Goal: Information Seeking & Learning: Learn about a topic

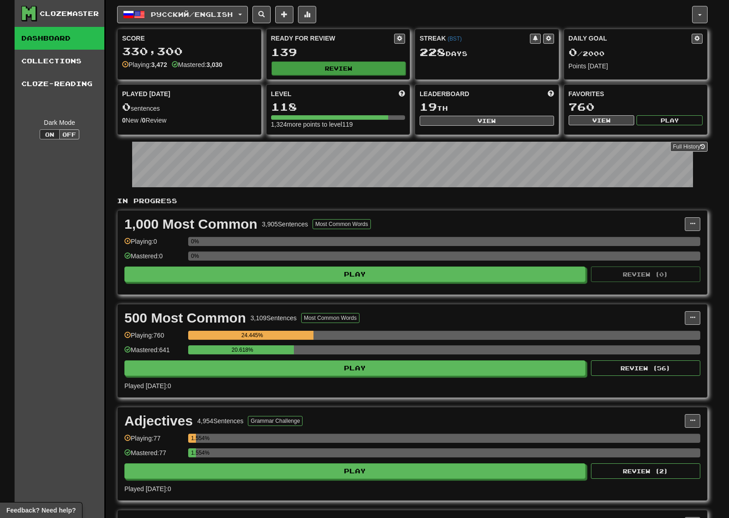
drag, startPoint x: 327, startPoint y: 57, endPoint x: 331, endPoint y: 62, distance: 6.4
click at [327, 57] on div "139" at bounding box center [338, 51] width 134 height 11
click at [333, 62] on button "Review" at bounding box center [338, 68] width 134 height 14
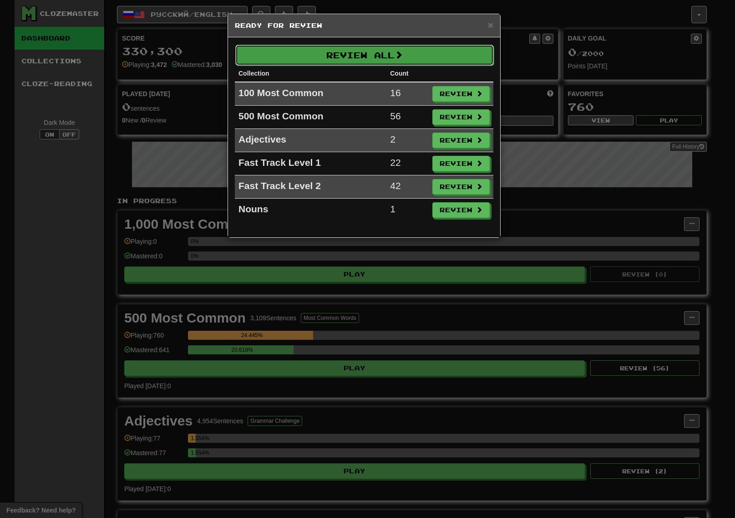
click at [364, 50] on button "Review All" at bounding box center [364, 55] width 259 height 21
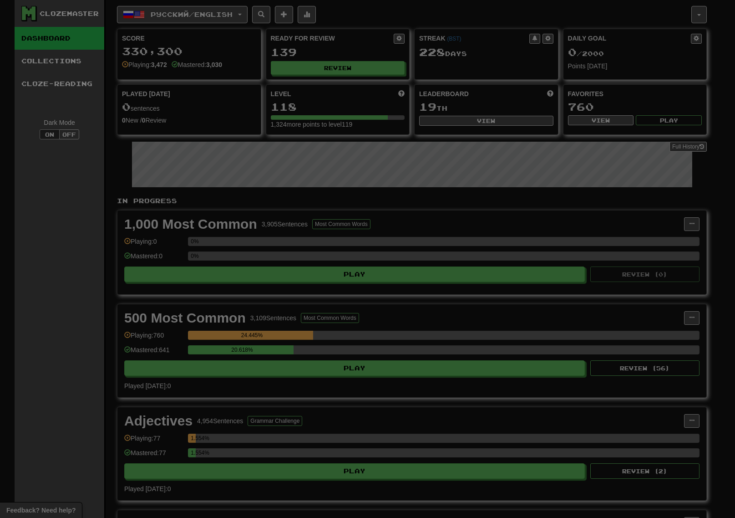
select select "***"
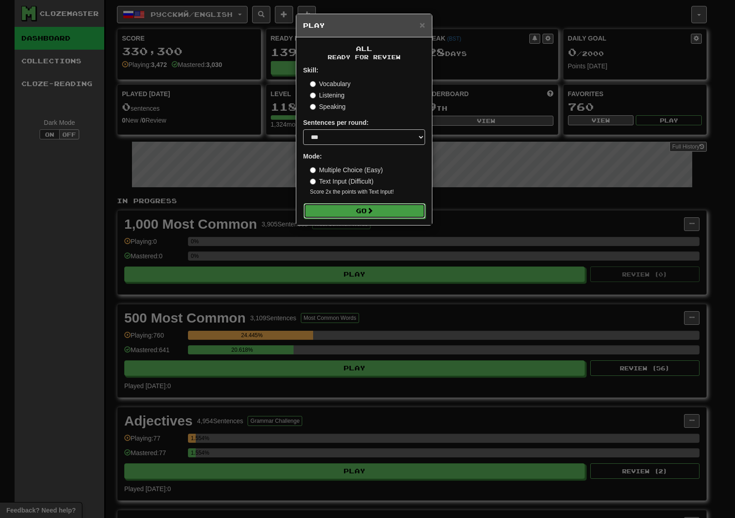
click at [408, 213] on button "Go" at bounding box center [365, 210] width 122 height 15
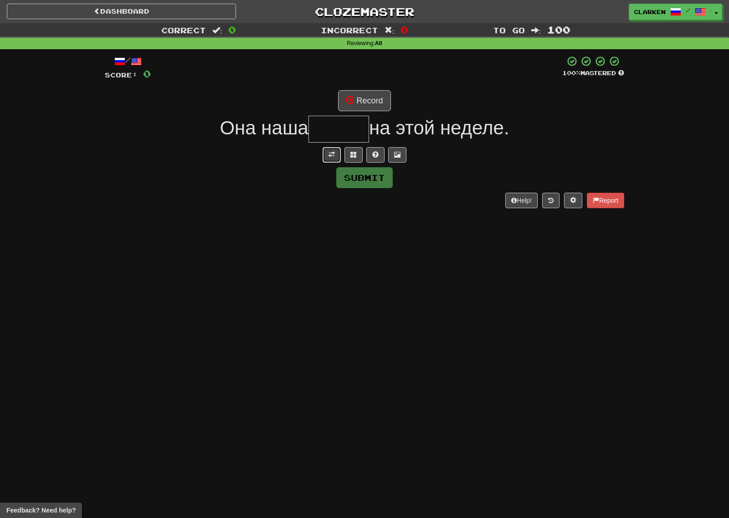
click at [334, 152] on span at bounding box center [331, 154] width 6 height 6
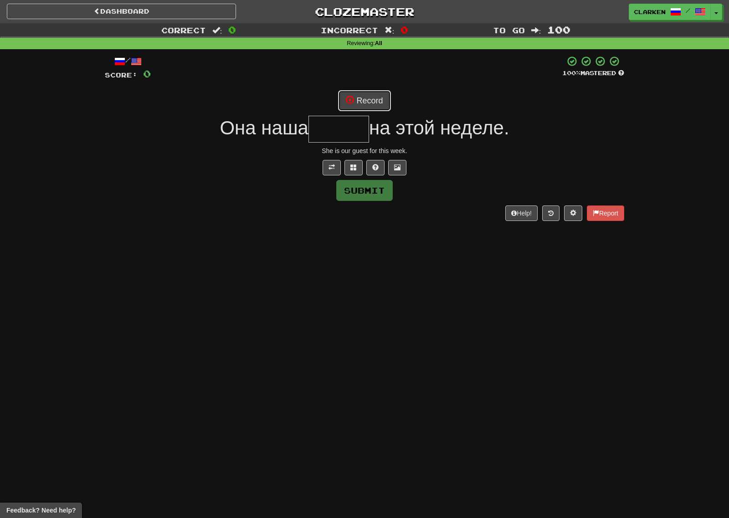
click at [359, 110] on button "Record" at bounding box center [364, 100] width 52 height 21
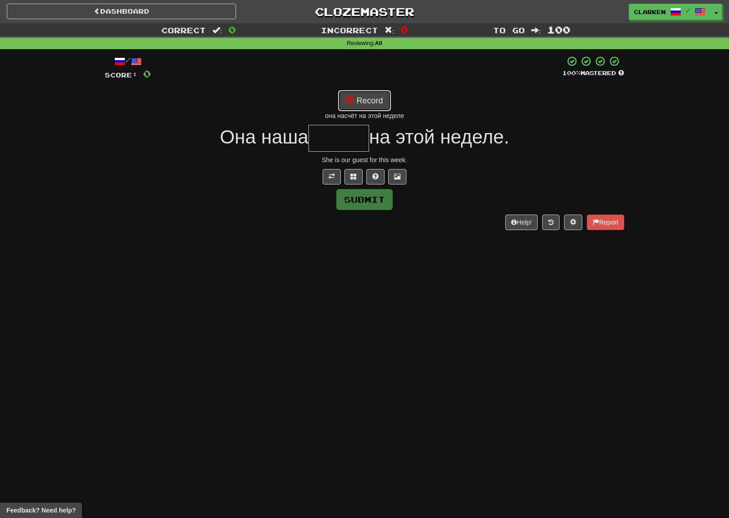
click at [377, 97] on button "Record" at bounding box center [364, 100] width 52 height 21
click at [358, 102] on button "Record" at bounding box center [364, 100] width 52 height 21
click at [369, 98] on button "Record" at bounding box center [364, 100] width 52 height 21
click at [357, 177] on button at bounding box center [353, 176] width 18 height 15
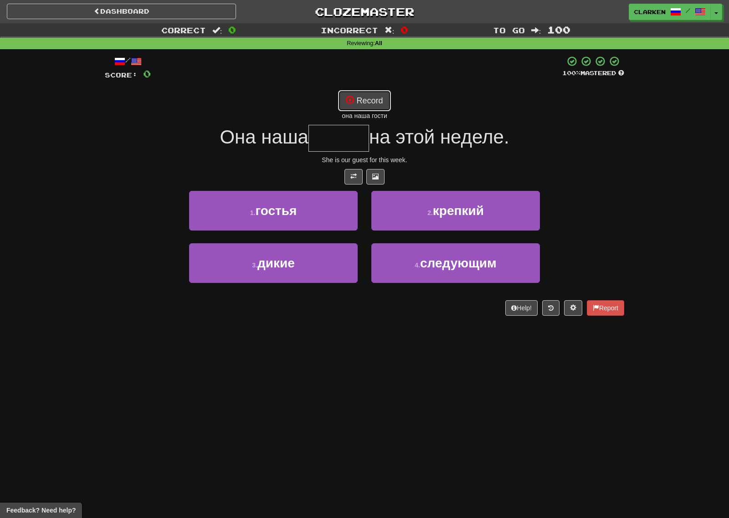
click at [379, 95] on button "Record" at bounding box center [364, 100] width 52 height 21
type input "******"
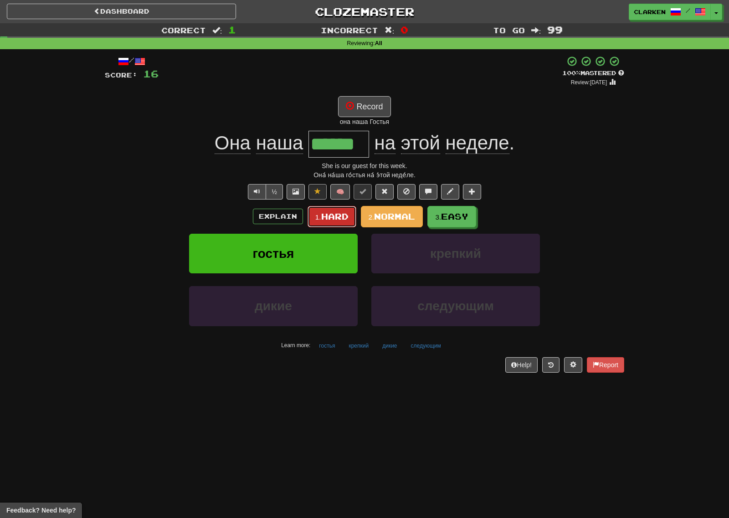
click at [310, 219] on button "1. Hard" at bounding box center [331, 216] width 49 height 21
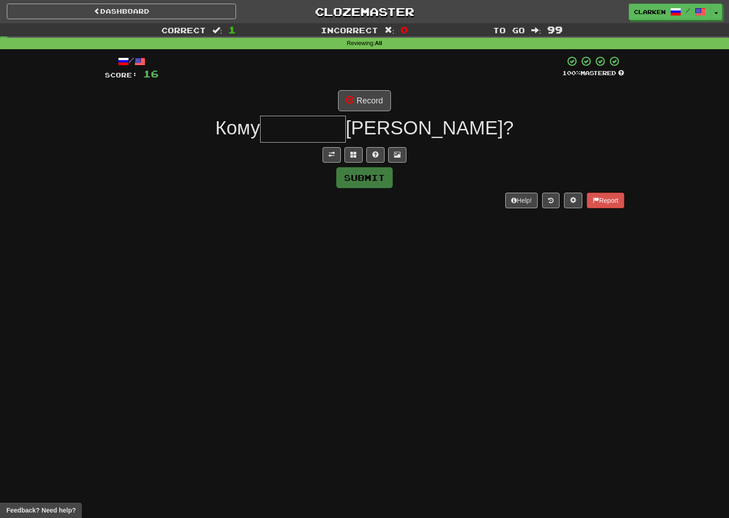
click at [321, 156] on div at bounding box center [364, 154] width 519 height 15
drag, startPoint x: 328, startPoint y: 155, endPoint x: 360, endPoint y: 88, distance: 74.1
click at [328, 154] on button at bounding box center [331, 154] width 18 height 15
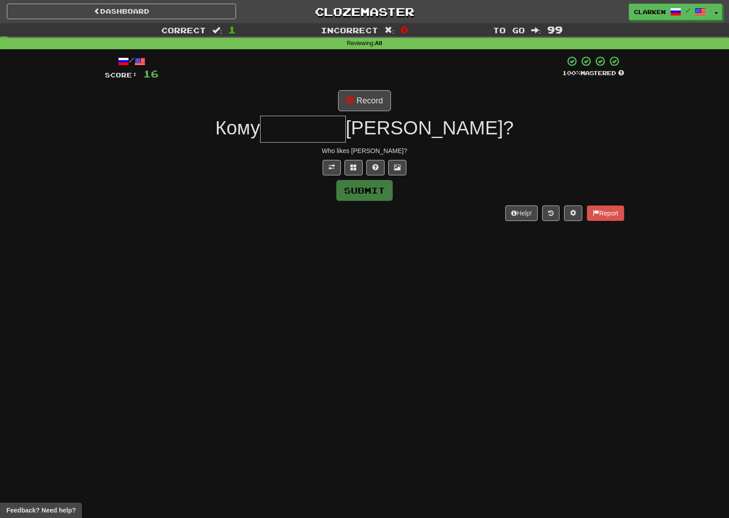
click at [360, 88] on div "/ Score: 16 100 % Mastered Record Кому Тони? Who likes Tony? Submit Help! Report" at bounding box center [364, 138] width 519 height 165
click at [362, 99] on button "Record" at bounding box center [364, 100] width 52 height 21
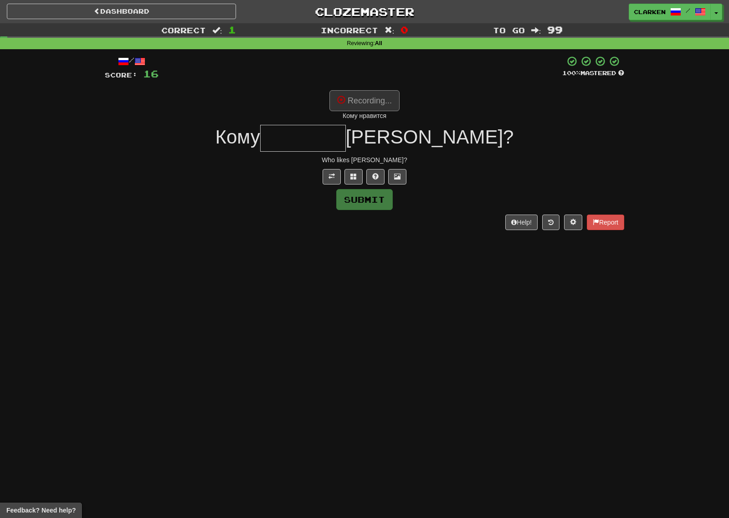
type input "********"
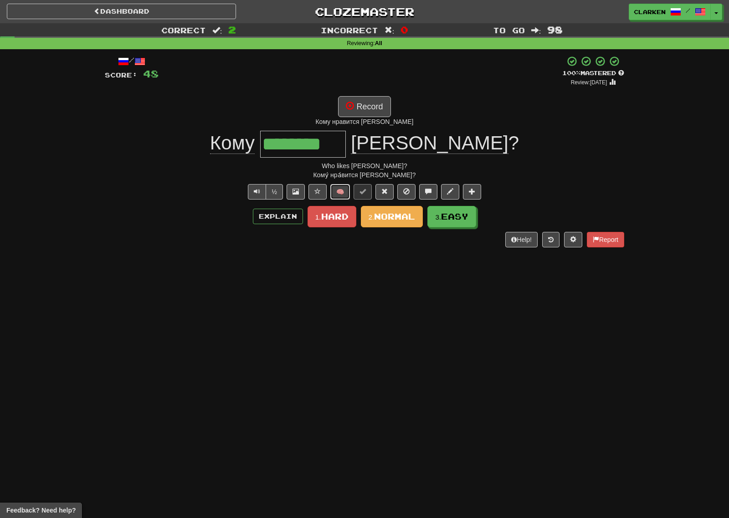
click at [338, 189] on button "🧠" at bounding box center [340, 191] width 20 height 15
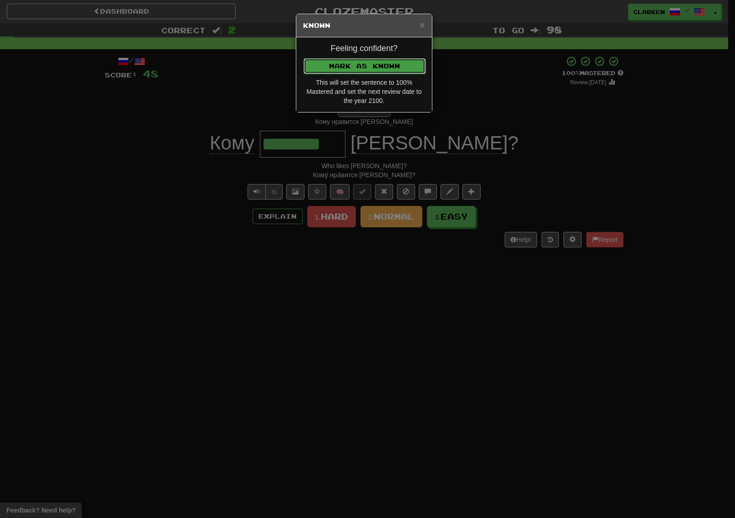
click at [384, 71] on button "Mark as Known" at bounding box center [365, 65] width 122 height 15
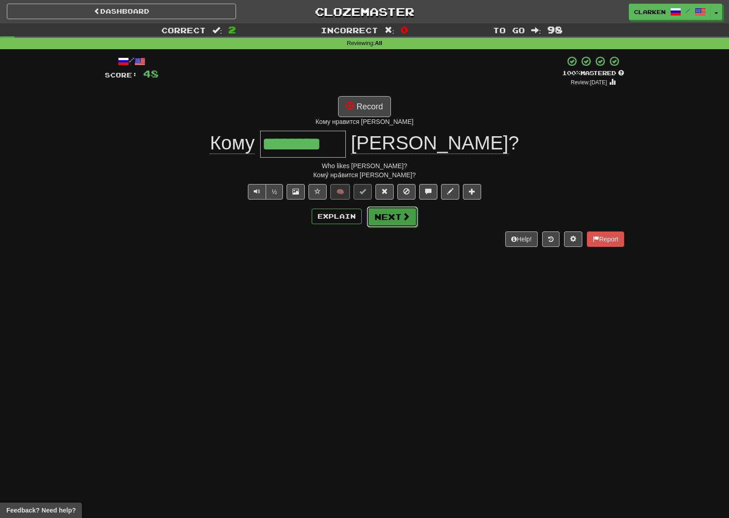
click at [374, 219] on button "Next" at bounding box center [392, 216] width 51 height 21
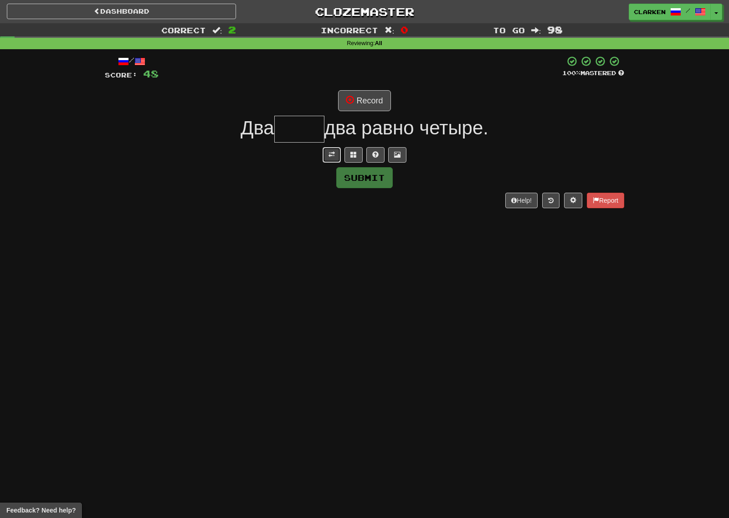
click at [332, 148] on button at bounding box center [331, 154] width 18 height 15
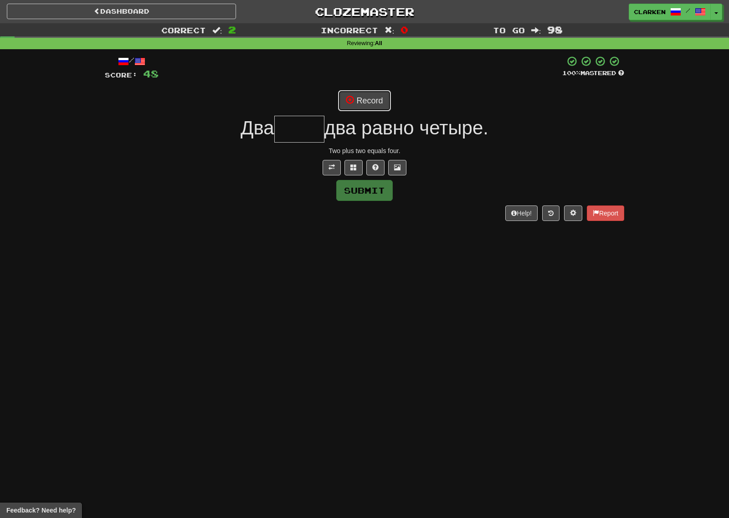
click at [373, 105] on button "Record" at bounding box center [364, 100] width 52 height 21
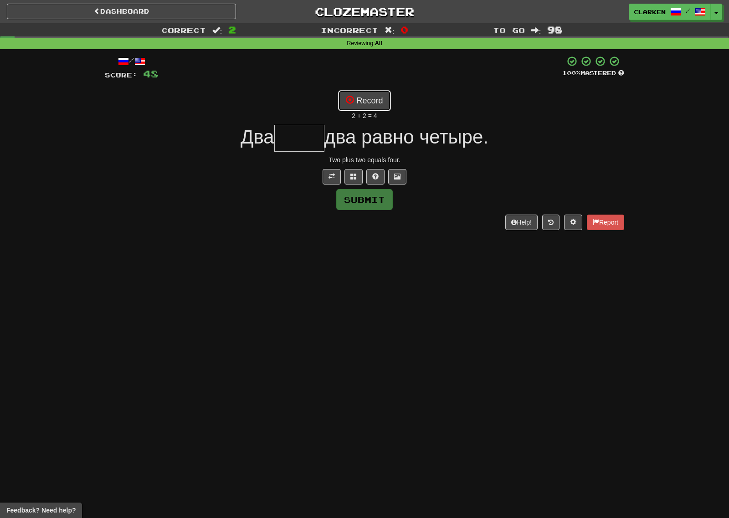
click at [381, 101] on button "Record" at bounding box center [364, 100] width 52 height 21
type input "****"
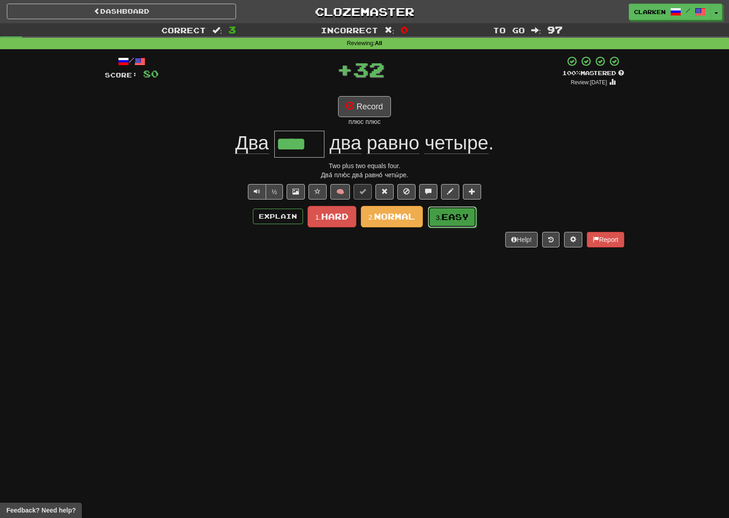
click at [459, 223] on button "3. Easy" at bounding box center [452, 216] width 49 height 21
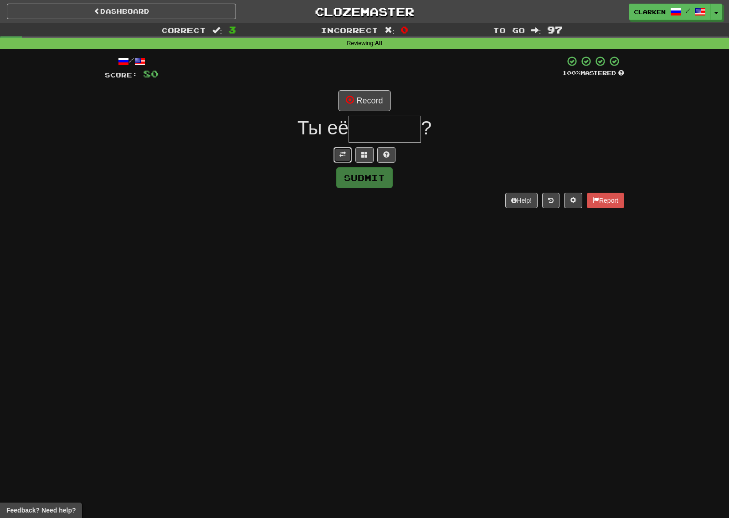
click at [343, 158] on button at bounding box center [342, 154] width 18 height 15
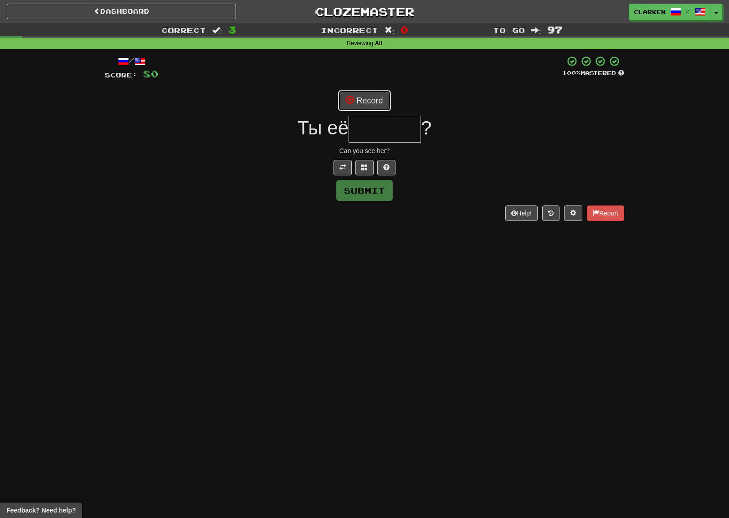
click at [363, 99] on button "Record" at bounding box center [364, 100] width 52 height 21
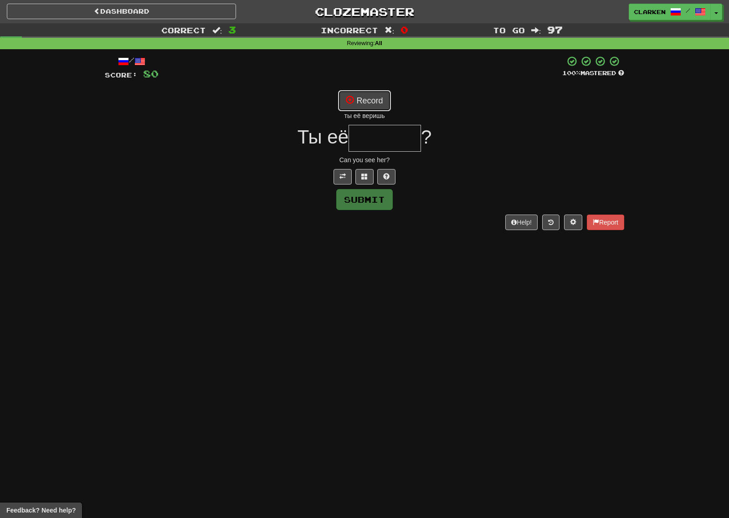
click at [368, 97] on button "Record" at bounding box center [364, 100] width 52 height 21
type input "******"
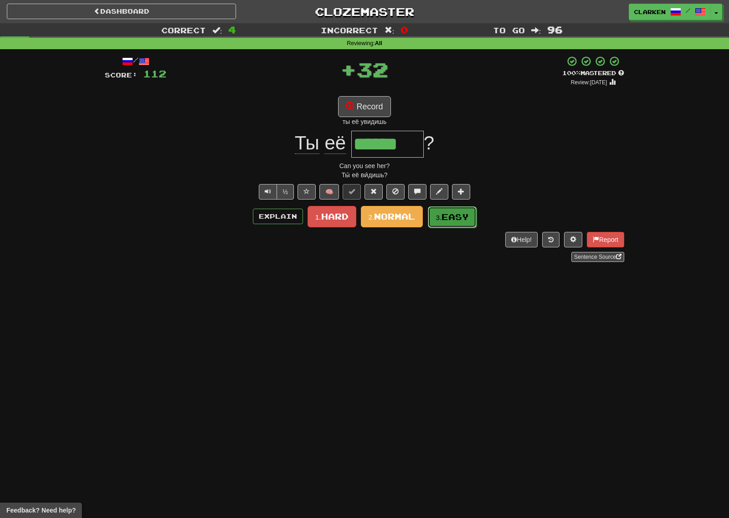
click at [444, 219] on span "Easy" at bounding box center [454, 217] width 27 height 10
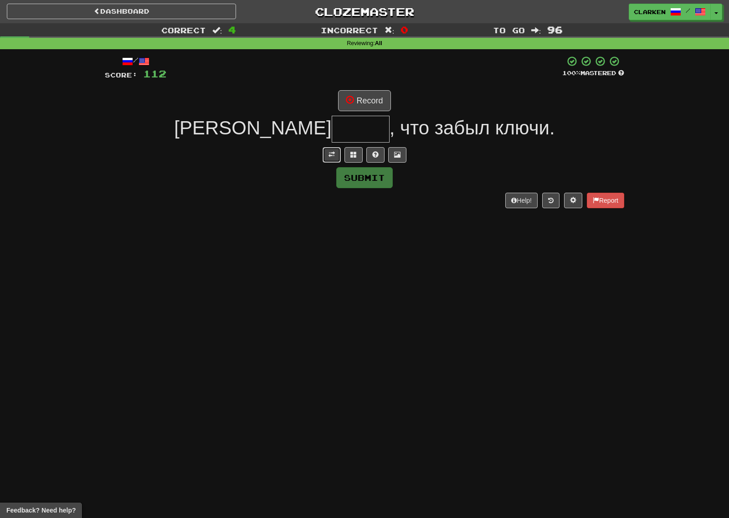
drag, startPoint x: 322, startPoint y: 157, endPoint x: 327, endPoint y: 157, distance: 5.0
click at [323, 157] on button at bounding box center [331, 154] width 18 height 15
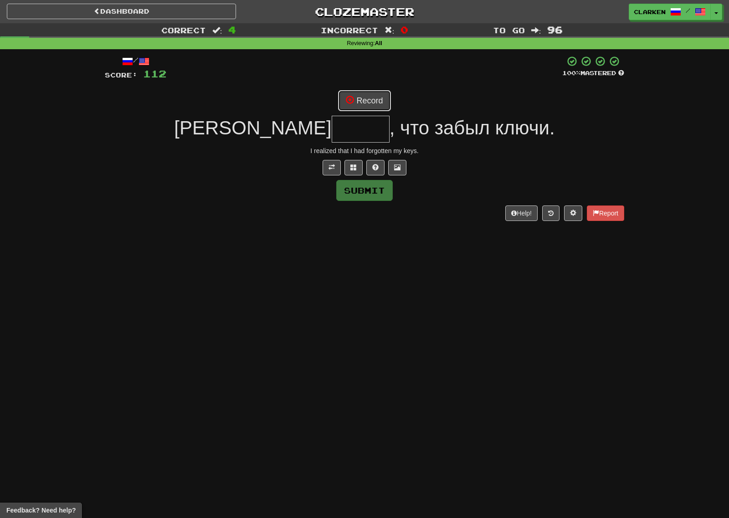
click at [367, 104] on button "Record" at bounding box center [364, 100] width 52 height 21
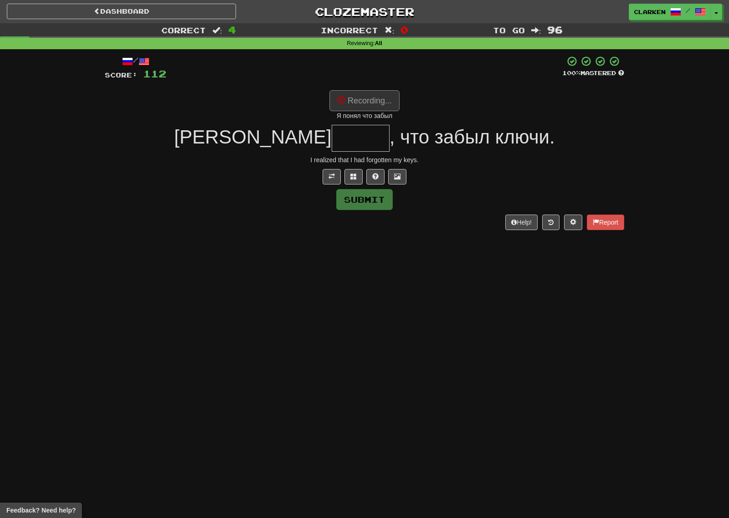
type input "*****"
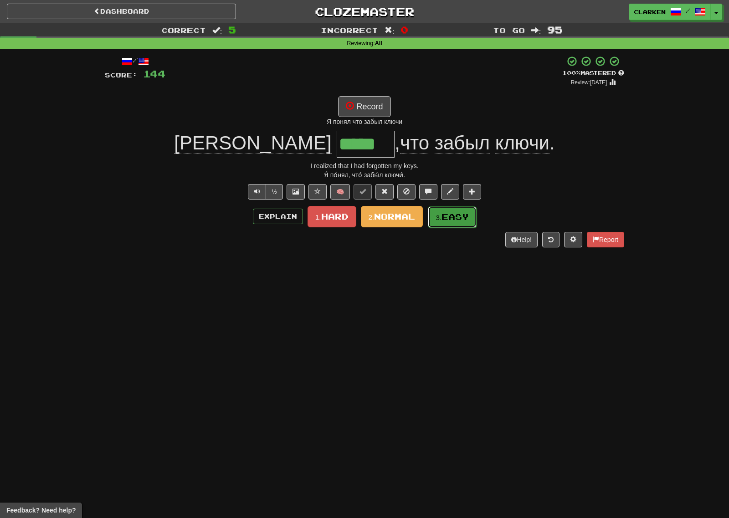
click at [442, 224] on button "3. Easy" at bounding box center [452, 216] width 49 height 21
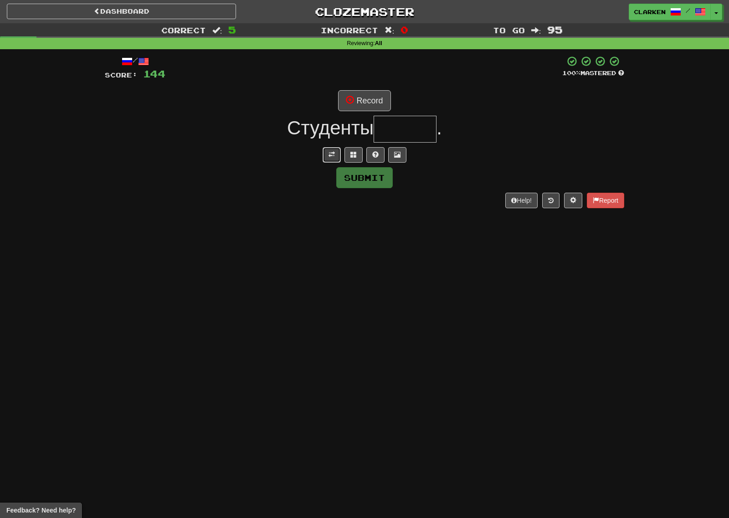
drag, startPoint x: 336, startPoint y: 155, endPoint x: 339, endPoint y: 125, distance: 29.8
click at [336, 155] on button at bounding box center [331, 154] width 18 height 15
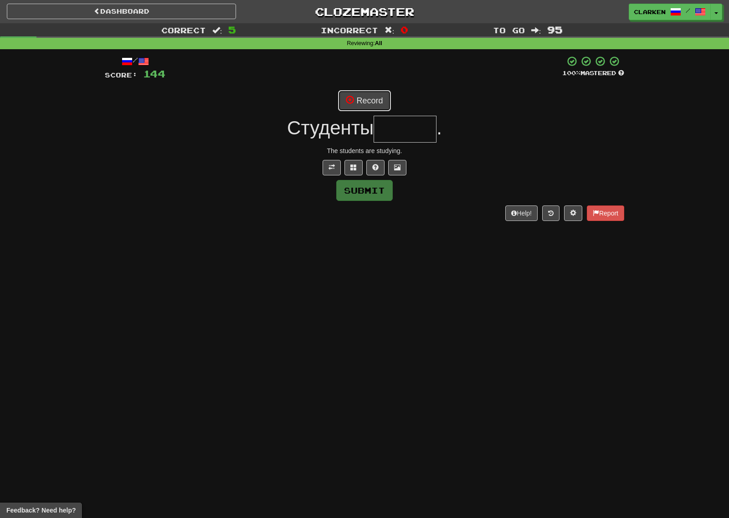
click at [344, 109] on button "Record" at bounding box center [364, 100] width 52 height 21
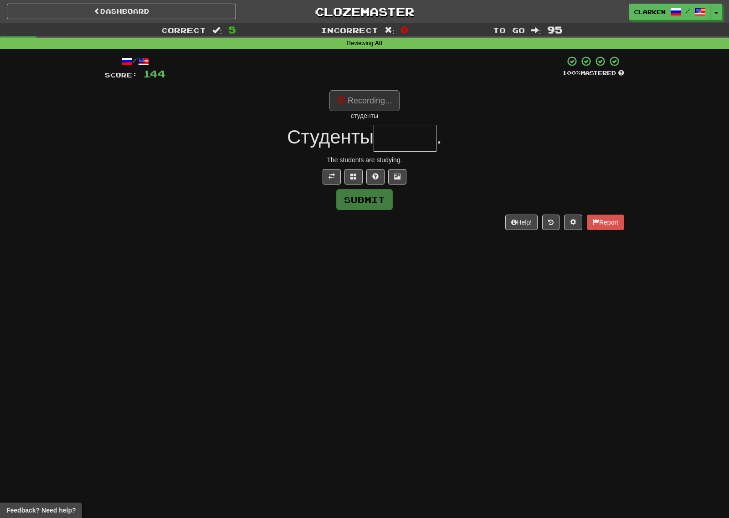
type input "******"
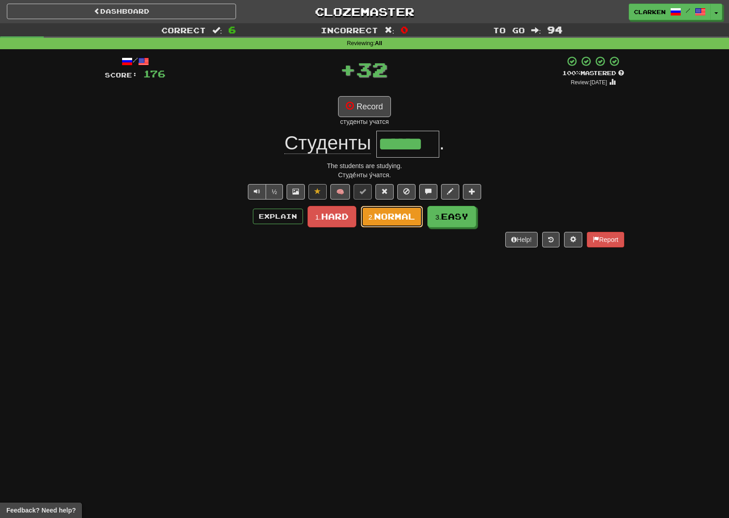
click at [404, 222] on button "2. Normal" at bounding box center [392, 216] width 62 height 21
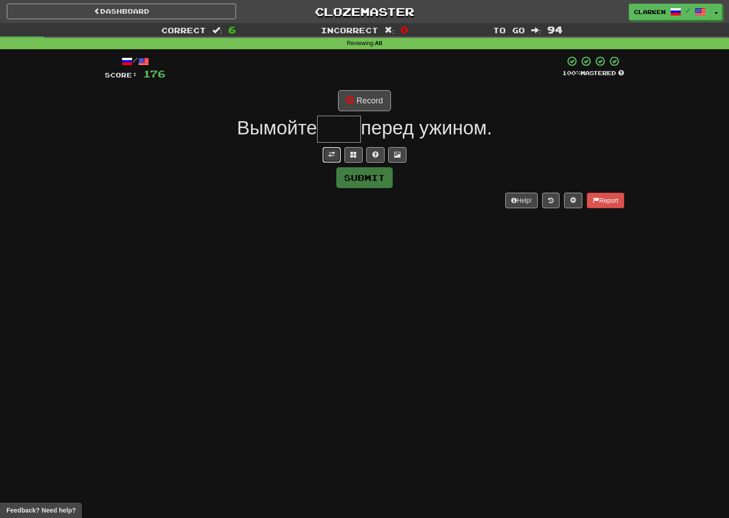
click at [335, 152] on button at bounding box center [331, 154] width 18 height 15
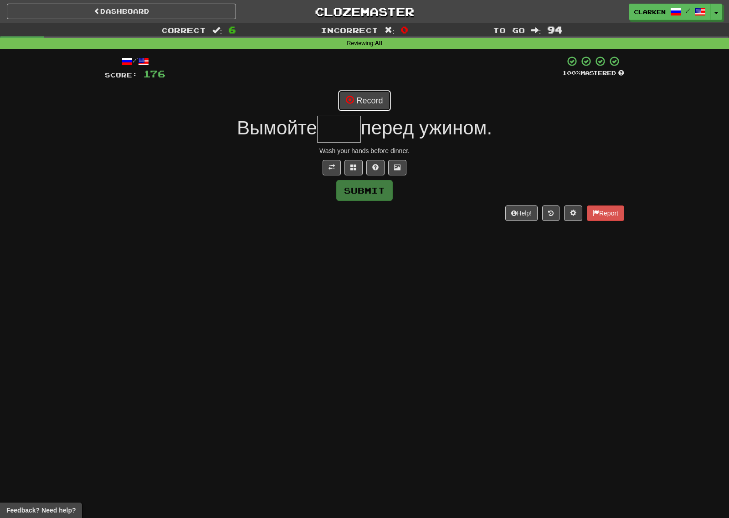
click at [347, 102] on span at bounding box center [350, 100] width 8 height 8
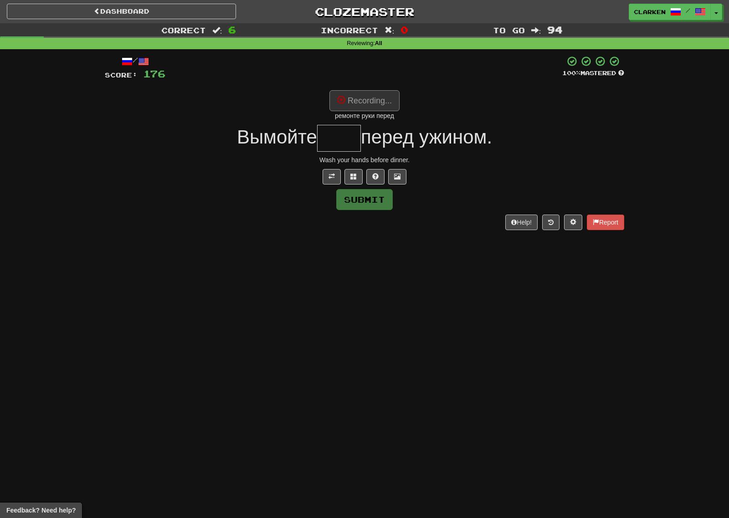
type input "****"
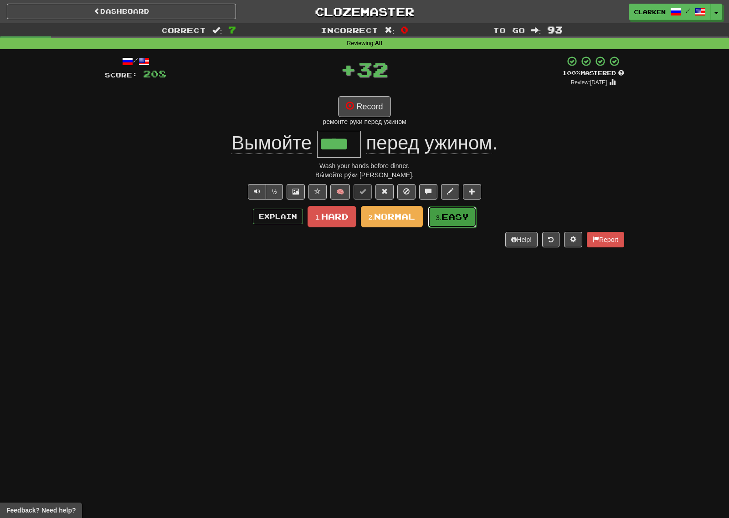
click at [435, 218] on button "3. Easy" at bounding box center [452, 216] width 49 height 21
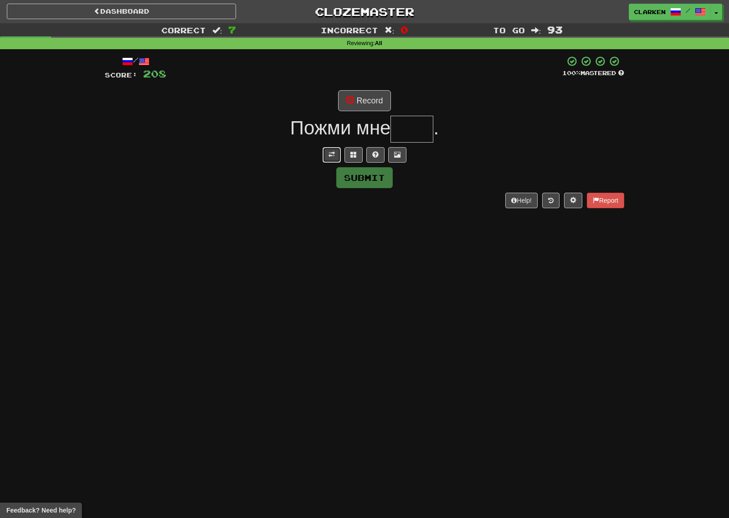
click at [333, 157] on span at bounding box center [331, 154] width 6 height 6
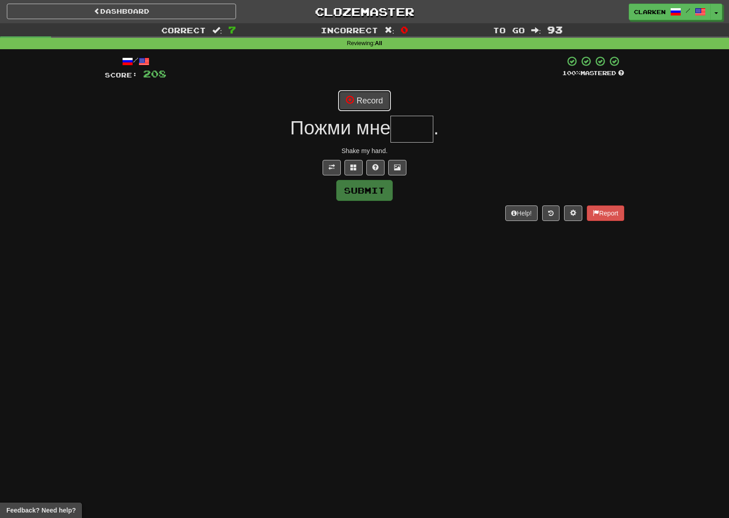
click at [348, 107] on button "Record" at bounding box center [364, 100] width 52 height 21
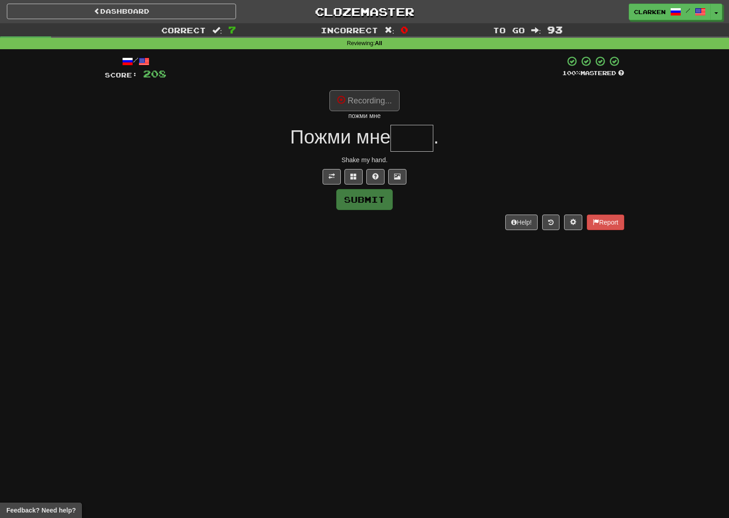
type input "****"
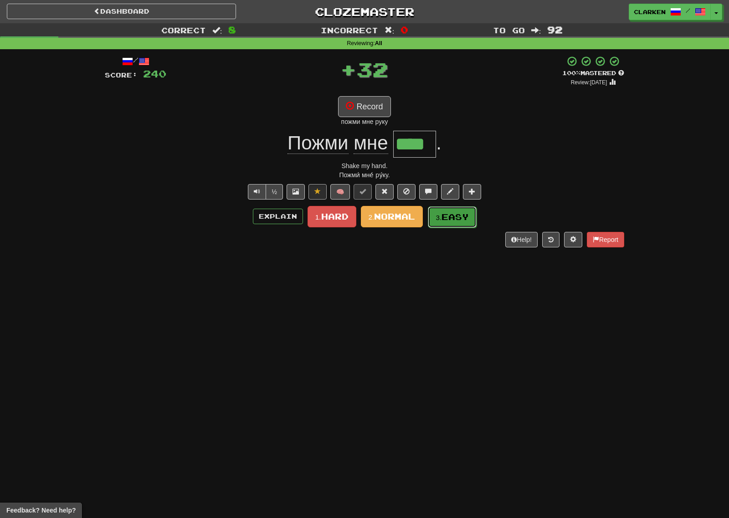
click at [444, 215] on span "Easy" at bounding box center [454, 217] width 27 height 10
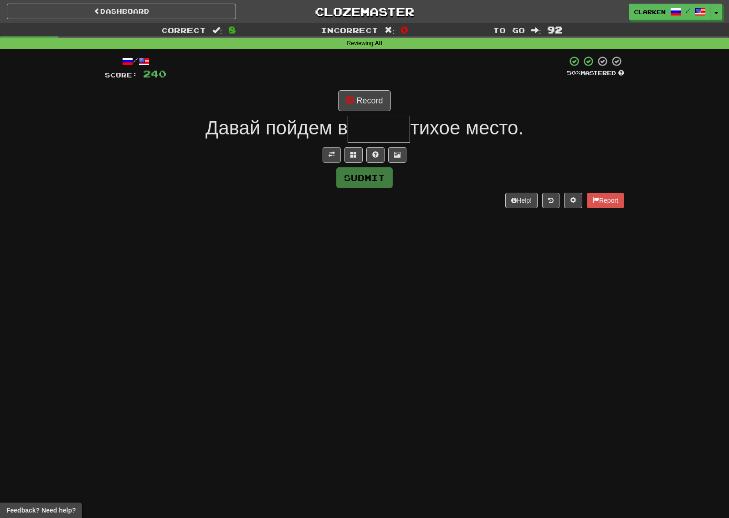
drag, startPoint x: 321, startPoint y: 143, endPoint x: 334, endPoint y: 153, distance: 16.6
click at [322, 143] on div "/ Score: 240 50 % Mastered Record Давай пойдем в тихое место. Submit Help! Repo…" at bounding box center [364, 132] width 519 height 152
click at [334, 153] on span at bounding box center [331, 154] width 6 height 6
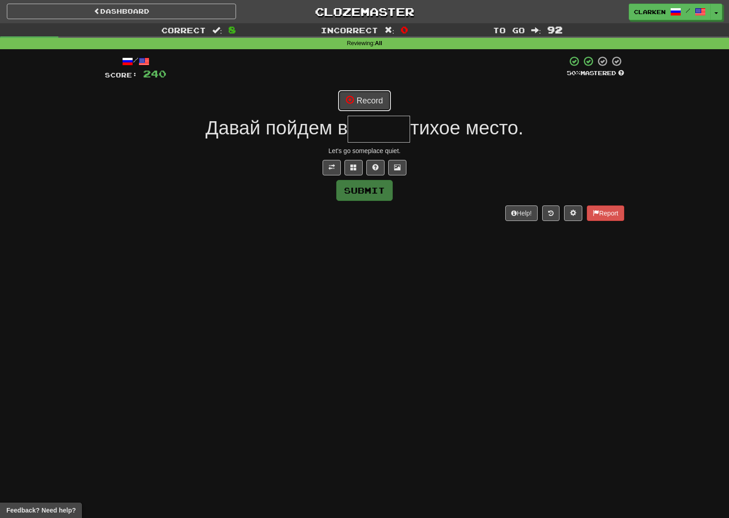
click at [362, 94] on button "Record" at bounding box center [364, 100] width 52 height 21
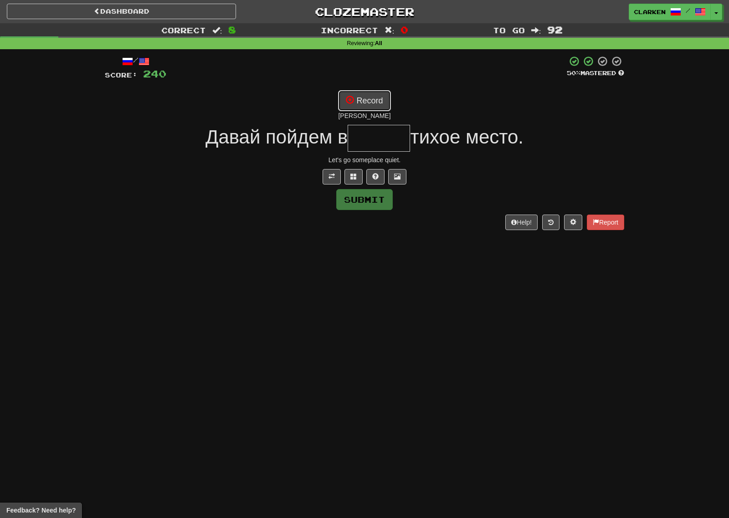
click at [350, 90] on button "Record" at bounding box center [364, 100] width 52 height 21
type input "*****"
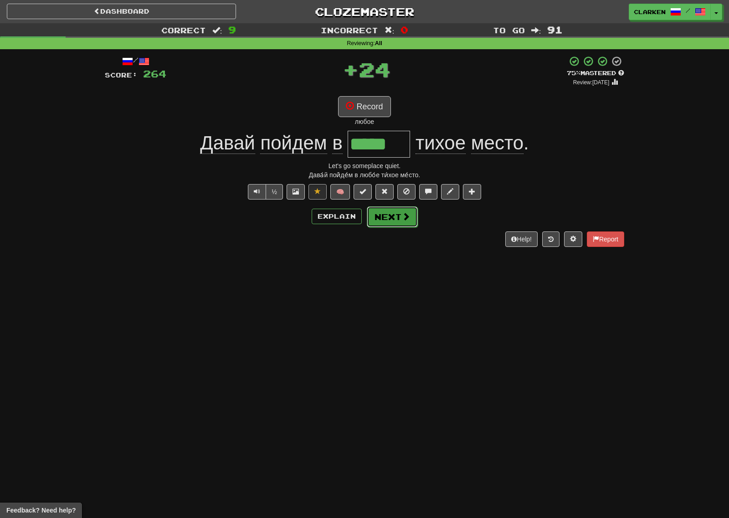
click at [398, 224] on button "Next" at bounding box center [392, 216] width 51 height 21
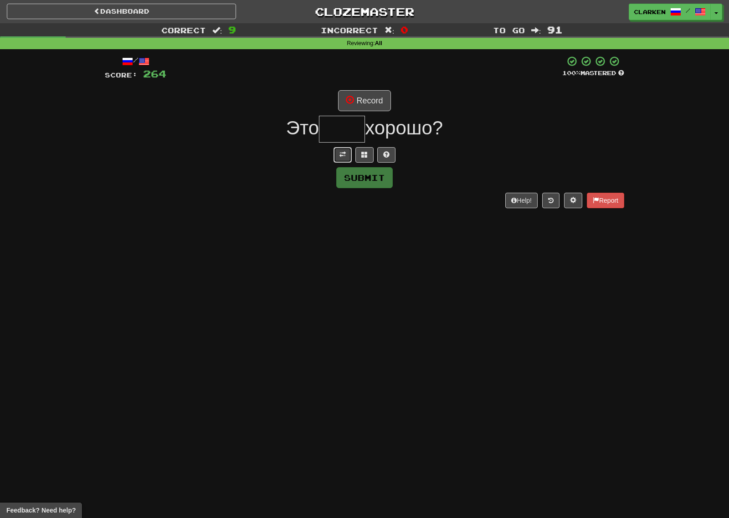
click at [341, 152] on span at bounding box center [342, 154] width 6 height 6
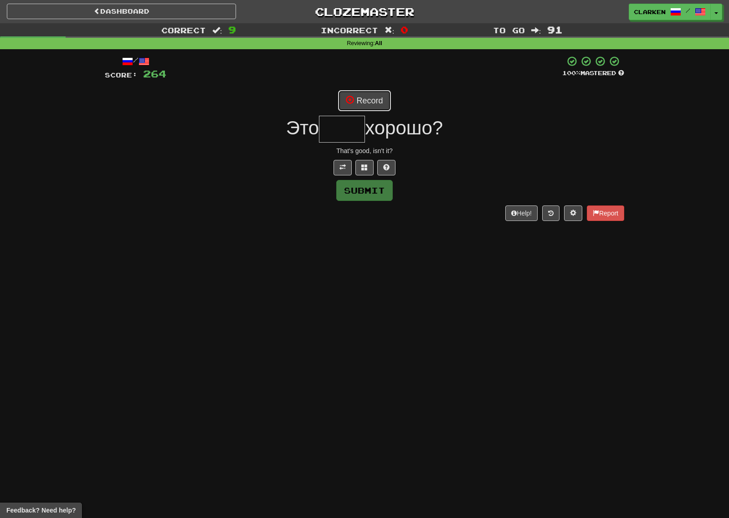
click at [355, 98] on button "Record" at bounding box center [364, 100] width 52 height 21
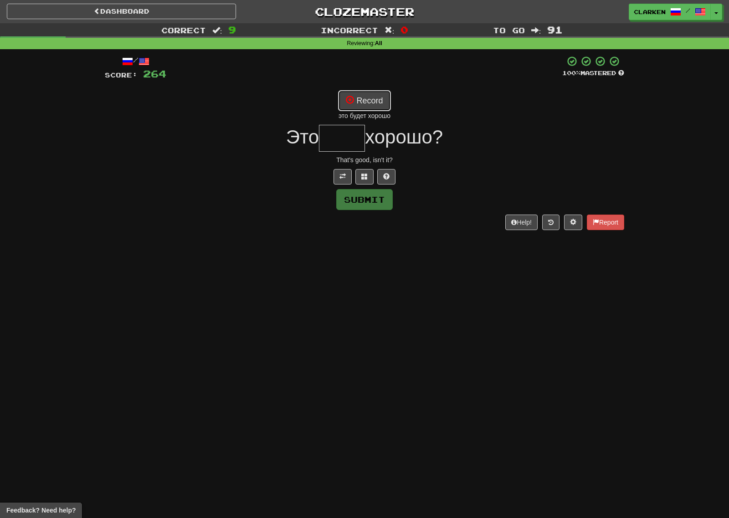
click at [368, 102] on button "Record" at bounding box center [364, 100] width 52 height 21
type input "****"
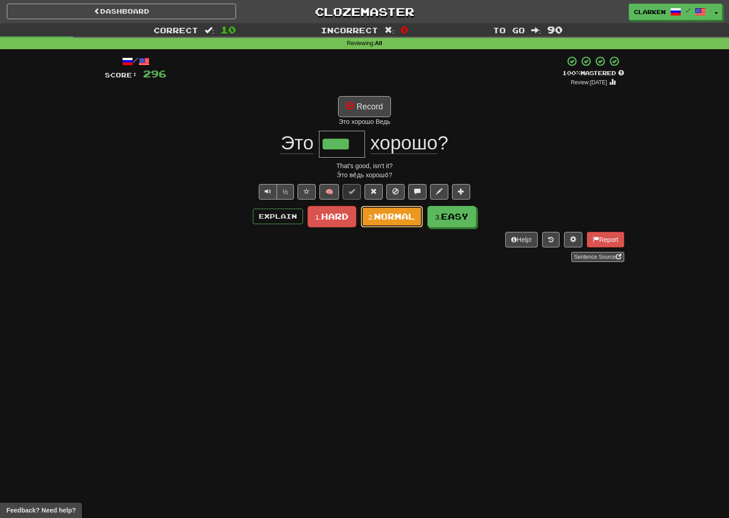
click at [405, 224] on button "2. Normal" at bounding box center [392, 216] width 62 height 21
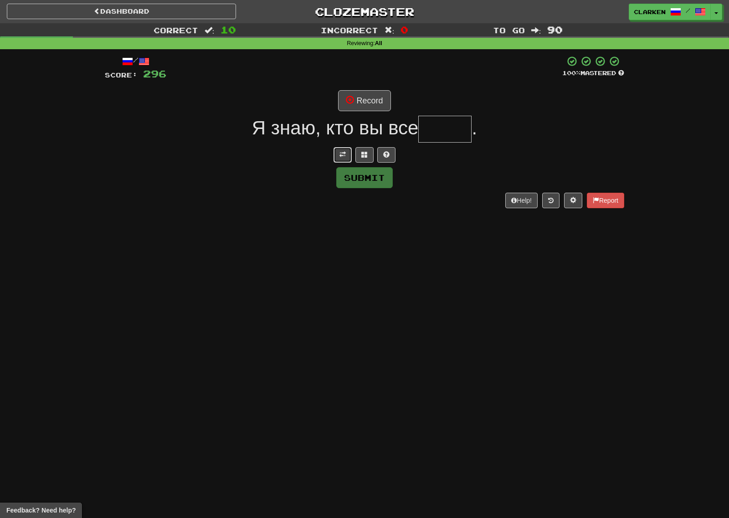
click at [341, 158] on span at bounding box center [342, 154] width 6 height 6
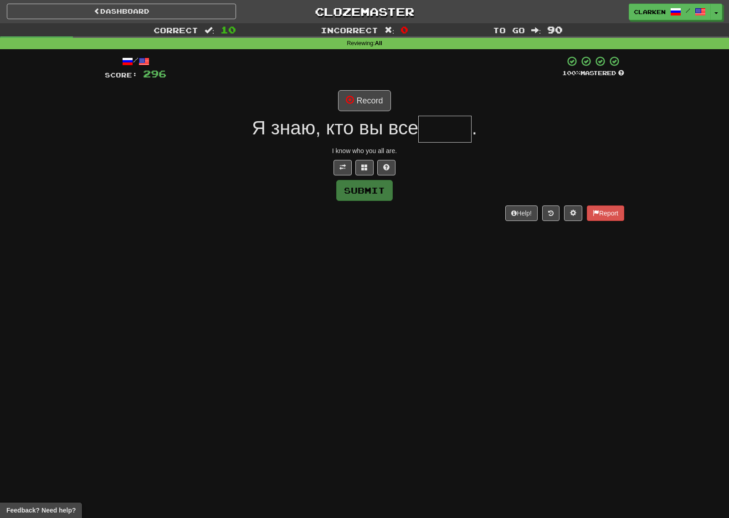
click at [372, 77] on div at bounding box center [364, 68] width 396 height 25
click at [367, 87] on div "/ Score: 296 100 % Mastered Record Я знаю, кто вы все . I know who you all are.…" at bounding box center [364, 138] width 519 height 165
click at [366, 89] on div "/ Score: 296 100 % Mastered Record Я знаю, кто вы все . I know who you all are.…" at bounding box center [364, 138] width 519 height 165
click at [366, 93] on button "Record" at bounding box center [364, 100] width 52 height 21
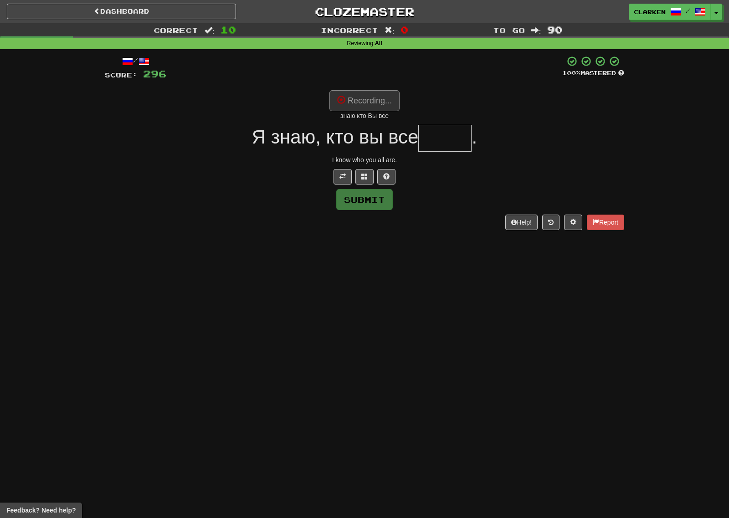
type input "*****"
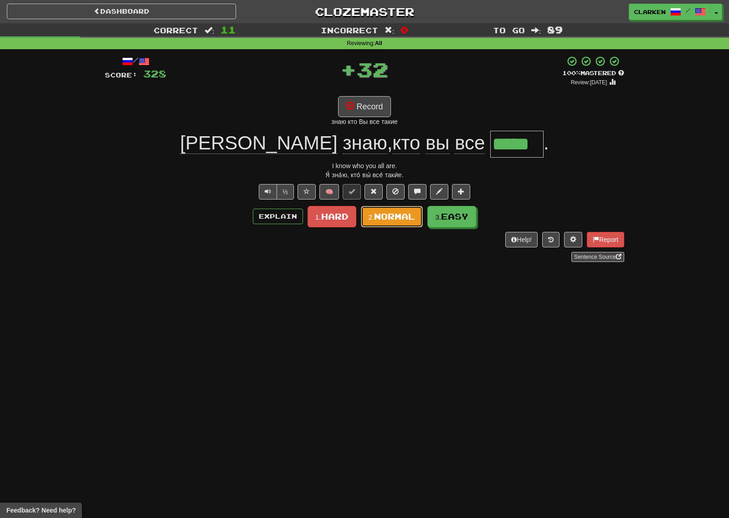
drag, startPoint x: 408, startPoint y: 218, endPoint x: 398, endPoint y: 213, distance: 11.4
click at [408, 218] on span "Normal" at bounding box center [394, 216] width 41 height 10
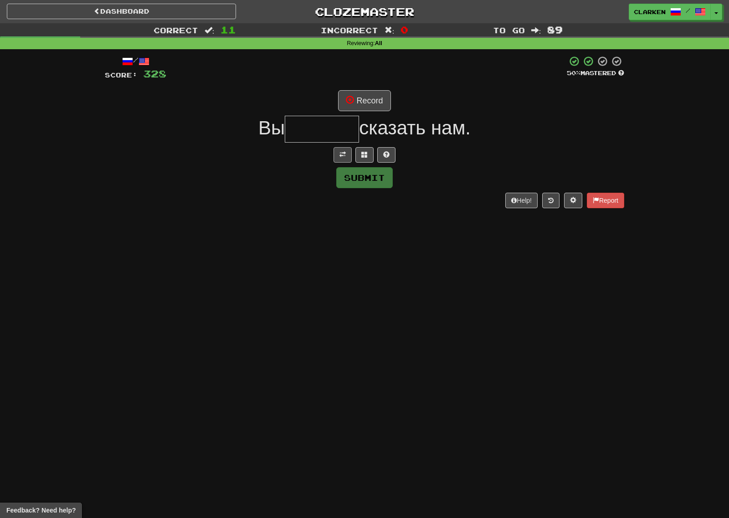
drag, startPoint x: 333, startPoint y: 148, endPoint x: 338, endPoint y: 152, distance: 6.8
click at [334, 148] on div at bounding box center [364, 154] width 519 height 15
click at [346, 160] on button at bounding box center [342, 154] width 18 height 15
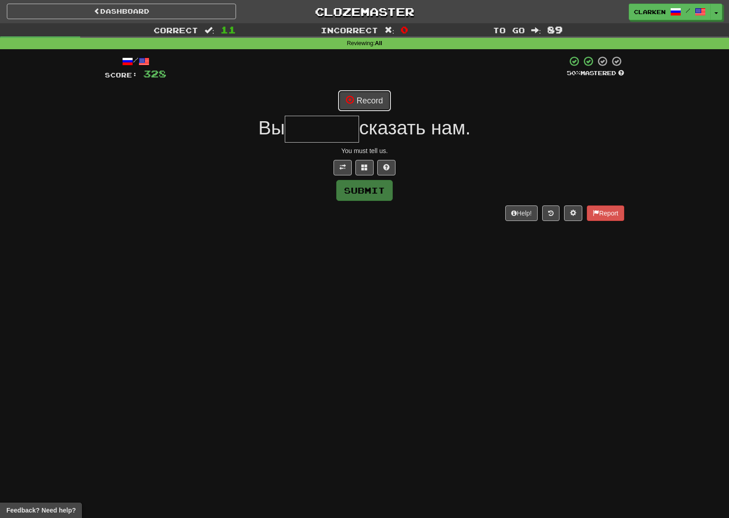
click at [356, 104] on button "Record" at bounding box center [364, 100] width 52 height 21
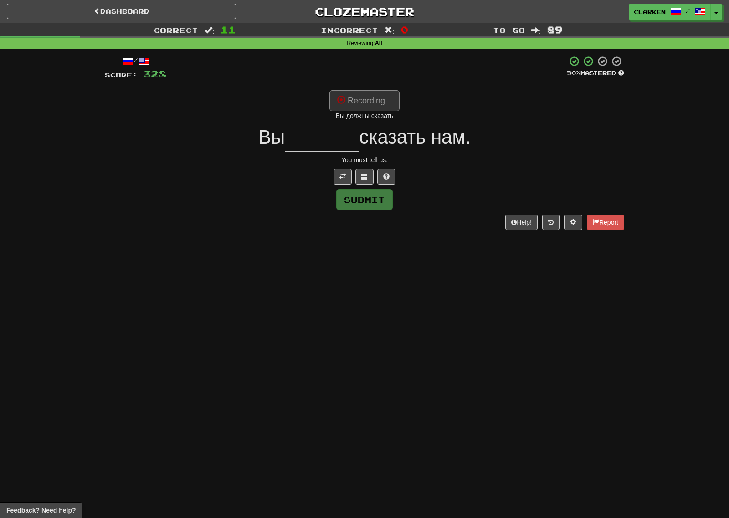
type input "******"
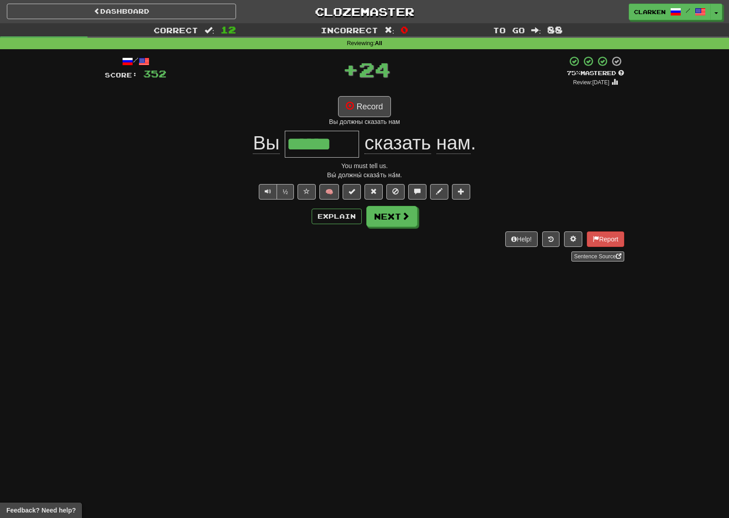
click at [393, 227] on div "/ Score: 352 + 24 75 % Mastered Review: 2025-09-08 Record Вы должны сказать нам…" at bounding box center [364, 159] width 519 height 206
click at [390, 225] on button "Next" at bounding box center [392, 216] width 51 height 21
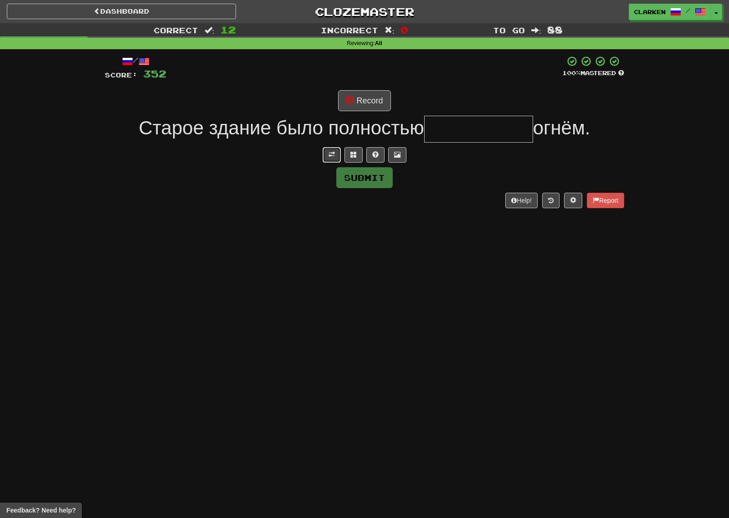
click at [336, 158] on button at bounding box center [331, 154] width 18 height 15
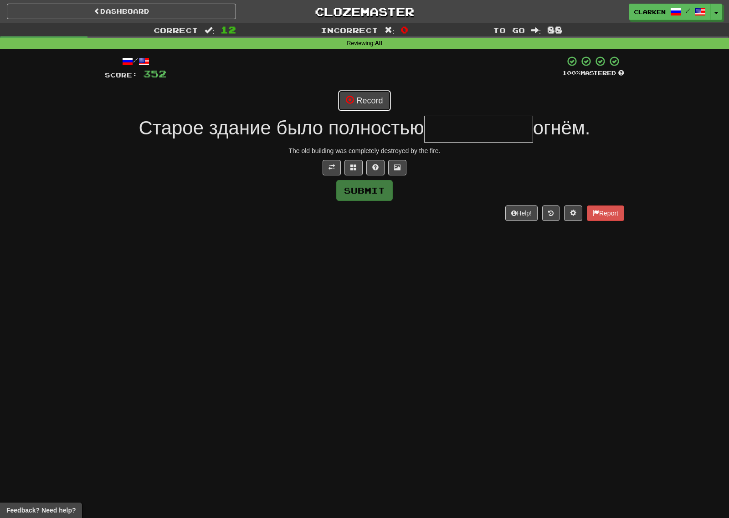
click at [355, 104] on button "Record" at bounding box center [364, 100] width 52 height 21
drag, startPoint x: 348, startPoint y: 170, endPoint x: 353, endPoint y: 172, distance: 5.3
click at [353, 172] on div at bounding box center [364, 167] width 519 height 15
click at [354, 172] on button at bounding box center [353, 167] width 18 height 15
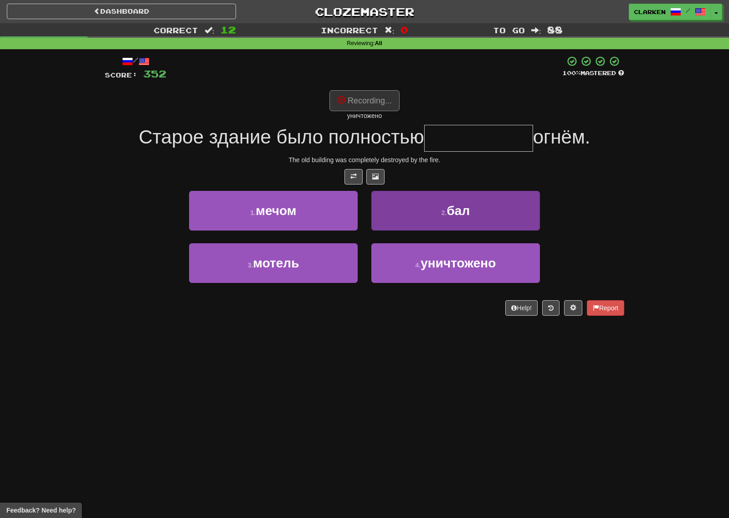
type input "**********"
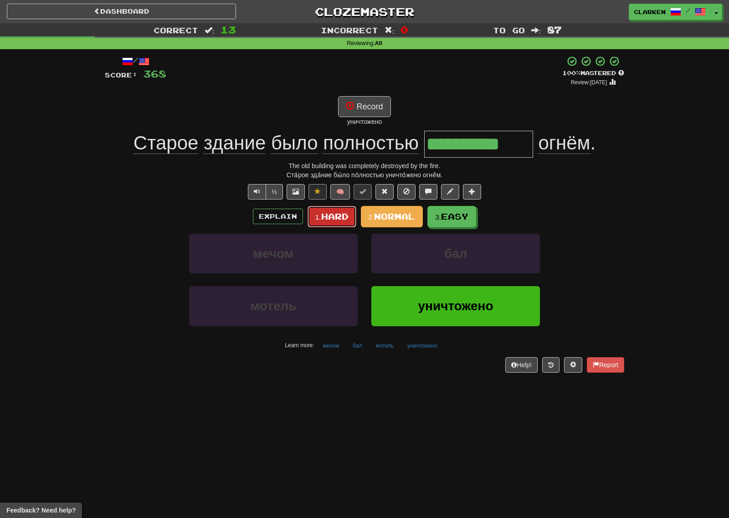
click at [326, 218] on span "Hard" at bounding box center [334, 216] width 27 height 10
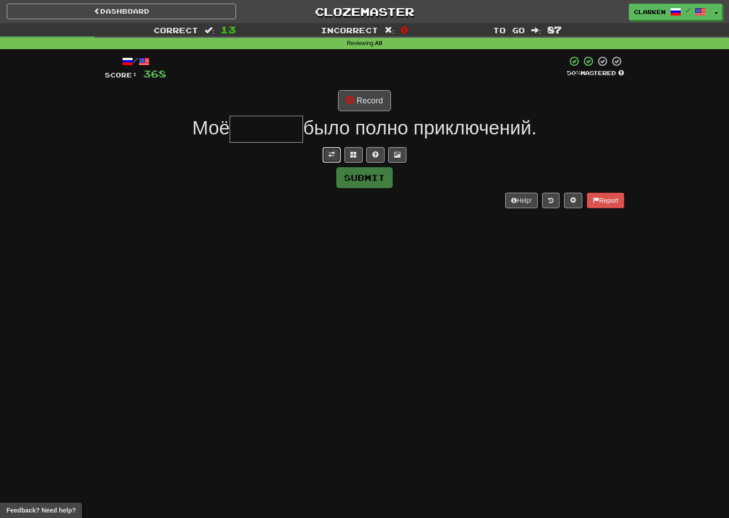
click at [327, 158] on button at bounding box center [331, 154] width 18 height 15
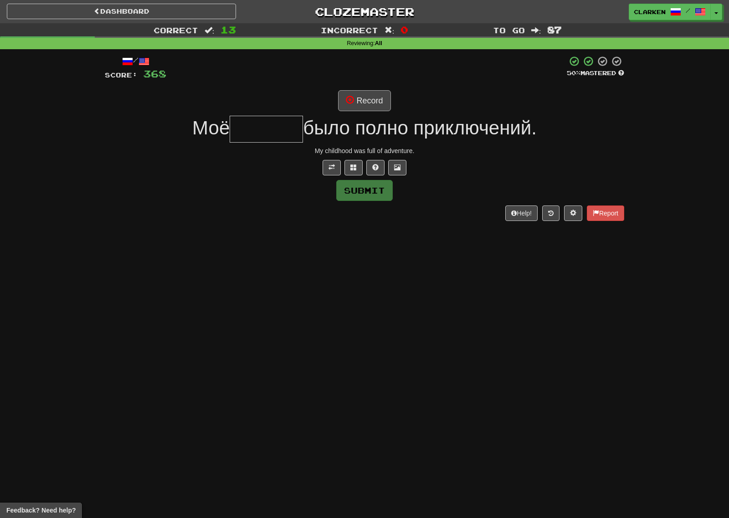
drag, startPoint x: 368, startPoint y: 82, endPoint x: 366, endPoint y: 100, distance: 18.4
click at [368, 82] on div "/ Score: 368 50 % Mastered Record Моё было полно приключений. My childhood was …" at bounding box center [364, 138] width 519 height 165
click at [366, 100] on button "Record" at bounding box center [364, 100] width 52 height 21
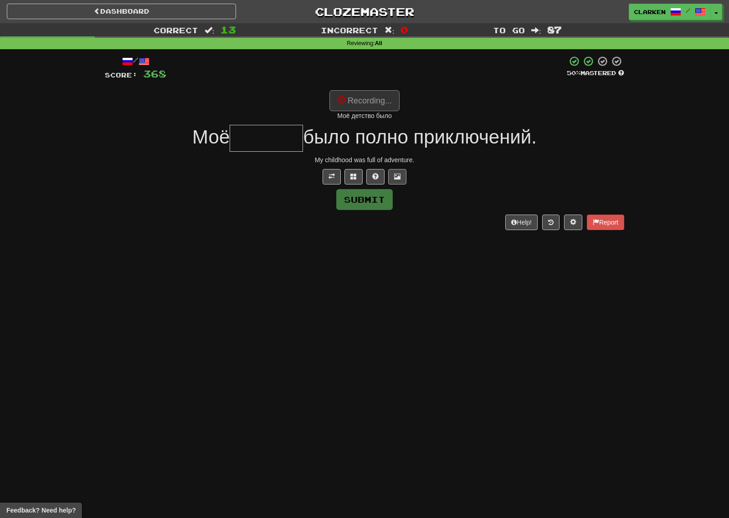
type input "*******"
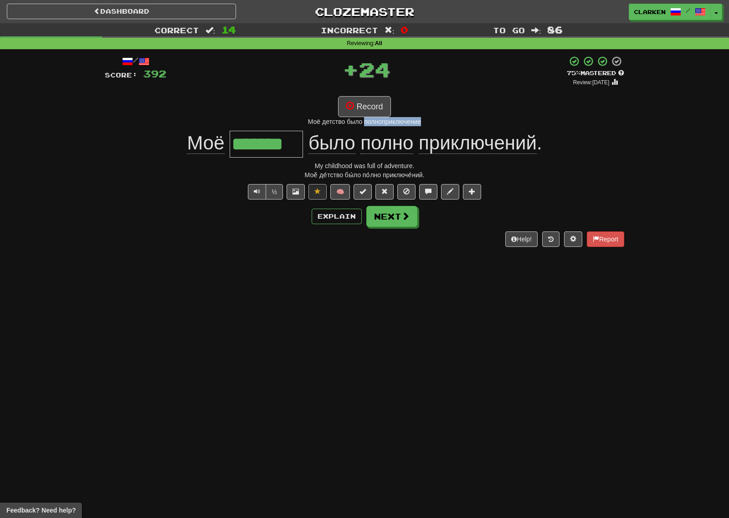
drag, startPoint x: 430, startPoint y: 122, endPoint x: 363, endPoint y: 126, distance: 67.0
click at [363, 126] on div "Моё детство было полноприключение" at bounding box center [364, 121] width 519 height 9
click at [399, 222] on button "Next" at bounding box center [391, 216] width 51 height 21
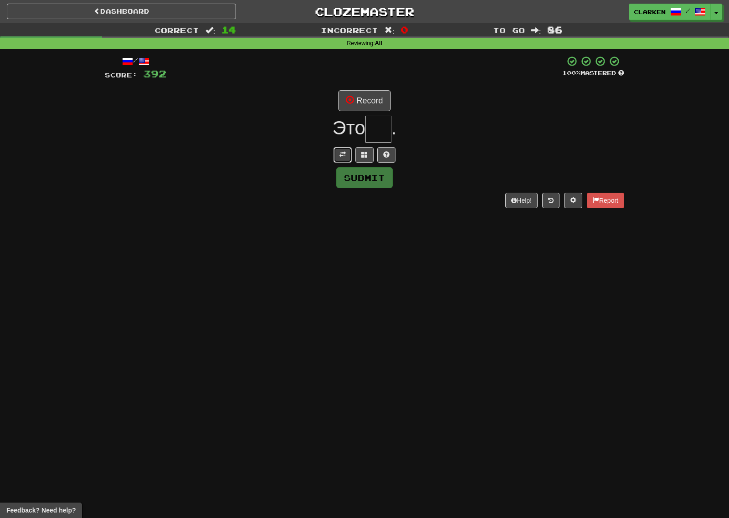
click at [344, 156] on span at bounding box center [342, 154] width 6 height 6
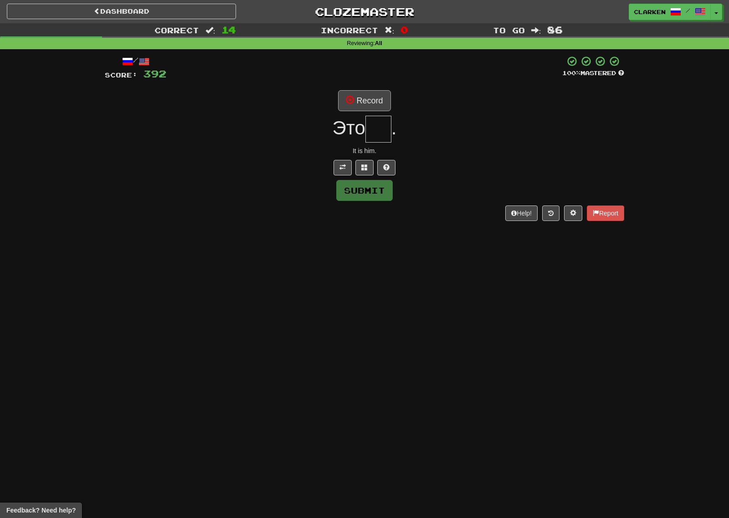
drag, startPoint x: 383, startPoint y: 86, endPoint x: 380, endPoint y: 96, distance: 10.9
click at [383, 86] on div "/ Score: 392 100 % Mastered Record Это . It is him. Submit Help! Report" at bounding box center [364, 138] width 519 height 165
click at [374, 110] on button "Record" at bounding box center [364, 100] width 52 height 21
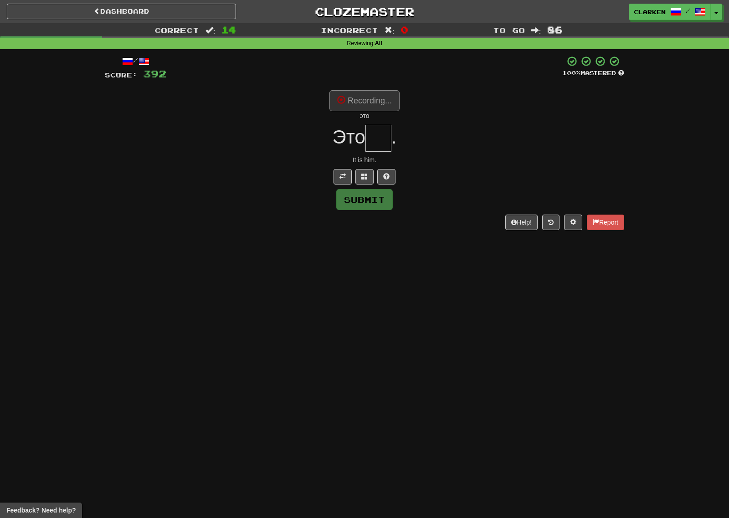
type input "**"
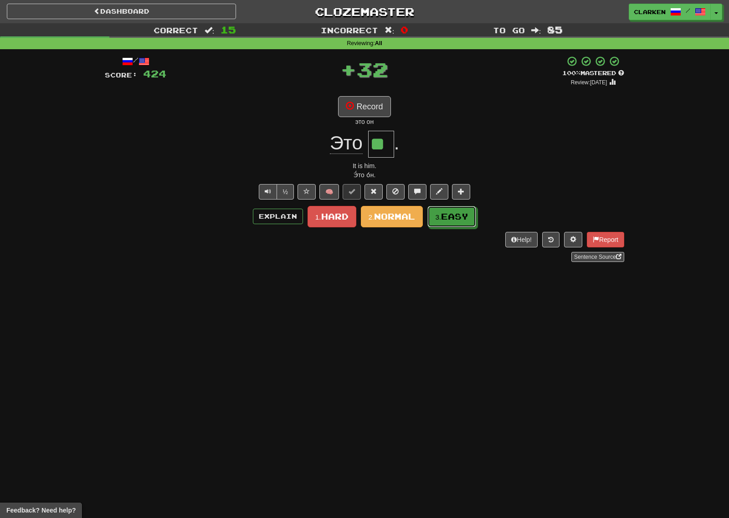
click at [436, 216] on small "3." at bounding box center [438, 217] width 6 height 8
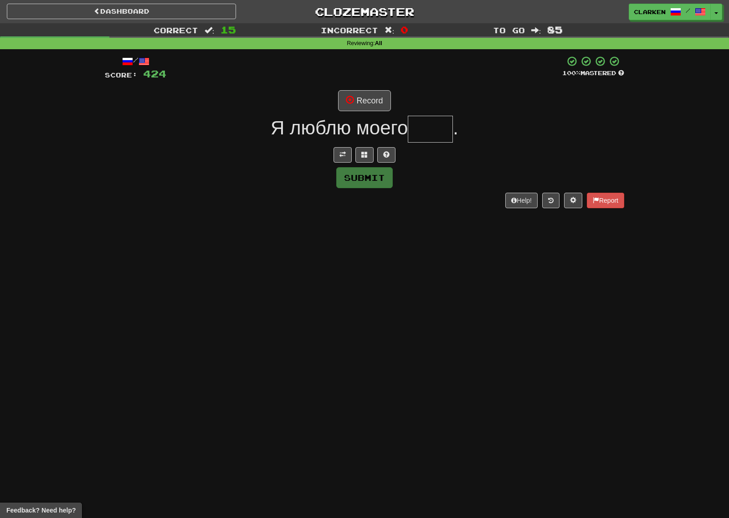
click at [347, 163] on div "/ Score: 424 100 % Mastered Record Я люблю моего . Submit Help! Report" at bounding box center [364, 132] width 519 height 152
click at [348, 161] on button at bounding box center [342, 154] width 18 height 15
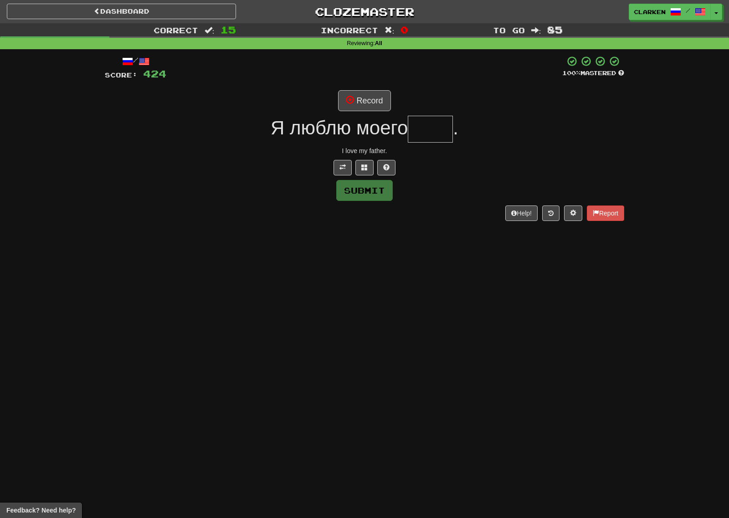
drag, startPoint x: 388, startPoint y: 64, endPoint x: 378, endPoint y: 82, distance: 20.8
click at [387, 69] on div at bounding box center [364, 68] width 396 height 25
drag, startPoint x: 372, startPoint y: 91, endPoint x: 367, endPoint y: 99, distance: 9.6
click at [372, 92] on button "Record" at bounding box center [364, 100] width 52 height 21
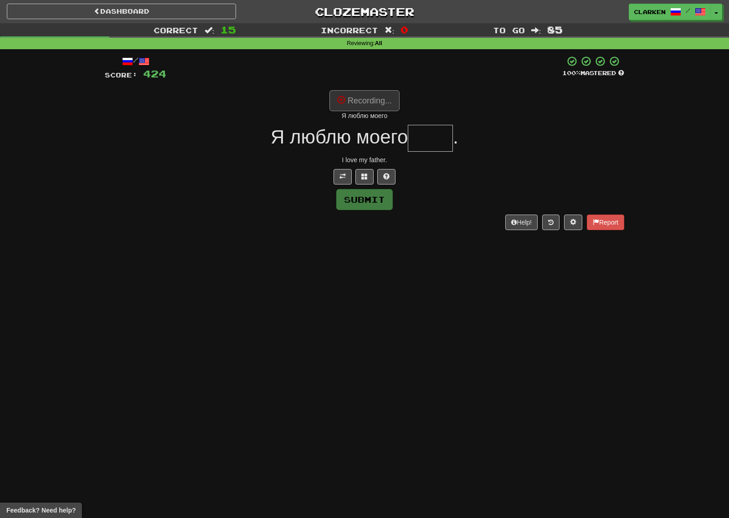
type input "****"
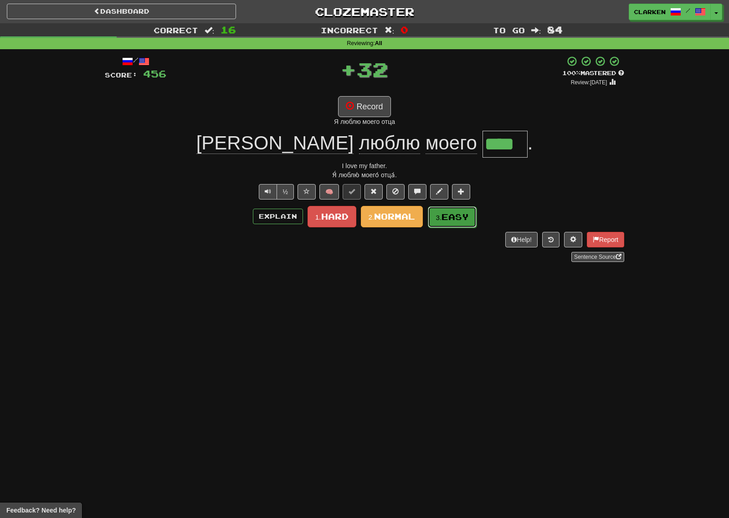
click at [465, 222] on button "3. Easy" at bounding box center [452, 216] width 49 height 21
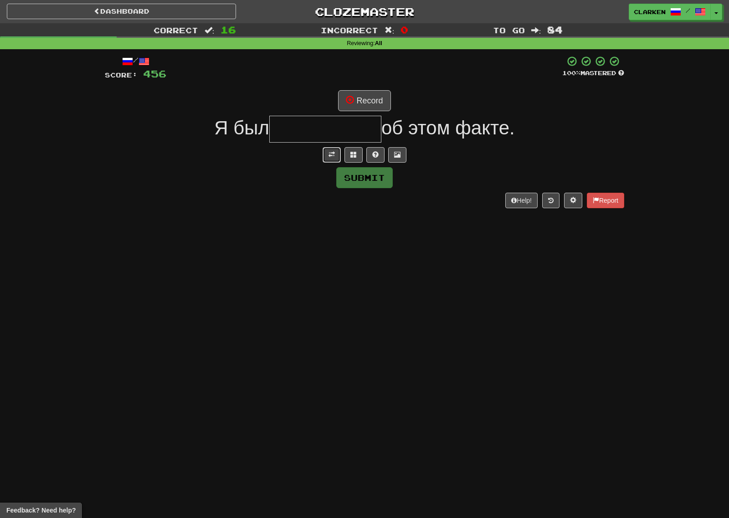
drag, startPoint x: 327, startPoint y: 158, endPoint x: 341, endPoint y: 140, distance: 22.4
click at [327, 158] on button at bounding box center [331, 154] width 18 height 15
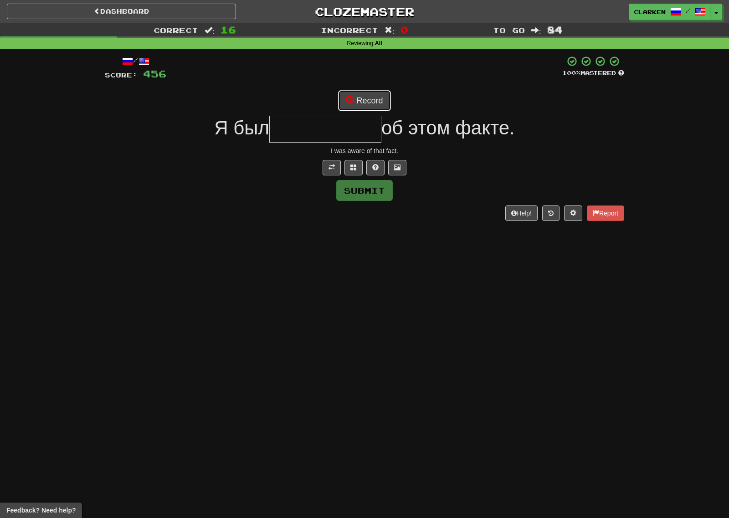
click at [371, 91] on button "Record" at bounding box center [364, 100] width 52 height 21
click at [354, 173] on button at bounding box center [353, 167] width 18 height 15
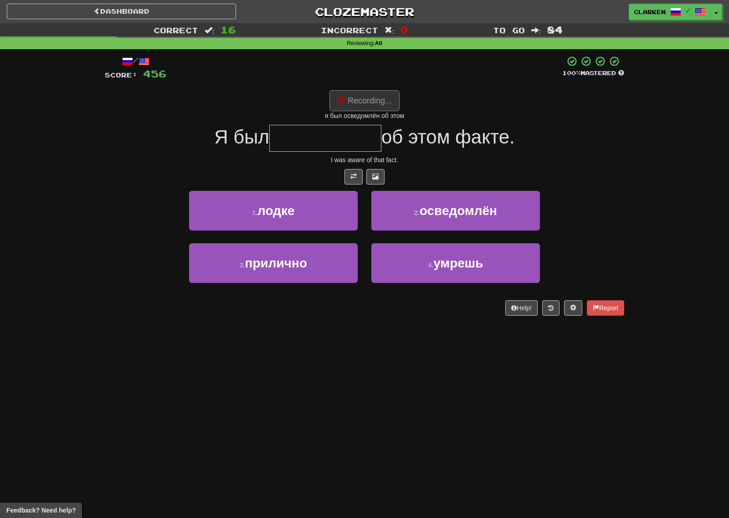
type input "**********"
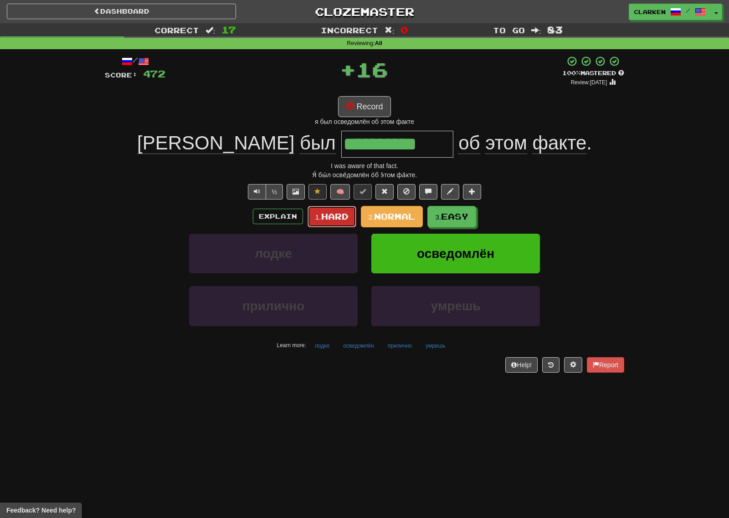
click at [332, 213] on span "Hard" at bounding box center [334, 216] width 27 height 10
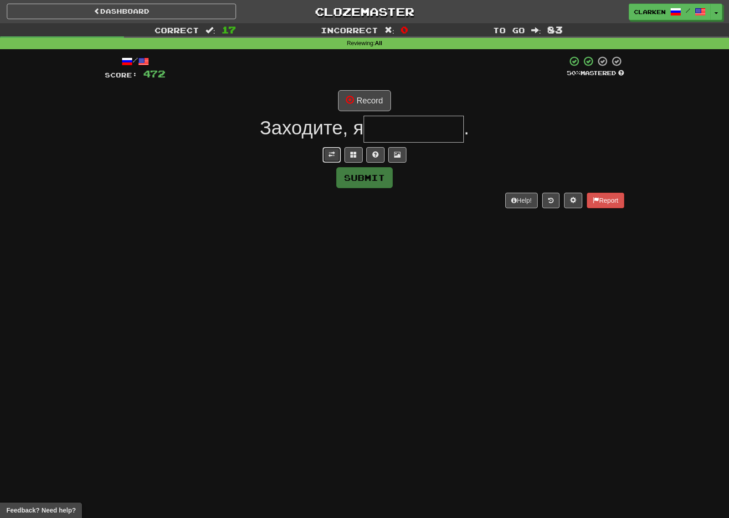
click at [331, 153] on span at bounding box center [331, 154] width 6 height 6
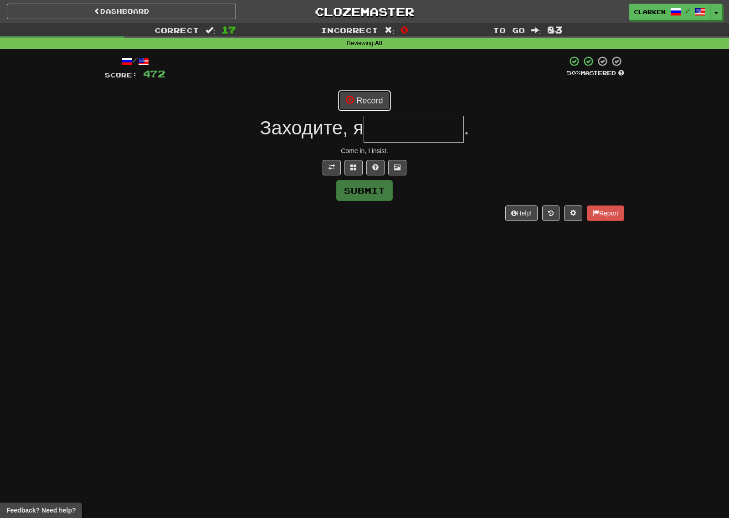
click at [372, 94] on button "Record" at bounding box center [364, 100] width 52 height 21
click at [354, 179] on div "/ Score: 472 50 % Mastered Recording... Заходите, я . Come in, I insist. Submit…" at bounding box center [364, 138] width 519 height 165
click at [352, 165] on span at bounding box center [353, 167] width 6 height 6
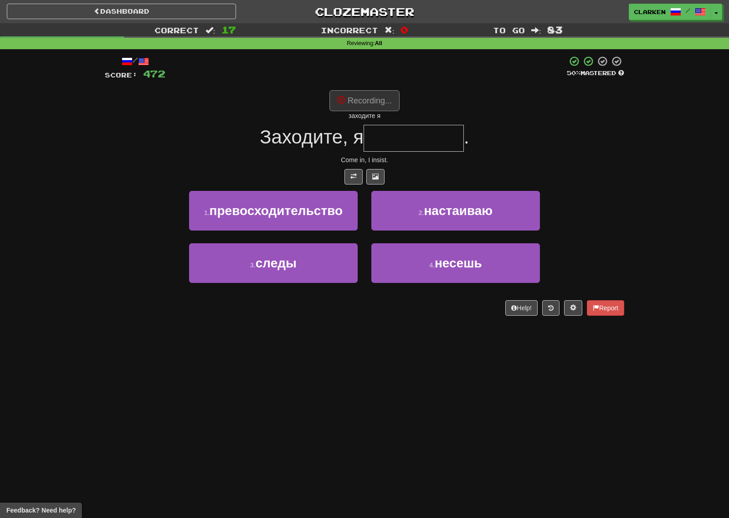
type input "*********"
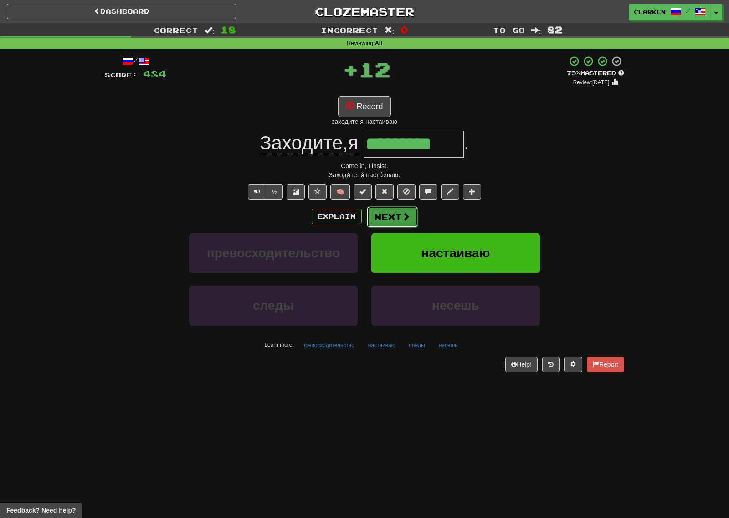
click at [374, 211] on button "Next" at bounding box center [392, 216] width 51 height 21
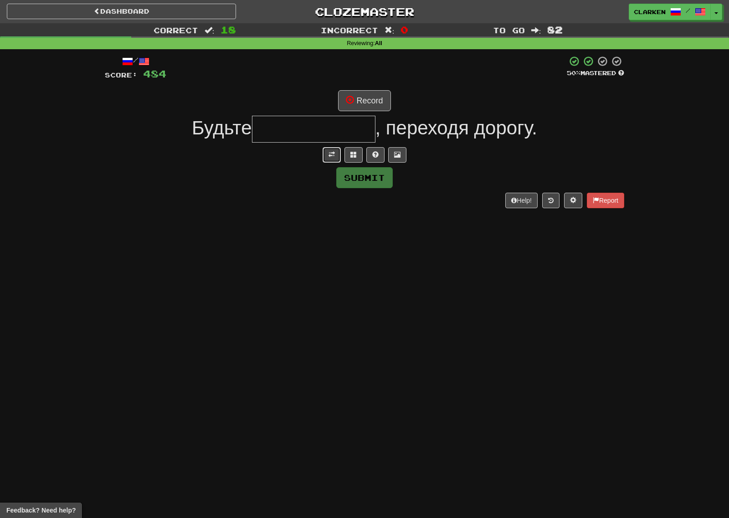
click at [328, 158] on button at bounding box center [331, 154] width 18 height 15
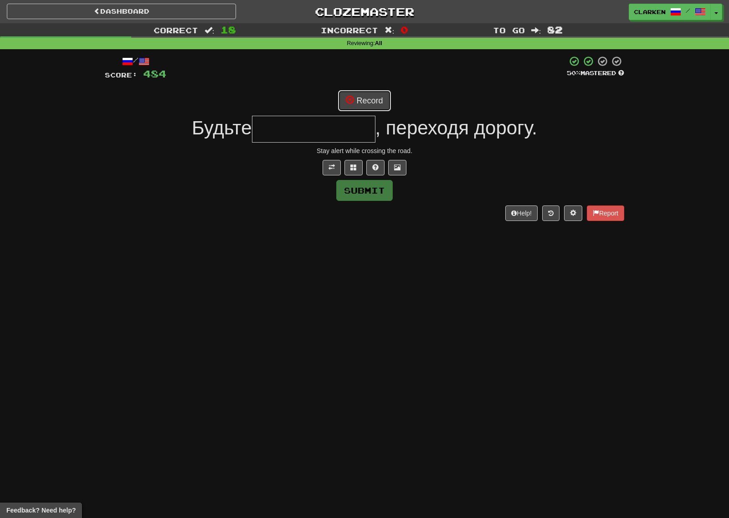
click at [383, 92] on button "Record" at bounding box center [364, 100] width 52 height 21
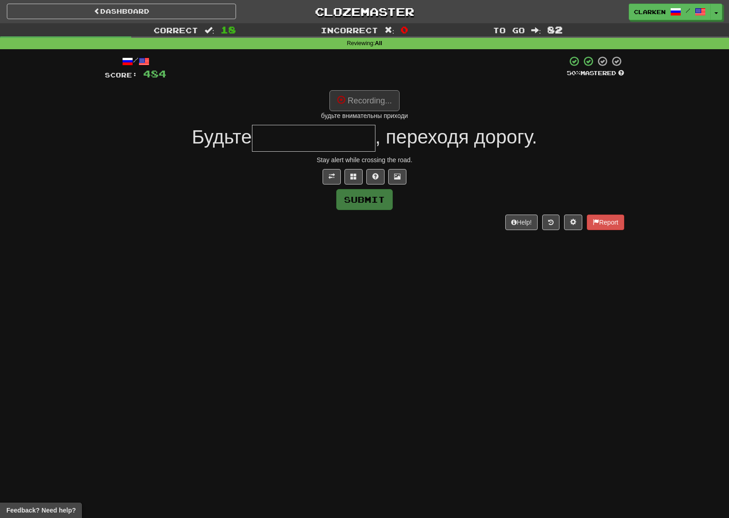
type input "**********"
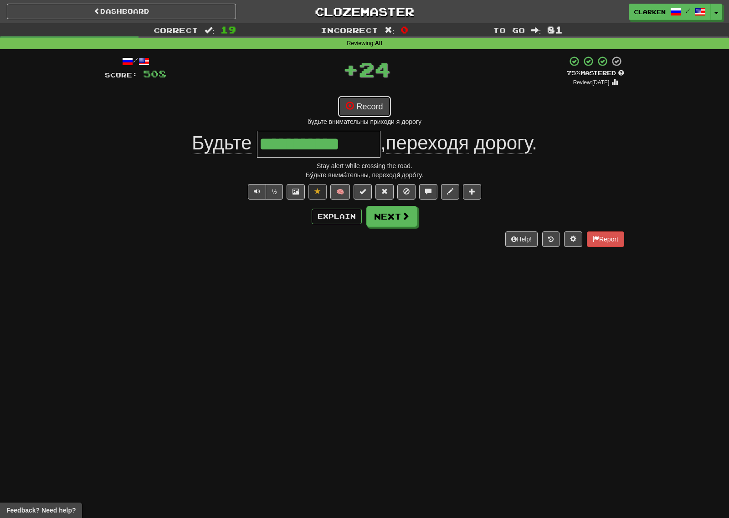
click at [380, 113] on button "Record" at bounding box center [364, 106] width 52 height 21
click at [388, 209] on button "Next" at bounding box center [391, 216] width 51 height 21
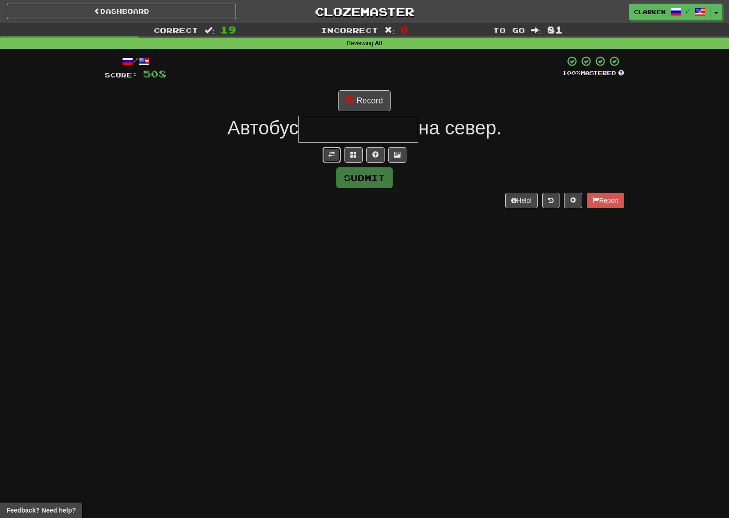
click at [332, 161] on button at bounding box center [331, 154] width 18 height 15
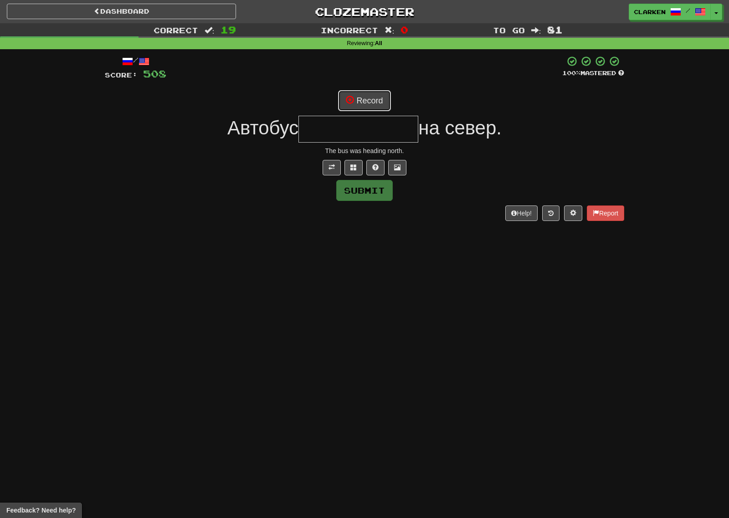
click at [359, 94] on button "Record" at bounding box center [364, 100] width 52 height 21
click at [355, 169] on span at bounding box center [353, 167] width 6 height 6
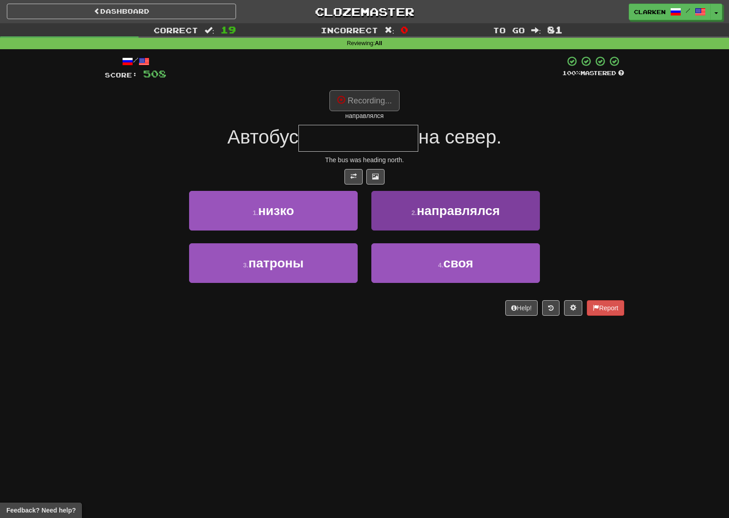
type input "**********"
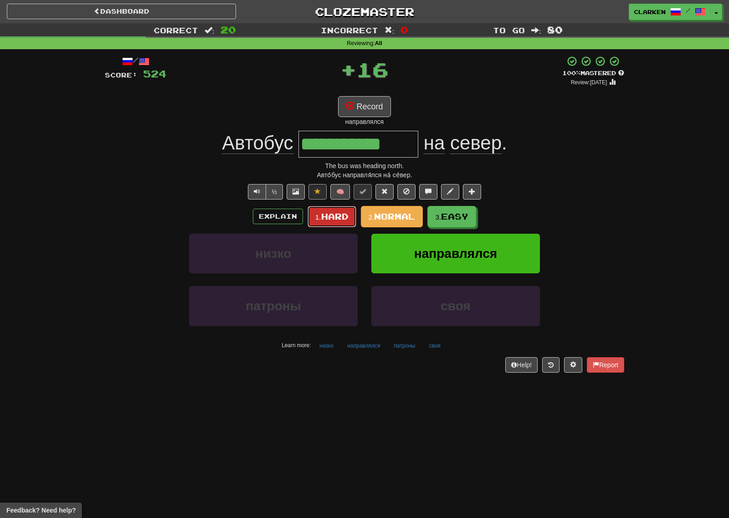
drag, startPoint x: 327, startPoint y: 214, endPoint x: 316, endPoint y: 184, distance: 31.0
click at [326, 214] on span "Hard" at bounding box center [334, 216] width 27 height 10
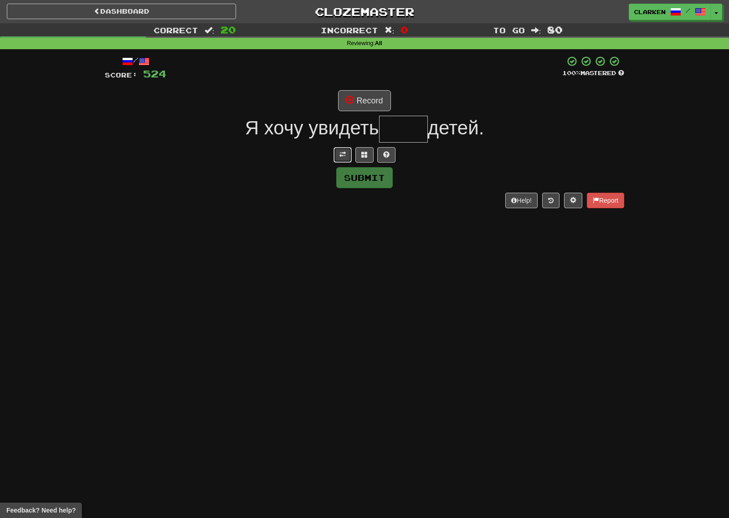
click at [344, 159] on button at bounding box center [342, 154] width 18 height 15
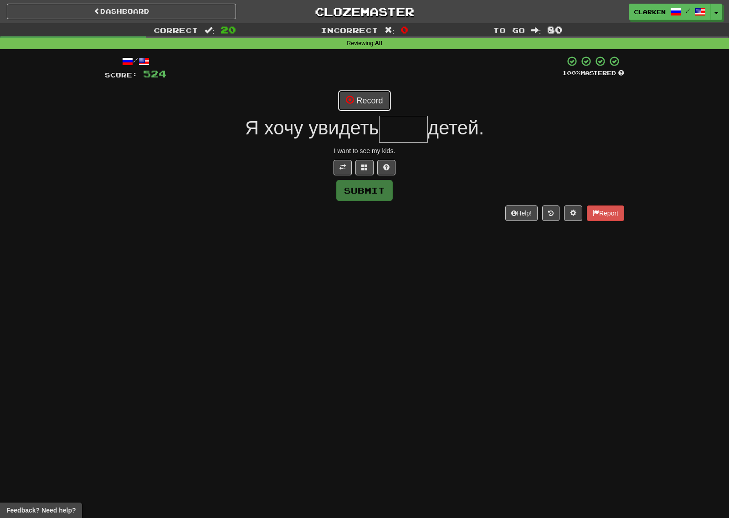
click at [368, 103] on button "Record" at bounding box center [364, 100] width 52 height 21
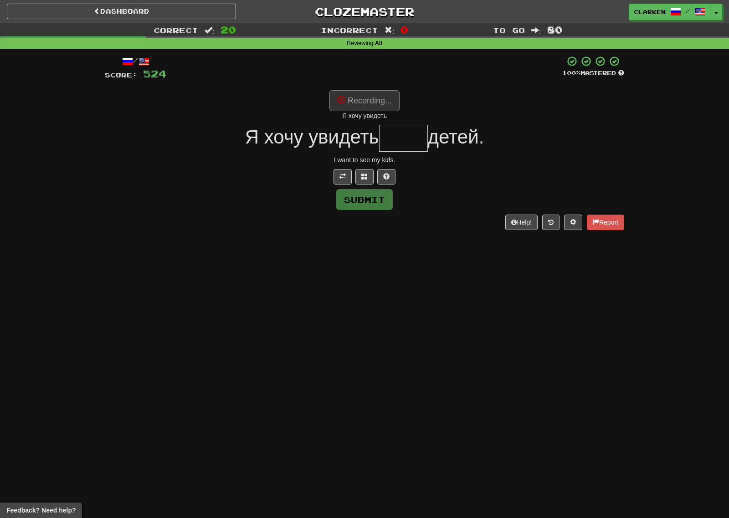
type input "****"
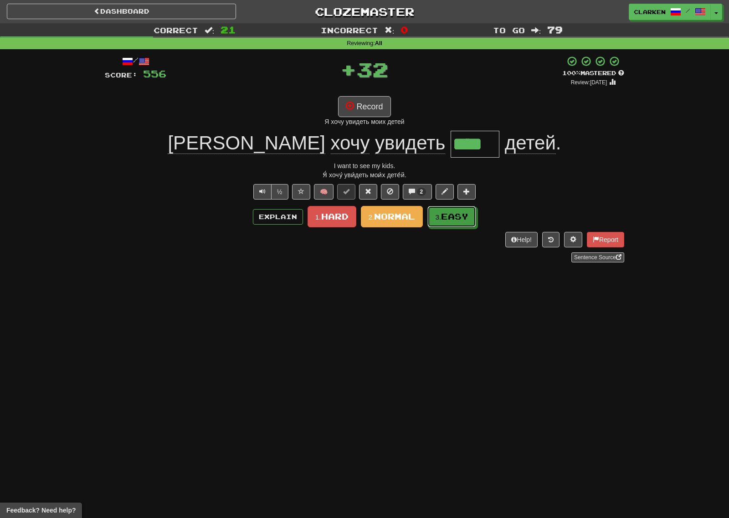
drag, startPoint x: 447, startPoint y: 215, endPoint x: 422, endPoint y: 199, distance: 30.1
click at [446, 215] on span "Easy" at bounding box center [454, 216] width 27 height 10
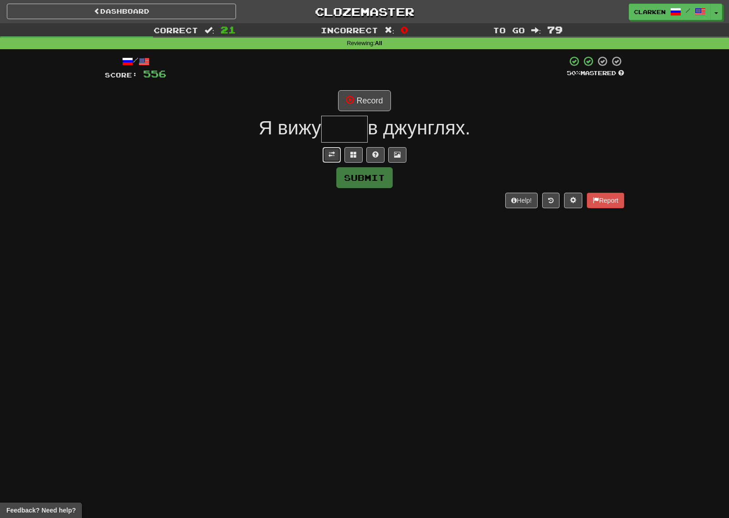
click at [330, 152] on span at bounding box center [331, 154] width 6 height 6
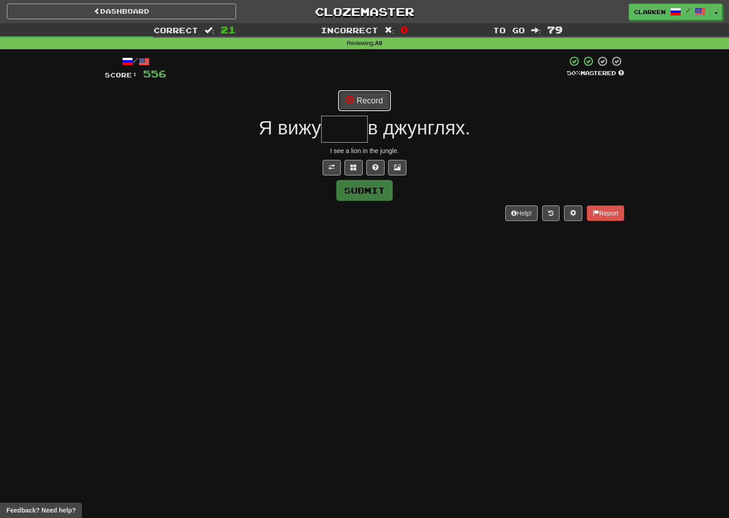
click at [362, 95] on button "Record" at bounding box center [364, 100] width 52 height 21
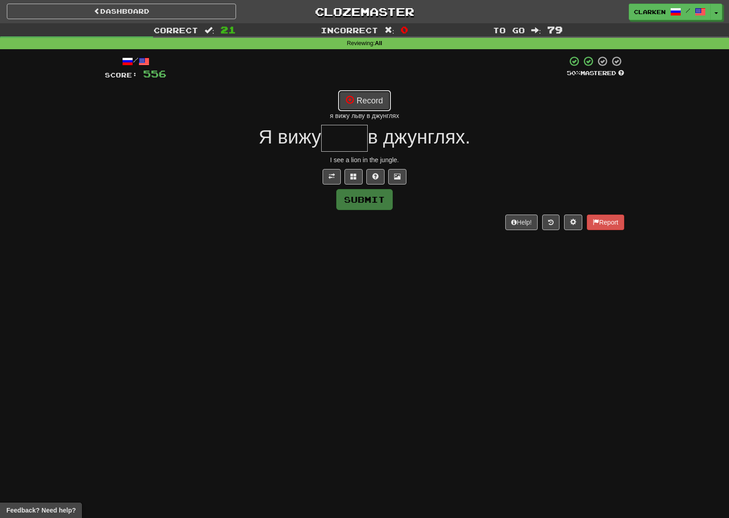
click at [366, 109] on button "Record" at bounding box center [364, 100] width 52 height 21
type input "****"
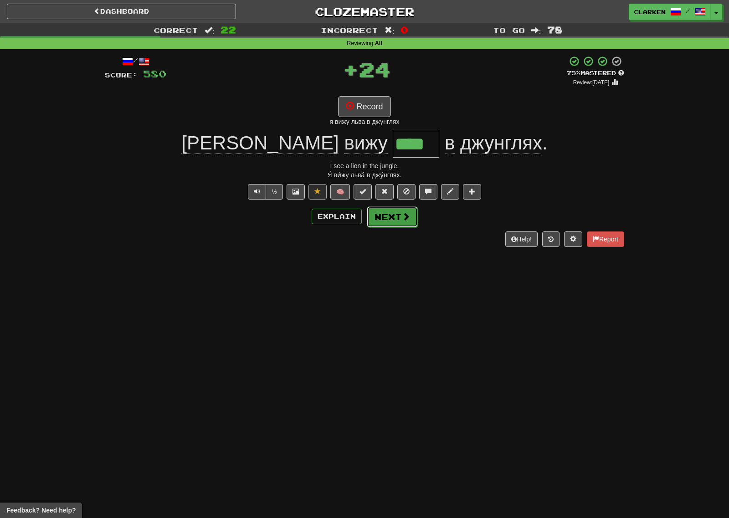
click at [393, 222] on button "Next" at bounding box center [392, 216] width 51 height 21
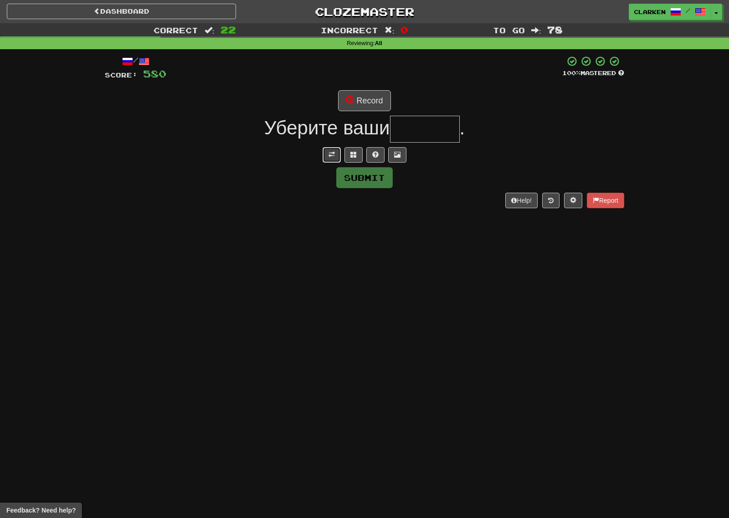
click at [332, 154] on span at bounding box center [331, 154] width 6 height 6
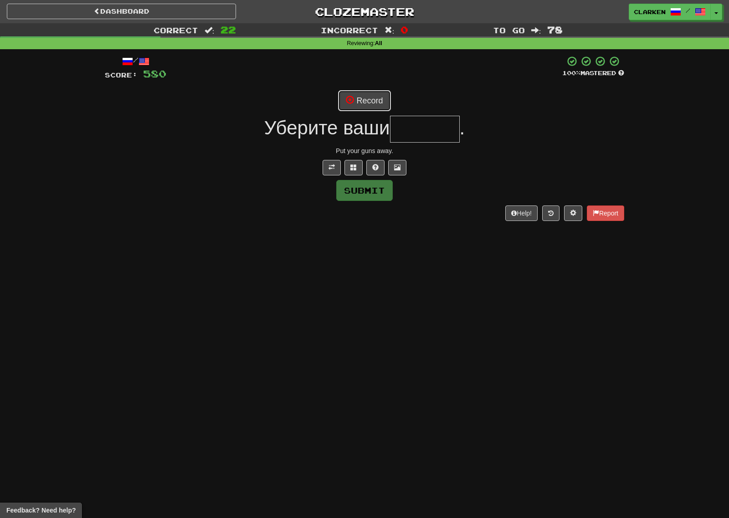
click at [362, 100] on button "Record" at bounding box center [364, 100] width 52 height 21
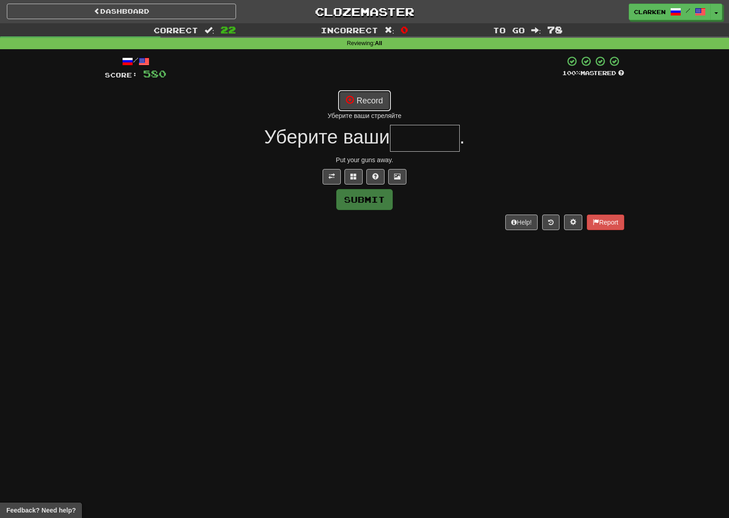
click at [380, 104] on button "Record" at bounding box center [364, 100] width 52 height 21
type input "******"
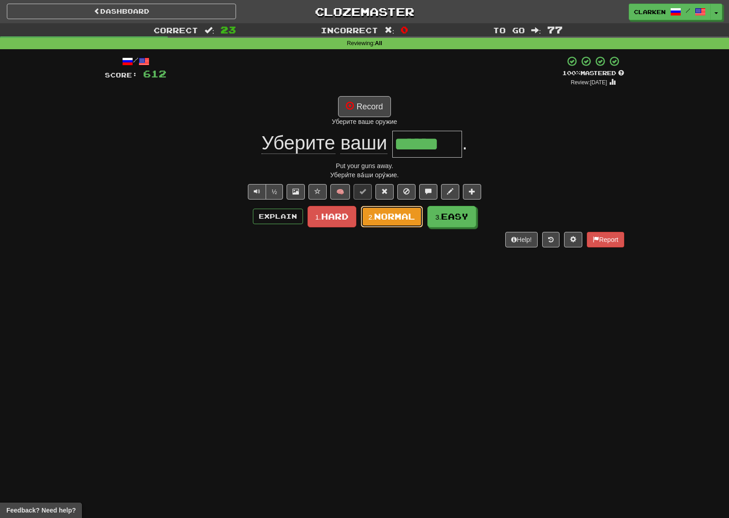
click at [388, 216] on span "Normal" at bounding box center [394, 216] width 41 height 10
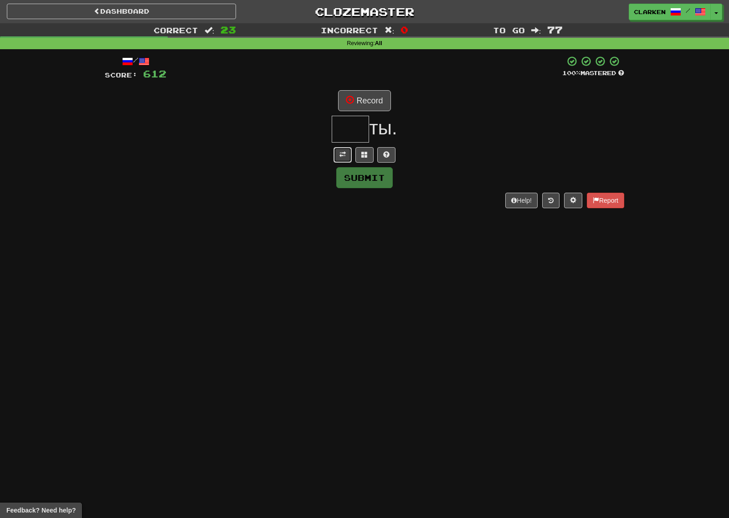
click at [345, 149] on button at bounding box center [342, 154] width 18 height 15
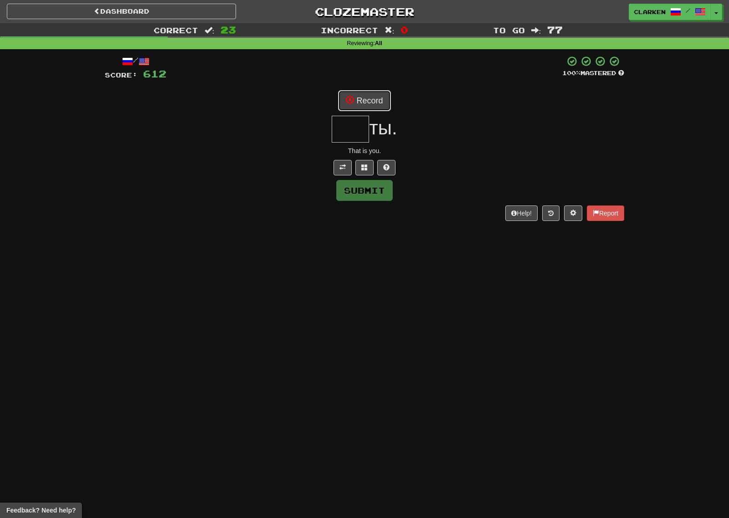
click at [373, 99] on button "Record" at bounding box center [364, 100] width 52 height 21
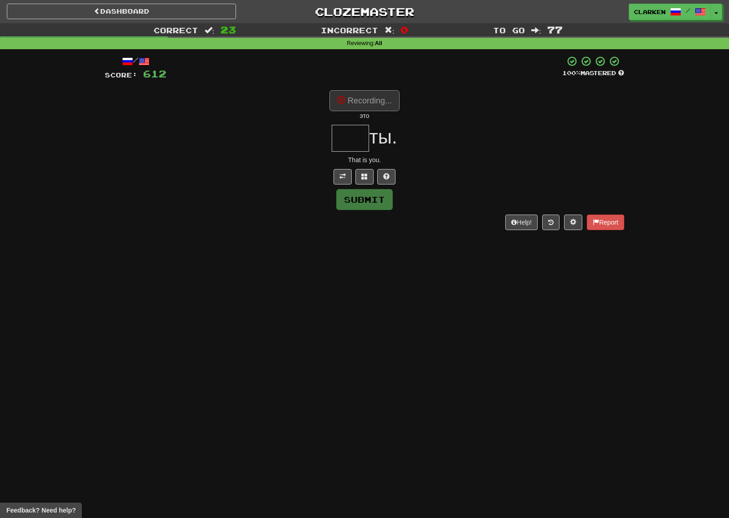
type input "***"
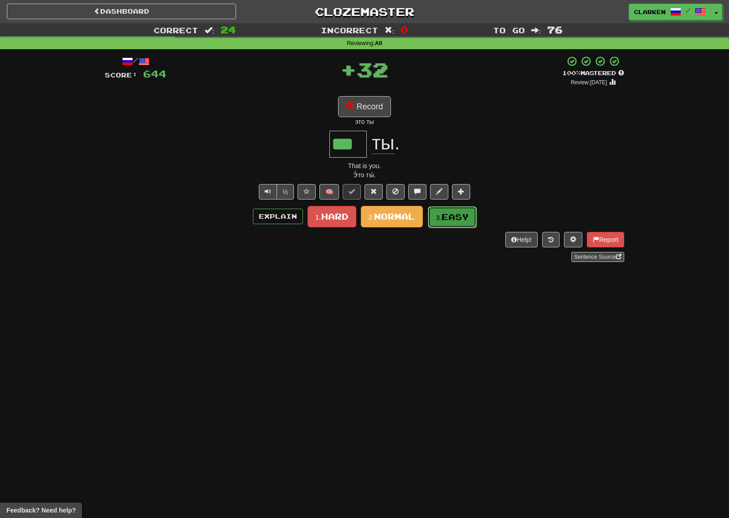
click at [446, 220] on span "Easy" at bounding box center [454, 217] width 27 height 10
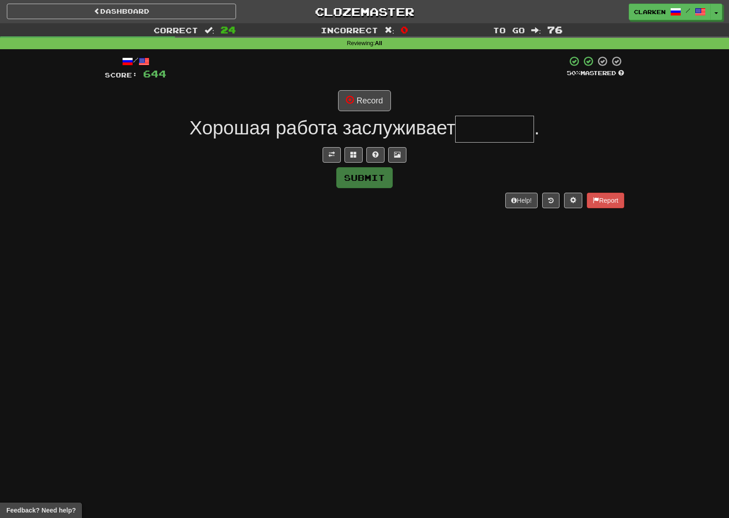
click at [337, 164] on div "/ Score: 644 50 % Mastered Record Хорошая работа заслуживает . Submit Help! Rep…" at bounding box center [364, 132] width 519 height 152
click at [336, 163] on div "/ Score: 644 50 % Mastered Record Хорошая работа заслуживает . Submit Help! Rep…" at bounding box center [364, 132] width 519 height 152
click at [335, 158] on button at bounding box center [331, 154] width 18 height 15
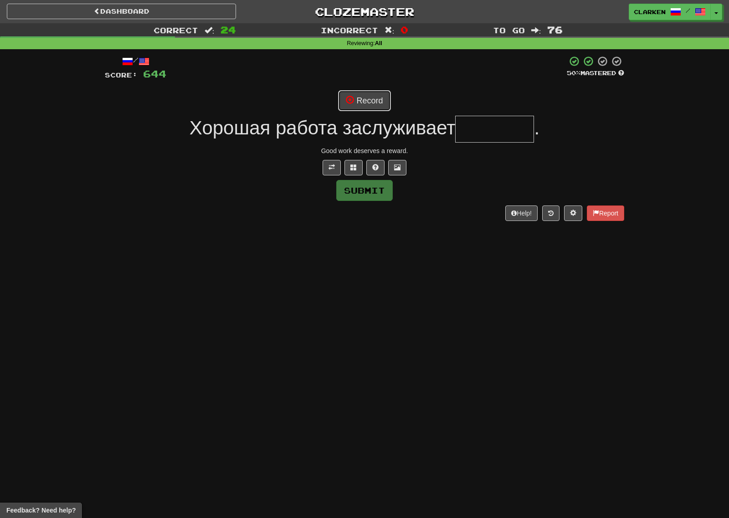
click at [355, 112] on div "/ Score: 644 50 % Mastered Record Хорошая работа заслуживает . Good work deserv…" at bounding box center [364, 138] width 519 height 165
click at [354, 101] on button "Record" at bounding box center [364, 100] width 52 height 21
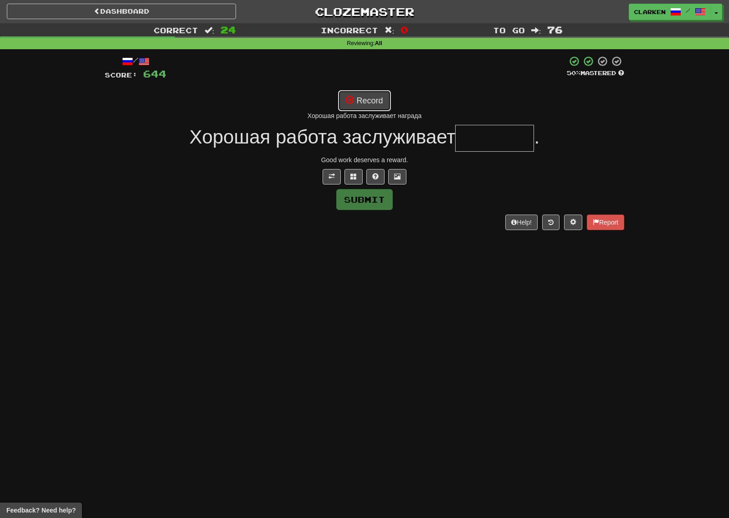
click at [362, 96] on button "Record" at bounding box center [364, 100] width 52 height 21
type input "*******"
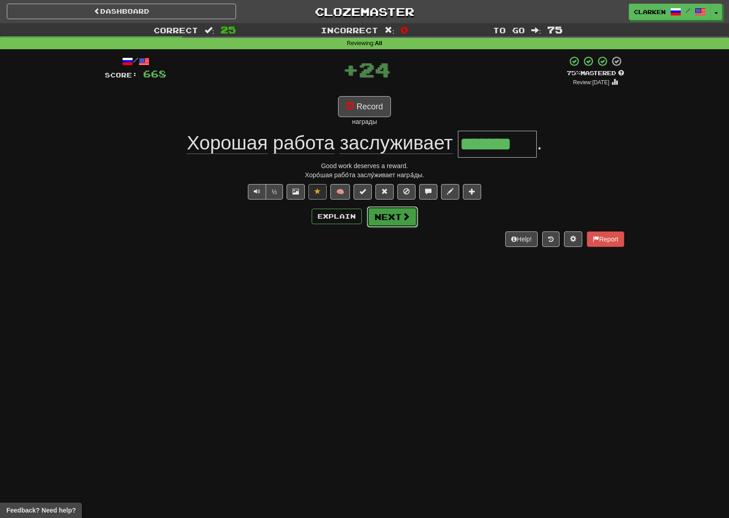
click at [388, 217] on button "Next" at bounding box center [392, 216] width 51 height 21
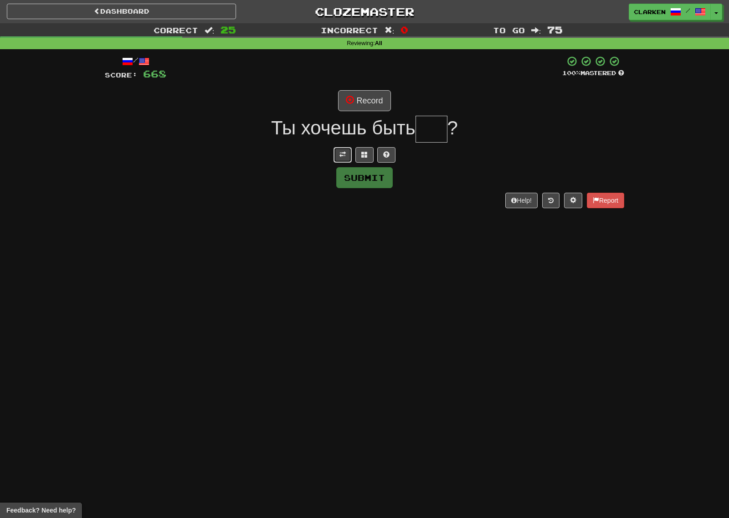
click at [343, 151] on span at bounding box center [342, 154] width 6 height 6
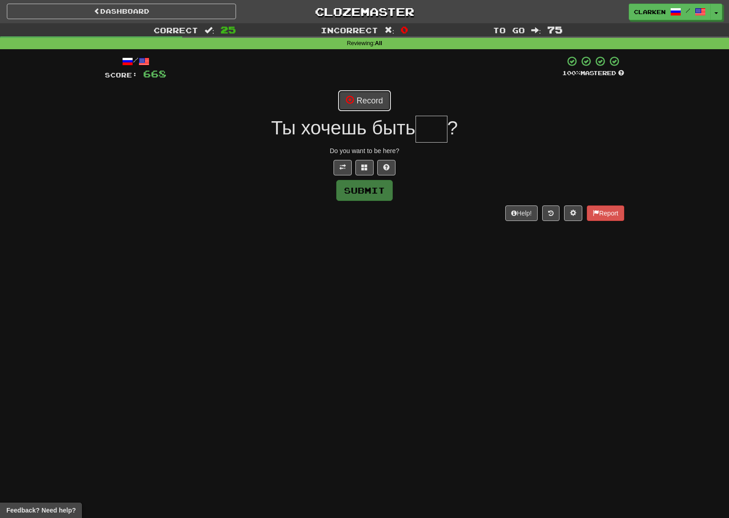
click at [376, 99] on button "Record" at bounding box center [364, 100] width 52 height 21
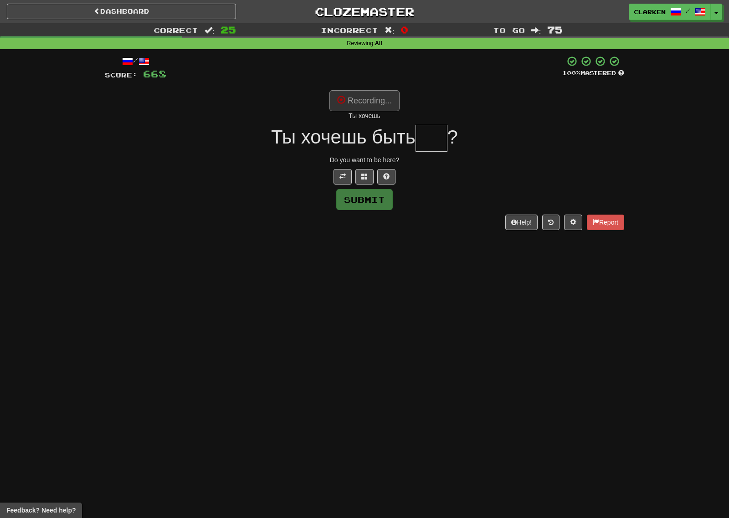
type input "***"
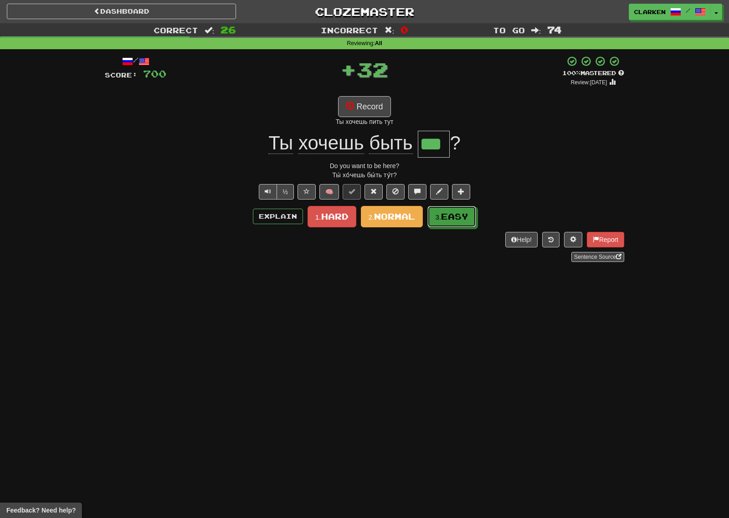
drag, startPoint x: 442, startPoint y: 221, endPoint x: 393, endPoint y: 186, distance: 60.4
click at [442, 221] on button "3. Easy" at bounding box center [451, 216] width 49 height 21
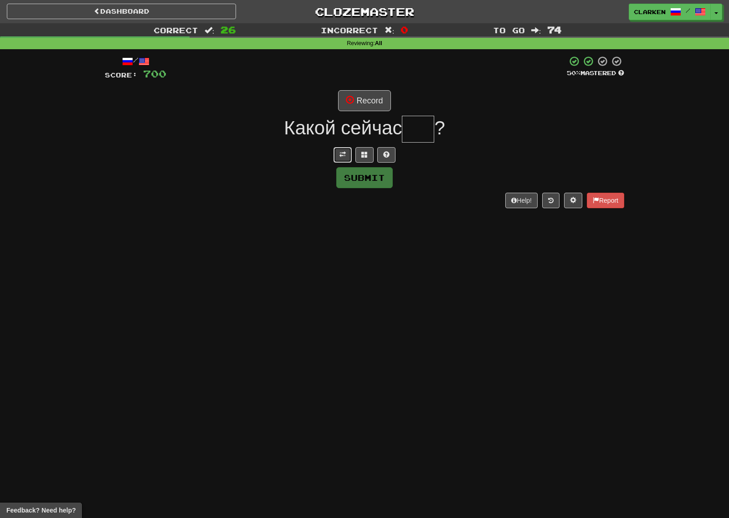
click at [342, 152] on span at bounding box center [342, 154] width 6 height 6
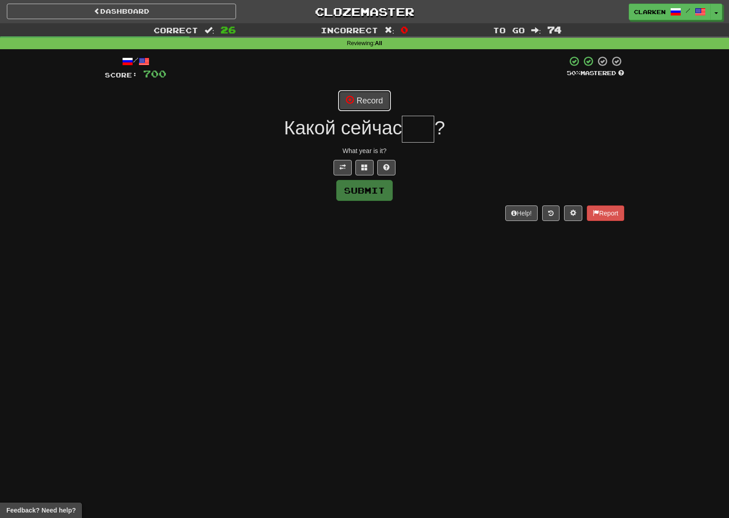
click at [379, 99] on button "Record" at bounding box center [364, 100] width 52 height 21
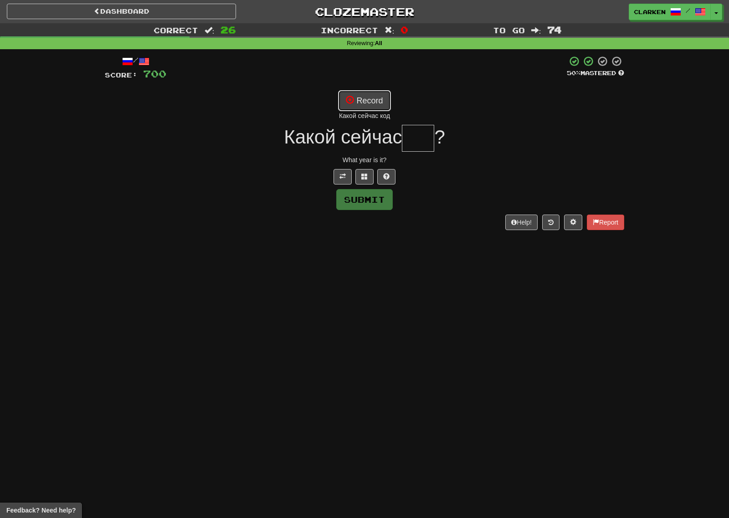
click at [383, 99] on button "Record" at bounding box center [364, 100] width 52 height 21
type input "***"
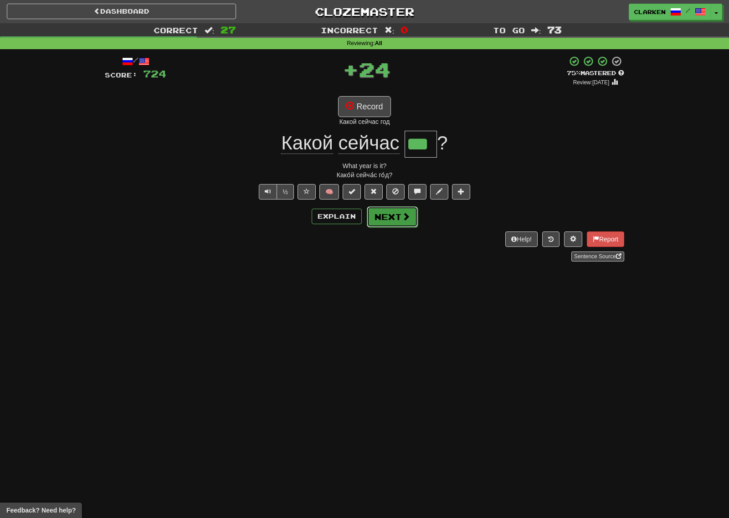
click at [393, 224] on button "Next" at bounding box center [392, 216] width 51 height 21
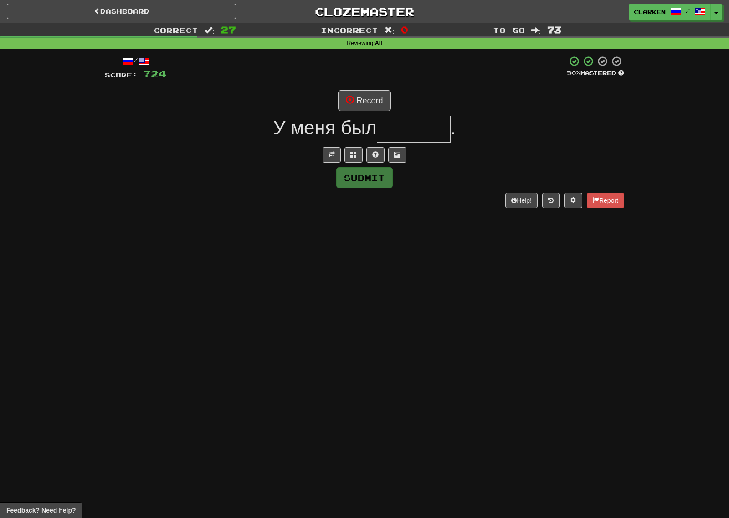
click at [319, 155] on div at bounding box center [364, 154] width 519 height 15
click at [326, 155] on div at bounding box center [364, 154] width 519 height 15
click at [328, 155] on span at bounding box center [331, 154] width 6 height 6
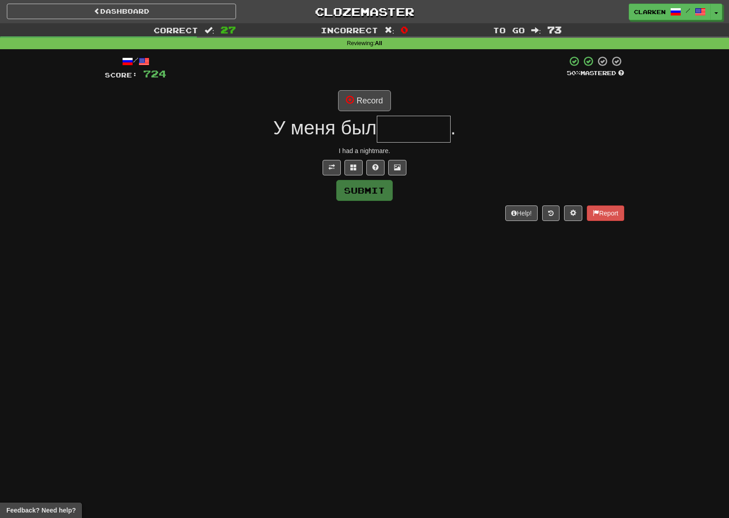
drag, startPoint x: 388, startPoint y: 88, endPoint x: 376, endPoint y: 105, distance: 20.5
click at [388, 89] on div "/ Score: 724 50 % Mastered Record У меня был . I had a nightmare. Submit Help! …" at bounding box center [364, 138] width 519 height 165
click at [373, 105] on button "Record" at bounding box center [364, 100] width 52 height 21
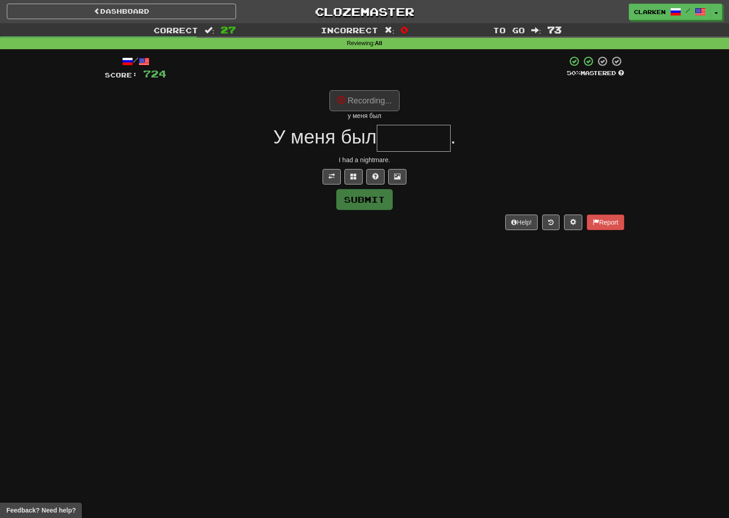
type input "******"
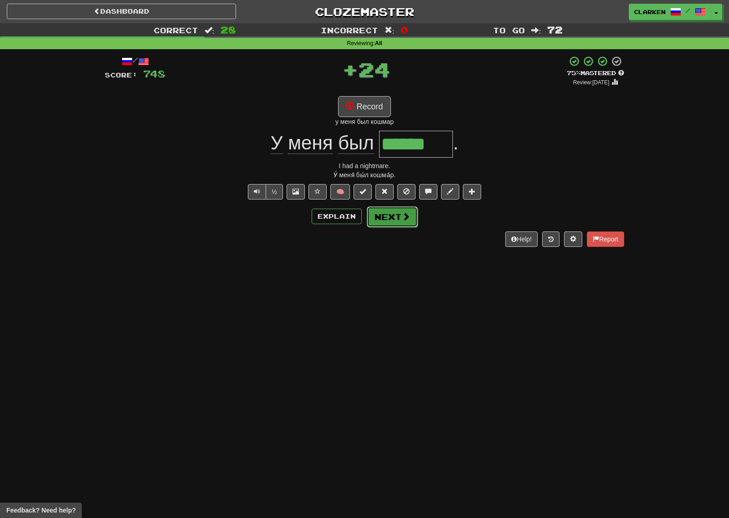
click at [401, 222] on button "Next" at bounding box center [392, 216] width 51 height 21
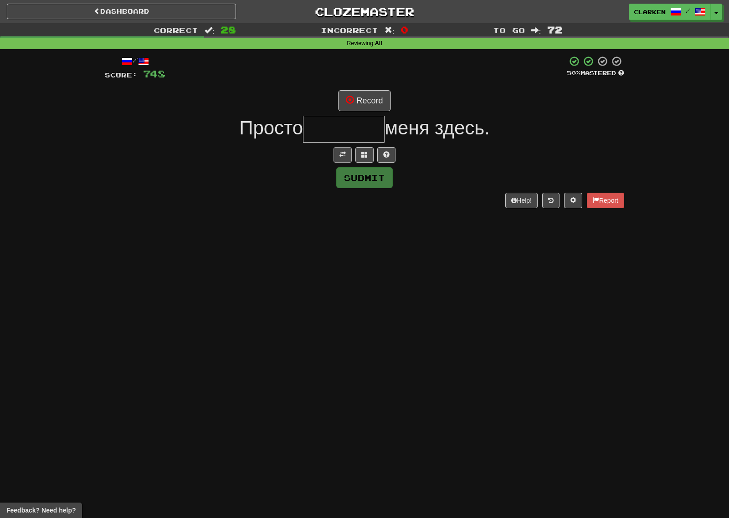
click at [335, 154] on div at bounding box center [364, 154] width 519 height 15
click at [337, 153] on button at bounding box center [342, 154] width 18 height 15
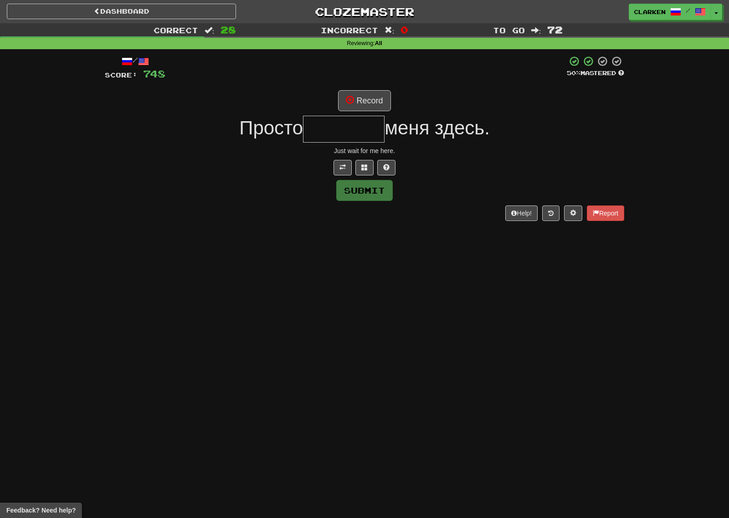
click at [354, 112] on div "/ Score: 748 50 % Mastered Record Просто меня здесь. Just wait for me here. Sub…" at bounding box center [364, 138] width 519 height 165
click at [361, 92] on button "Record" at bounding box center [364, 100] width 52 height 21
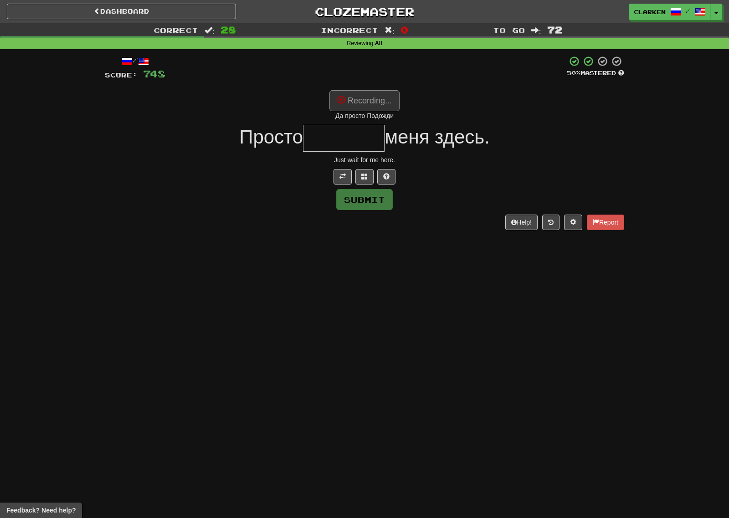
type input "*******"
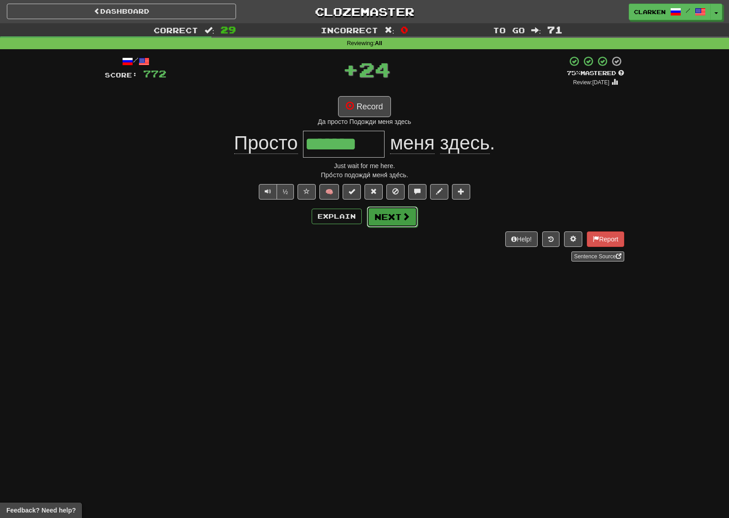
click at [398, 214] on button "Next" at bounding box center [392, 216] width 51 height 21
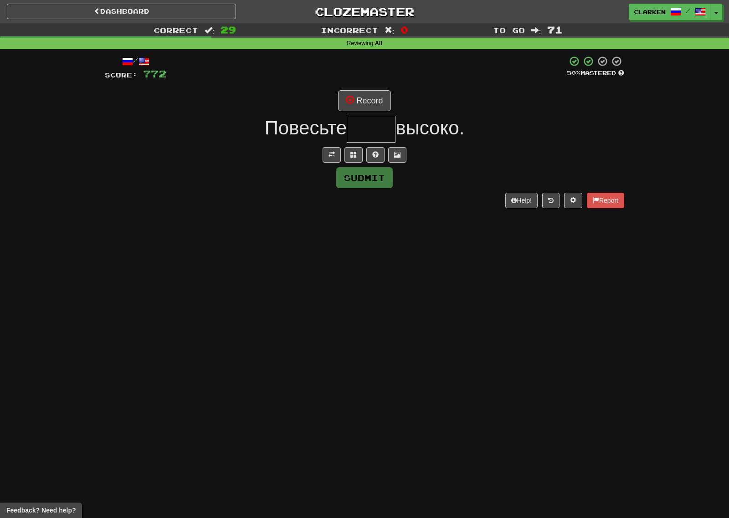
click at [330, 171] on div "Submit" at bounding box center [364, 177] width 519 height 21
click at [329, 164] on div "/ Score: 772 50 % Mastered Record Повесьте высоко. Submit Help! Report" at bounding box center [364, 132] width 519 height 152
click at [330, 159] on button at bounding box center [331, 154] width 18 height 15
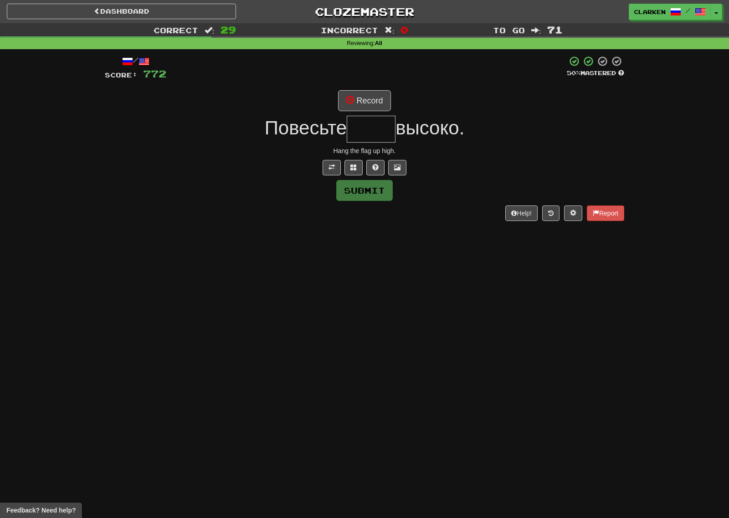
click at [348, 115] on div "/ Score: 772 50 % Mastered Record Повесьте высоко. Hang the flag up high. Submi…" at bounding box center [364, 138] width 519 height 165
click at [357, 95] on button "Record" at bounding box center [364, 100] width 52 height 21
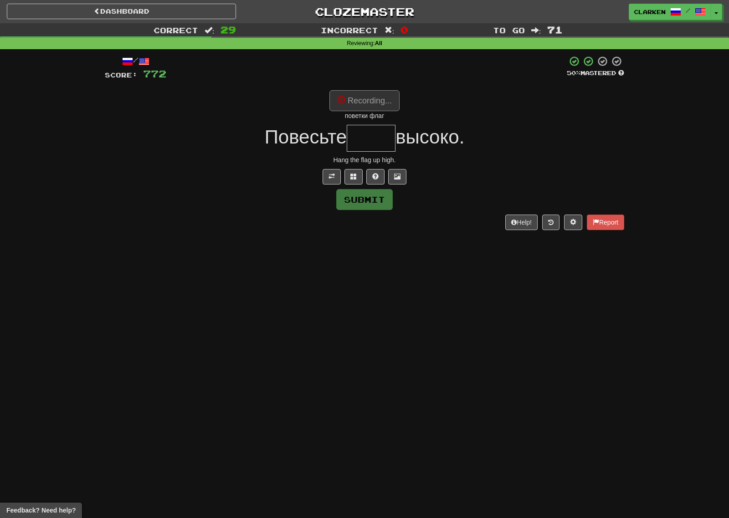
type input "****"
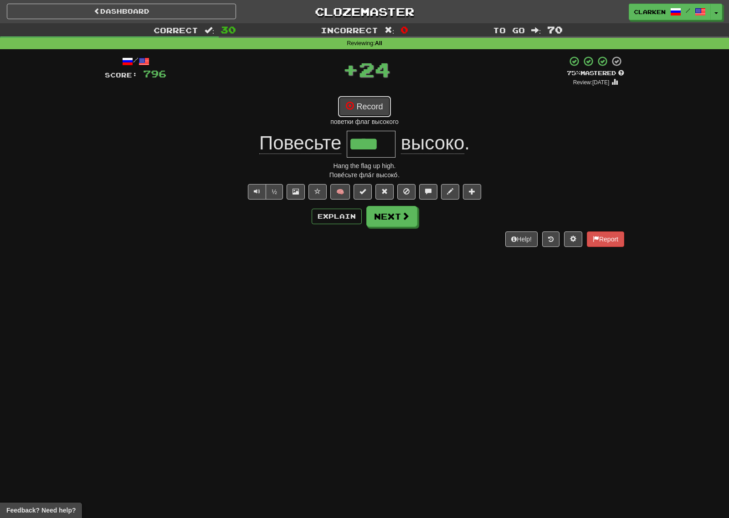
click at [364, 98] on button "Record" at bounding box center [364, 106] width 52 height 21
click at [373, 105] on button "Record" at bounding box center [364, 106] width 52 height 21
click at [387, 106] on button "Record" at bounding box center [364, 106] width 52 height 21
click at [382, 107] on button "Record" at bounding box center [364, 106] width 52 height 21
click at [372, 108] on button "Record" at bounding box center [364, 106] width 52 height 21
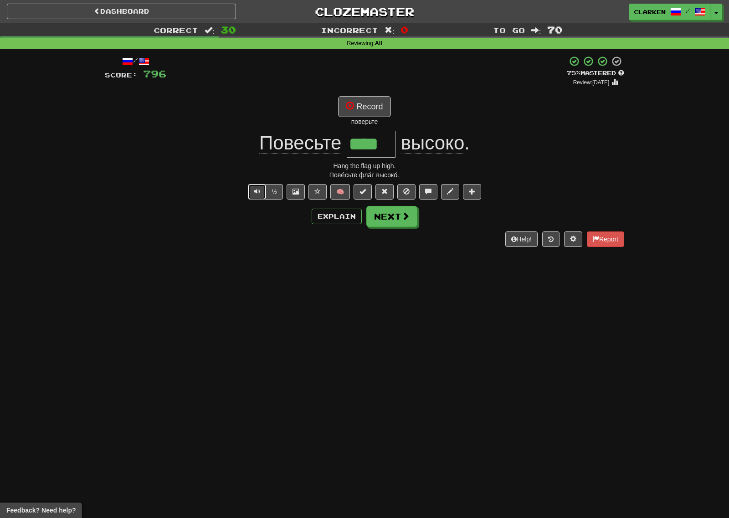
click at [264, 197] on button "Text-to-speech controls" at bounding box center [257, 191] width 18 height 15
click at [367, 110] on button "Record" at bounding box center [364, 106] width 52 height 21
click at [321, 148] on span "Повесьте" at bounding box center [300, 143] width 82 height 22
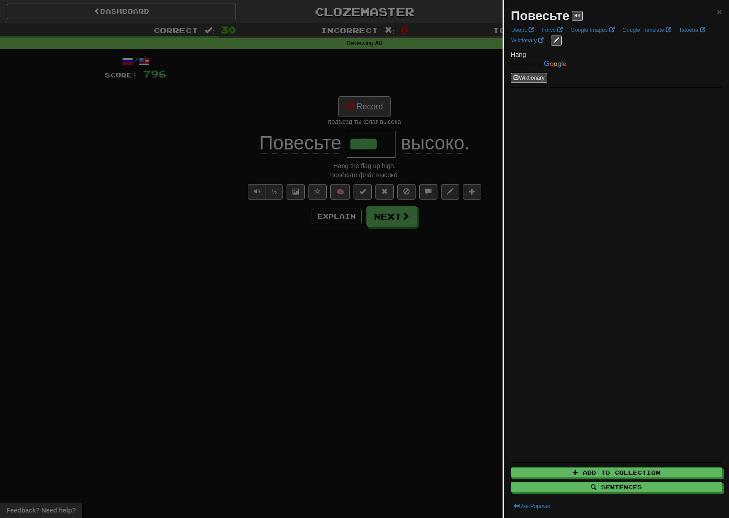
drag, startPoint x: 457, startPoint y: 80, endPoint x: 383, endPoint y: 93, distance: 74.6
click at [454, 80] on div at bounding box center [364, 259] width 729 height 518
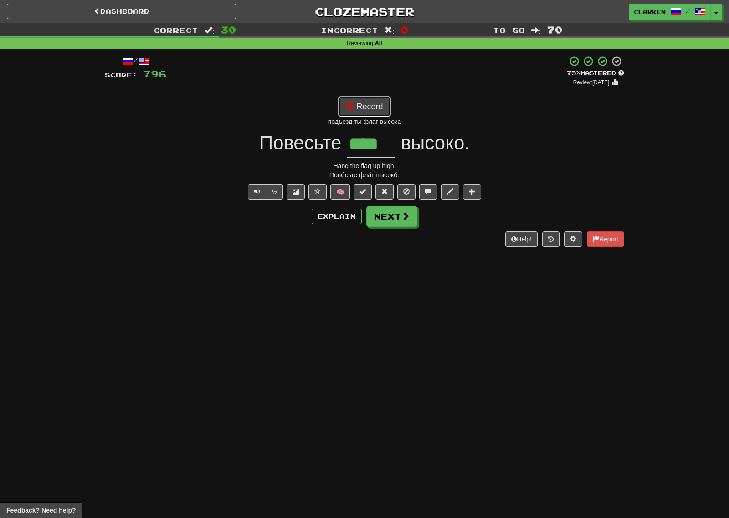
click at [379, 105] on button "Record" at bounding box center [364, 106] width 52 height 21
click at [372, 102] on button "Record" at bounding box center [364, 106] width 52 height 21
click at [383, 110] on button "Record" at bounding box center [364, 106] width 52 height 21
click at [351, 121] on div "поверьте поверьте" at bounding box center [364, 121] width 519 height 9
click at [351, 120] on div "поверьте поверьте" at bounding box center [364, 121] width 519 height 9
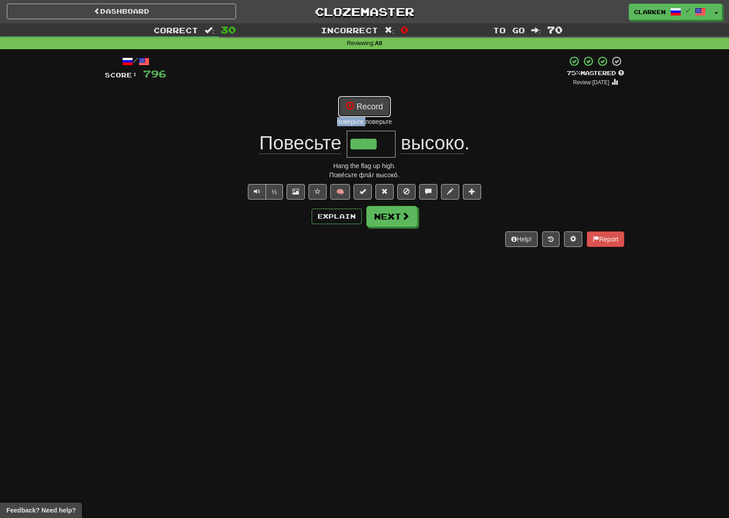
click at [357, 114] on button "Record" at bounding box center [364, 106] width 52 height 21
click at [331, 144] on span "Повесьте" at bounding box center [300, 143] width 82 height 22
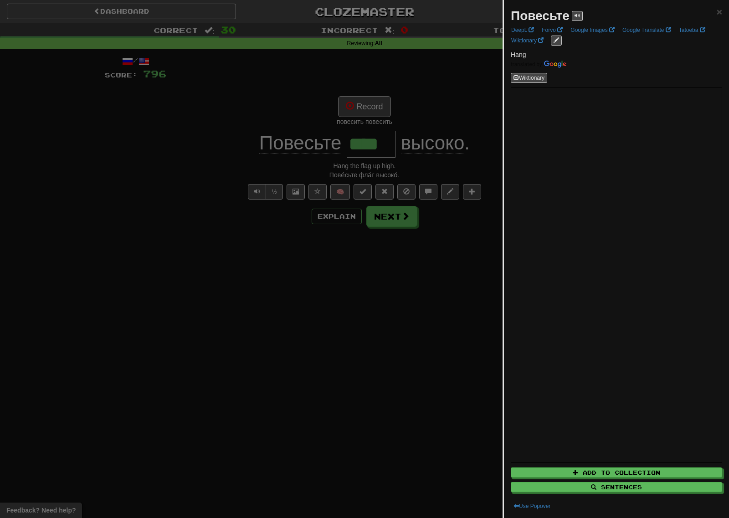
click at [380, 108] on div at bounding box center [364, 259] width 729 height 518
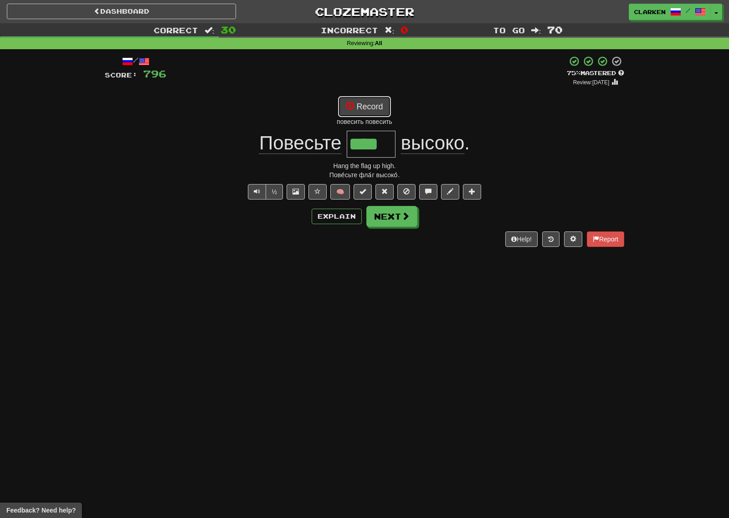
click at [376, 107] on button "Record" at bounding box center [364, 106] width 52 height 21
click at [395, 222] on button "Next" at bounding box center [392, 216] width 51 height 21
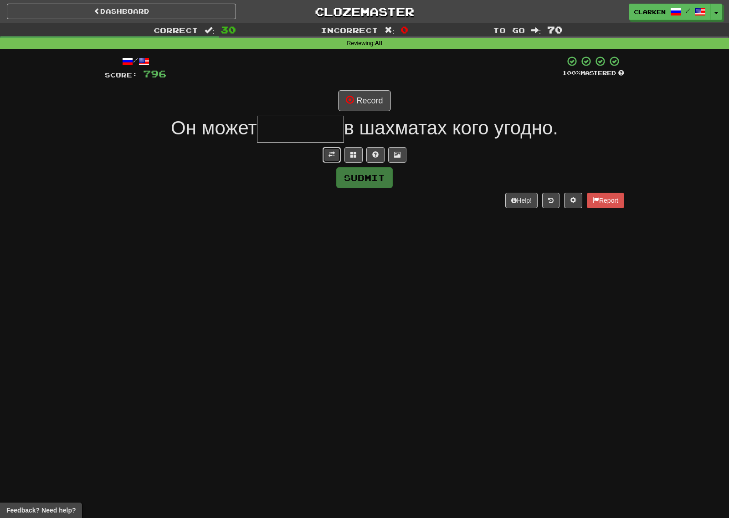
click at [334, 156] on span at bounding box center [331, 154] width 6 height 6
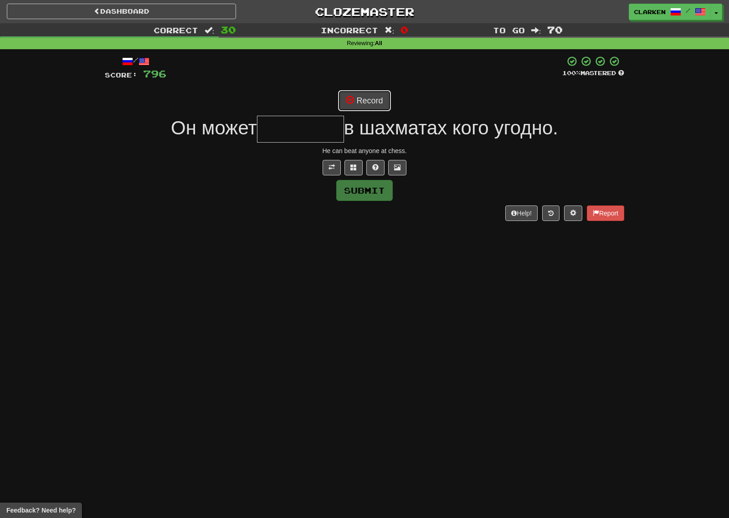
click at [369, 97] on button "Record" at bounding box center [364, 100] width 52 height 21
click at [359, 164] on button at bounding box center [353, 167] width 18 height 15
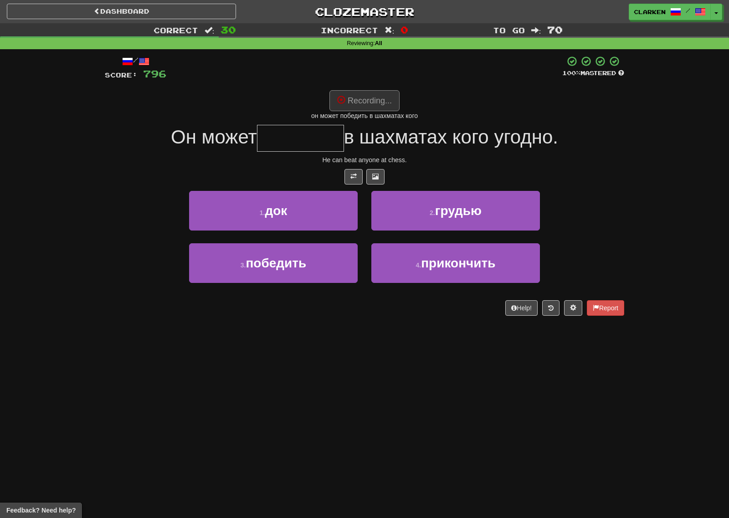
type input "********"
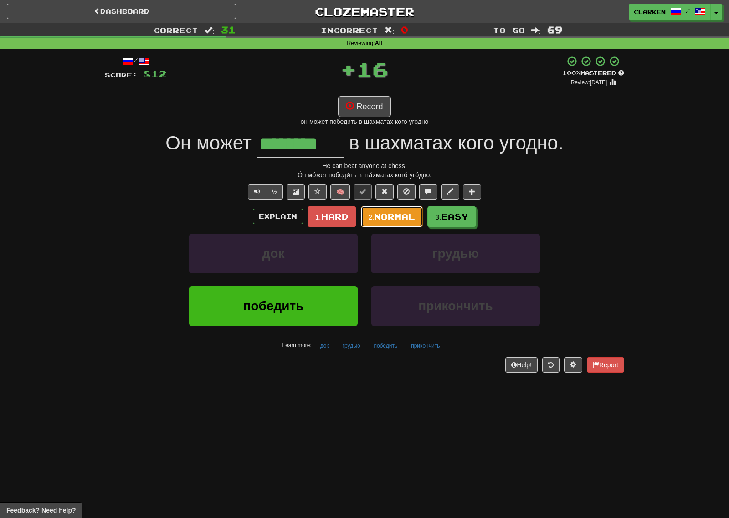
click at [378, 219] on span "Normal" at bounding box center [394, 216] width 41 height 10
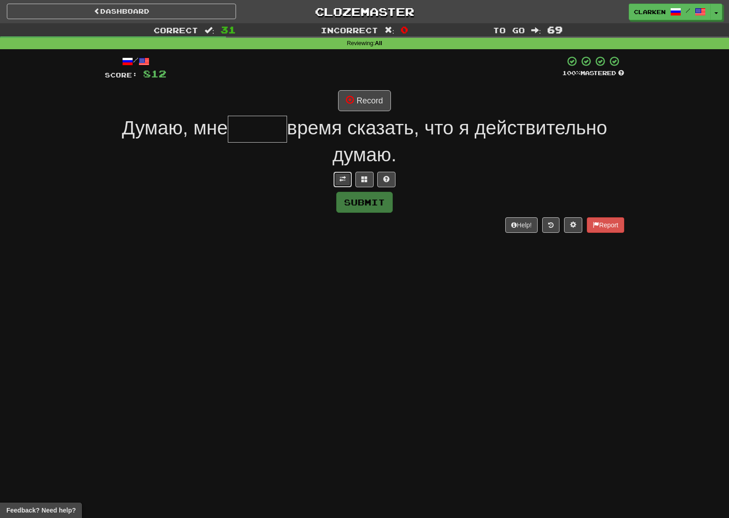
click at [345, 177] on span at bounding box center [342, 179] width 6 height 6
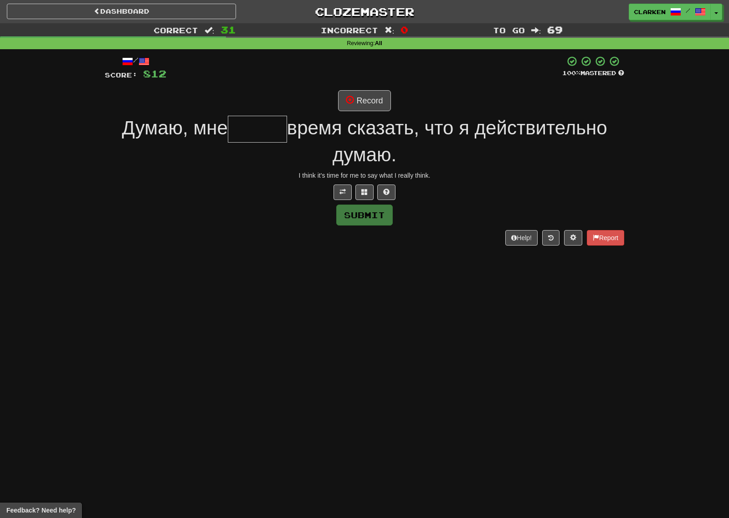
click at [365, 113] on div "/ Score: 812 100 % Mastered Record Думаю, мне время сказать, что я действительн…" at bounding box center [364, 151] width 519 height 190
click at [364, 93] on button "Record" at bounding box center [364, 100] width 52 height 21
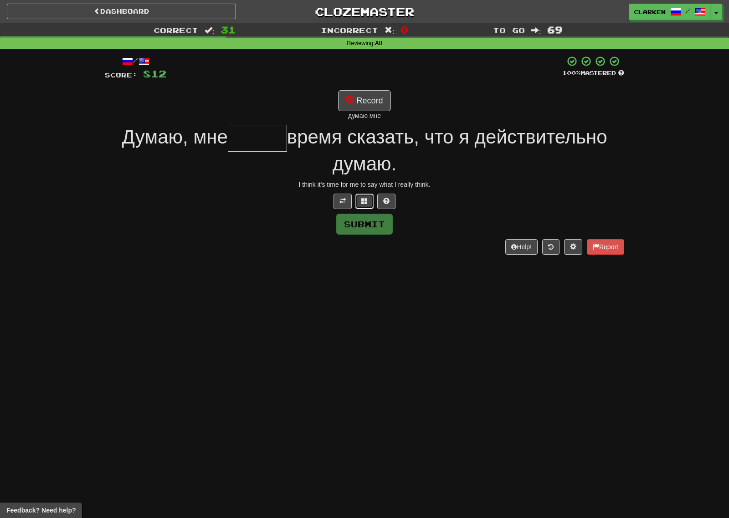
click at [365, 199] on span at bounding box center [364, 201] width 6 height 6
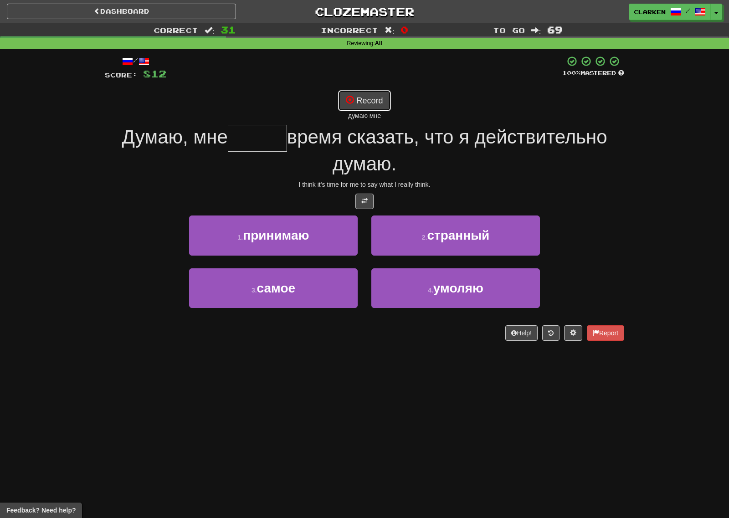
click at [373, 98] on button "Record" at bounding box center [364, 100] width 52 height 21
type input "*****"
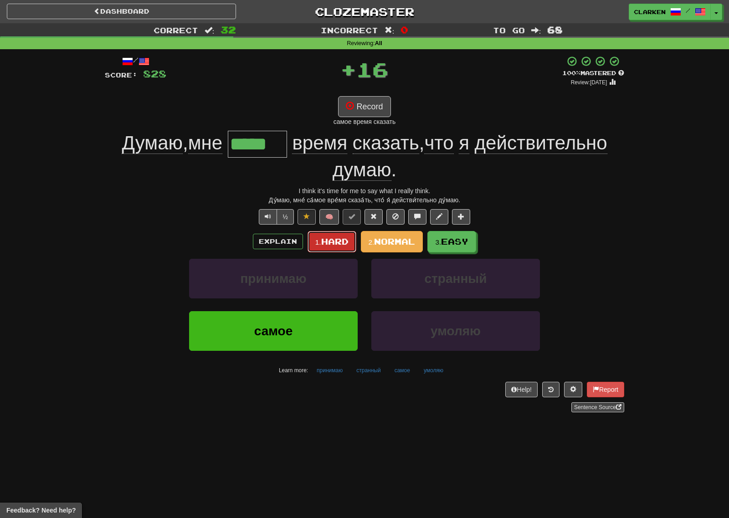
click at [330, 238] on span "Hard" at bounding box center [334, 241] width 27 height 10
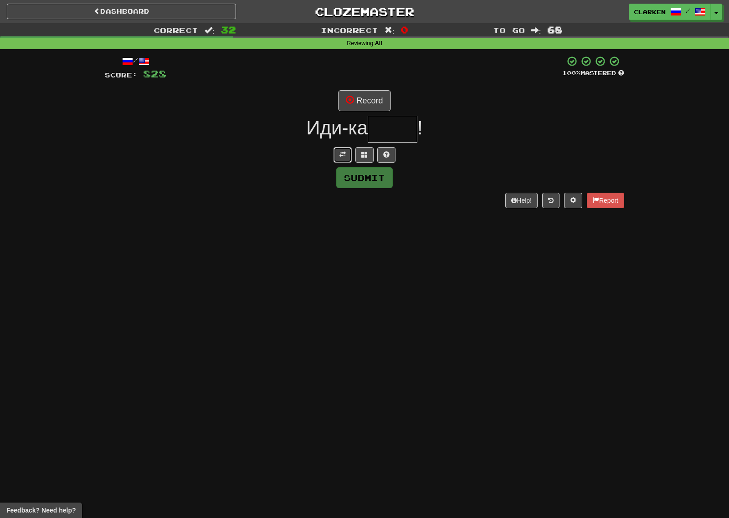
click at [347, 149] on button at bounding box center [342, 154] width 18 height 15
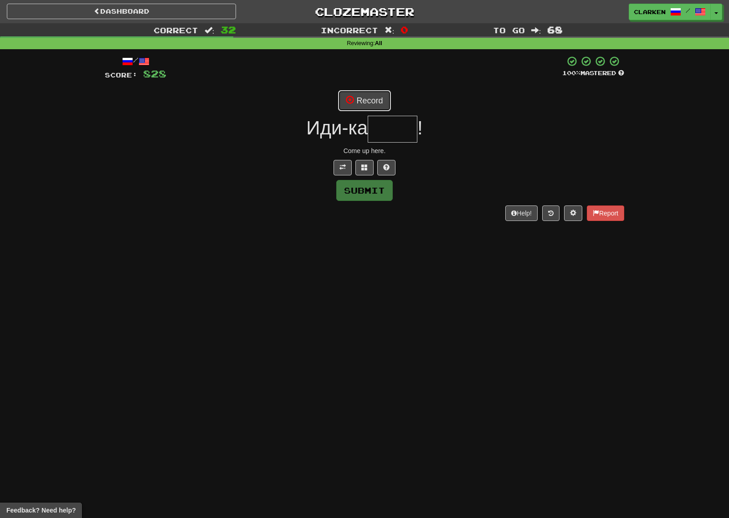
click at [364, 107] on button "Record" at bounding box center [364, 100] width 52 height 21
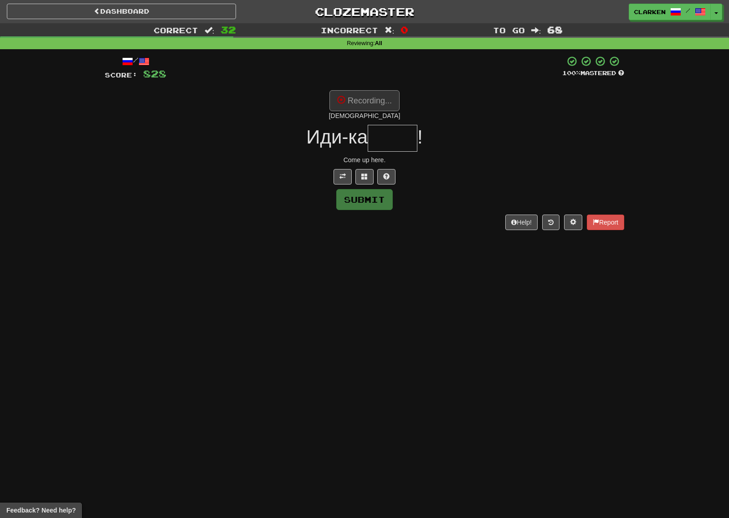
type input "****"
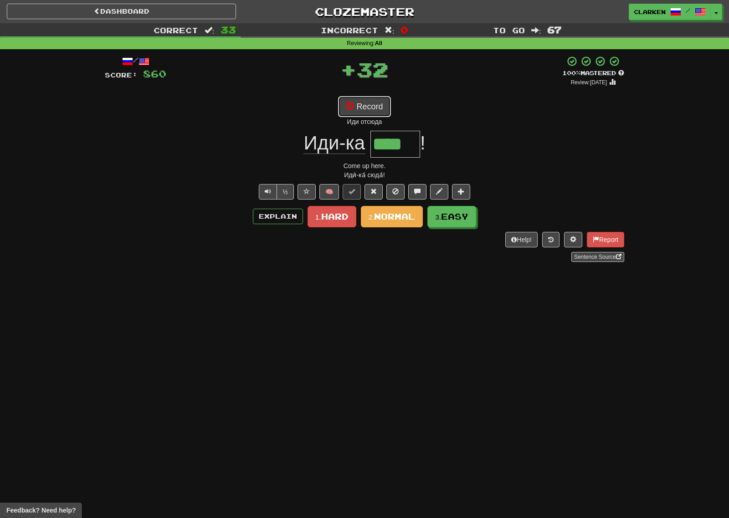
click at [377, 109] on button "Record" at bounding box center [364, 106] width 52 height 21
click at [381, 106] on button "Record" at bounding box center [364, 106] width 52 height 21
click at [370, 107] on button "Record" at bounding box center [364, 106] width 52 height 21
click at [452, 216] on span "Easy" at bounding box center [454, 216] width 27 height 10
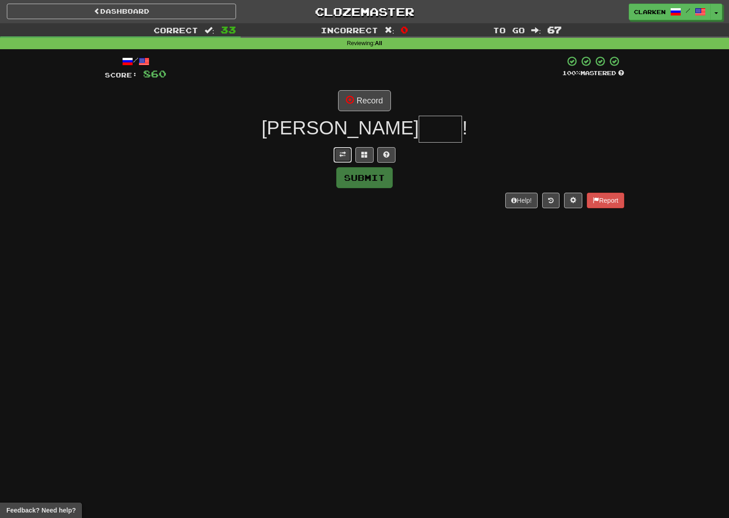
click at [343, 151] on button at bounding box center [342, 154] width 18 height 15
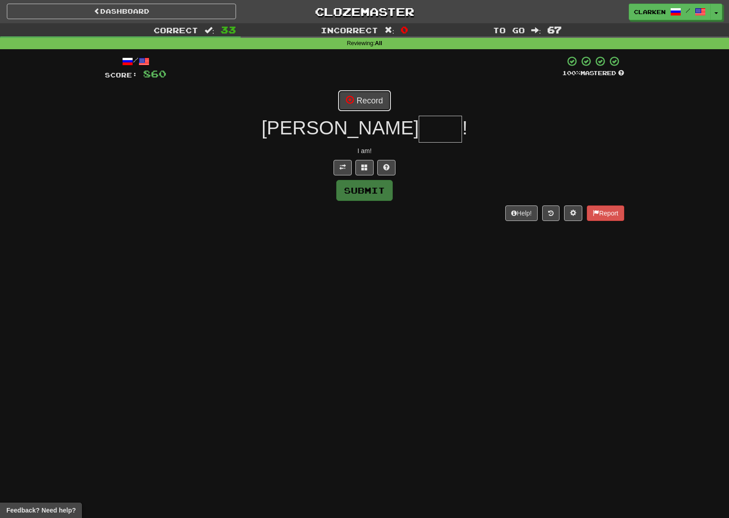
click at [368, 91] on button "Record" at bounding box center [364, 100] width 52 height 21
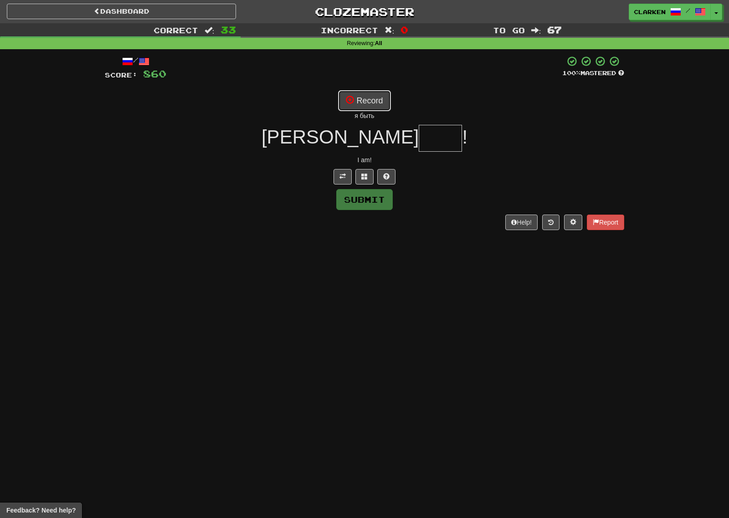
click at [386, 108] on button "Record" at bounding box center [364, 100] width 52 height 21
type input "****"
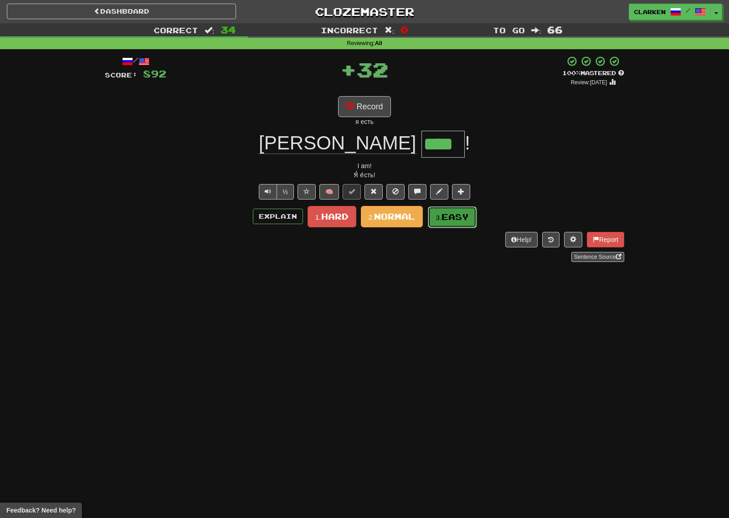
click at [445, 209] on button "3. Easy" at bounding box center [452, 216] width 49 height 21
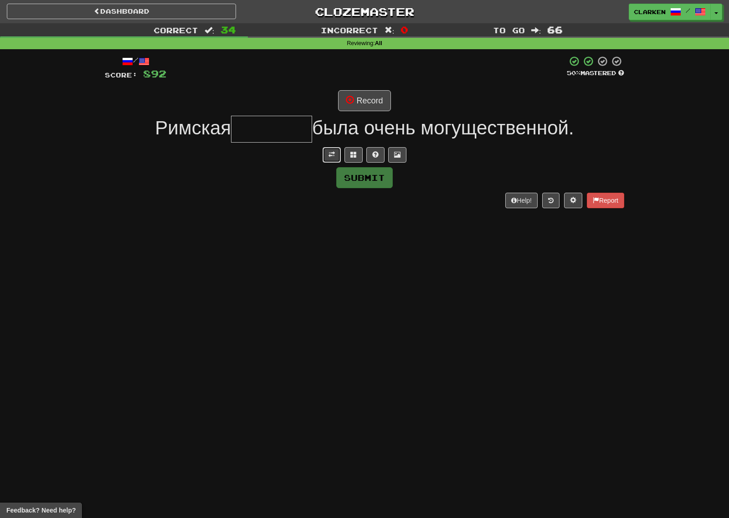
click at [338, 153] on button at bounding box center [331, 154] width 18 height 15
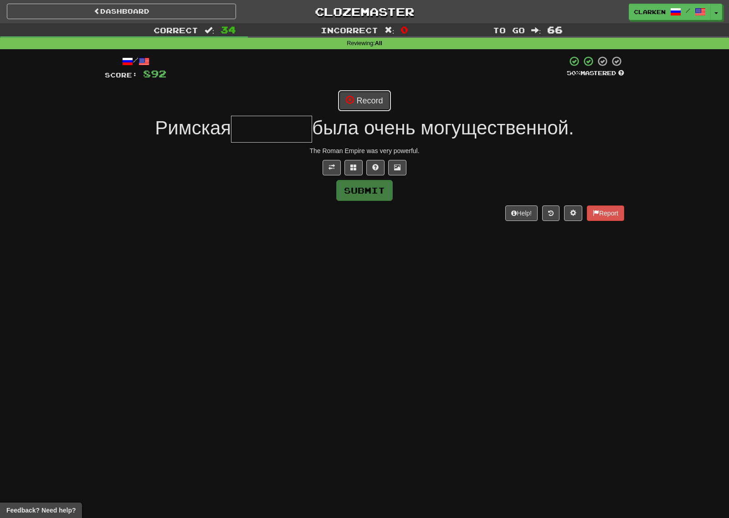
click at [378, 99] on button "Record" at bounding box center [364, 100] width 52 height 21
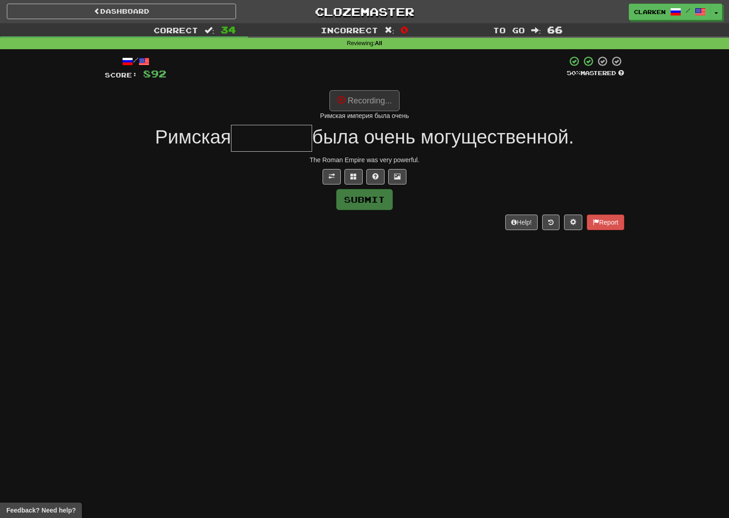
type input "*******"
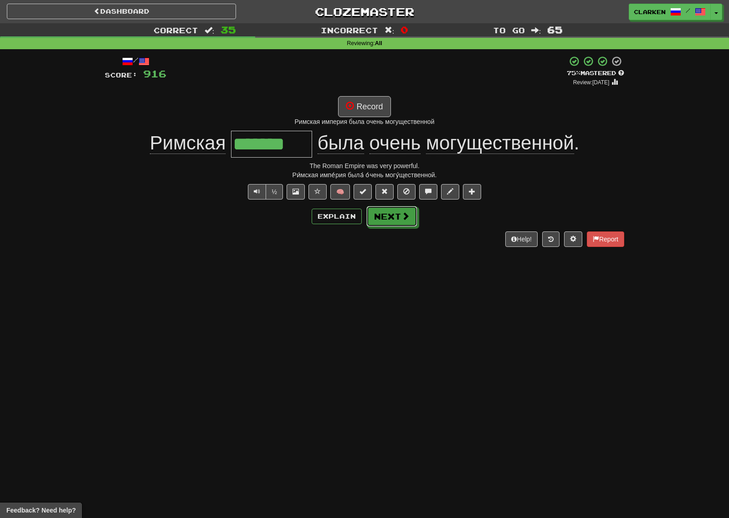
click at [388, 216] on button "Next" at bounding box center [391, 216] width 51 height 21
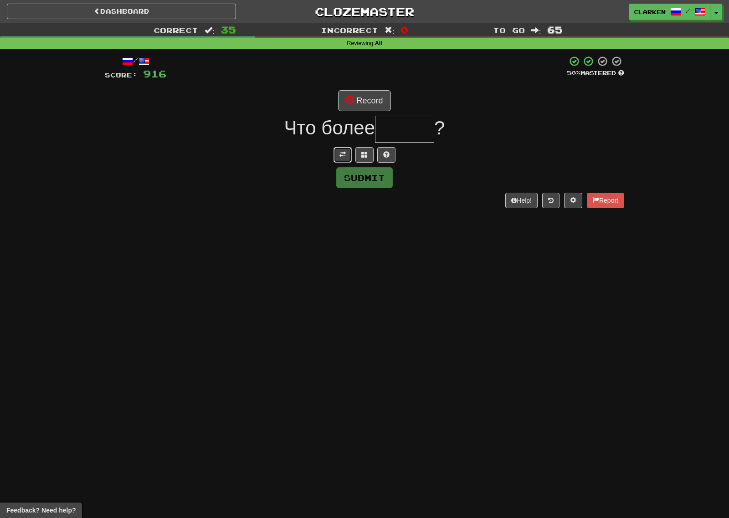
click at [336, 153] on button at bounding box center [342, 154] width 18 height 15
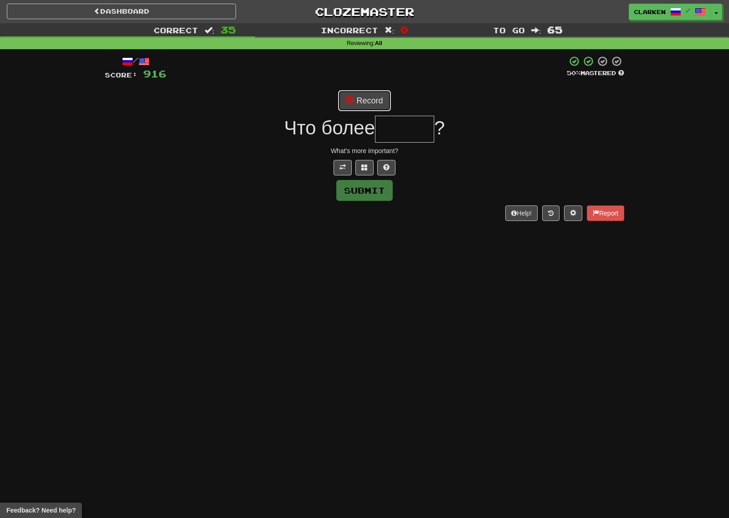
click at [350, 102] on span at bounding box center [350, 100] width 8 height 8
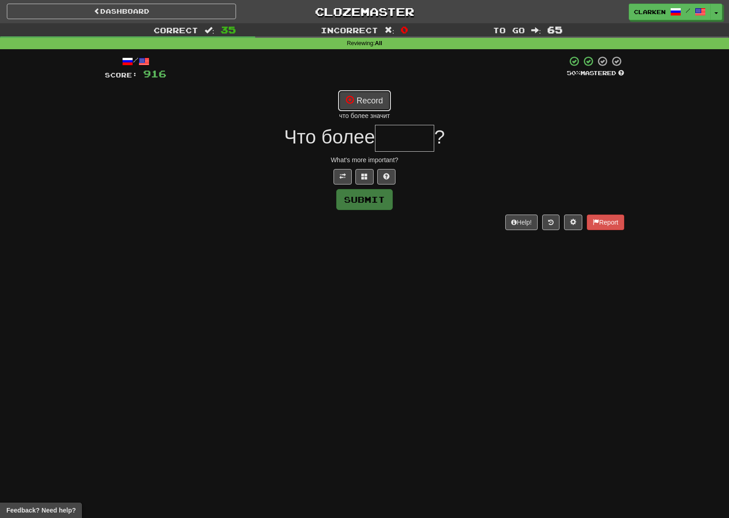
click at [360, 110] on button "Record" at bounding box center [364, 100] width 52 height 21
click at [373, 99] on button "Record" at bounding box center [364, 100] width 52 height 21
type input "*****"
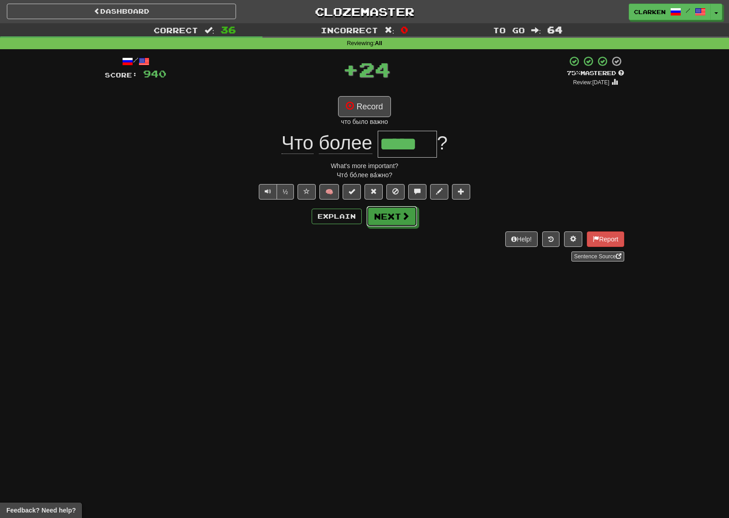
click at [404, 216] on span at bounding box center [405, 216] width 8 height 8
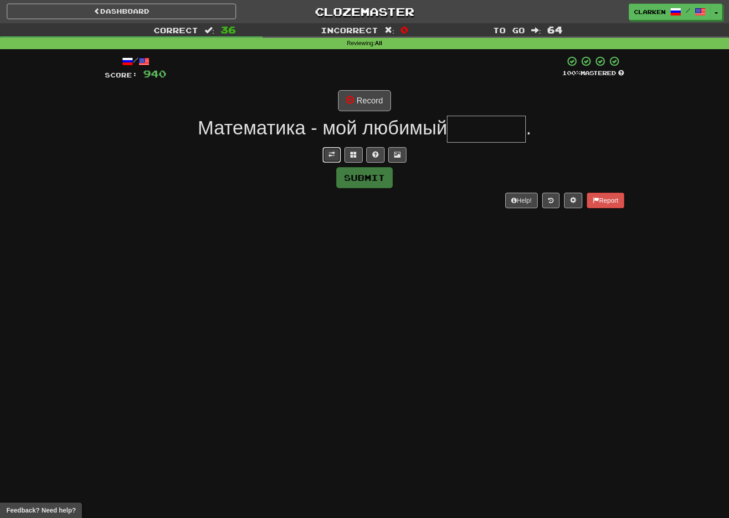
click at [328, 155] on span at bounding box center [331, 154] width 6 height 6
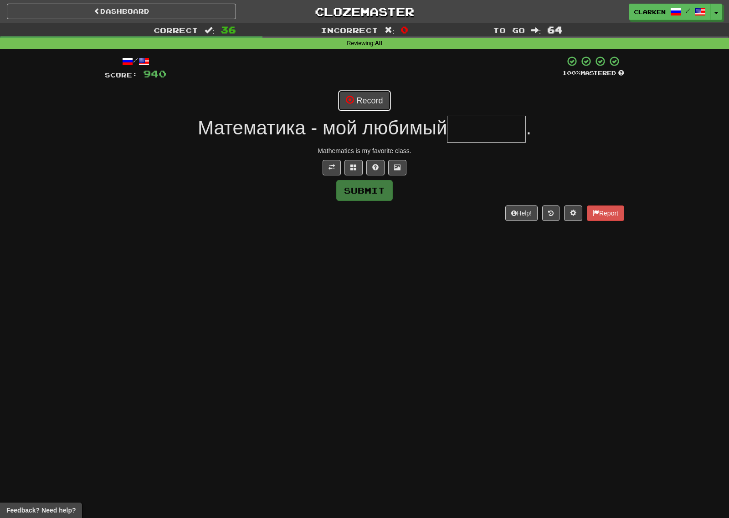
click at [355, 101] on button "Record" at bounding box center [364, 100] width 52 height 21
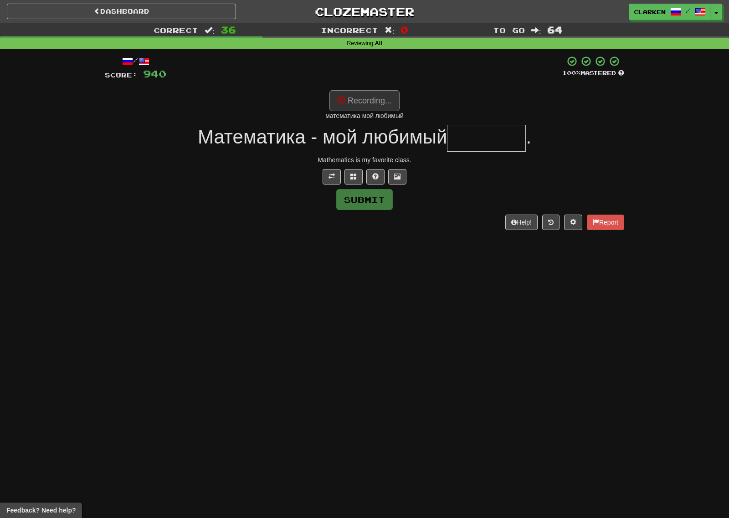
type input "*******"
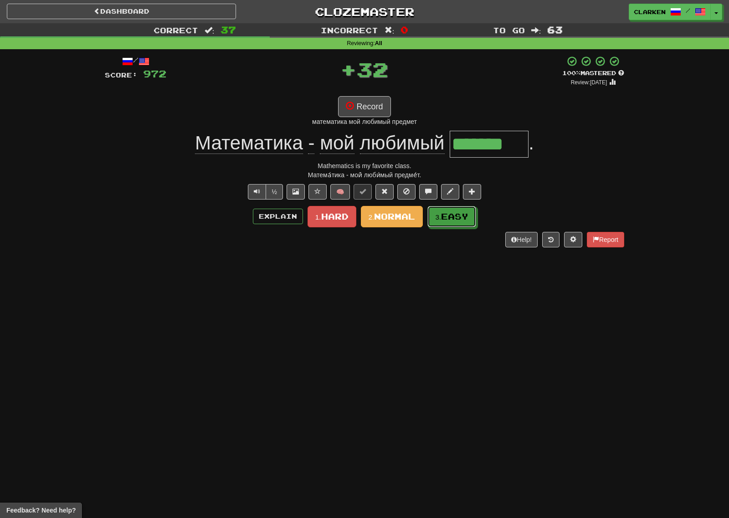
click at [444, 222] on button "3. Easy" at bounding box center [451, 216] width 49 height 21
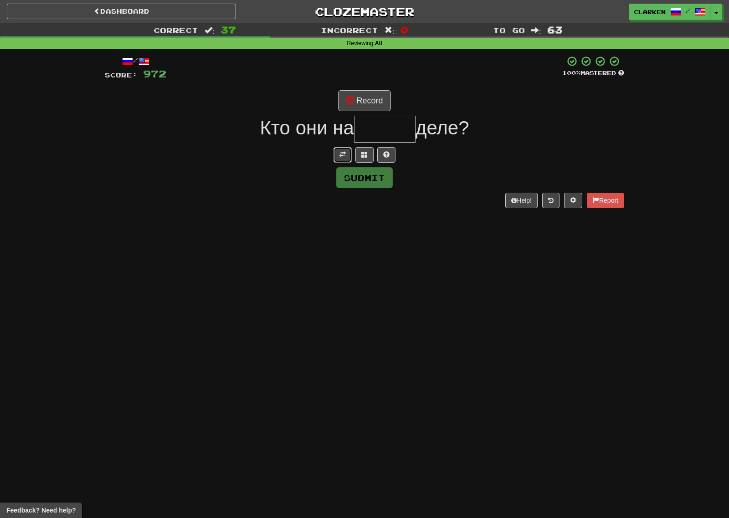
click at [340, 160] on button at bounding box center [342, 154] width 18 height 15
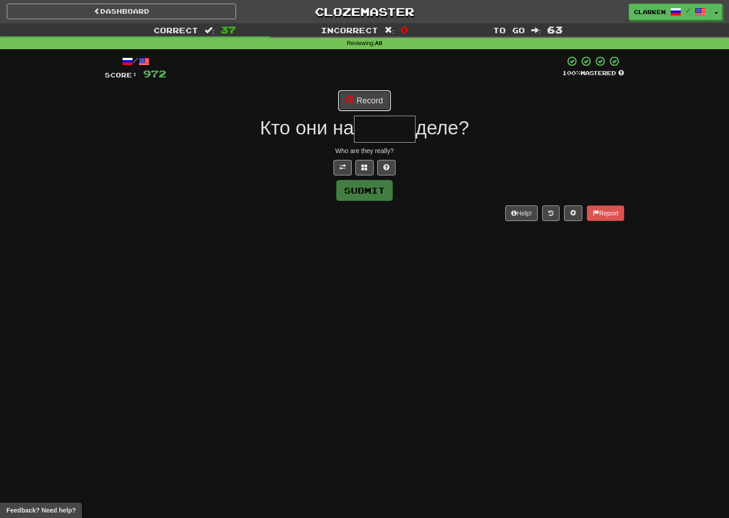
click at [354, 104] on button "Record" at bounding box center [364, 100] width 52 height 21
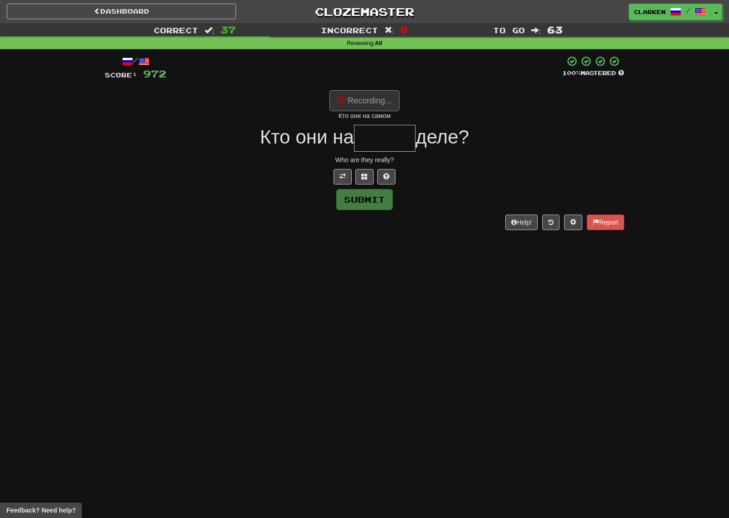
type input "*****"
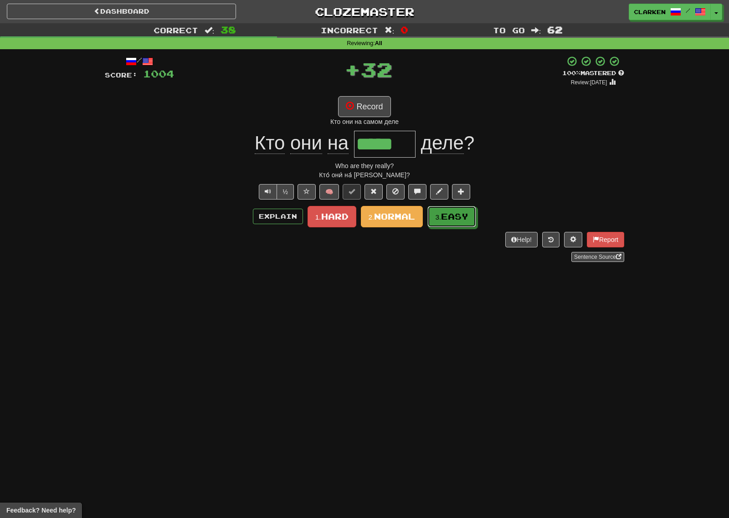
click at [452, 215] on span "Easy" at bounding box center [454, 216] width 27 height 10
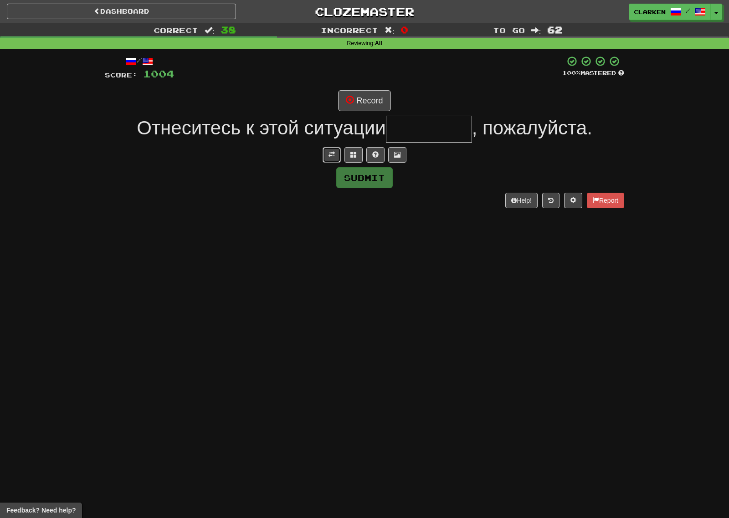
drag, startPoint x: 325, startPoint y: 155, endPoint x: 332, endPoint y: 155, distance: 6.8
click at [330, 157] on button at bounding box center [331, 154] width 18 height 15
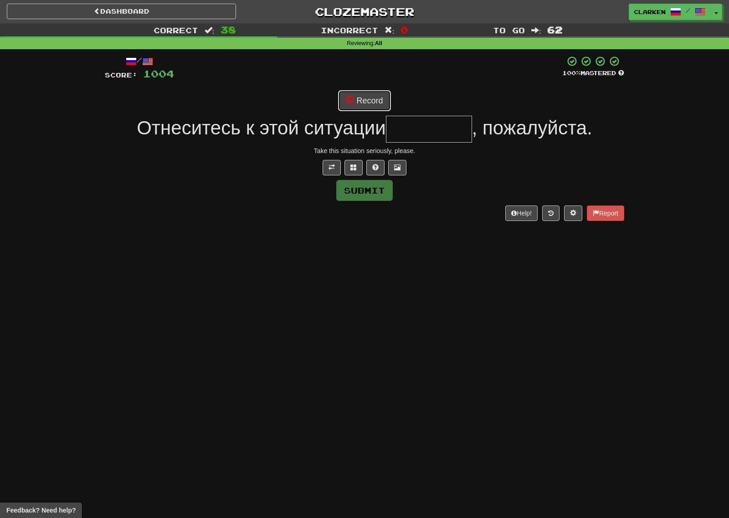
click at [357, 101] on button "Record" at bounding box center [364, 100] width 52 height 21
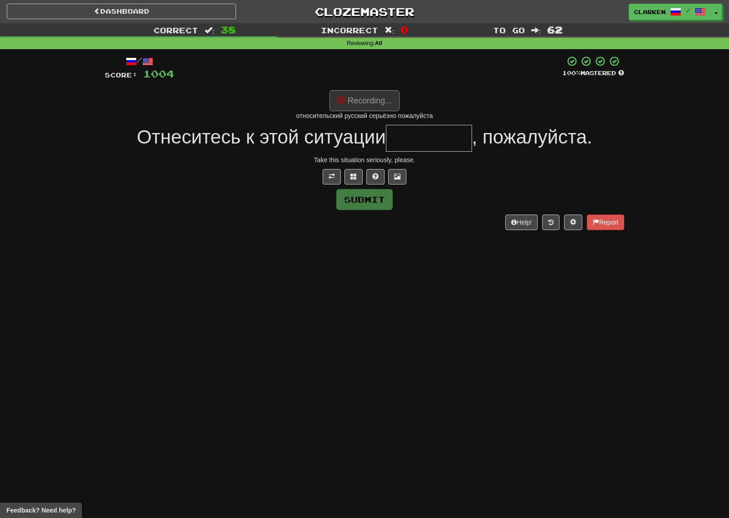
type input "********"
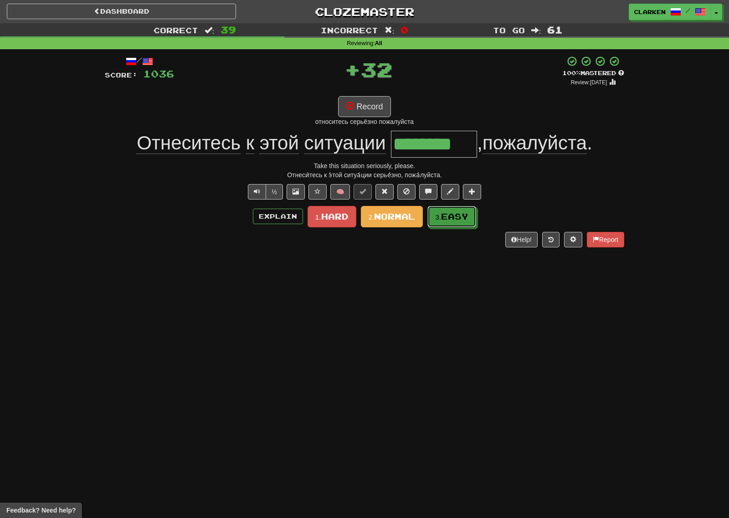
drag, startPoint x: 450, startPoint y: 219, endPoint x: 443, endPoint y: 210, distance: 11.4
click at [450, 219] on span "Easy" at bounding box center [454, 216] width 27 height 10
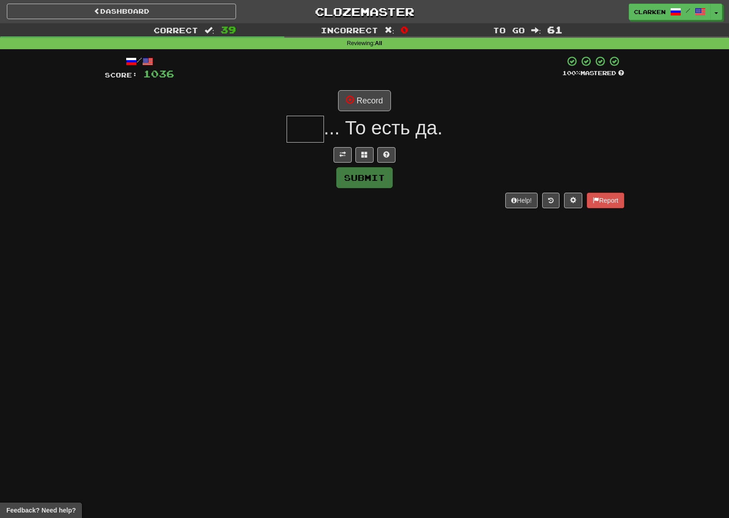
click at [331, 151] on div at bounding box center [364, 154] width 519 height 15
click at [340, 147] on button at bounding box center [342, 154] width 18 height 15
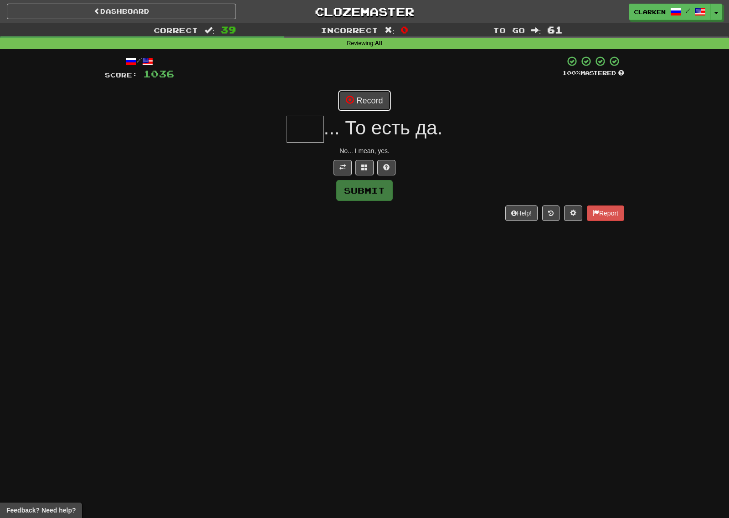
click at [366, 98] on button "Record" at bounding box center [364, 100] width 52 height 21
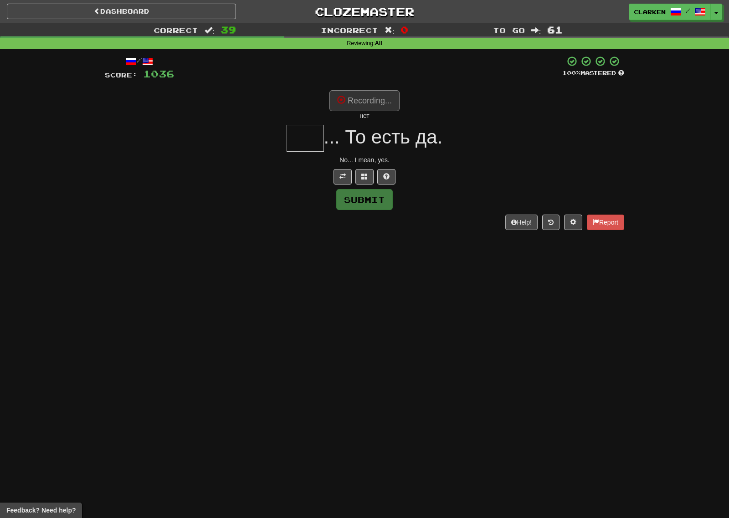
type input "***"
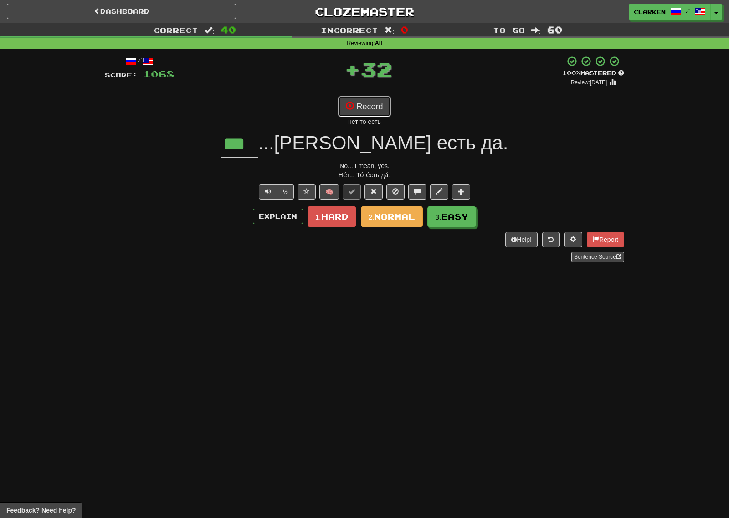
click at [367, 103] on button "Record" at bounding box center [364, 106] width 52 height 21
click at [389, 222] on button "2. Normal" at bounding box center [392, 216] width 62 height 21
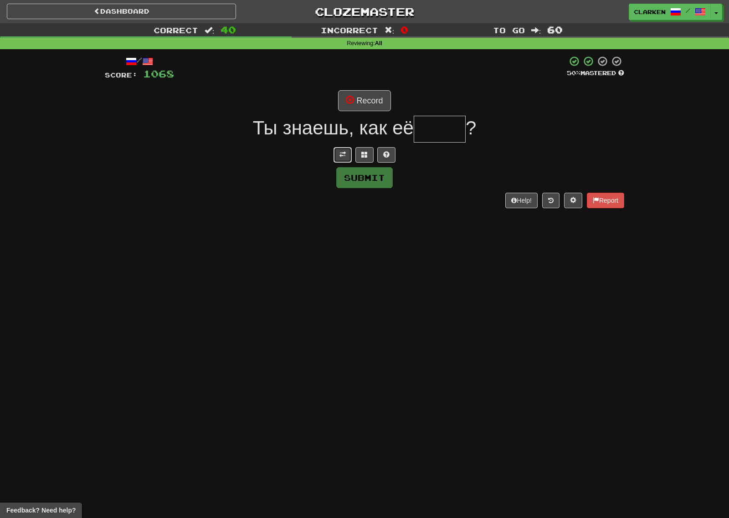
click at [345, 156] on span at bounding box center [342, 154] width 6 height 6
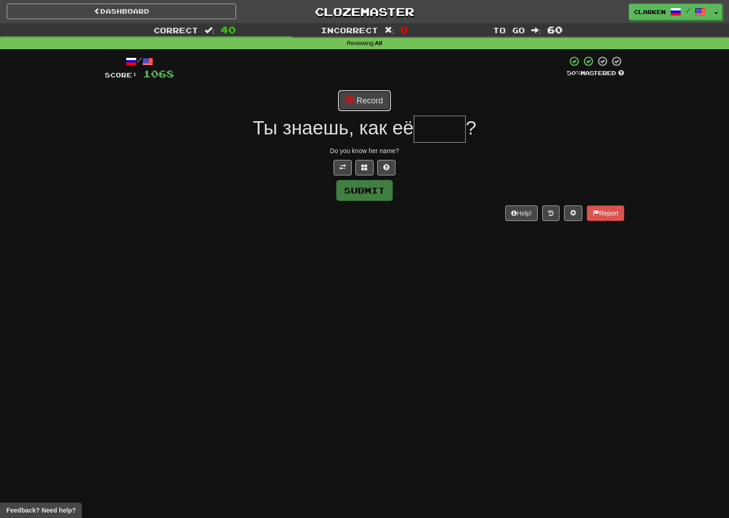
click at [364, 97] on button "Record" at bounding box center [364, 100] width 52 height 21
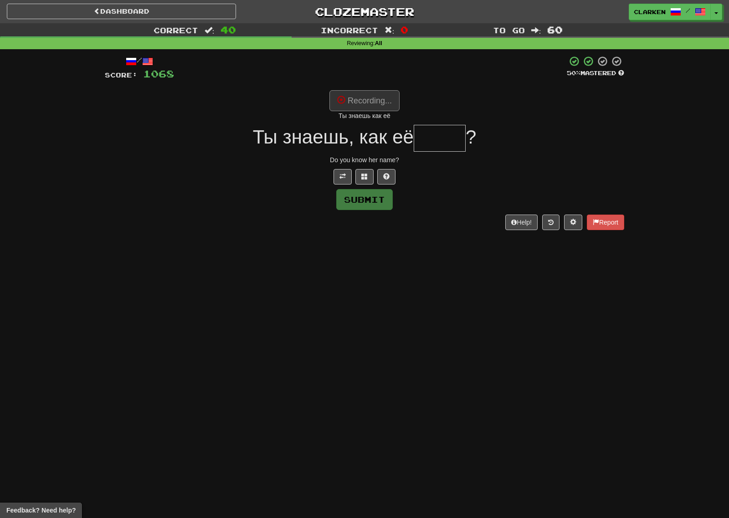
type input "*****"
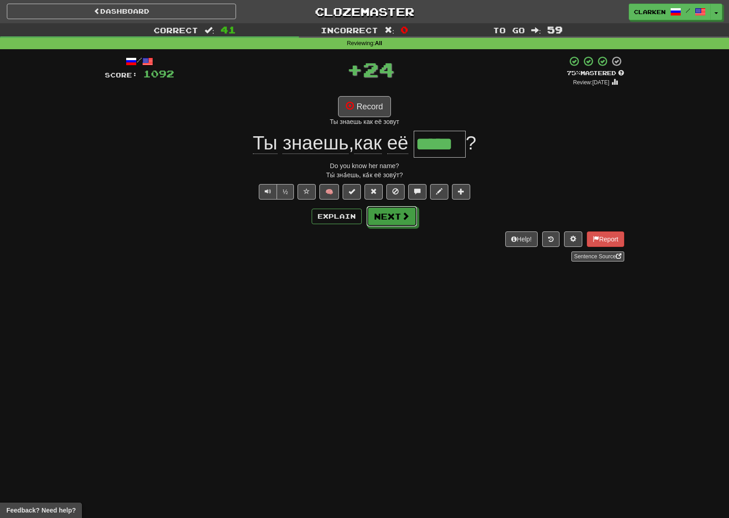
click at [410, 209] on button "Next" at bounding box center [391, 216] width 51 height 21
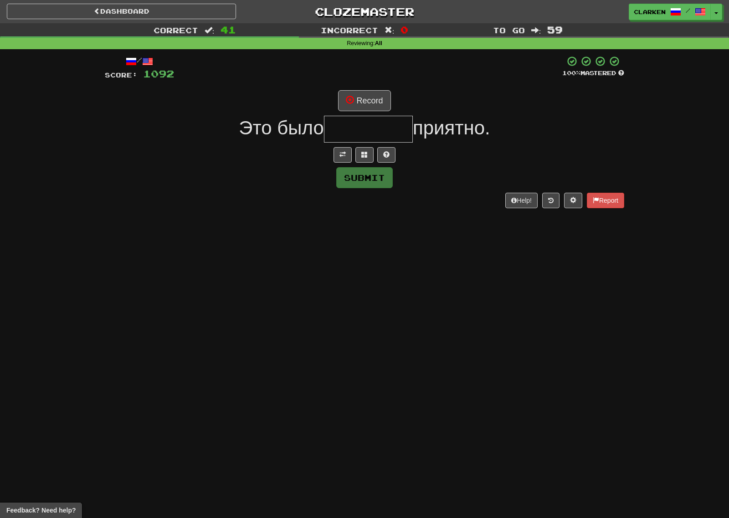
click at [331, 155] on div at bounding box center [364, 154] width 519 height 15
click at [341, 155] on span at bounding box center [342, 154] width 6 height 6
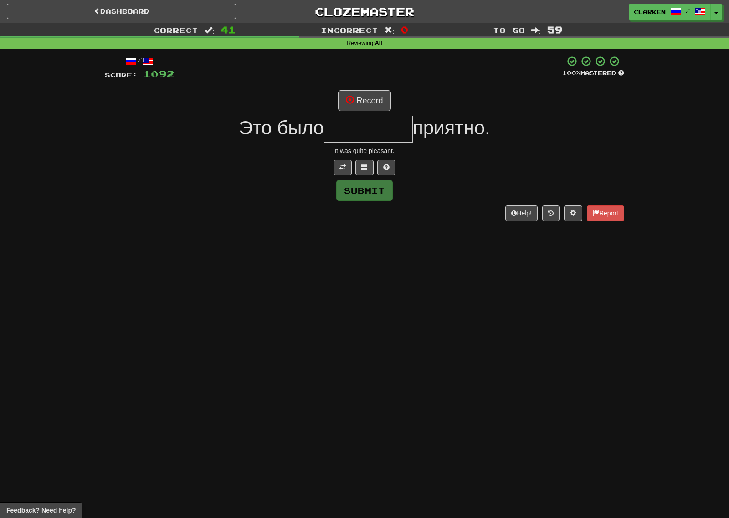
click at [367, 112] on div "/ Score: 1092 100 % Mastered Record Это было приятно. It was quite pleasant. Su…" at bounding box center [364, 138] width 519 height 165
click at [367, 109] on button "Record" at bounding box center [364, 100] width 52 height 21
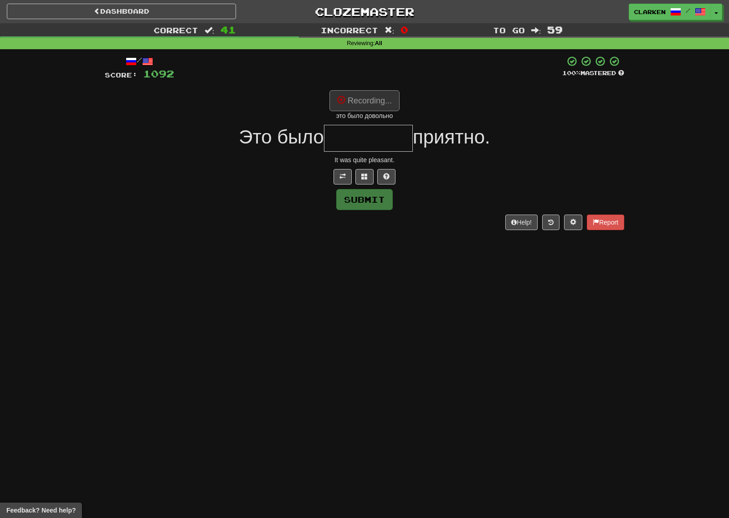
type input "********"
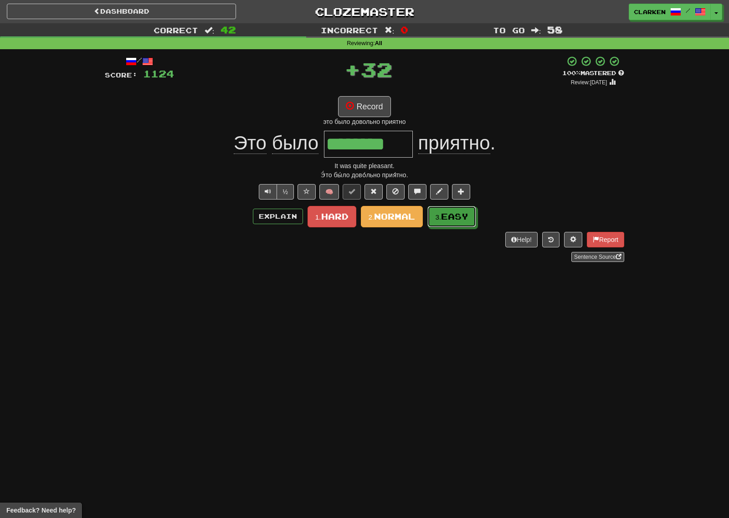
drag, startPoint x: 439, startPoint y: 216, endPoint x: 423, endPoint y: 207, distance: 19.2
click at [439, 217] on small "3." at bounding box center [438, 217] width 6 height 8
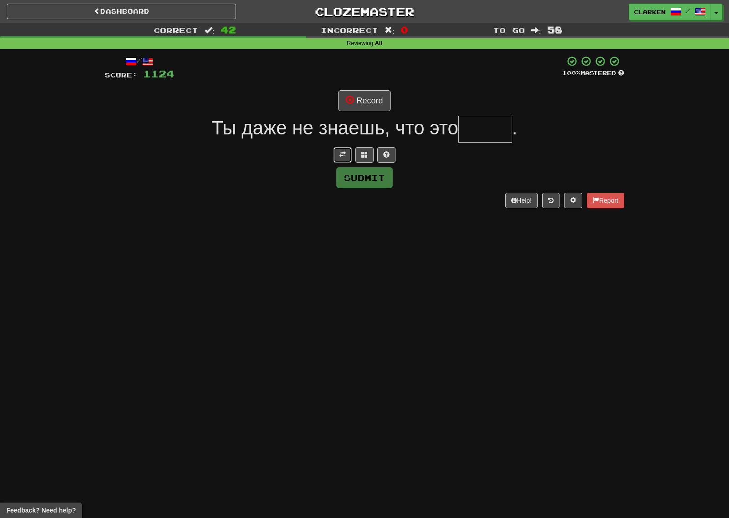
drag, startPoint x: 341, startPoint y: 152, endPoint x: 347, endPoint y: 134, distance: 19.3
click at [342, 152] on span at bounding box center [342, 154] width 6 height 6
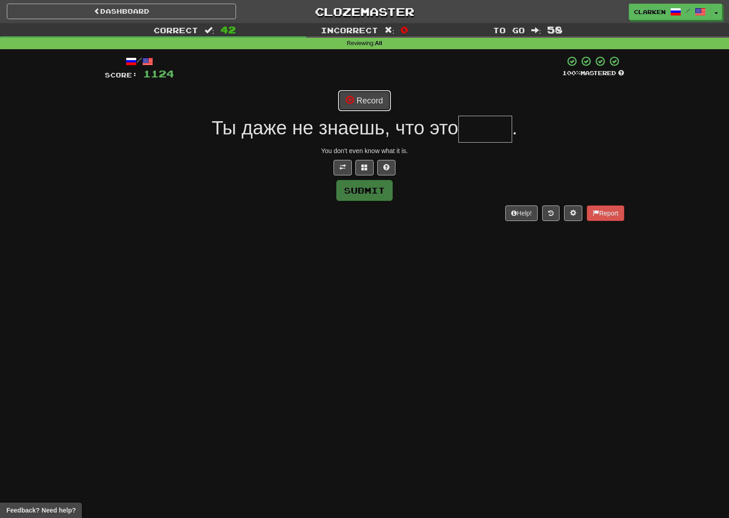
click at [361, 106] on button "Record" at bounding box center [364, 100] width 52 height 21
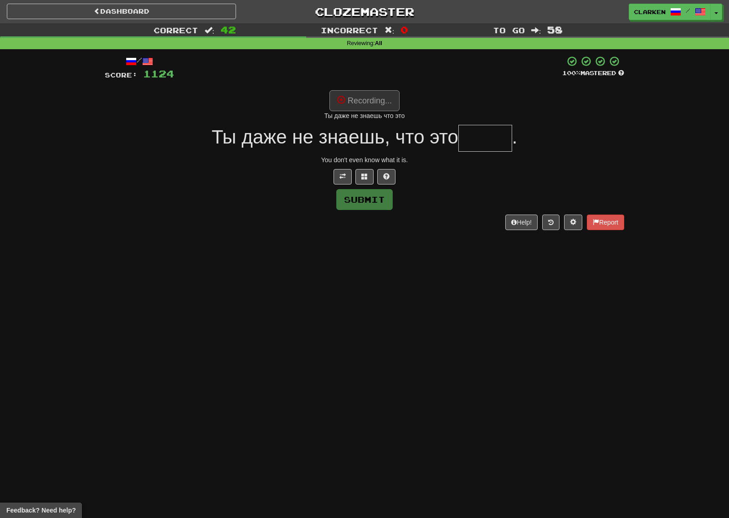
type input "*****"
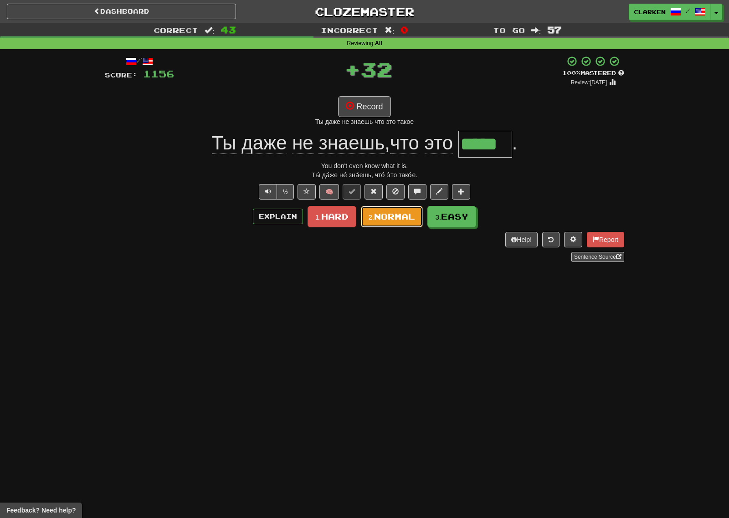
click at [389, 218] on span "Normal" at bounding box center [394, 216] width 41 height 10
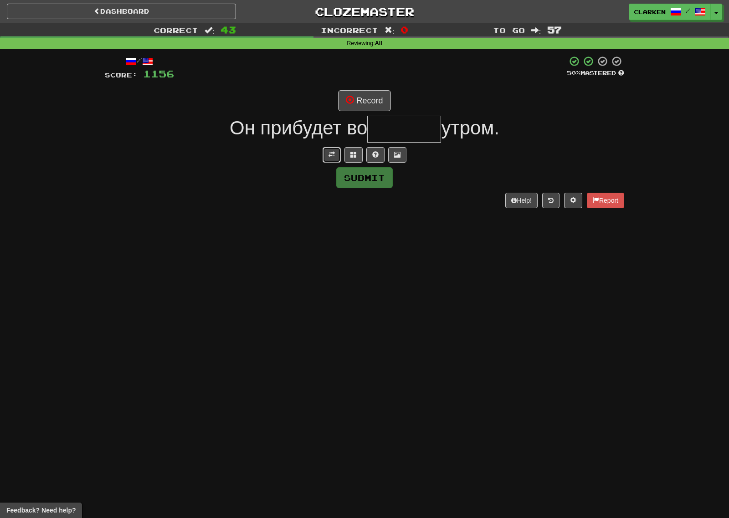
click at [334, 150] on button at bounding box center [331, 154] width 18 height 15
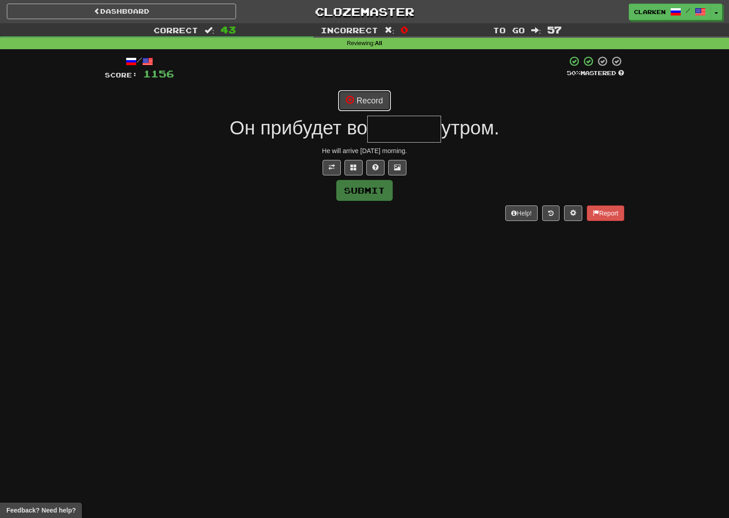
click at [360, 92] on button "Record" at bounding box center [364, 100] width 52 height 21
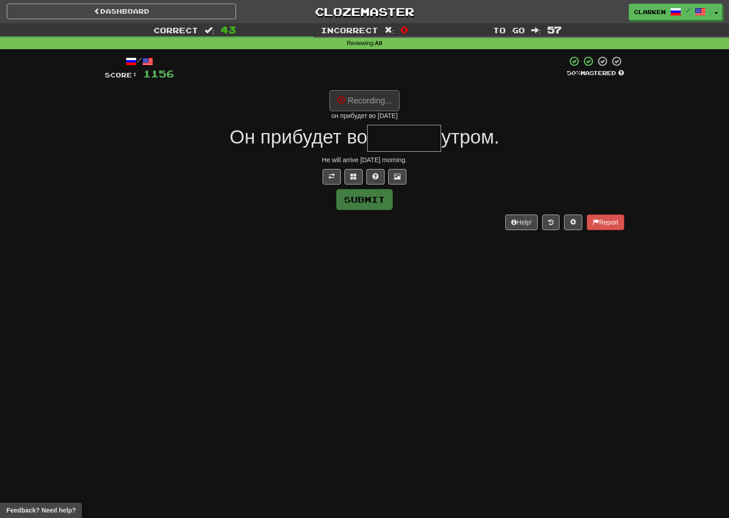
type input "*******"
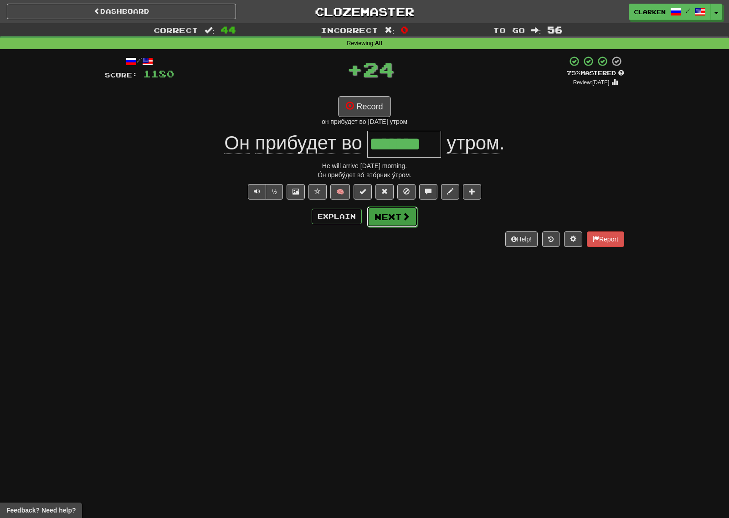
click at [394, 222] on button "Next" at bounding box center [392, 216] width 51 height 21
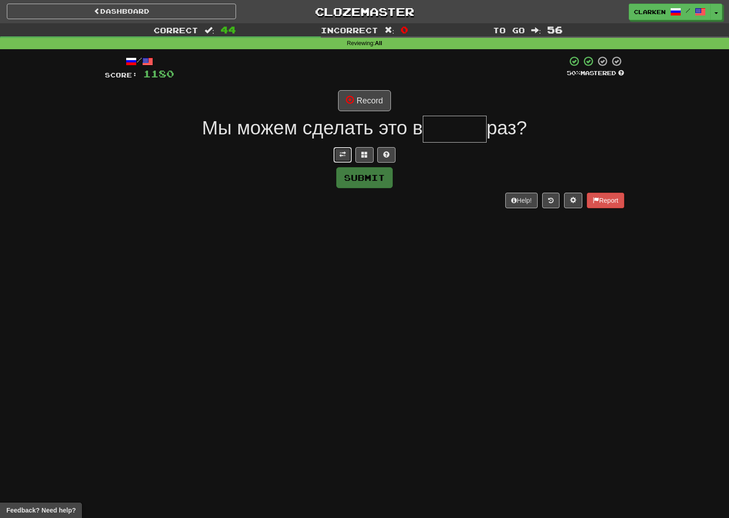
click at [344, 162] on button at bounding box center [342, 154] width 18 height 15
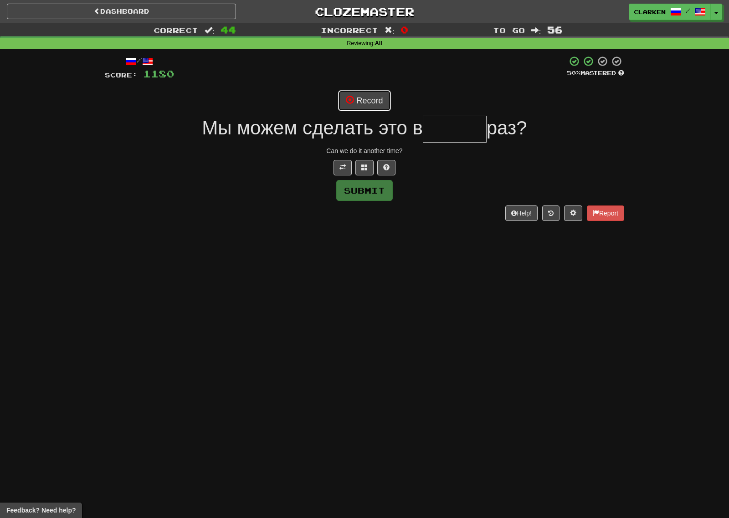
click at [357, 105] on button "Record" at bounding box center [364, 100] width 52 height 21
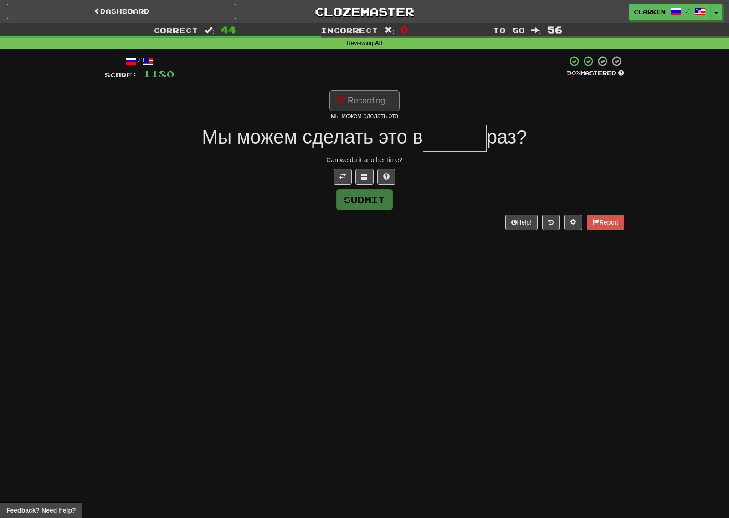
type input "******"
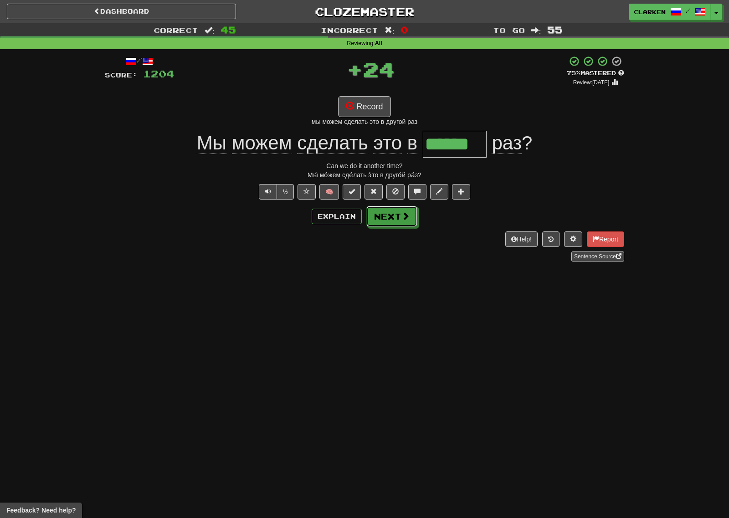
drag, startPoint x: 410, startPoint y: 223, endPoint x: 400, endPoint y: 223, distance: 10.0
click at [410, 225] on button "Next" at bounding box center [391, 216] width 51 height 21
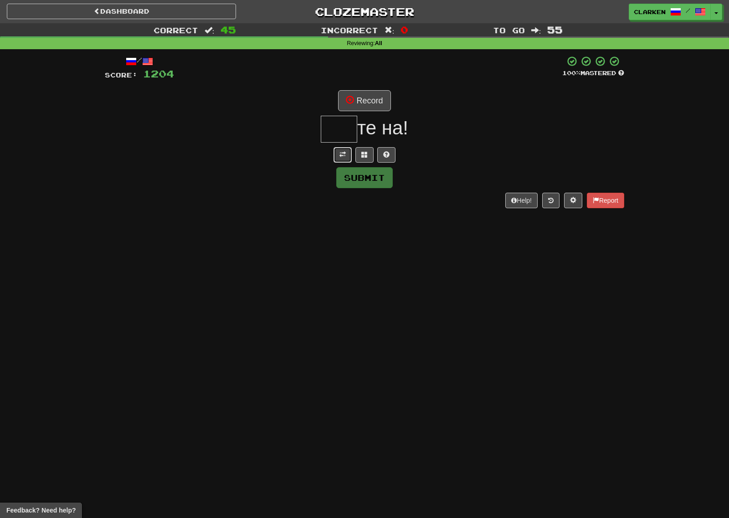
click at [337, 149] on button at bounding box center [342, 154] width 18 height 15
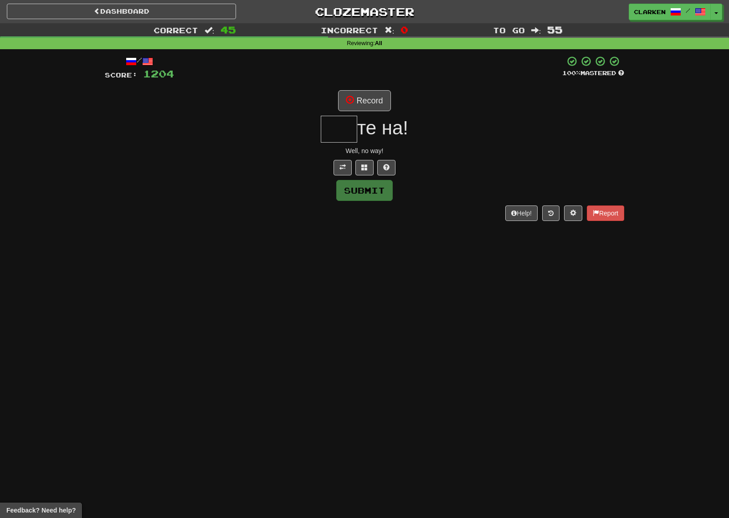
click at [357, 118] on span "те на!" at bounding box center [382, 127] width 51 height 21
click at [359, 112] on div "/ Score: 1204 100 % Mastered Record те на! Well, no way! Submit Help! Report" at bounding box center [364, 138] width 519 height 165
click at [360, 110] on button "Record" at bounding box center [364, 100] width 52 height 21
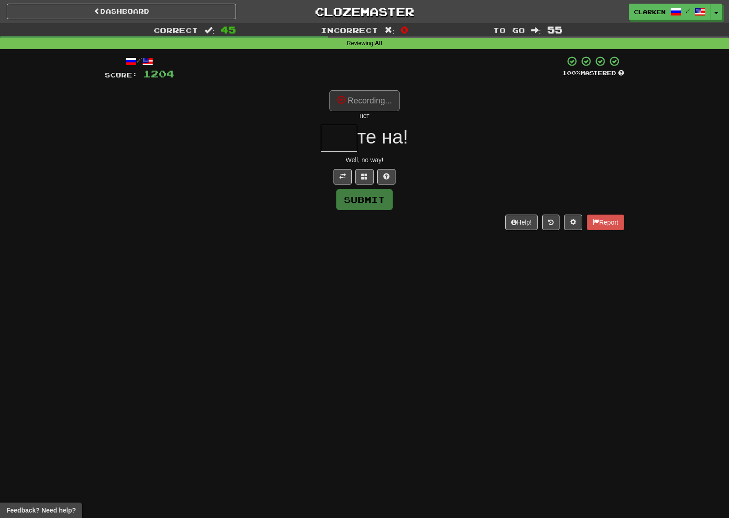
type input "***"
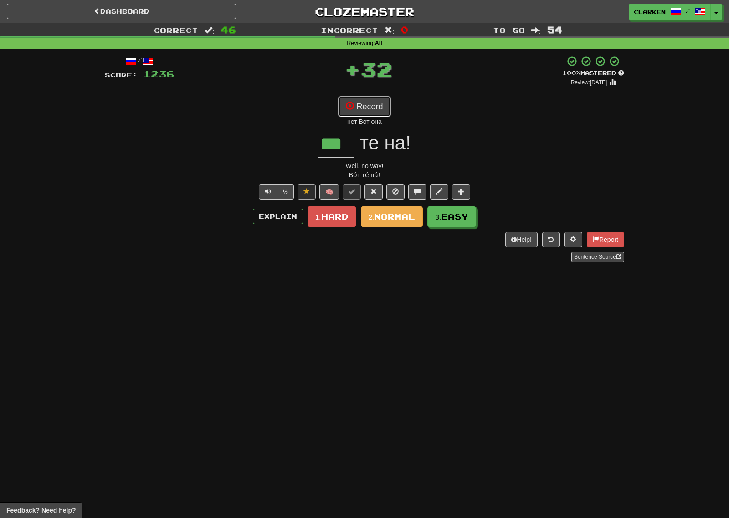
click at [381, 101] on button "Record" at bounding box center [364, 106] width 52 height 21
click at [375, 105] on button "Record" at bounding box center [364, 106] width 52 height 21
click at [374, 108] on button "Record" at bounding box center [364, 106] width 52 height 21
click at [367, 106] on button "Record" at bounding box center [364, 106] width 52 height 21
click at [349, 114] on button "Record" at bounding box center [364, 106] width 52 height 21
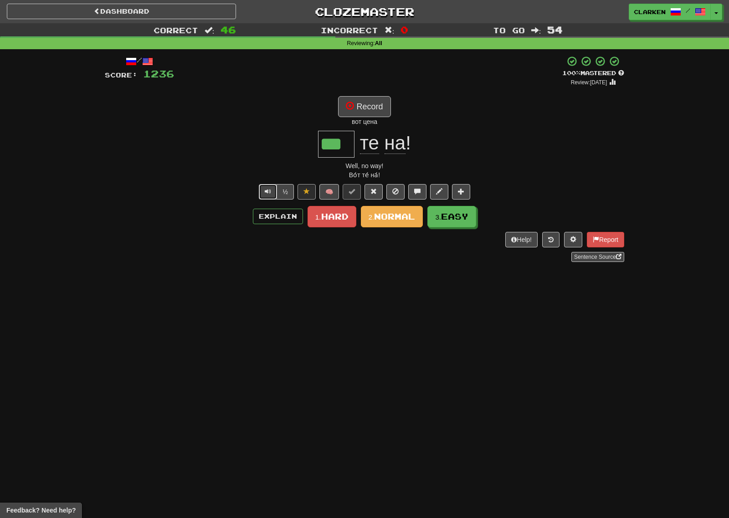
click at [267, 192] on span "Text-to-speech controls" at bounding box center [268, 191] width 6 height 6
click at [358, 102] on button "Record" at bounding box center [364, 106] width 52 height 21
click at [378, 114] on button "Record" at bounding box center [364, 106] width 52 height 21
click at [371, 111] on button "Record" at bounding box center [364, 106] width 52 height 21
click at [380, 224] on button "2. Normal" at bounding box center [392, 216] width 62 height 21
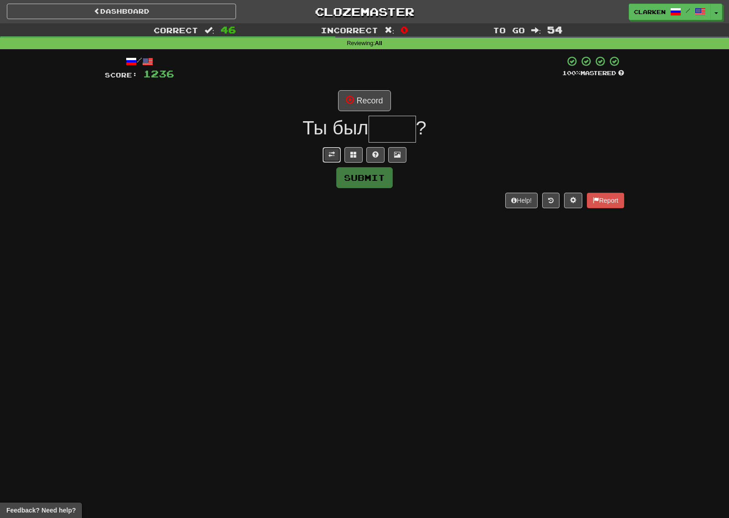
click at [332, 158] on button at bounding box center [331, 154] width 18 height 15
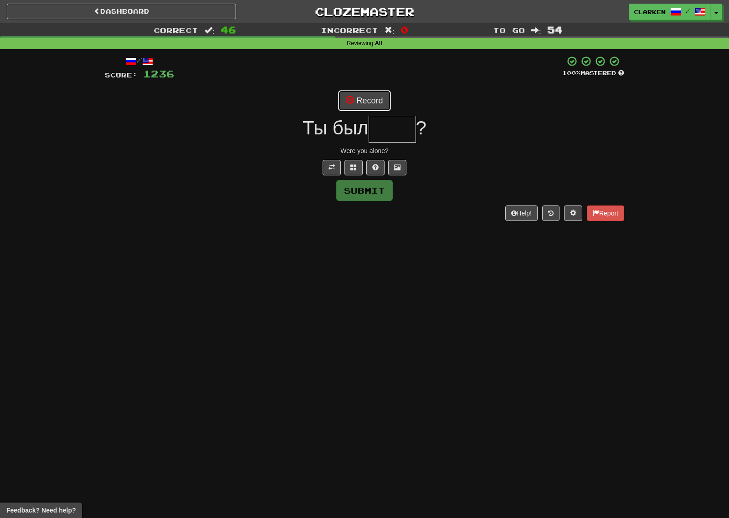
click at [356, 98] on button "Record" at bounding box center [364, 100] width 52 height 21
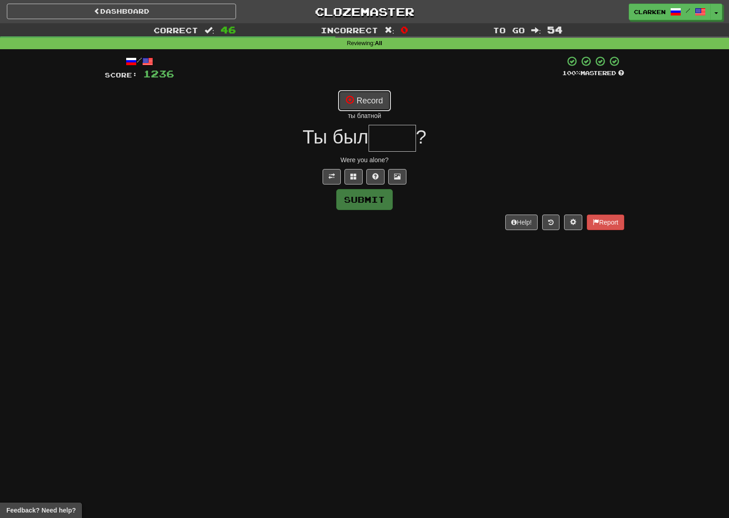
click at [376, 111] on button "Record" at bounding box center [364, 100] width 52 height 21
click at [392, 111] on div "платно" at bounding box center [364, 115] width 519 height 9
click at [383, 110] on button "Record" at bounding box center [364, 100] width 52 height 21
click at [373, 105] on button "Record" at bounding box center [364, 100] width 52 height 21
click at [382, 101] on button "Record" at bounding box center [364, 100] width 52 height 21
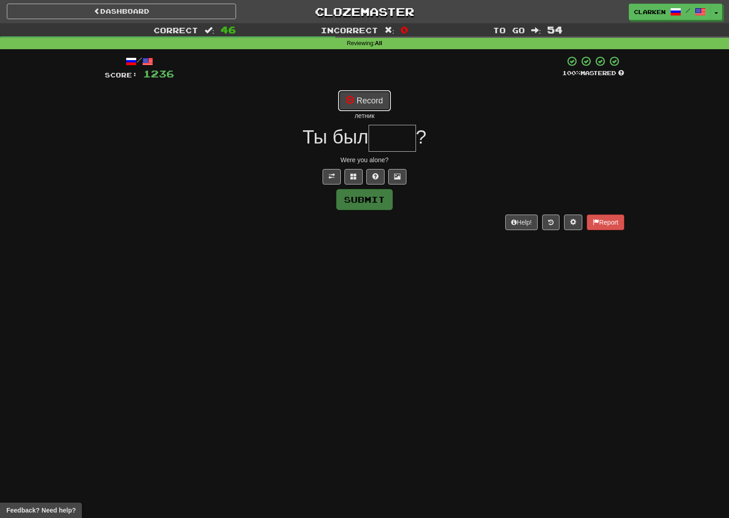
click at [367, 97] on button "Record" at bounding box center [364, 100] width 52 height 21
drag, startPoint x: 391, startPoint y: 104, endPoint x: 374, endPoint y: 102, distance: 16.6
click at [391, 104] on div "Record ты был одной" at bounding box center [364, 105] width 519 height 30
click at [372, 103] on button "Record" at bounding box center [364, 100] width 52 height 21
click at [380, 99] on button "Record" at bounding box center [364, 100] width 52 height 21
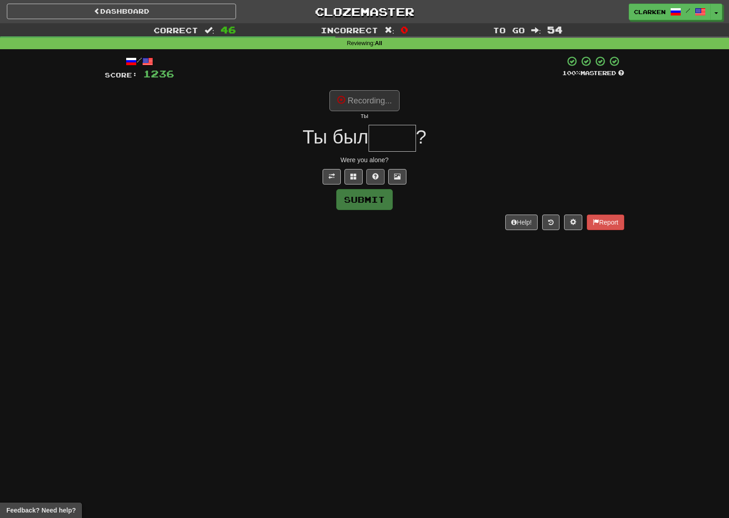
type input "****"
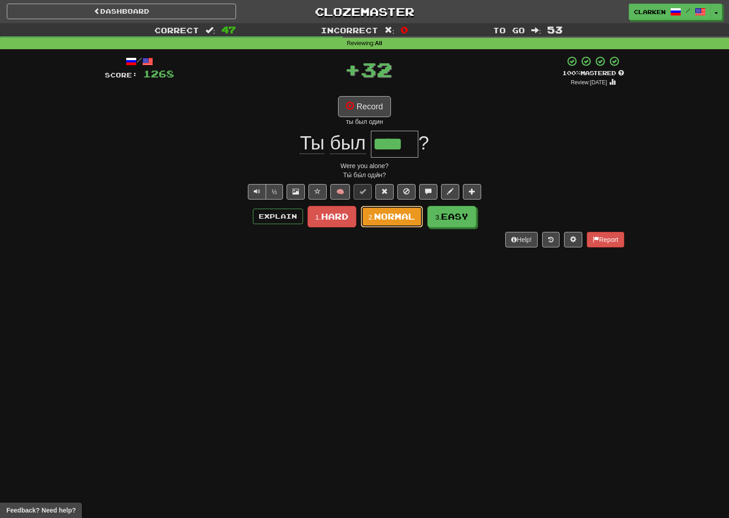
click at [401, 214] on span "Normal" at bounding box center [394, 216] width 41 height 10
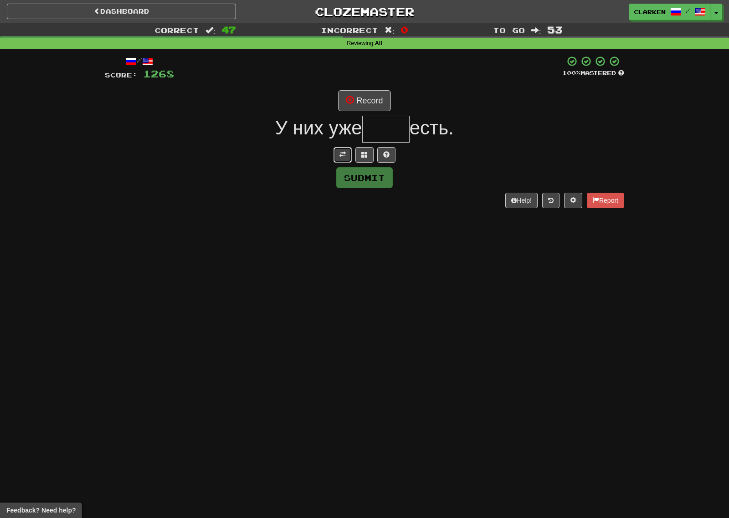
click at [337, 160] on button at bounding box center [342, 154] width 18 height 15
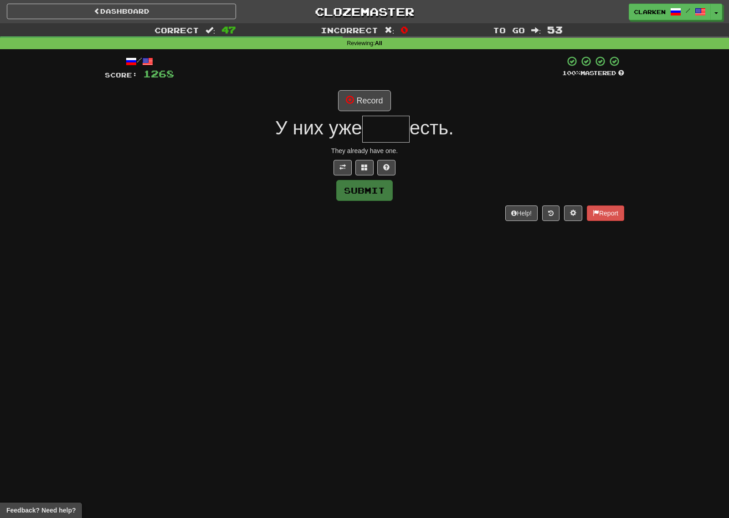
click at [378, 72] on div at bounding box center [368, 68] width 388 height 25
click at [365, 107] on button "Record" at bounding box center [364, 100] width 52 height 21
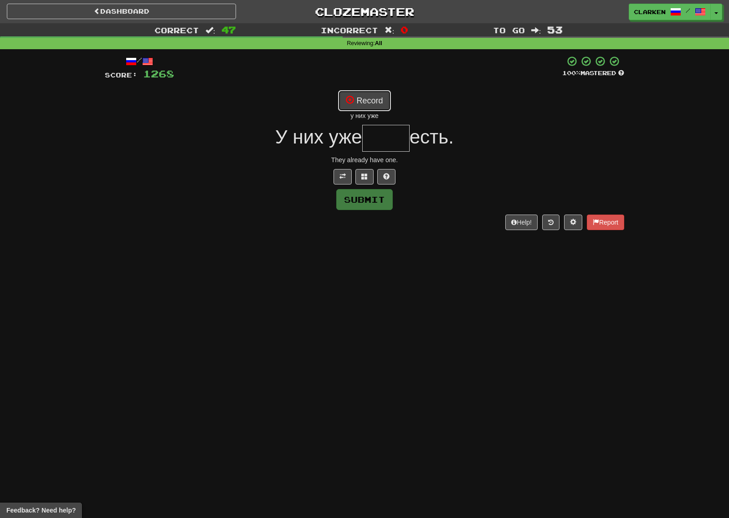
click at [361, 107] on button "Record" at bounding box center [364, 100] width 52 height 21
click at [360, 84] on div "/ Score: 1268 100 % Mastered Record у них уже она есть У них уже есть. They alr…" at bounding box center [364, 143] width 519 height 174
drag, startPoint x: 388, startPoint y: 120, endPoint x: 380, endPoint y: 110, distance: 13.2
click at [385, 119] on div "у них уже она есть" at bounding box center [364, 115] width 519 height 9
click at [379, 109] on button "Record" at bounding box center [364, 100] width 52 height 21
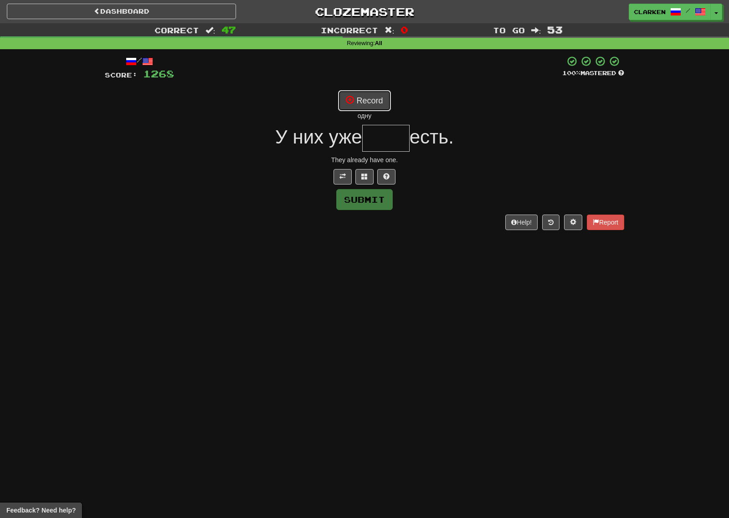
click at [381, 95] on button "Record" at bounding box center [364, 100] width 52 height 21
click at [358, 98] on button "Record" at bounding box center [364, 100] width 52 height 21
type input "****"
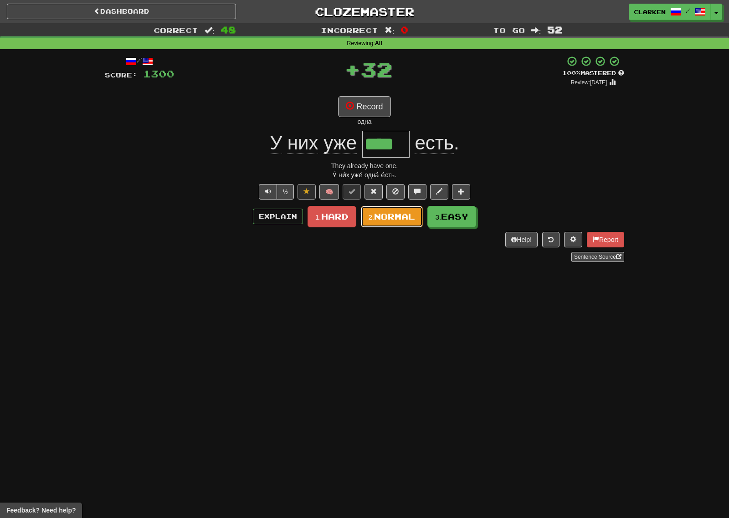
drag, startPoint x: 402, startPoint y: 215, endPoint x: 397, endPoint y: 207, distance: 9.6
click at [402, 215] on span "Normal" at bounding box center [394, 216] width 41 height 10
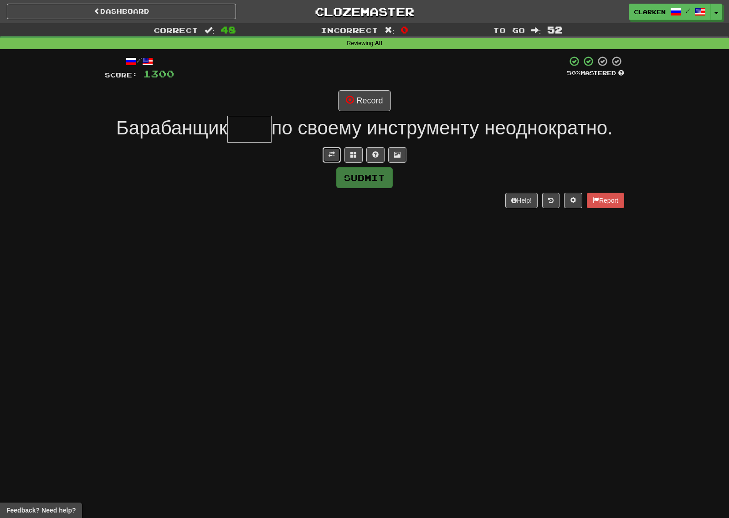
click at [328, 152] on span at bounding box center [331, 154] width 6 height 6
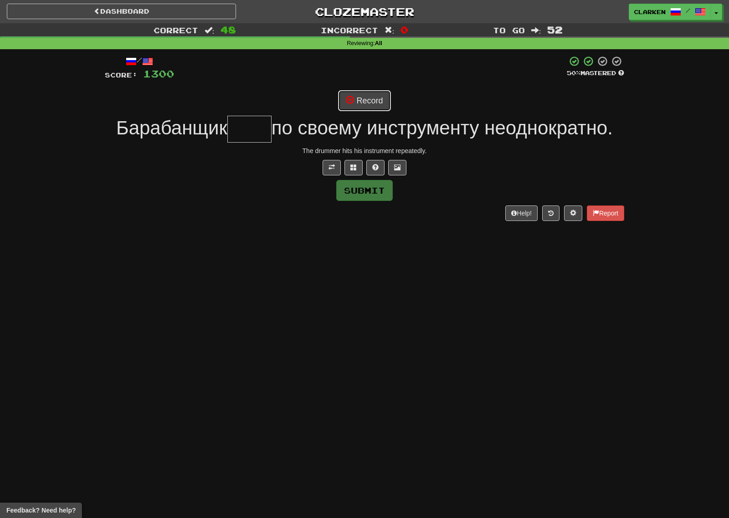
click at [377, 94] on button "Record" at bounding box center [364, 100] width 52 height 21
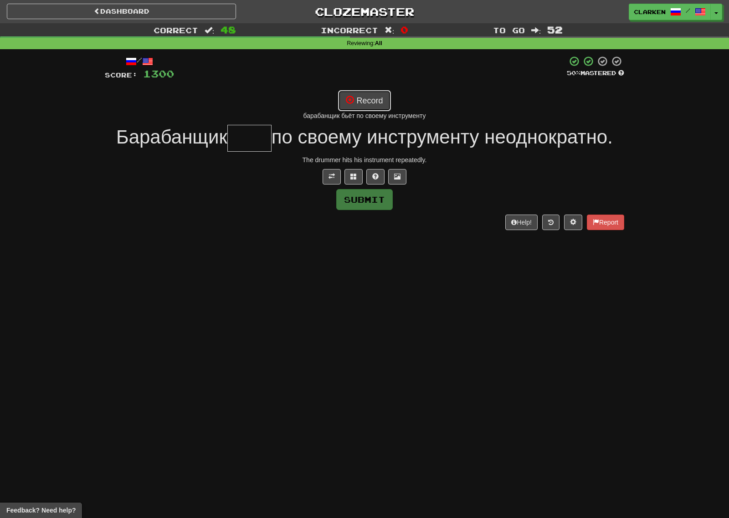
click at [378, 98] on button "Record" at bounding box center [364, 100] width 52 height 21
click at [356, 175] on span at bounding box center [353, 176] width 6 height 6
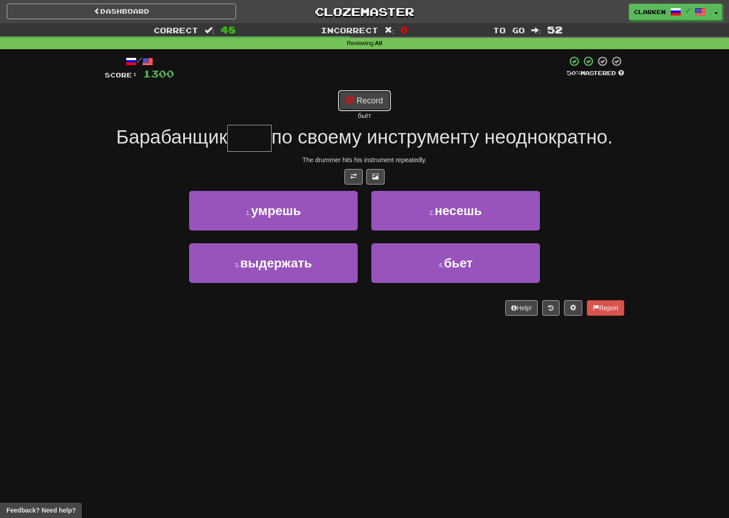
click at [368, 95] on button "Record" at bounding box center [364, 100] width 52 height 21
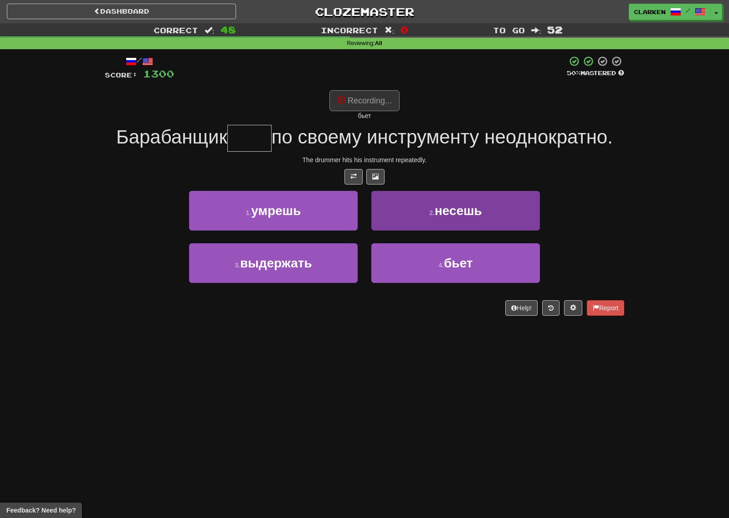
type input "****"
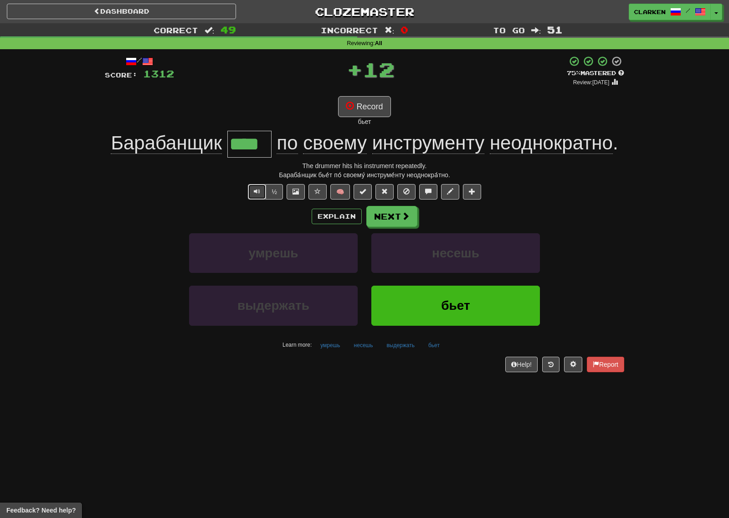
click at [251, 193] on button "Text-to-speech controls" at bounding box center [257, 191] width 18 height 15
click at [447, 193] on span at bounding box center [450, 191] width 6 height 6
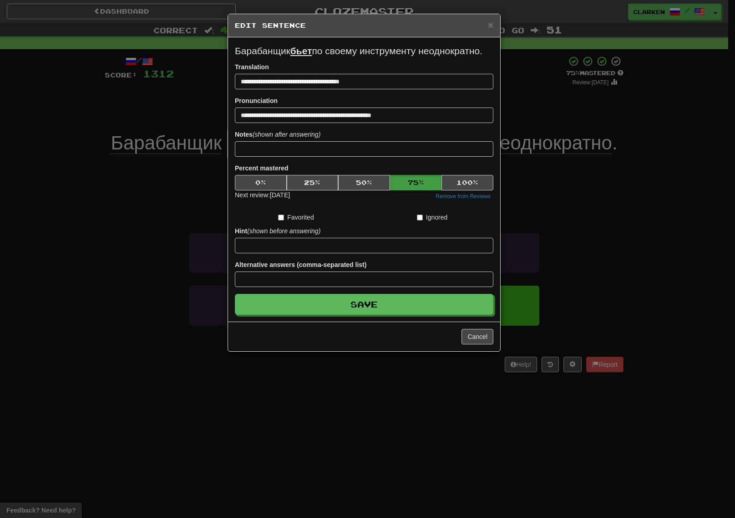
click at [357, 270] on div "Alternative answers (comma-separated list)" at bounding box center [364, 273] width 259 height 27
drag, startPoint x: 357, startPoint y: 271, endPoint x: 349, endPoint y: 276, distance: 8.6
click at [352, 272] on div "Alternative answers (comma-separated list)" at bounding box center [364, 273] width 259 height 27
click at [346, 276] on input at bounding box center [364, 278] width 259 height 15
click at [477, 329] on button "Cancel" at bounding box center [478, 336] width 32 height 15
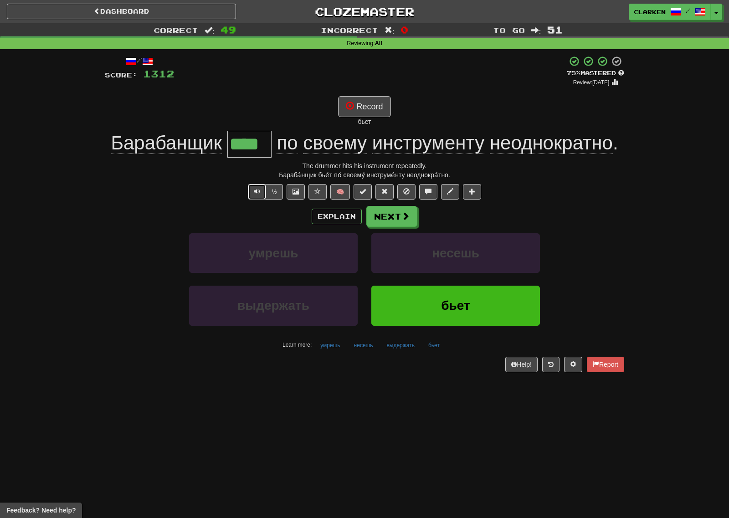
click at [255, 198] on button "Text-to-speech controls" at bounding box center [257, 191] width 18 height 15
drag, startPoint x: 265, startPoint y: 146, endPoint x: 202, endPoint y: 148, distance: 62.9
click at [202, 148] on div "Барабанщик **** по своему инструменту неоднократно ." at bounding box center [364, 144] width 519 height 27
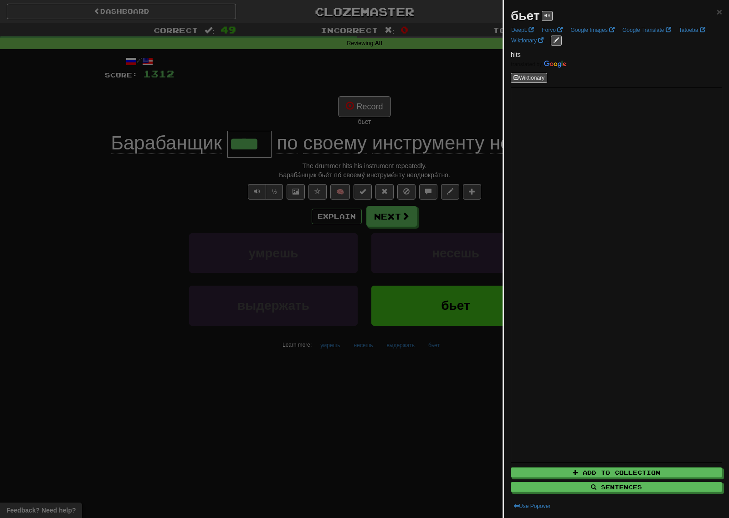
click at [497, 185] on div at bounding box center [364, 259] width 729 height 518
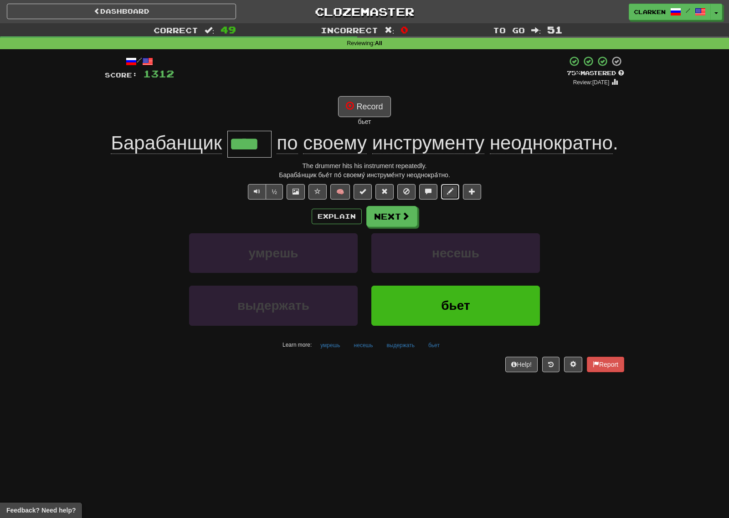
click at [448, 196] on button at bounding box center [450, 191] width 18 height 15
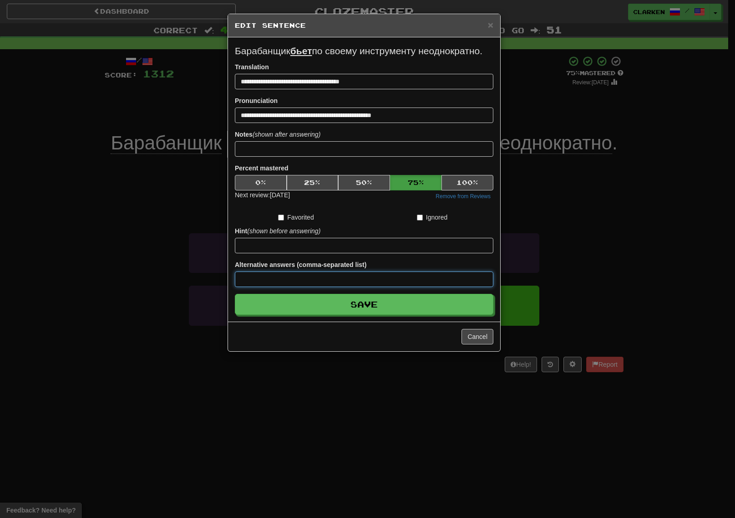
paste input "****"
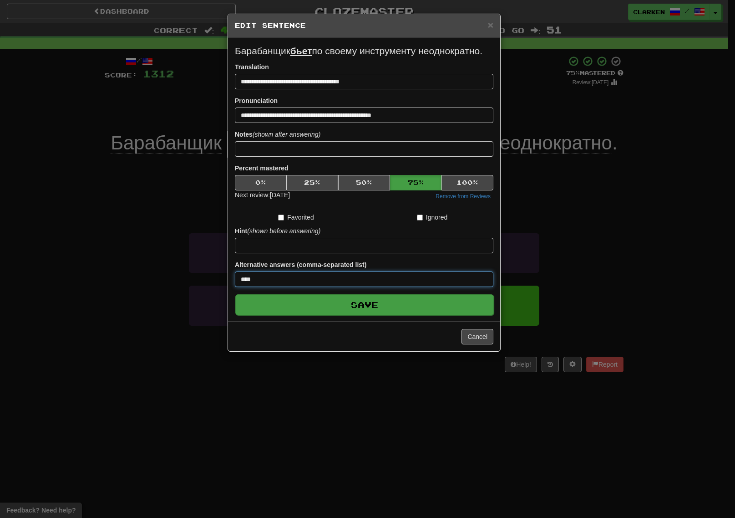
type input "****"
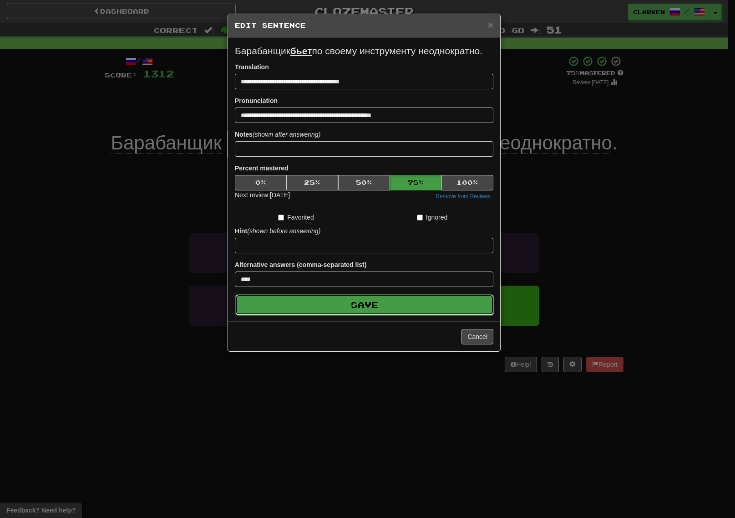
click at [460, 305] on button "Save" at bounding box center [364, 304] width 259 height 21
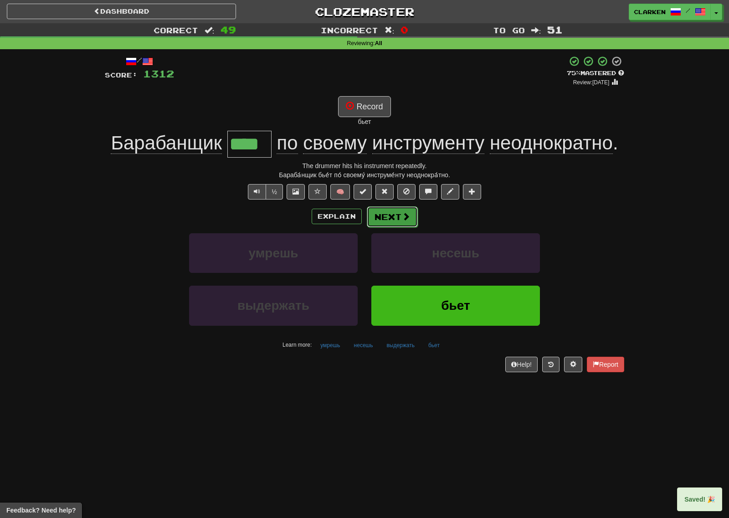
click at [403, 221] on button "Next" at bounding box center [392, 216] width 51 height 21
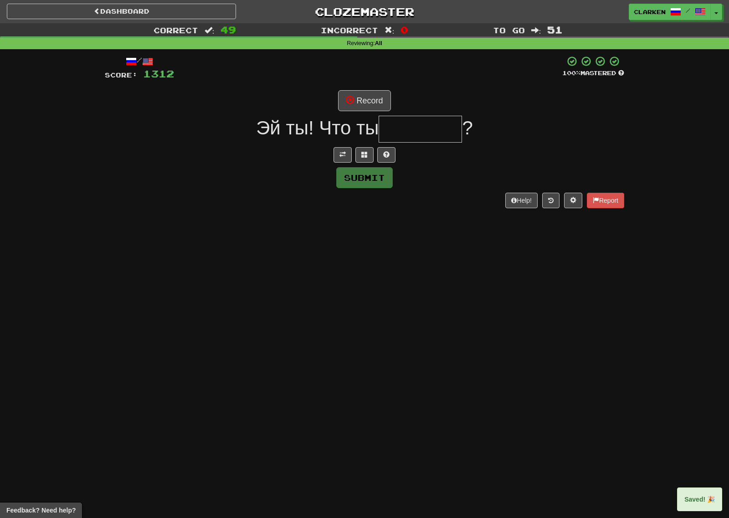
click at [339, 167] on div "Submit" at bounding box center [364, 177] width 519 height 21
click at [339, 165] on div "/ Score: 1312 100 % Mastered Record Эй ты! Что ты ? Submit Help! Report" at bounding box center [364, 132] width 519 height 152
click at [343, 154] on span at bounding box center [342, 154] width 6 height 6
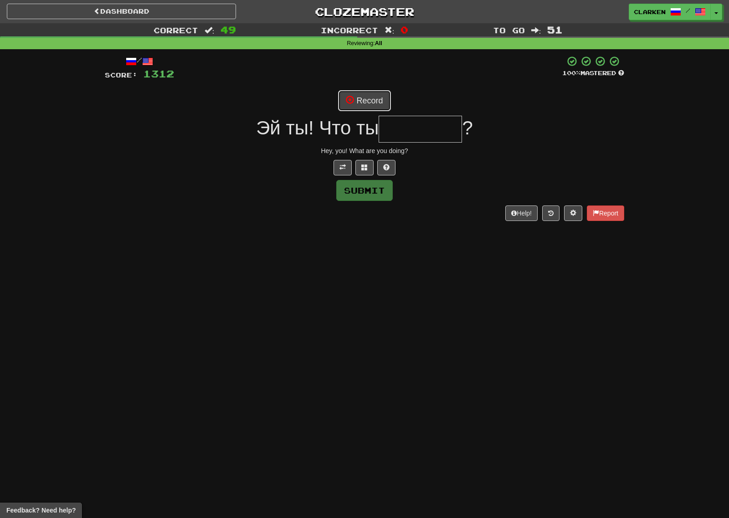
click at [365, 101] on button "Record" at bounding box center [364, 100] width 52 height 21
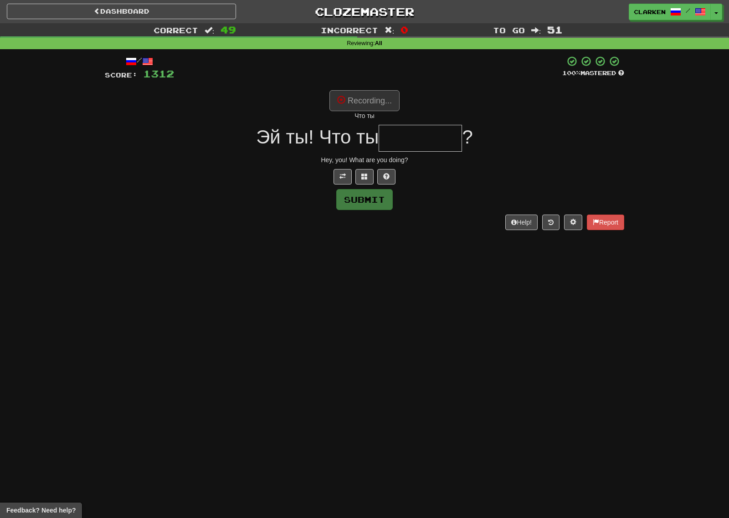
type input "*******"
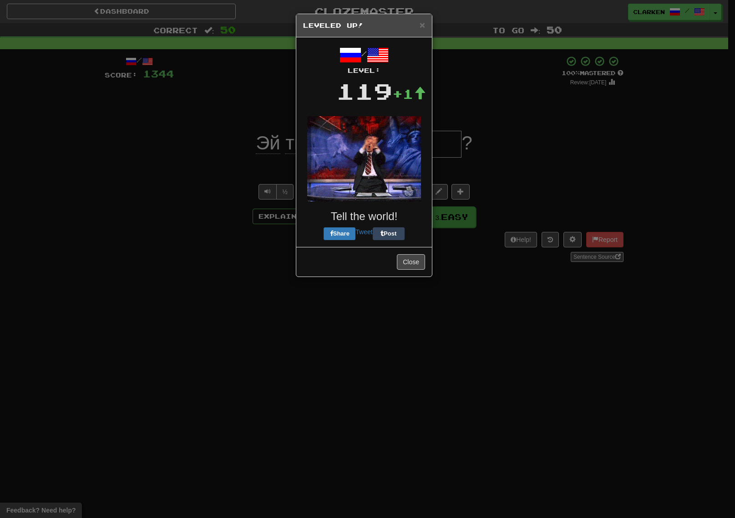
click at [445, 213] on body "Dashboard Clozemaster clarken / Toggle Dropdown Dashboard Leaderboard Activity …" at bounding box center [367, 420] width 735 height 841
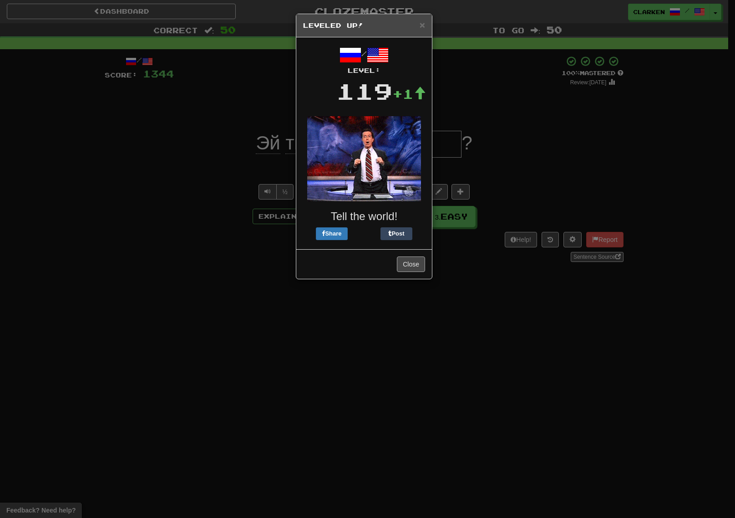
drag, startPoint x: 412, startPoint y: 272, endPoint x: 415, endPoint y: 264, distance: 8.4
click at [413, 272] on div "Close" at bounding box center [364, 264] width 136 height 30
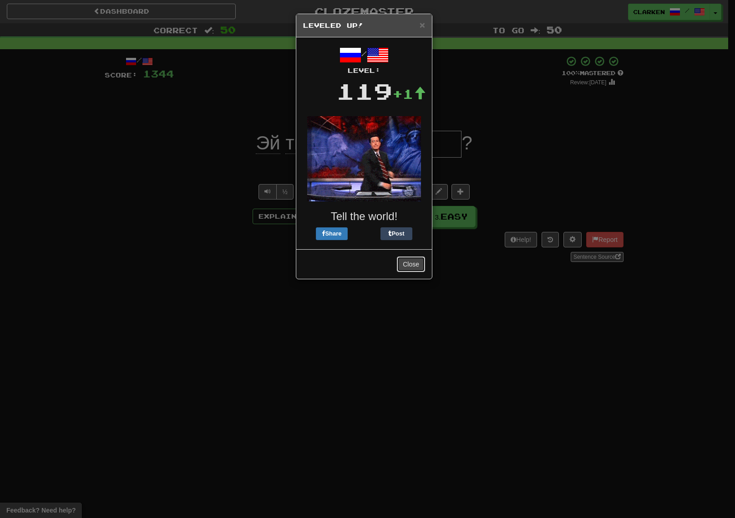
click at [415, 264] on button "Close" at bounding box center [411, 263] width 28 height 15
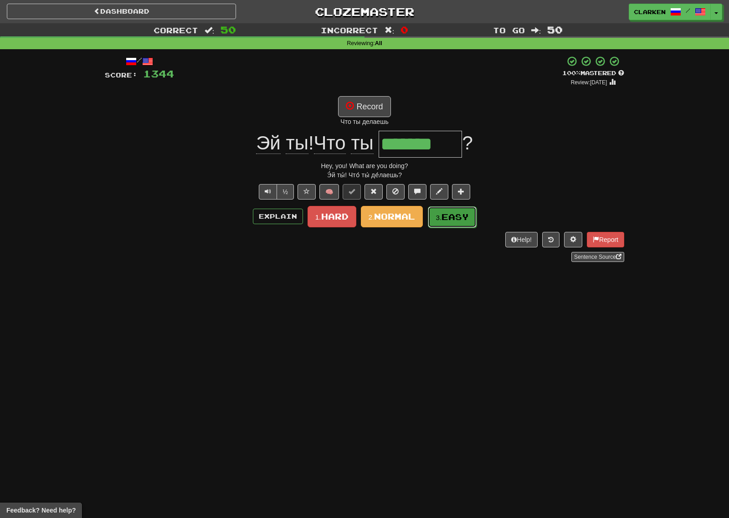
click at [440, 217] on small "3." at bounding box center [438, 218] width 6 height 8
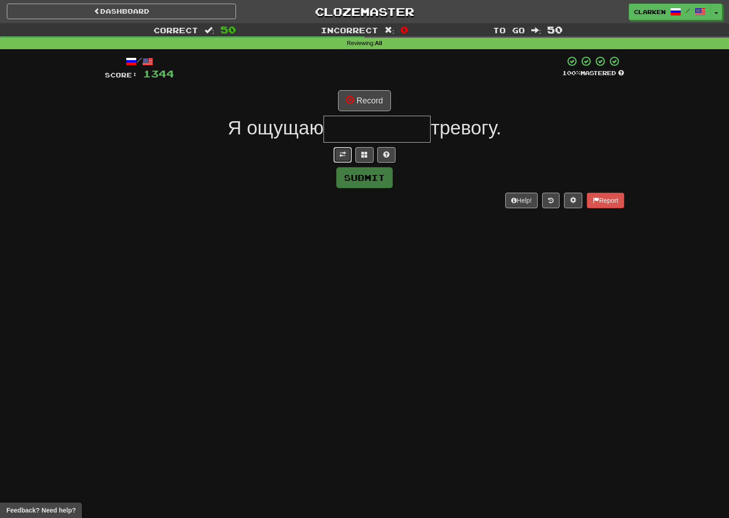
click at [348, 153] on button at bounding box center [342, 154] width 18 height 15
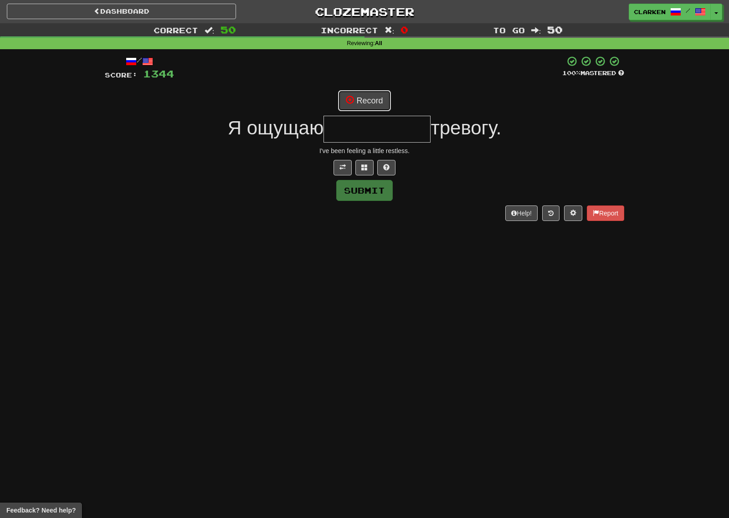
click at [362, 111] on button "Record" at bounding box center [364, 100] width 52 height 21
click at [370, 165] on button at bounding box center [364, 167] width 18 height 15
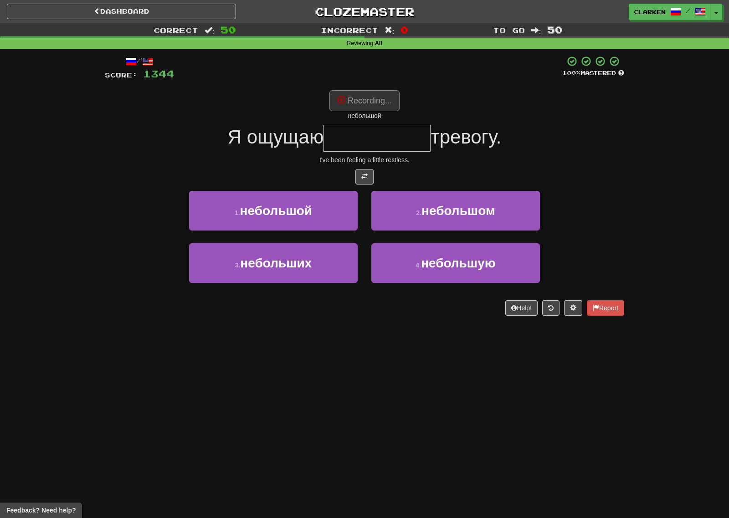
click at [378, 102] on button "Recording..." at bounding box center [364, 100] width 70 height 21
click at [388, 106] on button "Record" at bounding box center [364, 100] width 52 height 21
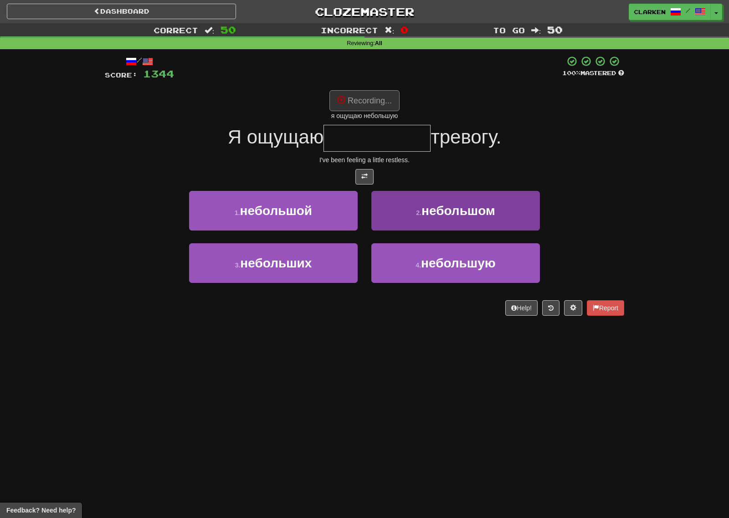
type input "*********"
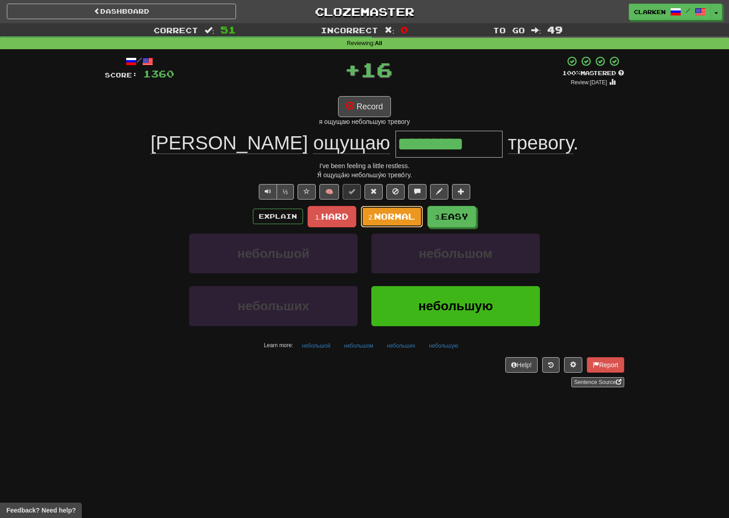
click at [383, 215] on span "Normal" at bounding box center [394, 216] width 41 height 10
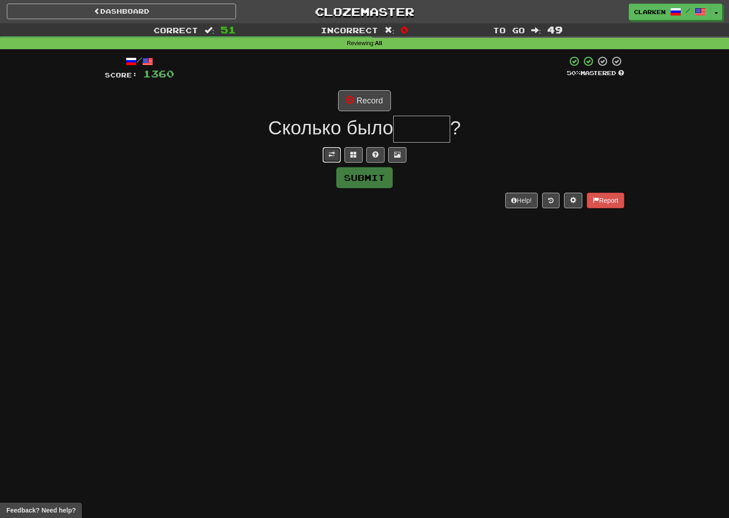
click at [329, 157] on span at bounding box center [331, 154] width 6 height 6
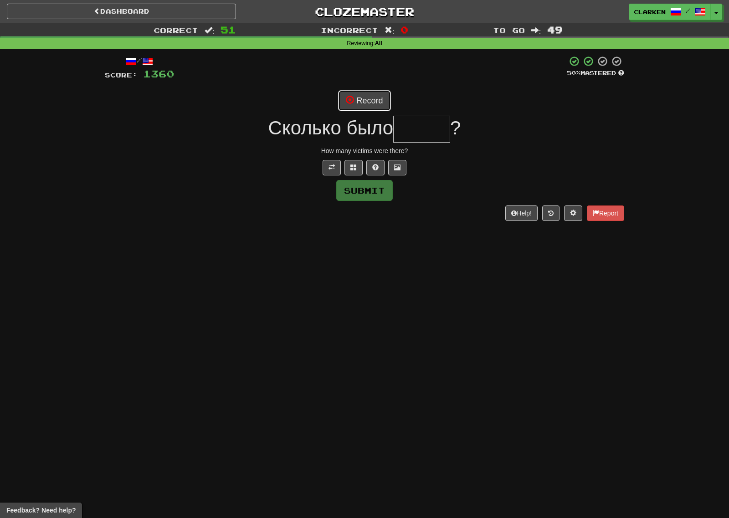
click at [354, 104] on span at bounding box center [350, 100] width 8 height 8
click at [361, 166] on button at bounding box center [353, 167] width 18 height 15
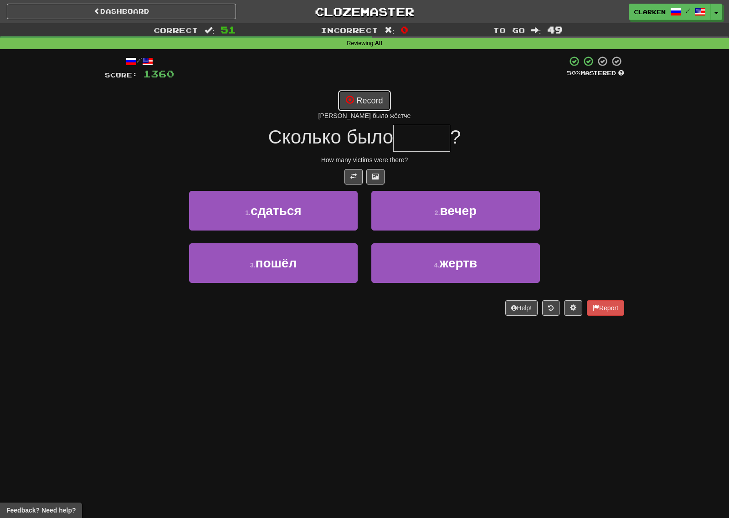
click at [362, 103] on button "Record" at bounding box center [364, 100] width 52 height 21
type input "*****"
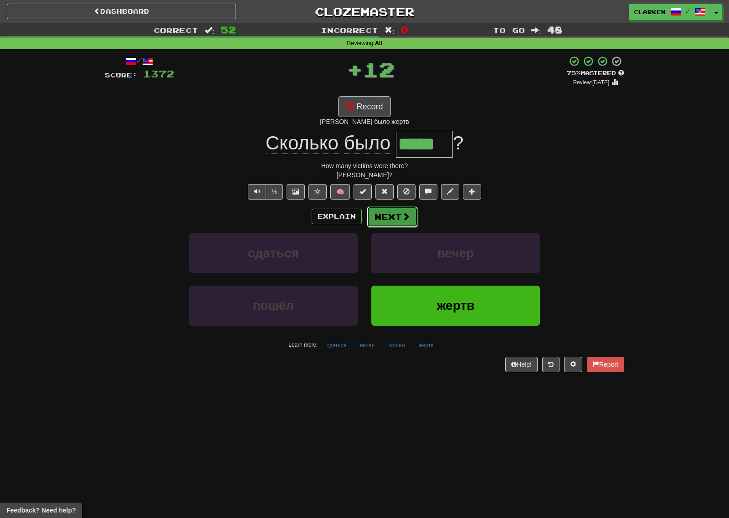
click at [400, 217] on button "Next" at bounding box center [392, 216] width 51 height 21
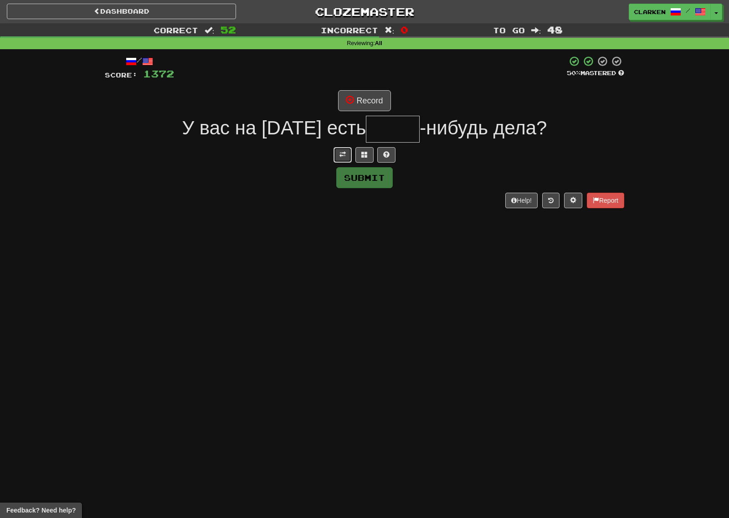
click at [335, 157] on button at bounding box center [342, 154] width 18 height 15
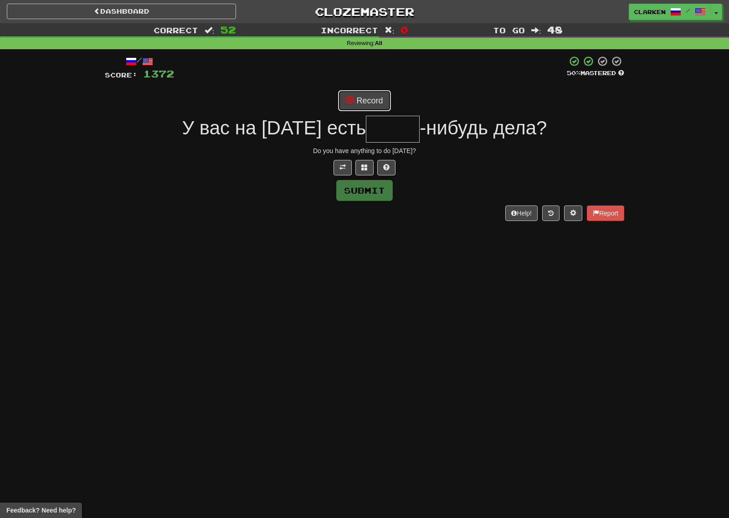
click at [357, 93] on button "Record" at bounding box center [364, 100] width 52 height 21
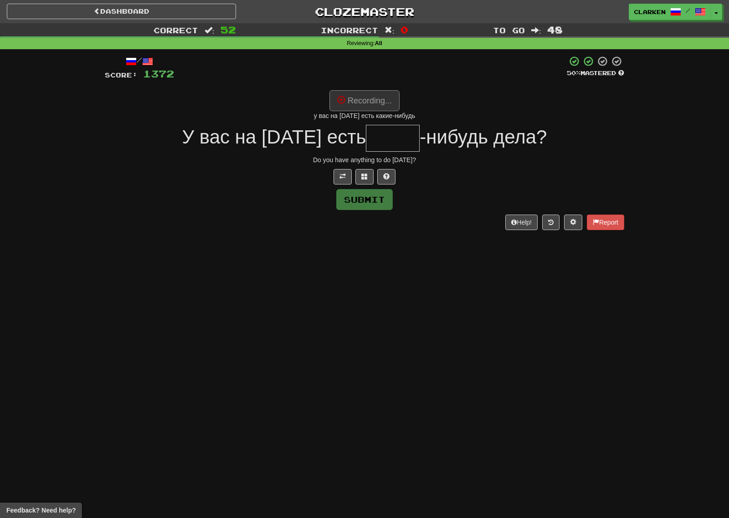
type input "*****"
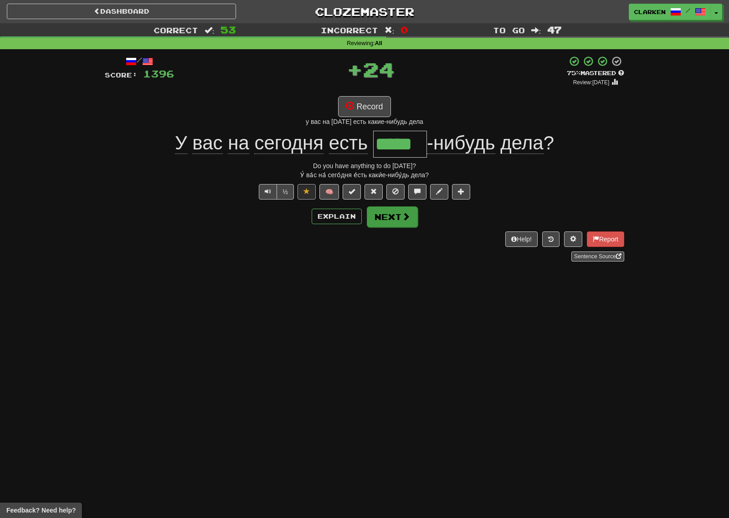
click at [400, 228] on div "/ Score: 1396 + 24 75 % Mastered Review: 2025-09-08 Record у вас на сегодня ест…" at bounding box center [364, 159] width 519 height 206
drag, startPoint x: 399, startPoint y: 215, endPoint x: 348, endPoint y: 166, distance: 70.8
click at [398, 216] on button "Next" at bounding box center [391, 216] width 51 height 21
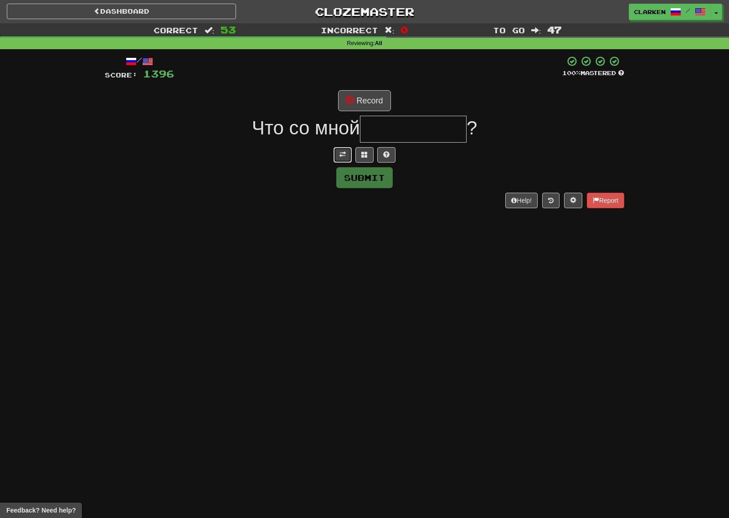
click at [339, 153] on span at bounding box center [342, 154] width 6 height 6
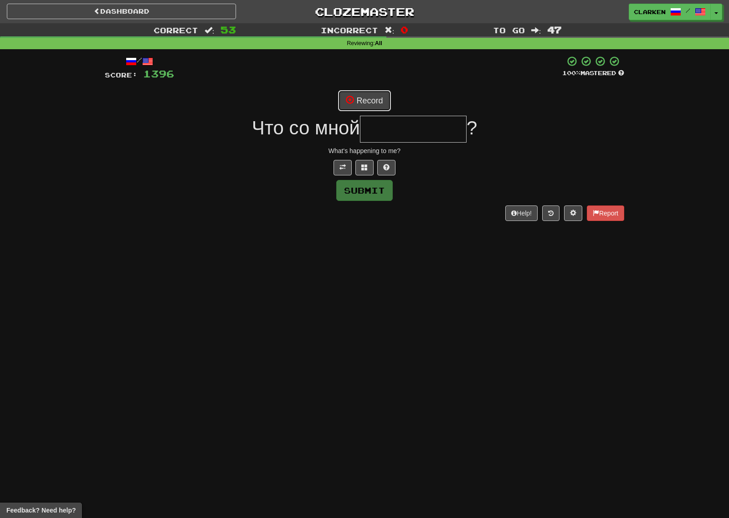
click at [365, 97] on button "Record" at bounding box center [364, 100] width 52 height 21
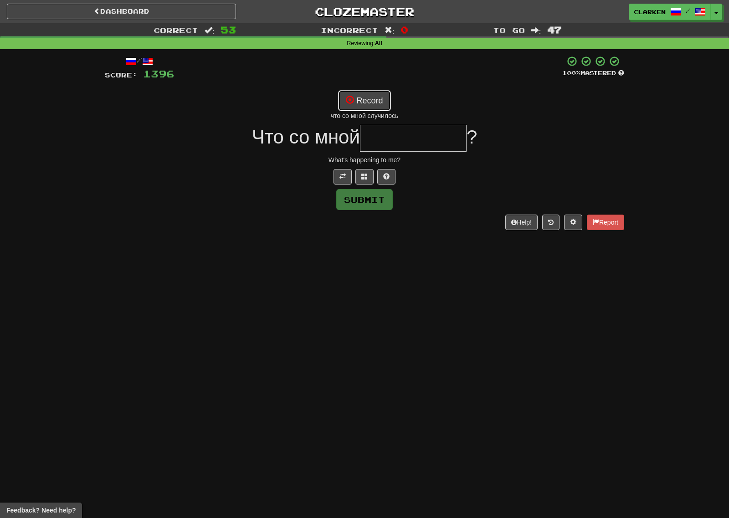
click at [369, 96] on button "Record" at bounding box center [364, 100] width 52 height 21
type input "**********"
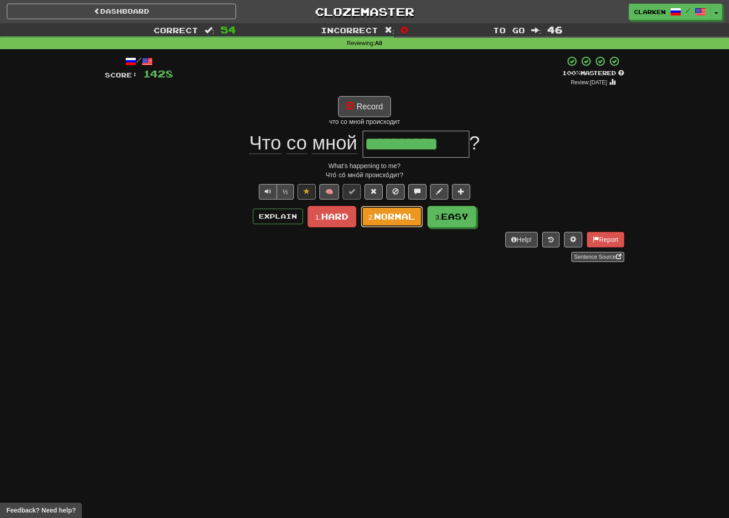
drag, startPoint x: 411, startPoint y: 219, endPoint x: 413, endPoint y: 208, distance: 11.0
click at [411, 217] on span "Normal" at bounding box center [394, 216] width 41 height 10
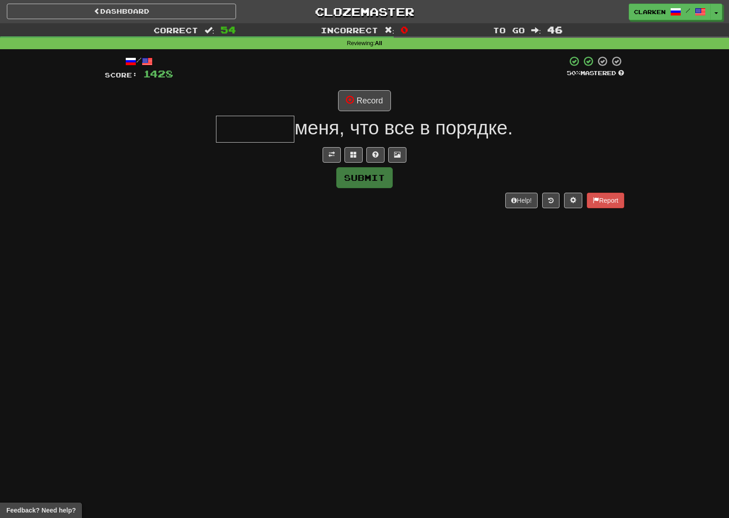
click at [333, 167] on div "Submit" at bounding box center [364, 177] width 519 height 21
click at [333, 162] on button at bounding box center [331, 154] width 18 height 15
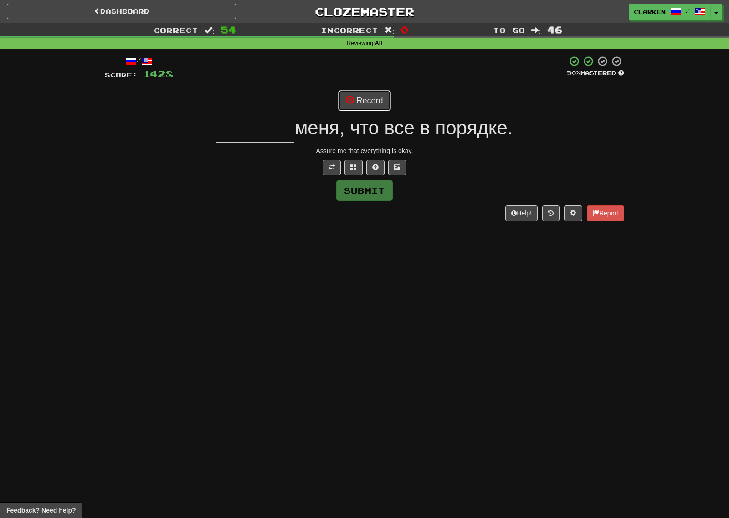
click at [366, 103] on button "Record" at bounding box center [364, 100] width 52 height 21
click at [354, 169] on span at bounding box center [353, 167] width 6 height 6
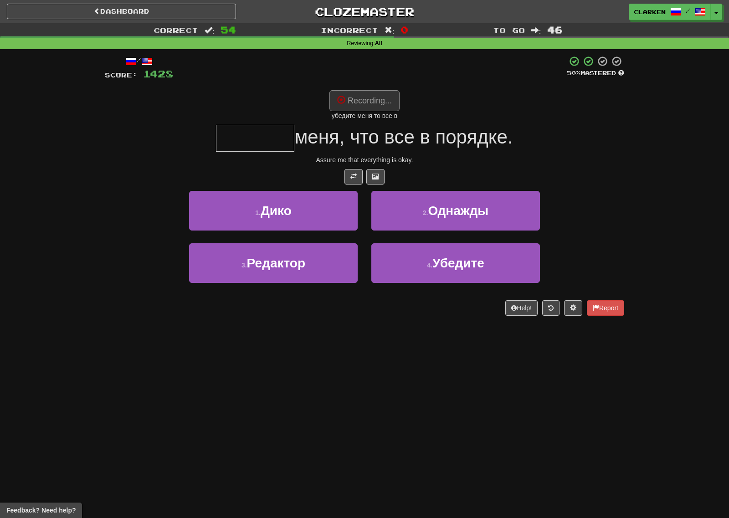
type input "*******"
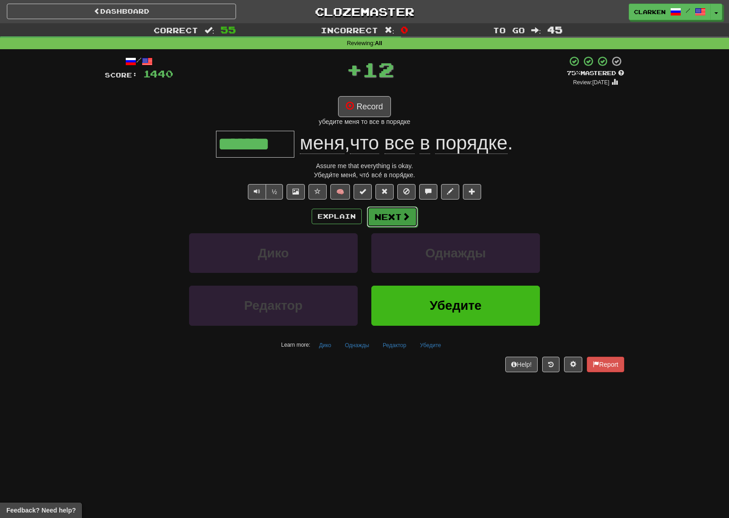
click at [389, 215] on button "Next" at bounding box center [392, 216] width 51 height 21
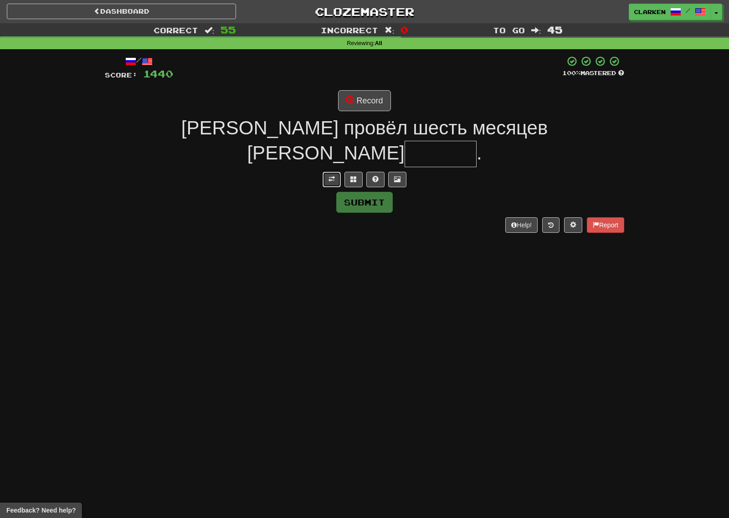
drag, startPoint x: 331, startPoint y: 152, endPoint x: 341, endPoint y: 131, distance: 22.8
click at [331, 176] on span at bounding box center [331, 179] width 6 height 6
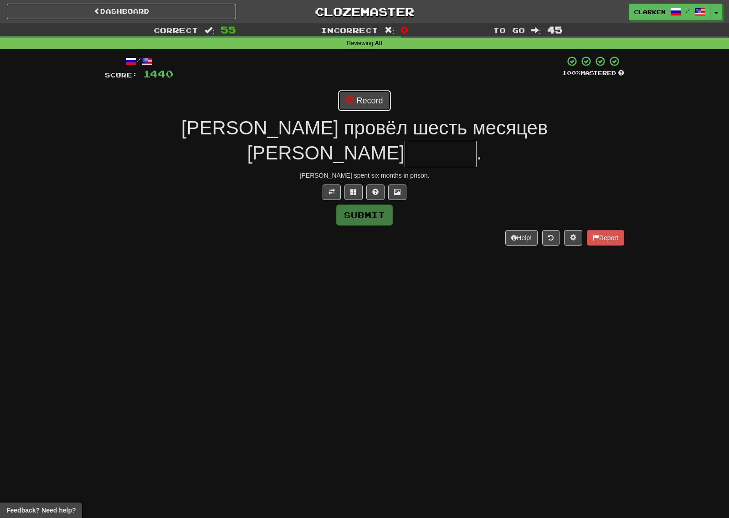
click at [352, 110] on button "Record" at bounding box center [364, 100] width 52 height 21
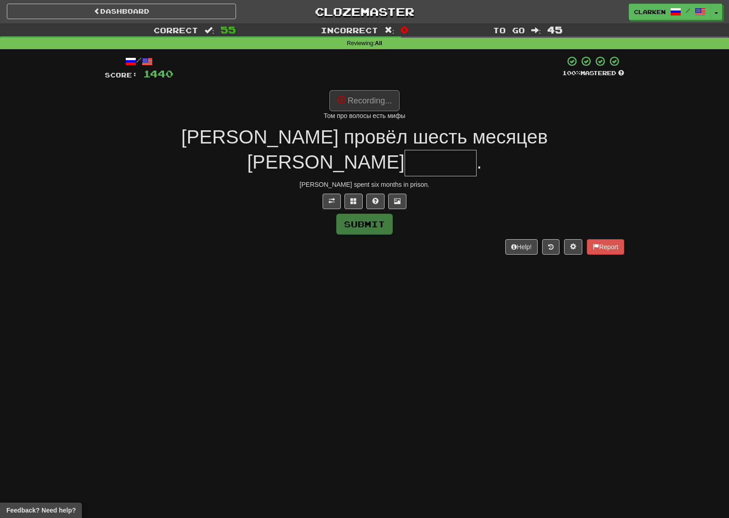
type input "******"
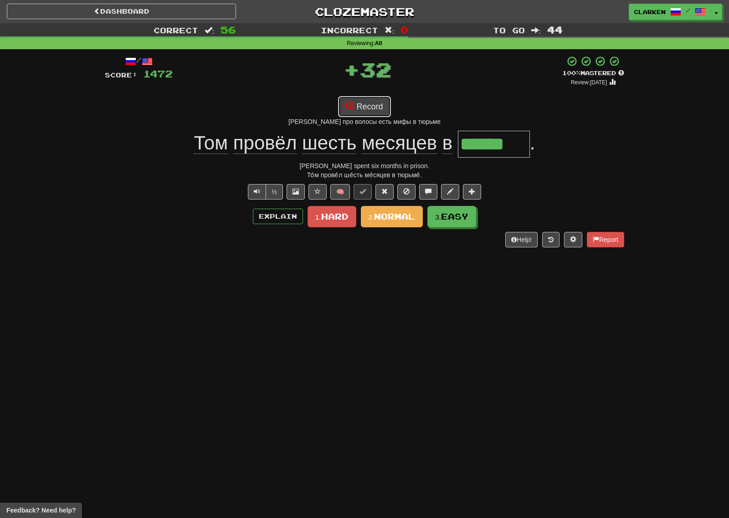
click at [372, 104] on button "Record" at bounding box center [364, 106] width 52 height 21
drag, startPoint x: 452, startPoint y: 218, endPoint x: 438, endPoint y: 213, distance: 15.1
click at [448, 218] on span "Easy" at bounding box center [454, 216] width 27 height 10
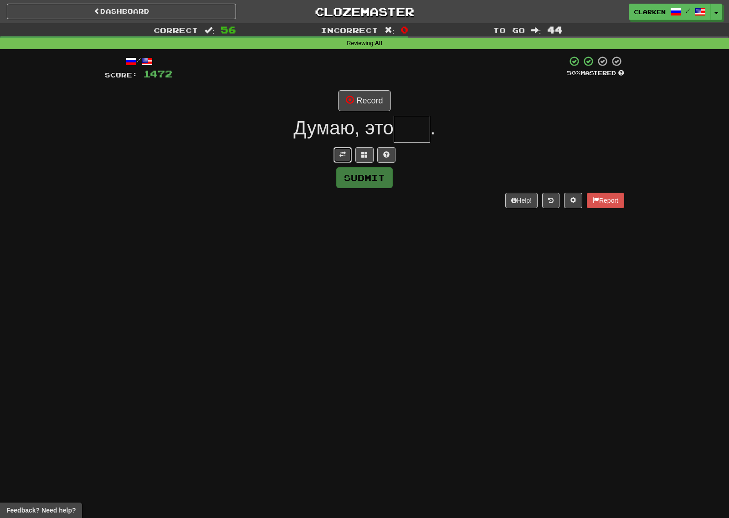
click at [337, 149] on button at bounding box center [342, 154] width 18 height 15
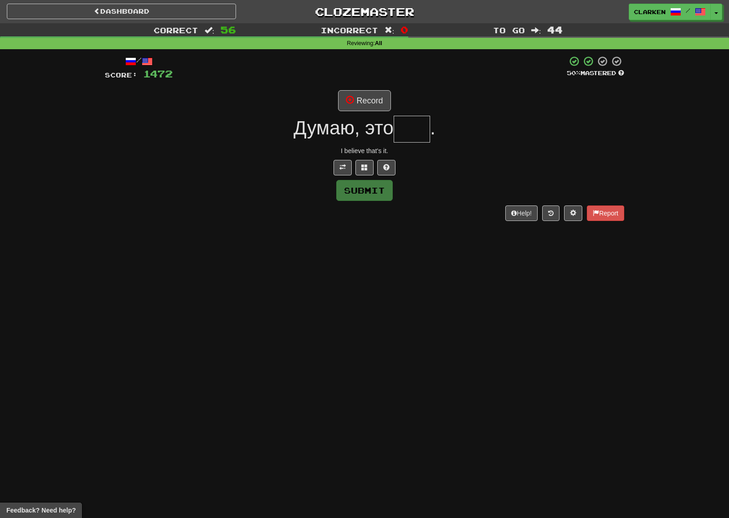
click at [363, 115] on div "/ Score: 1472 50 % Mastered Record Думаю, это . I believe that's it. Submit Hel…" at bounding box center [364, 138] width 519 height 165
click at [369, 102] on button "Record" at bounding box center [364, 100] width 52 height 21
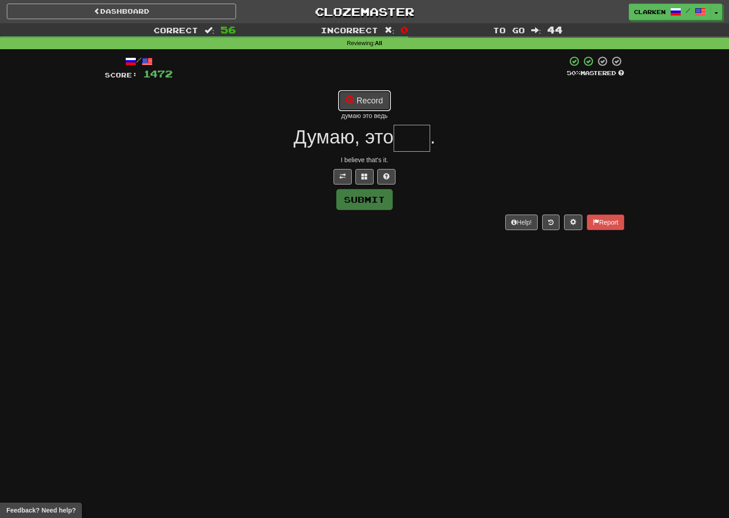
click at [382, 107] on button "Record" at bounding box center [364, 100] width 52 height 21
click at [360, 178] on button at bounding box center [364, 176] width 18 height 15
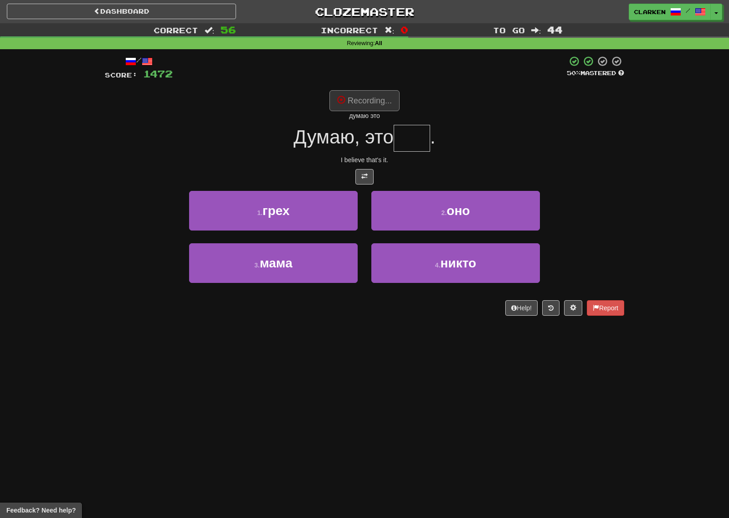
type input "***"
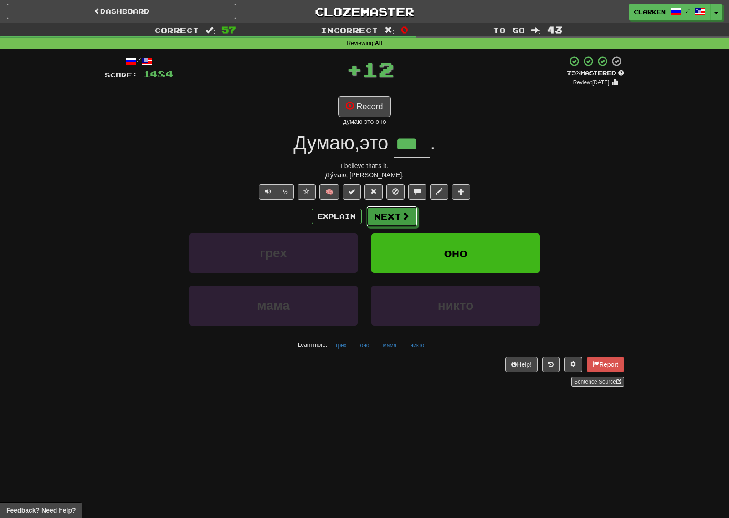
click at [390, 218] on button "Next" at bounding box center [391, 216] width 51 height 21
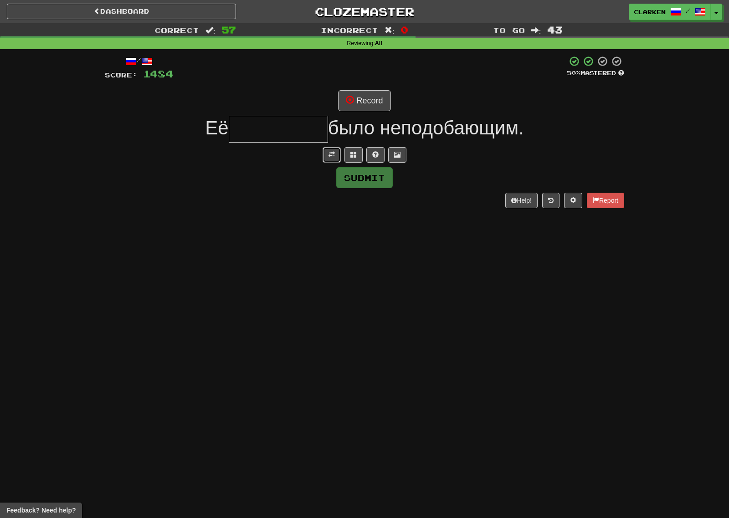
drag, startPoint x: 332, startPoint y: 156, endPoint x: 353, endPoint y: 123, distance: 39.1
click at [331, 156] on span at bounding box center [331, 154] width 6 height 6
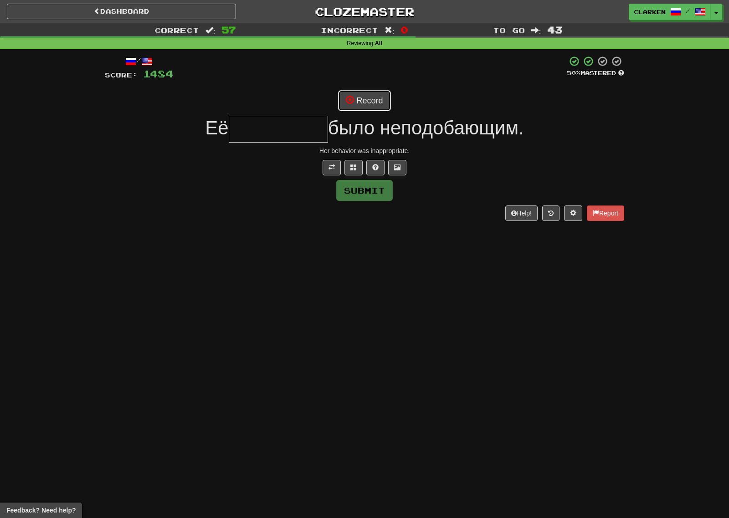
click at [365, 98] on button "Record" at bounding box center [364, 100] width 52 height 21
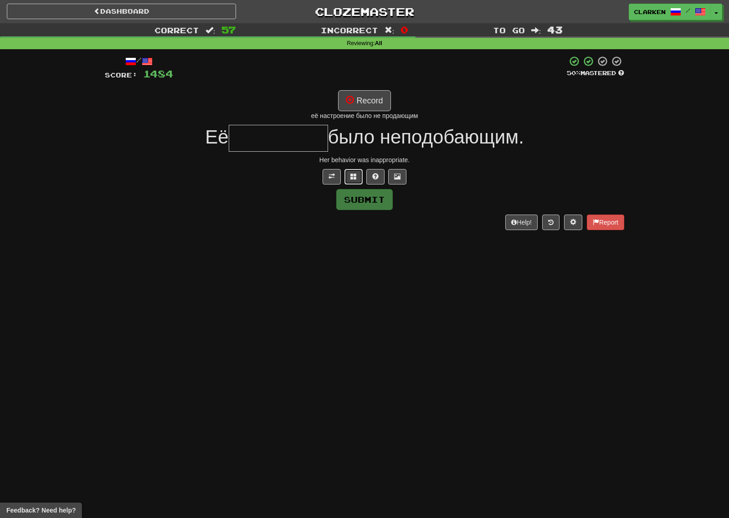
click at [348, 180] on button at bounding box center [353, 176] width 18 height 15
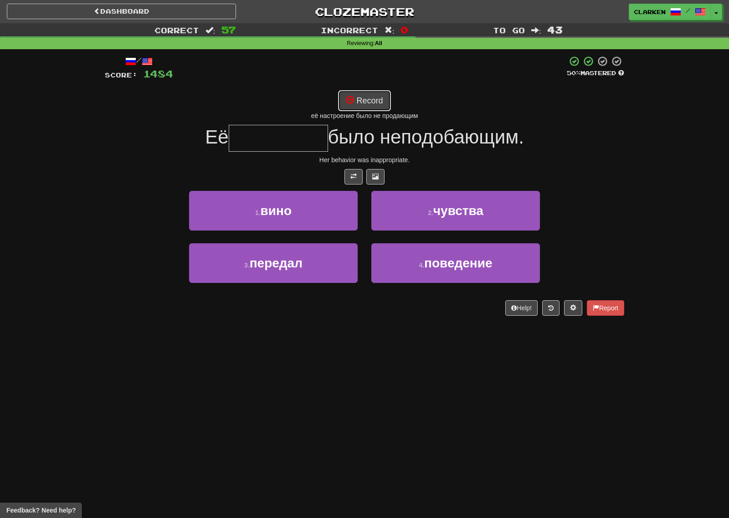
click at [376, 104] on button "Record" at bounding box center [364, 100] width 52 height 21
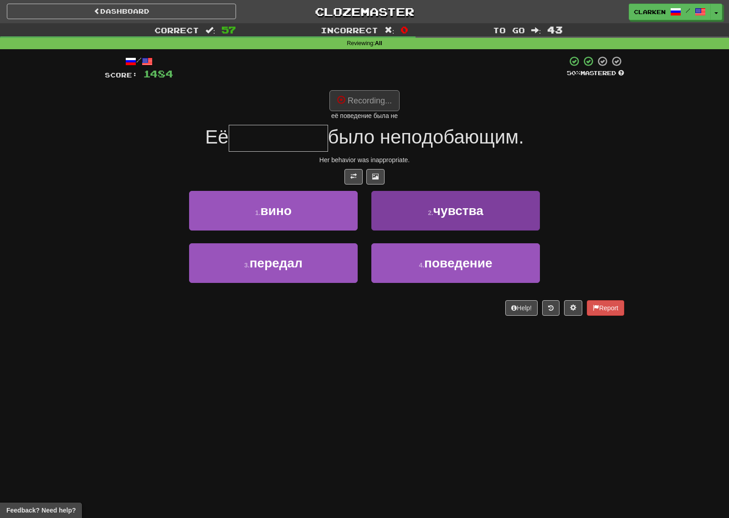
type input "*********"
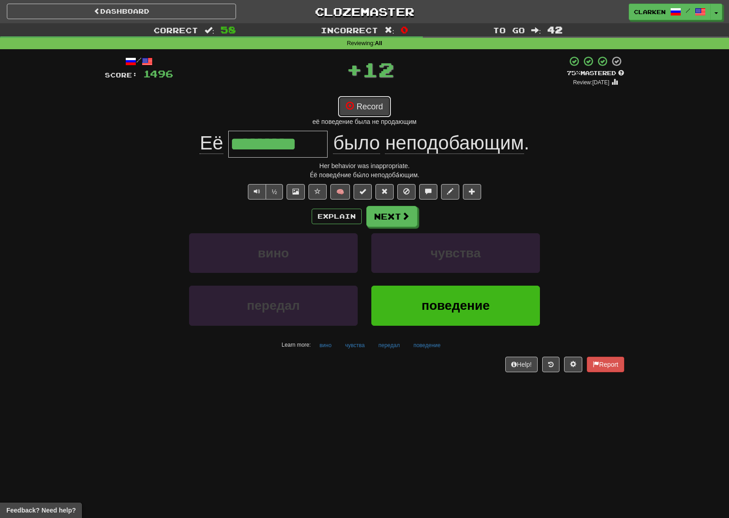
click at [372, 106] on button "Record" at bounding box center [364, 106] width 52 height 21
click at [376, 111] on button "Record" at bounding box center [364, 106] width 52 height 21
click at [383, 116] on button "Record" at bounding box center [364, 106] width 52 height 21
click at [383, 106] on button "Record" at bounding box center [364, 106] width 52 height 21
click at [379, 104] on button "Record" at bounding box center [364, 106] width 52 height 21
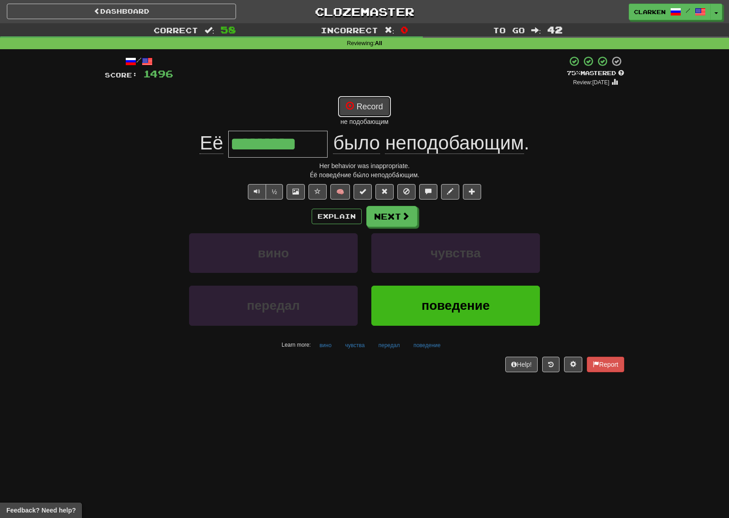
click at [357, 102] on button "Record" at bounding box center [364, 106] width 52 height 21
click at [396, 218] on button "Next" at bounding box center [392, 216] width 51 height 21
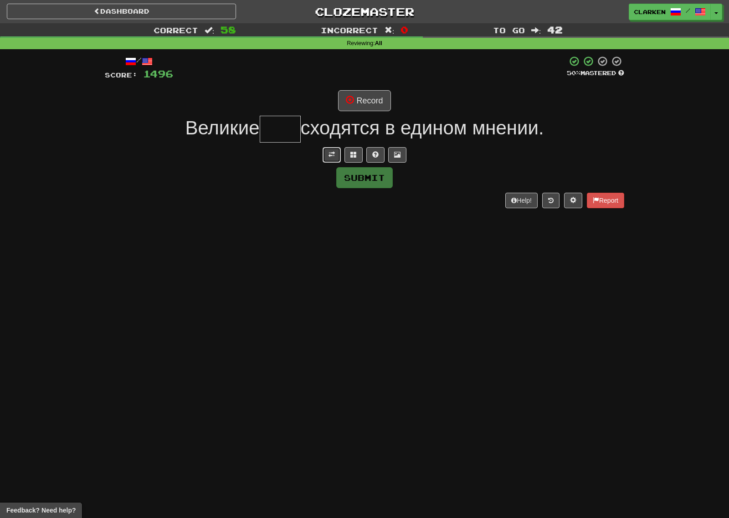
click at [327, 150] on button at bounding box center [331, 154] width 18 height 15
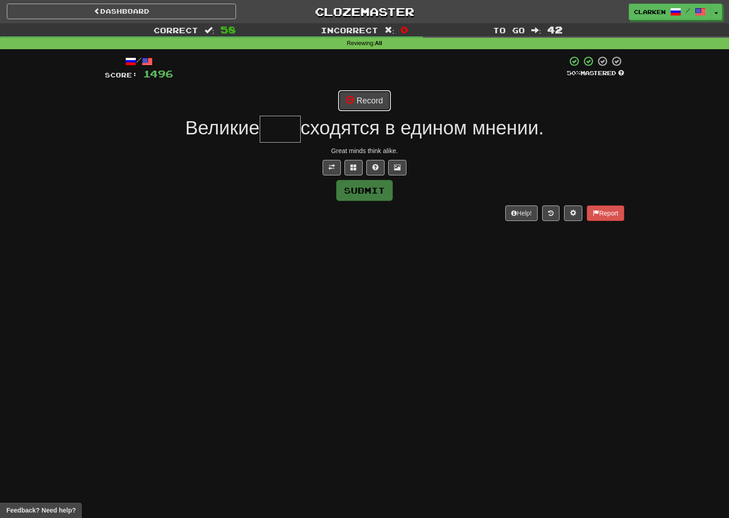
click at [367, 105] on button "Record" at bounding box center [364, 100] width 52 height 21
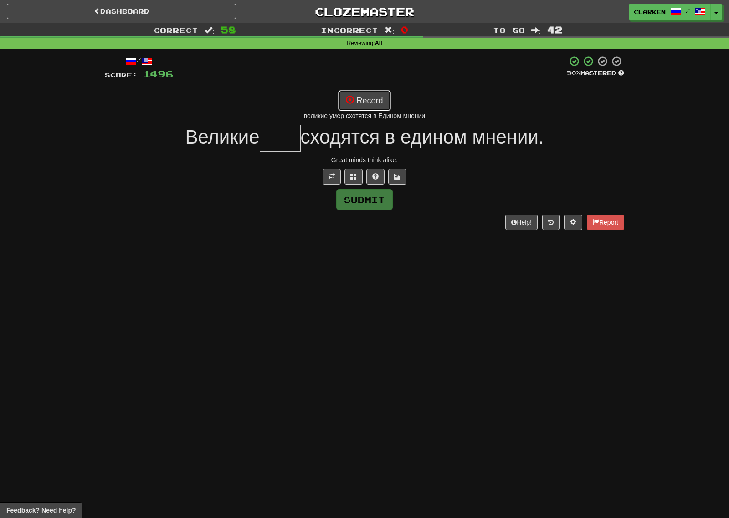
click at [365, 97] on button "Record" at bounding box center [364, 100] width 52 height 21
type input "***"
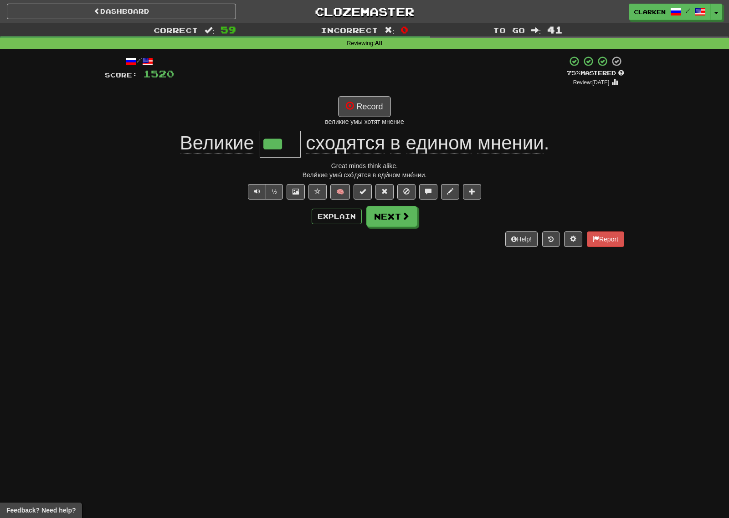
click at [357, 95] on div "/ Score: 1520 + 24 75 % Mastered Review: 2025-09-08 Record великие умы хотят мн…" at bounding box center [364, 151] width 519 height 191
click at [363, 109] on button "Record" at bounding box center [364, 106] width 52 height 21
click at [367, 101] on button "Record" at bounding box center [364, 106] width 52 height 21
click at [380, 107] on button "Record" at bounding box center [364, 106] width 52 height 21
click at [388, 109] on button "Record" at bounding box center [364, 106] width 52 height 21
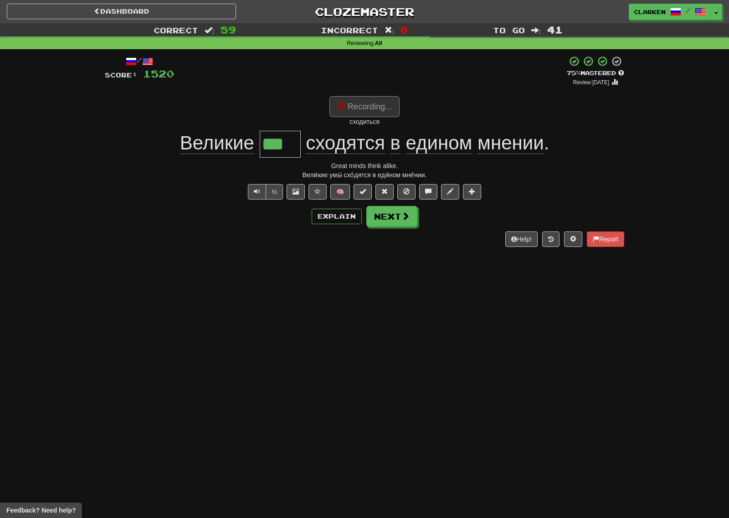
click at [379, 109] on button "Recording..." at bounding box center [364, 106] width 70 height 21
click at [388, 107] on button "Record" at bounding box center [364, 106] width 52 height 21
click at [372, 100] on button "Record" at bounding box center [364, 106] width 52 height 21
click at [385, 107] on button "Recording..." at bounding box center [364, 106] width 70 height 21
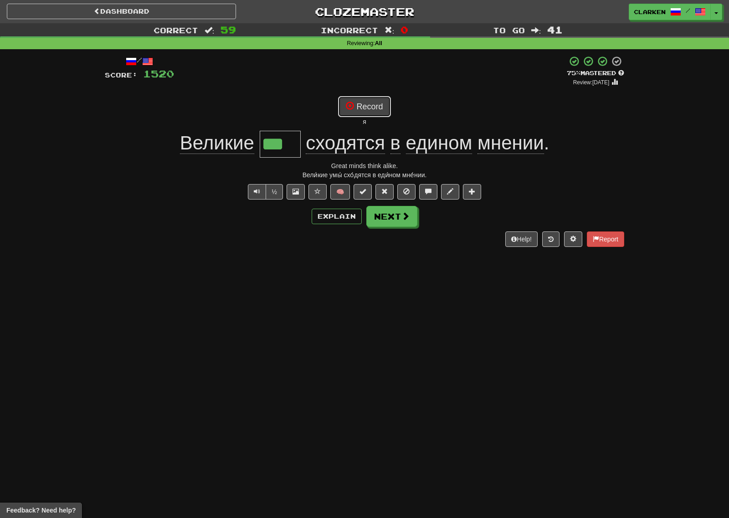
click at [377, 110] on button "Record" at bounding box center [364, 106] width 52 height 21
click at [363, 121] on div "Ты пизда" at bounding box center [364, 121] width 519 height 9
drag, startPoint x: 364, startPoint y: 117, endPoint x: 370, endPoint y: 106, distance: 12.8
click at [364, 117] on div "Ты пизда" at bounding box center [364, 121] width 519 height 9
click at [371, 105] on button "Record" at bounding box center [364, 106] width 52 height 21
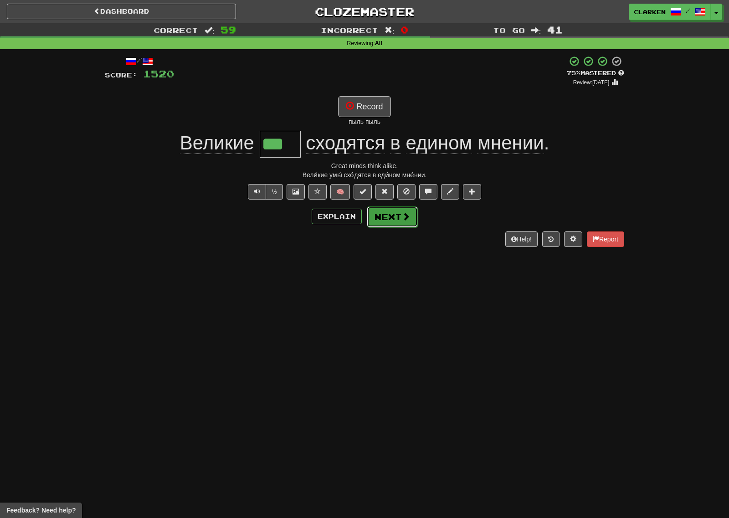
click at [402, 217] on span at bounding box center [406, 216] width 8 height 8
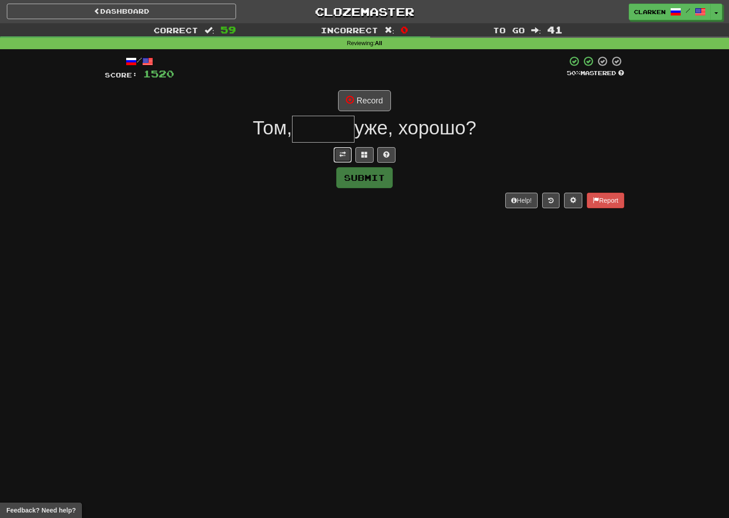
drag, startPoint x: 344, startPoint y: 153, endPoint x: 350, endPoint y: 145, distance: 9.7
click at [344, 153] on span at bounding box center [342, 154] width 6 height 6
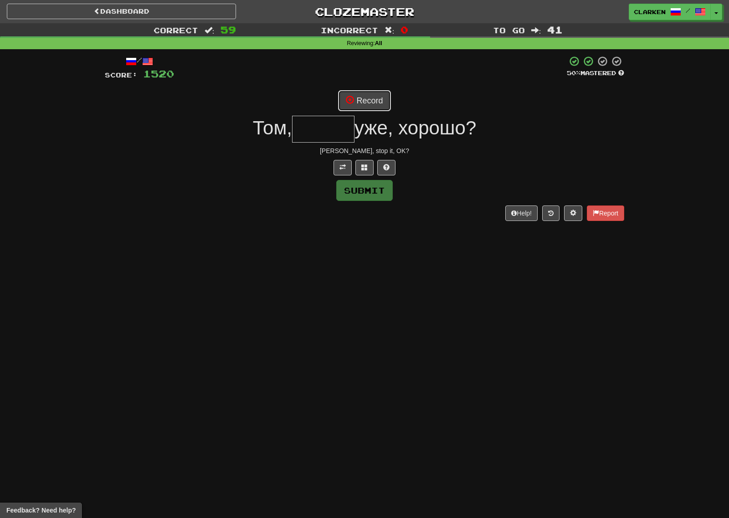
click at [361, 107] on button "Record" at bounding box center [364, 100] width 52 height 21
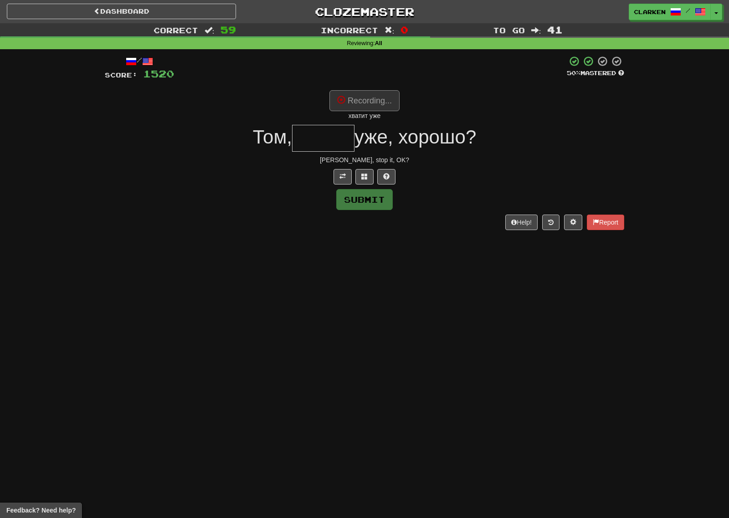
type input "******"
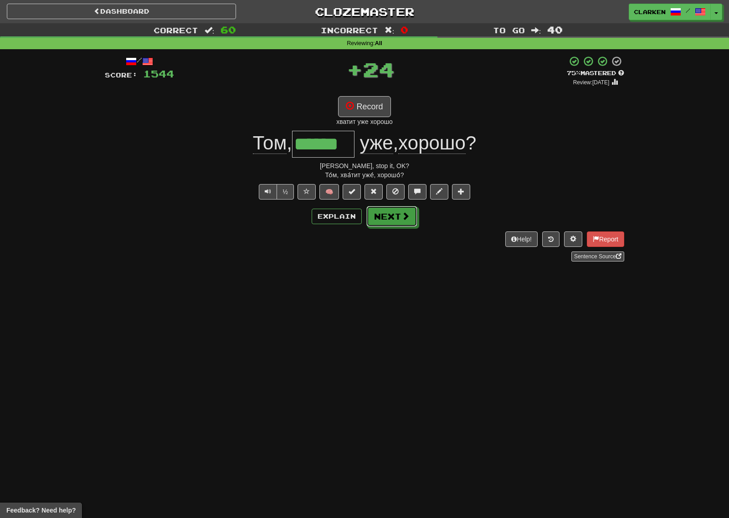
click at [410, 216] on button "Next" at bounding box center [391, 216] width 51 height 21
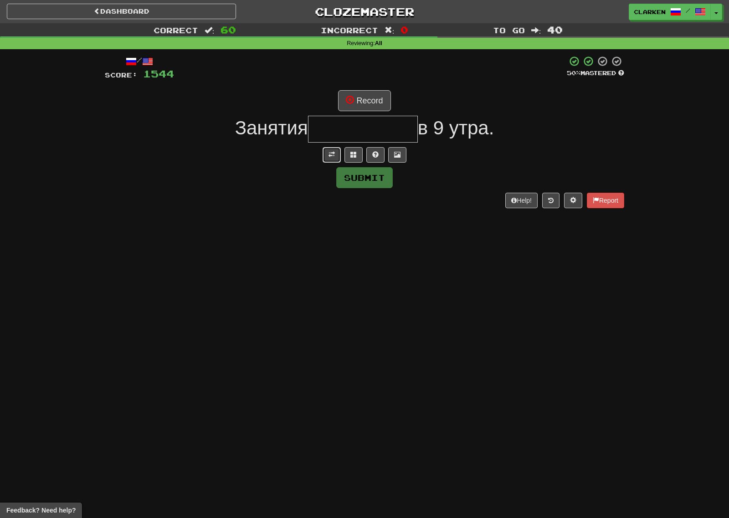
click at [325, 155] on button at bounding box center [331, 154] width 18 height 15
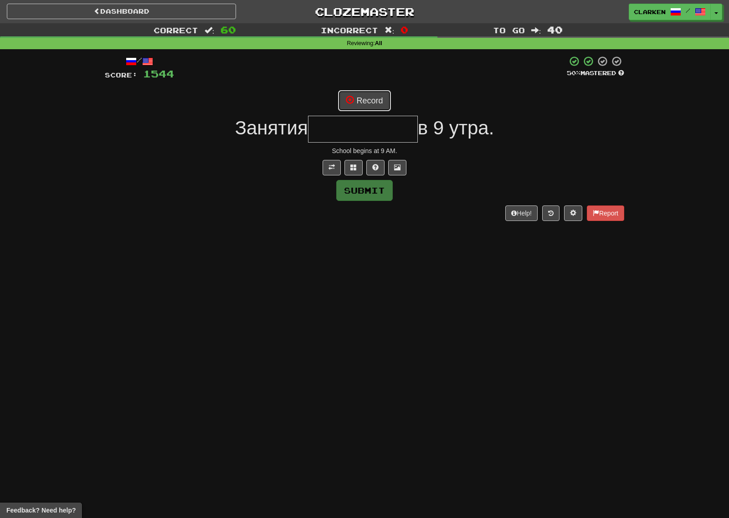
click at [380, 99] on button "Record" at bounding box center [364, 100] width 52 height 21
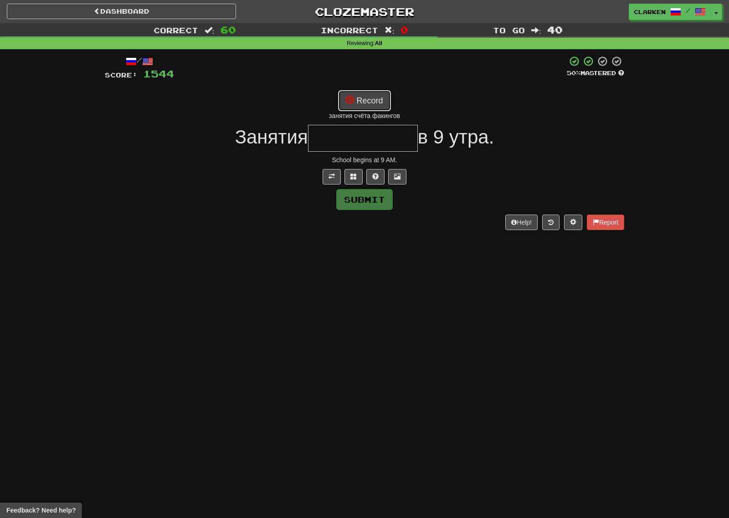
drag, startPoint x: 374, startPoint y: 101, endPoint x: 389, endPoint y: 112, distance: 18.5
click at [373, 103] on button "Record" at bounding box center [364, 100] width 52 height 21
type input "**********"
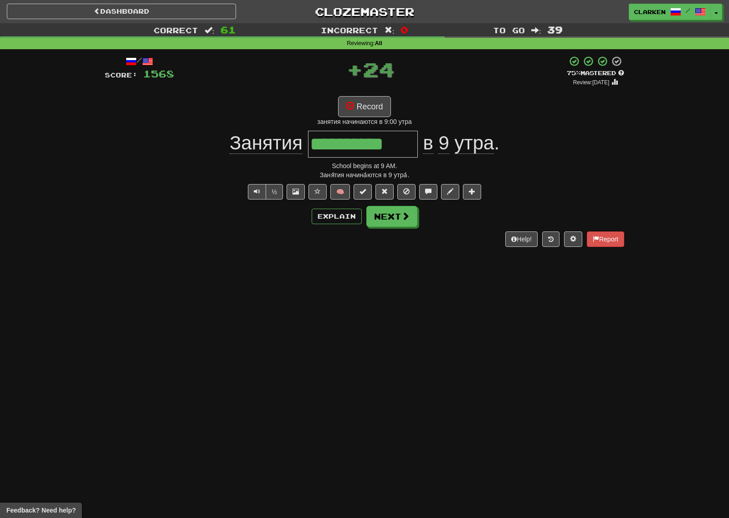
click at [214, 20] on div "Dashboard Clozemaster clarken / Toggle Dropdown Dashboard Leaderboard Activity …" at bounding box center [364, 11] width 715 height 23
click at [213, 9] on link "Dashboard" at bounding box center [121, 11] width 229 height 15
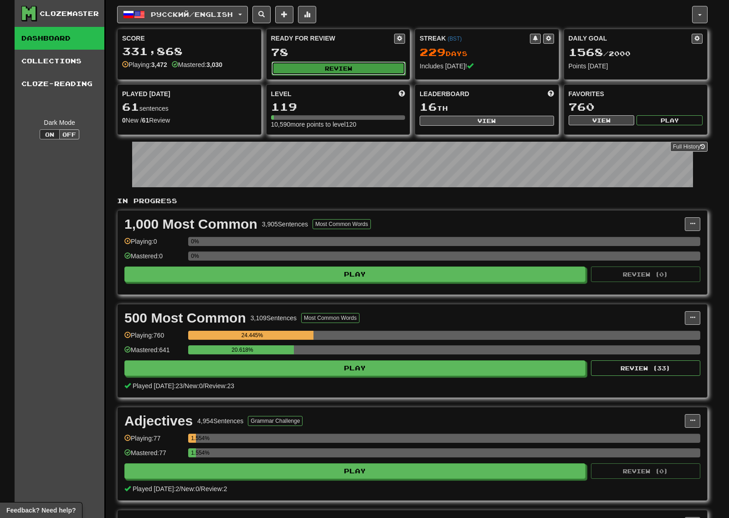
click at [355, 64] on button "Review" at bounding box center [338, 68] width 134 height 14
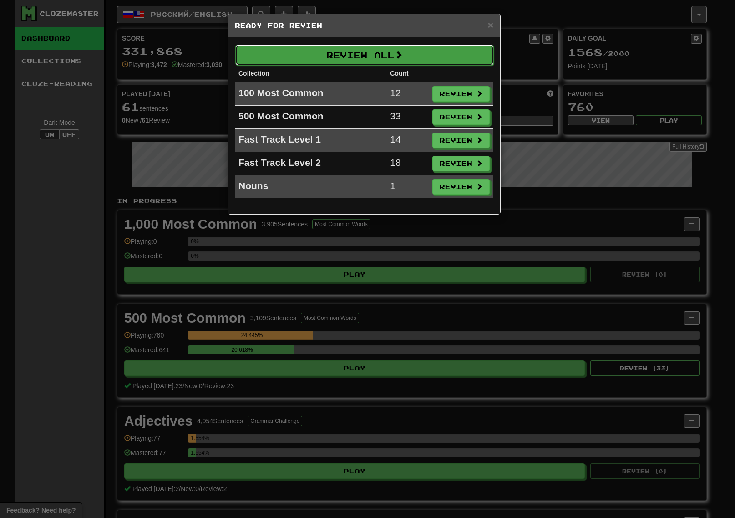
click at [356, 60] on button "Review All" at bounding box center [364, 55] width 259 height 21
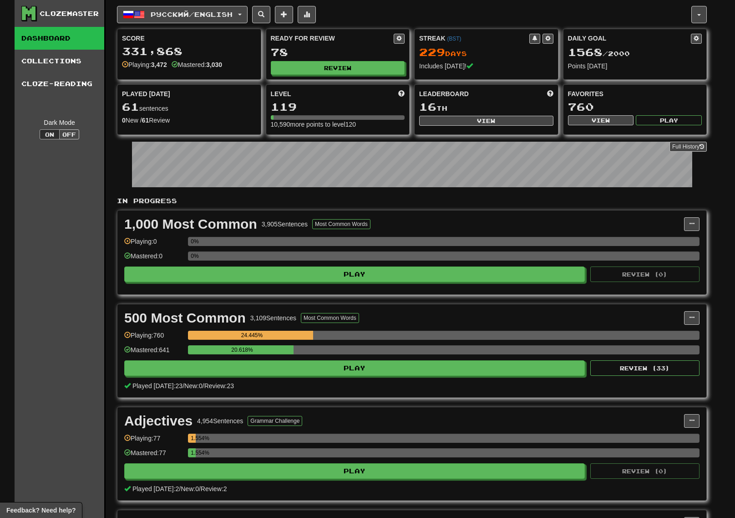
select select "***"
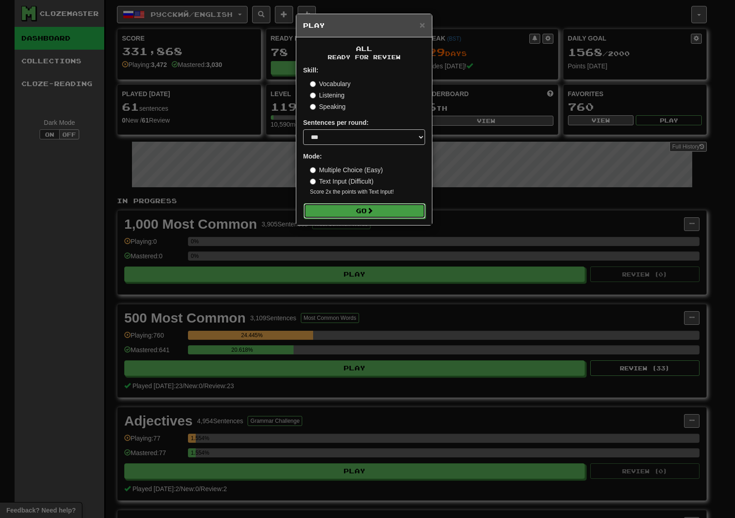
click at [403, 205] on button "Go" at bounding box center [365, 210] width 122 height 15
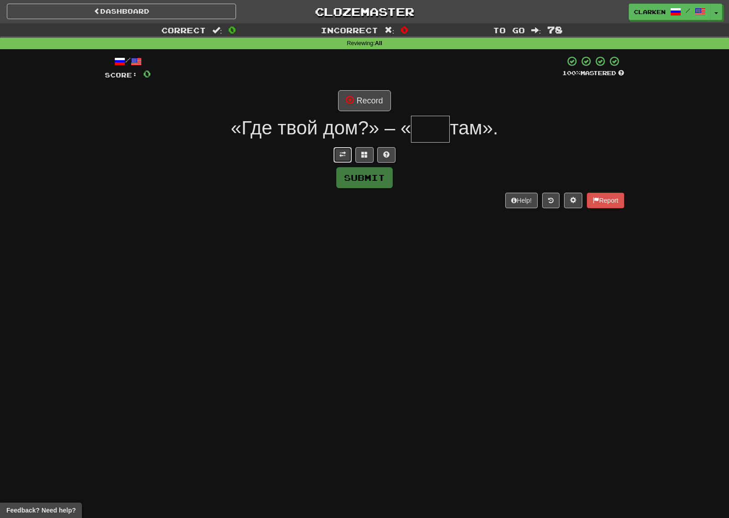
click at [342, 147] on button at bounding box center [342, 154] width 18 height 15
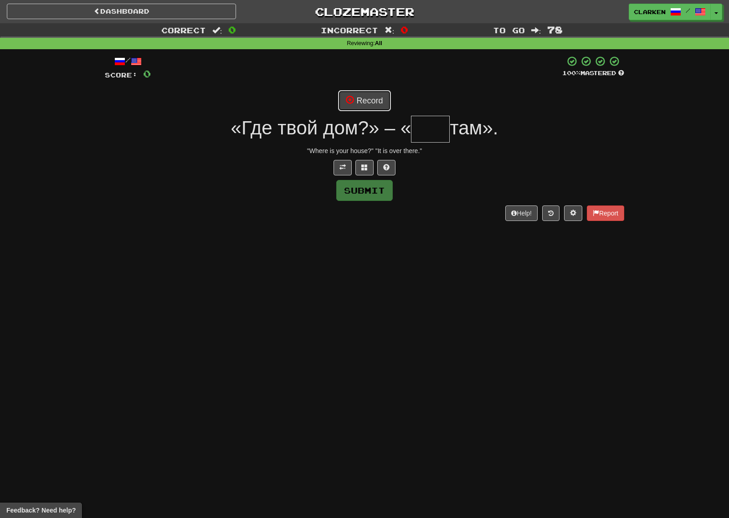
click at [352, 92] on button "Record" at bounding box center [364, 100] width 52 height 21
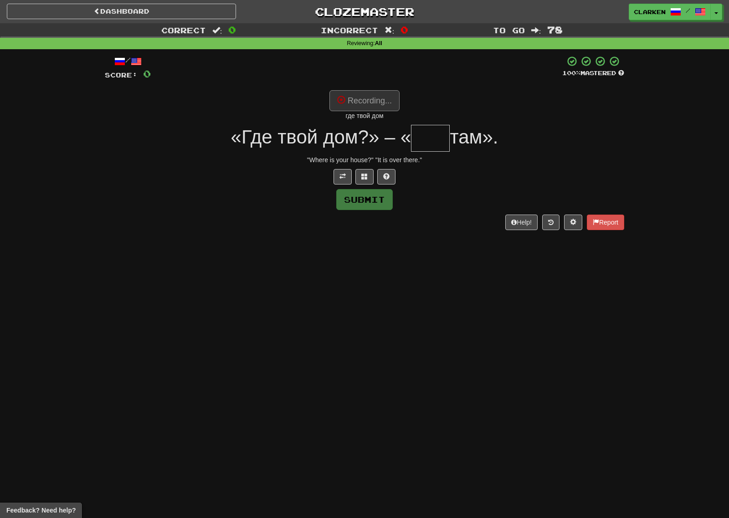
type input "***"
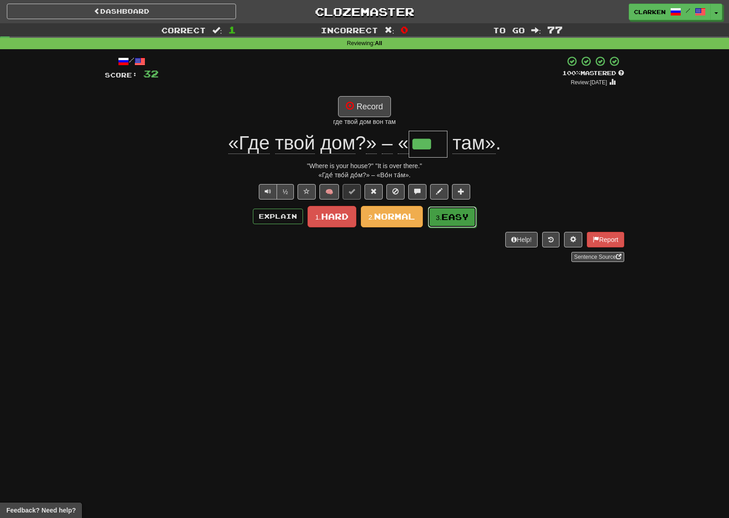
click at [451, 214] on span "Easy" at bounding box center [454, 217] width 27 height 10
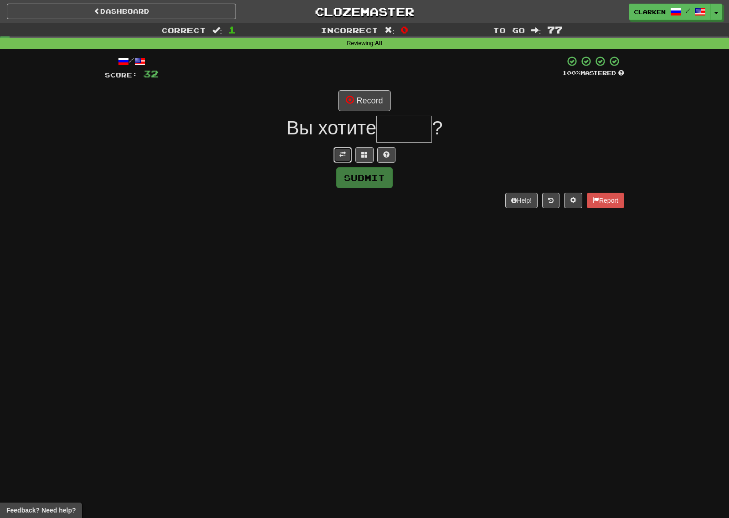
click at [338, 154] on button at bounding box center [342, 154] width 18 height 15
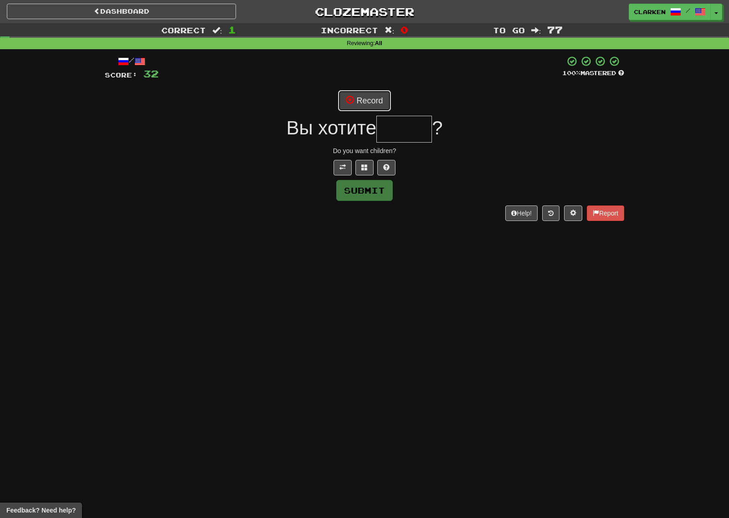
click at [359, 99] on button "Record" at bounding box center [364, 100] width 52 height 21
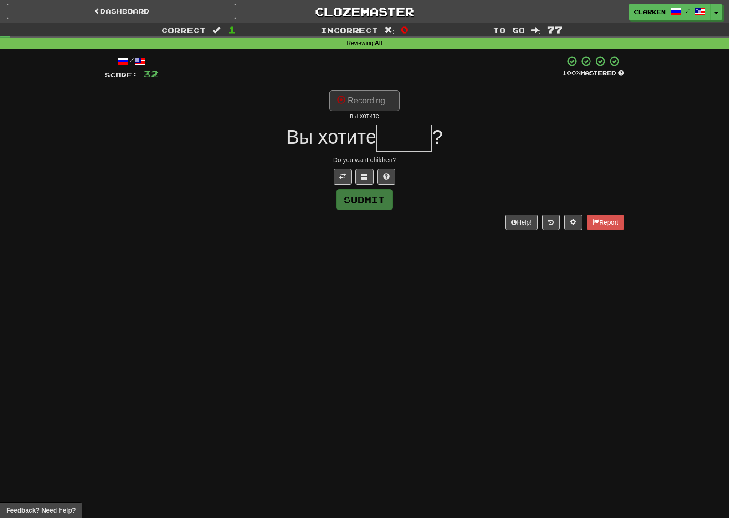
type input "*****"
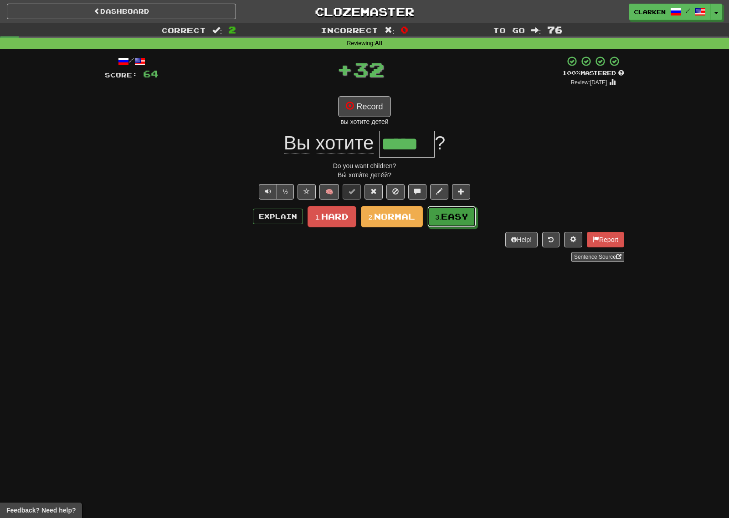
click at [454, 216] on span "Easy" at bounding box center [454, 216] width 27 height 10
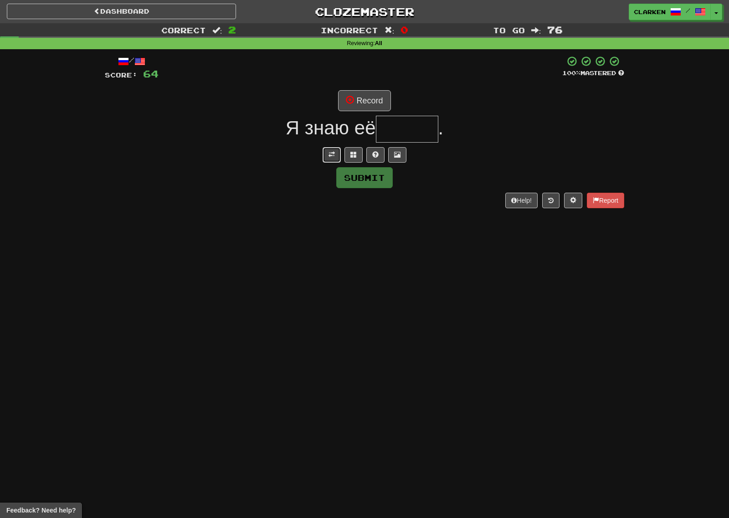
click at [325, 148] on button at bounding box center [331, 154] width 18 height 15
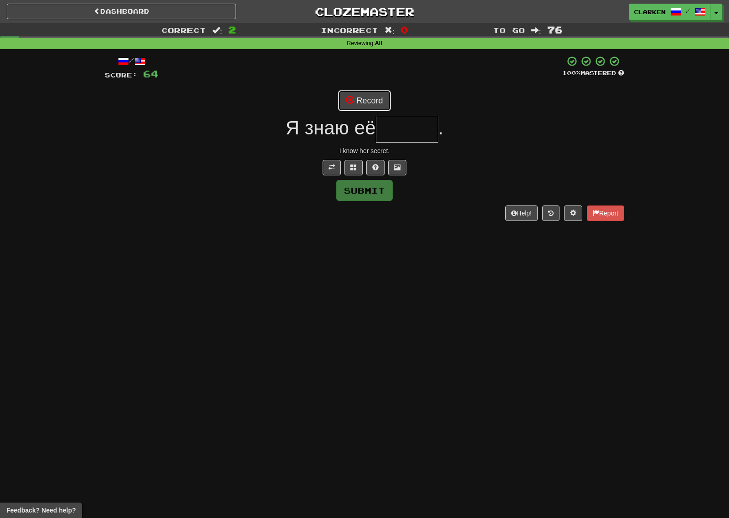
click at [356, 104] on button "Record" at bounding box center [364, 100] width 52 height 21
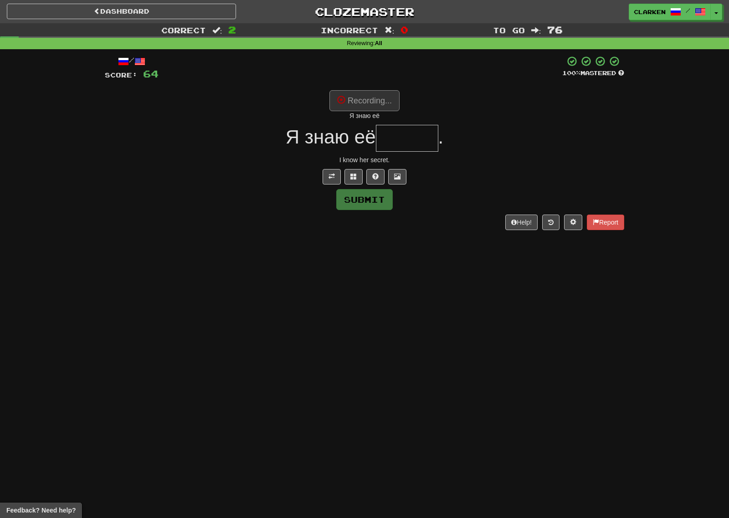
type input "******"
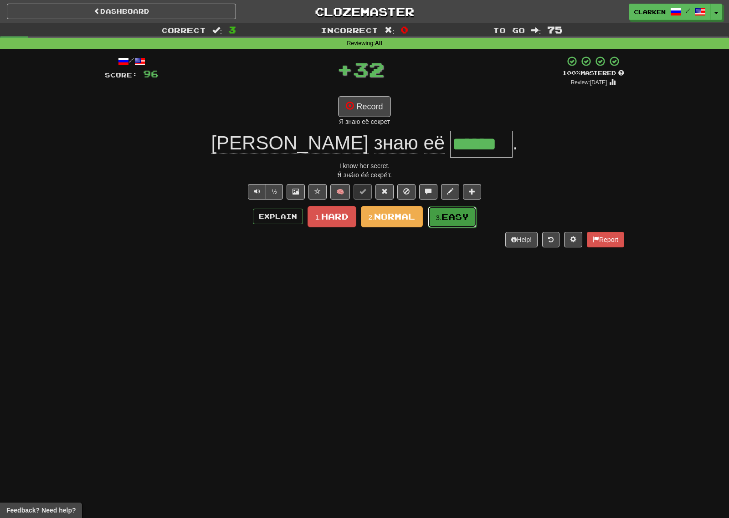
click at [463, 217] on span "Easy" at bounding box center [454, 217] width 27 height 10
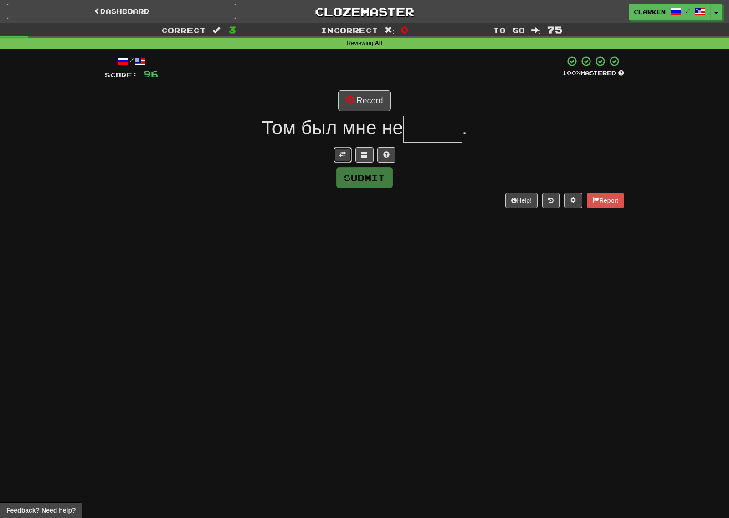
drag, startPoint x: 344, startPoint y: 148, endPoint x: 358, endPoint y: 106, distance: 44.6
click at [344, 148] on button at bounding box center [342, 154] width 18 height 15
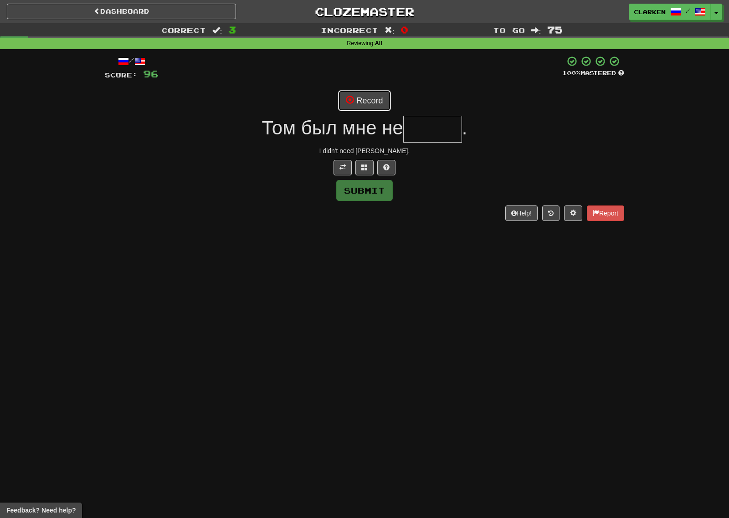
click at [358, 103] on button "Record" at bounding box center [364, 100] width 52 height 21
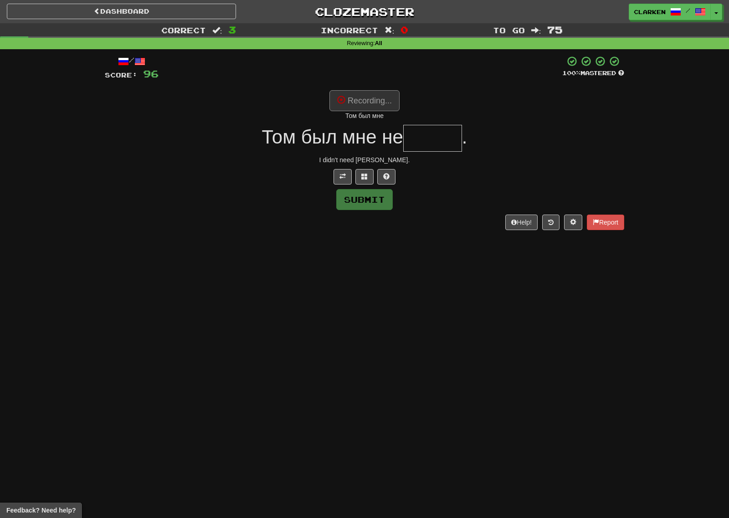
type input "*****"
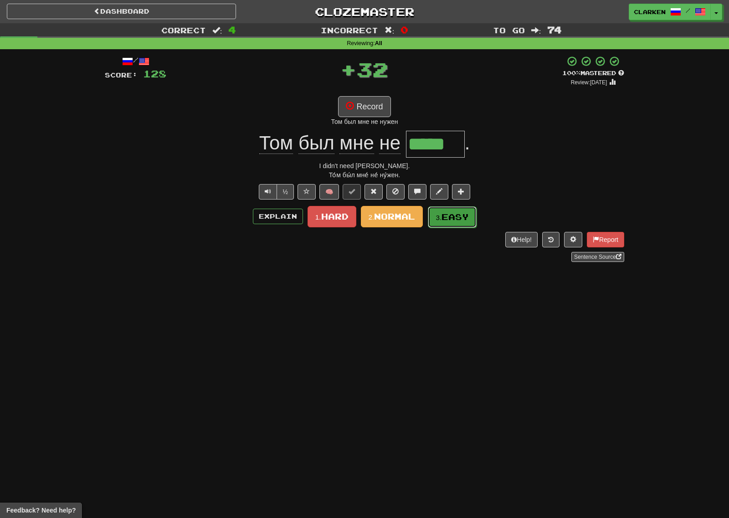
click at [452, 220] on span "Easy" at bounding box center [454, 217] width 27 height 10
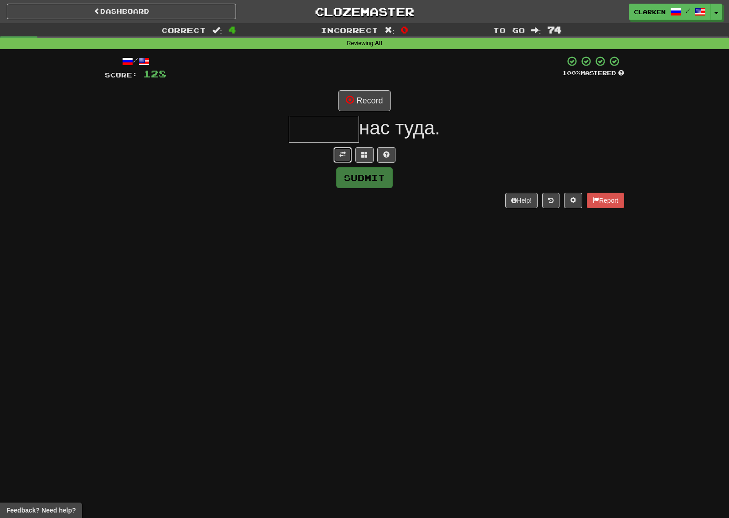
click at [337, 157] on button at bounding box center [342, 154] width 18 height 15
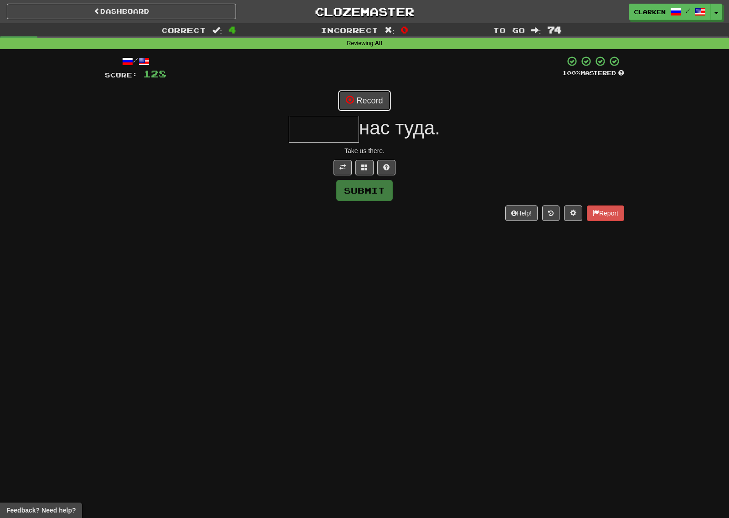
click at [364, 106] on button "Record" at bounding box center [364, 100] width 52 height 21
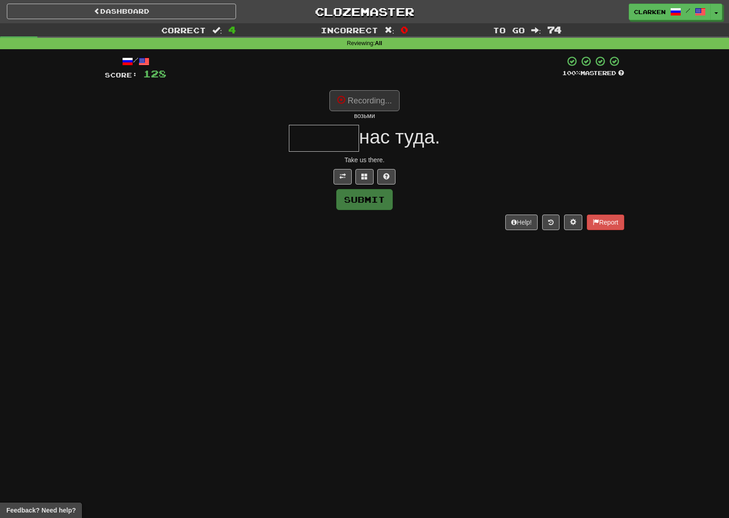
type input "******"
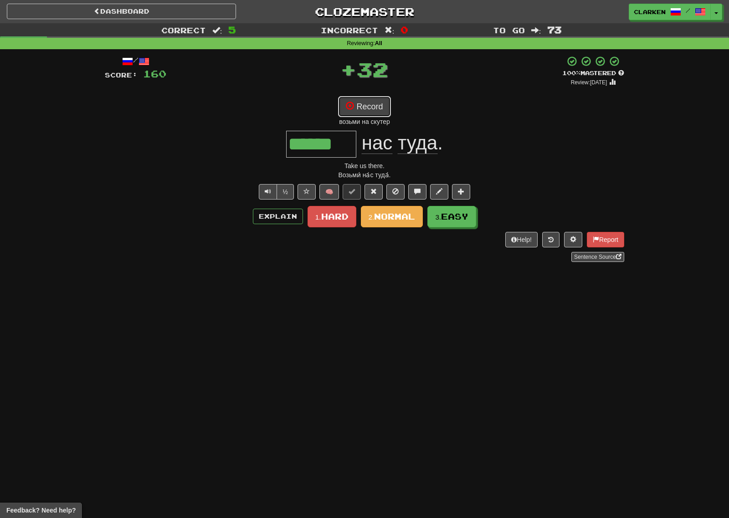
click at [368, 104] on button "Record" at bounding box center [364, 106] width 52 height 21
click at [461, 219] on span "Easy" at bounding box center [454, 217] width 27 height 10
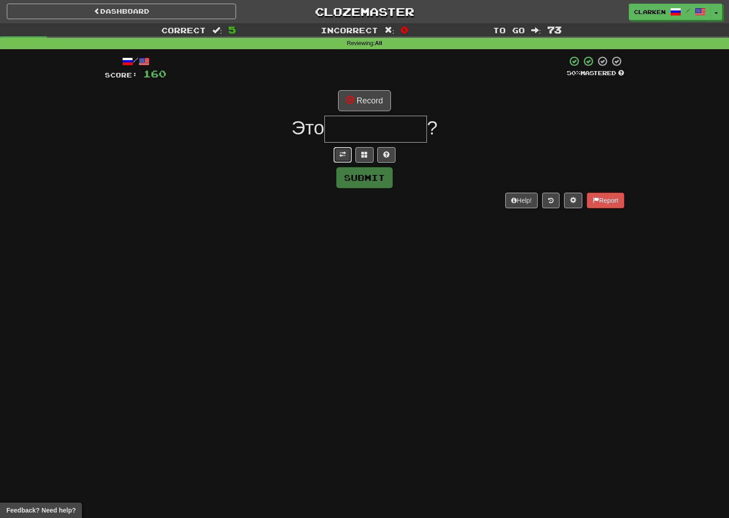
click at [342, 158] on button at bounding box center [342, 154] width 18 height 15
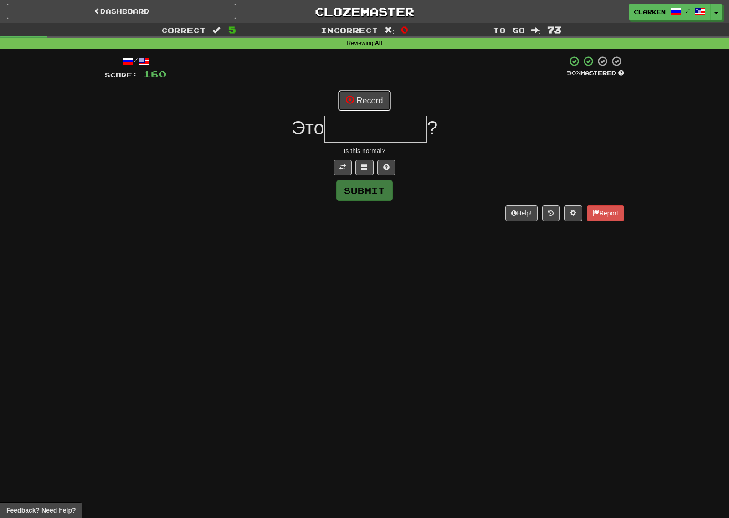
click at [368, 105] on button "Record" at bounding box center [364, 100] width 52 height 21
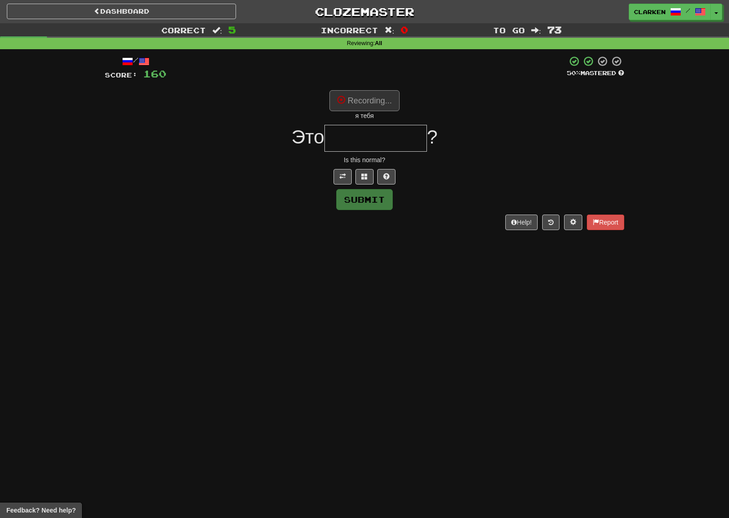
type input "*********"
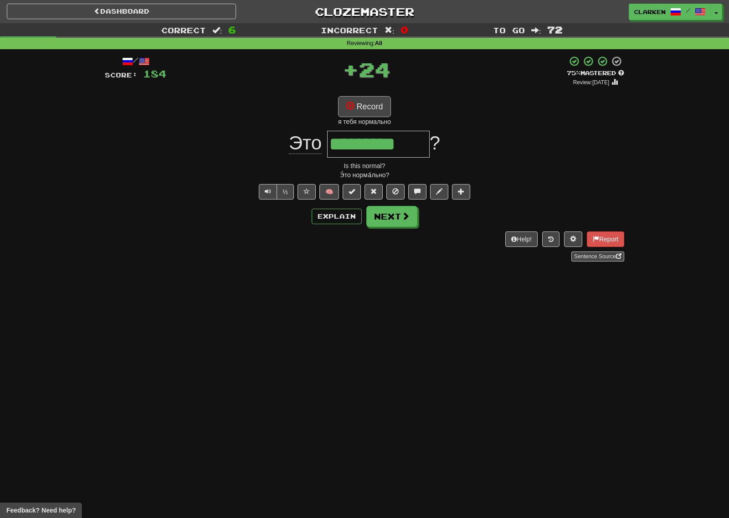
drag, startPoint x: 372, startPoint y: 93, endPoint x: 379, endPoint y: 106, distance: 14.1
click at [373, 93] on div "/ Score: 184 + 24 75 % Mastered Review: 2025-09-08 Record я тебя нормально Это …" at bounding box center [364, 159] width 519 height 206
click at [378, 106] on button "Record" at bounding box center [364, 106] width 52 height 21
click at [376, 220] on button "Next" at bounding box center [392, 216] width 51 height 21
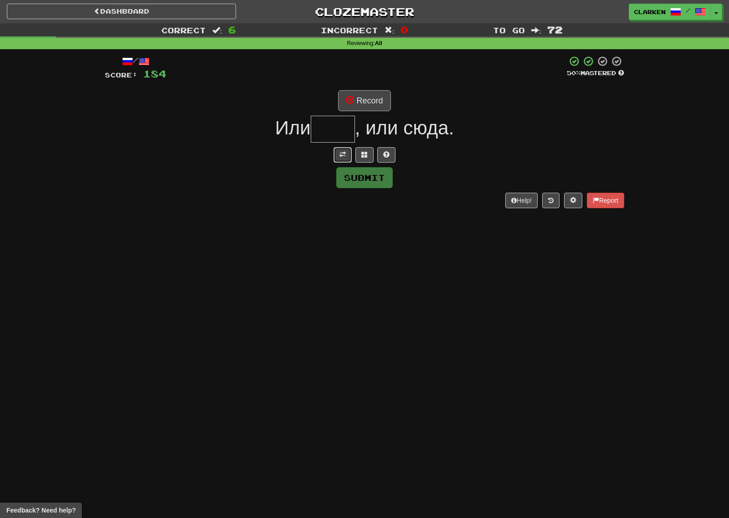
drag, startPoint x: 344, startPoint y: 152, endPoint x: 362, endPoint y: 96, distance: 58.6
click at [344, 151] on span at bounding box center [342, 154] width 6 height 6
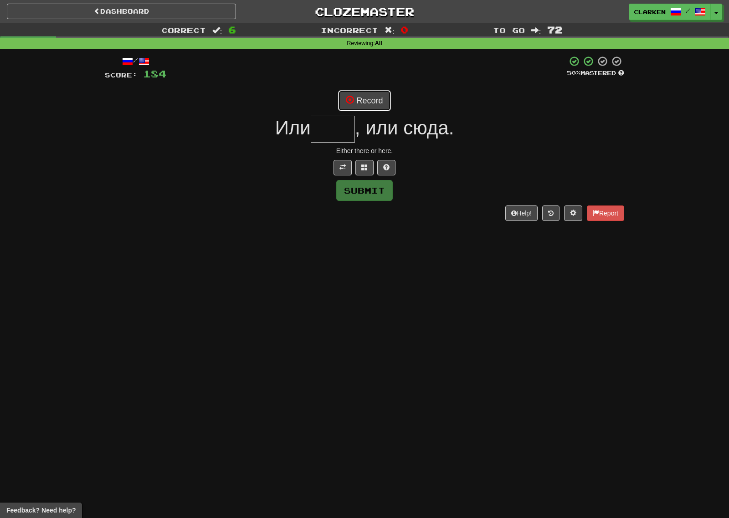
click at [362, 94] on button "Record" at bounding box center [364, 100] width 52 height 21
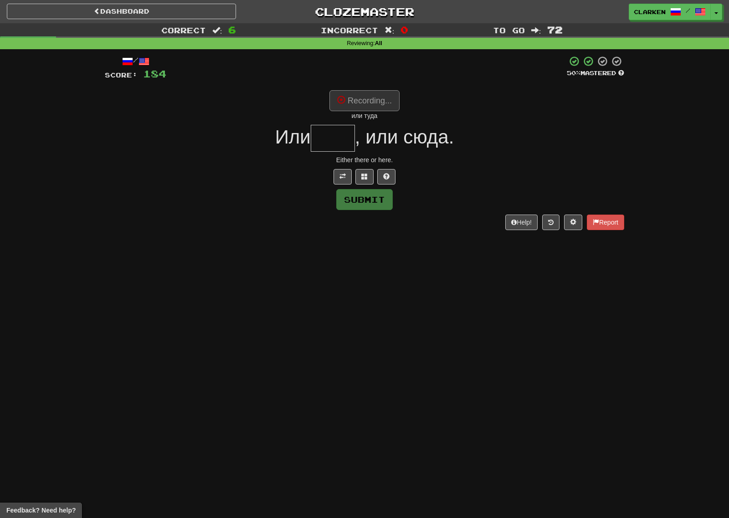
type input "****"
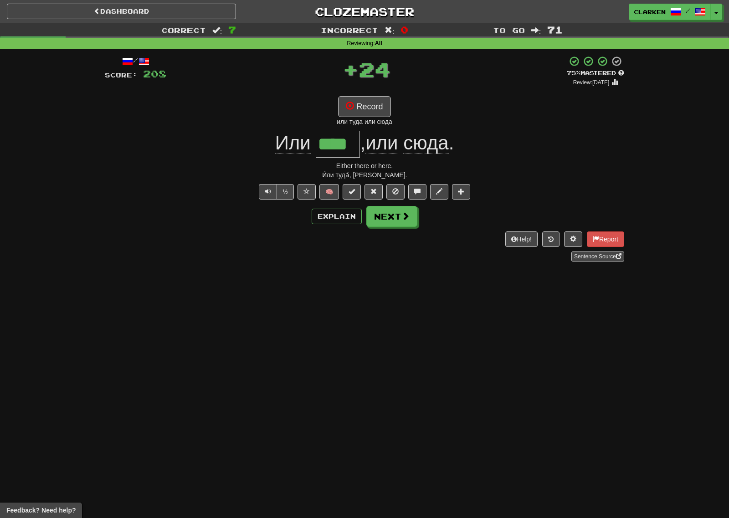
click at [385, 228] on div "/ Score: 208 + 24 75 % Mastered Review: 2025-09-08 Record или туда или сюда Или…" at bounding box center [364, 159] width 519 height 206
click at [383, 220] on button "Next" at bounding box center [392, 216] width 51 height 21
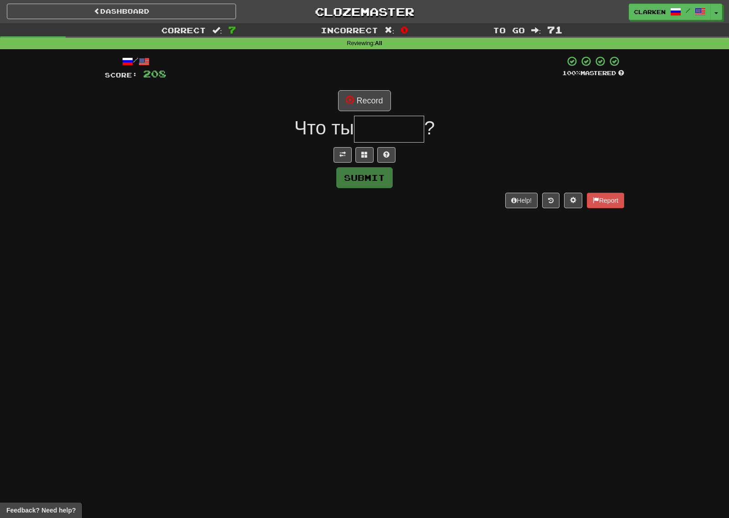
click at [342, 163] on div "/ Score: 208 100 % Mastered Record Что ты ? Submit Help! Report" at bounding box center [364, 132] width 519 height 152
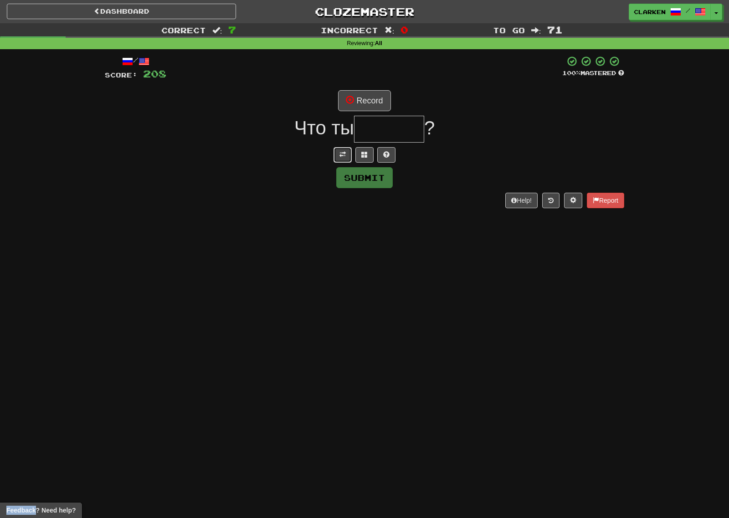
click at [342, 162] on button at bounding box center [342, 154] width 18 height 15
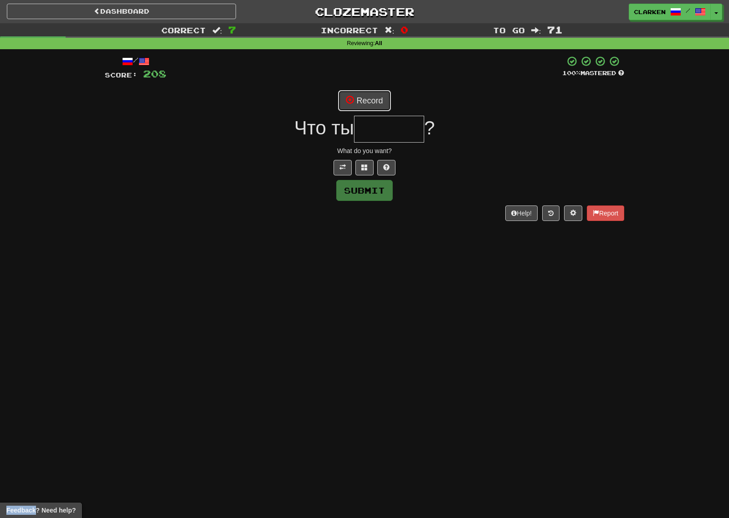
click at [372, 100] on button "Record" at bounding box center [364, 100] width 52 height 21
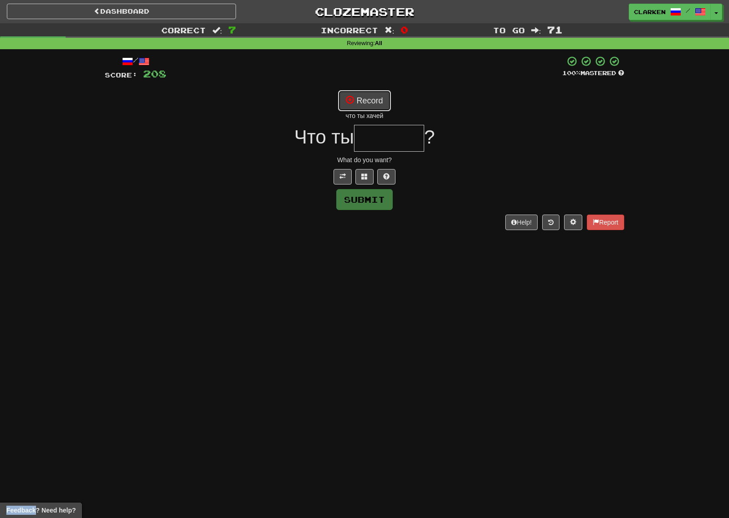
click at [378, 105] on button "Record" at bounding box center [364, 100] width 52 height 21
type input "******"
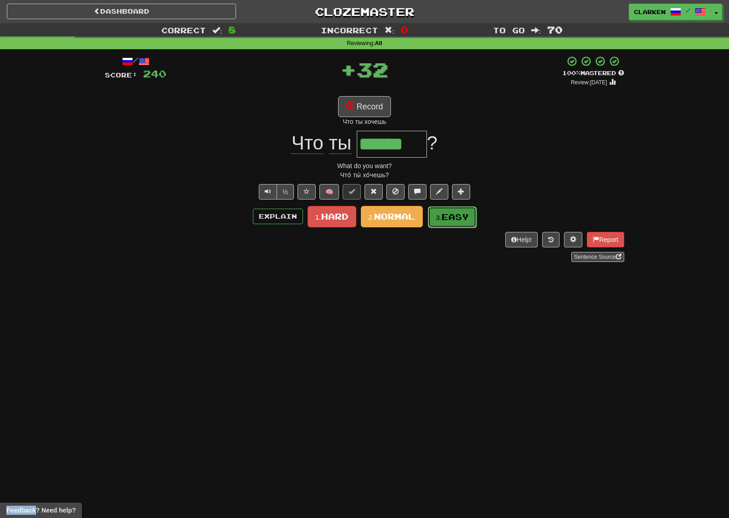
click at [437, 209] on button "3. Easy" at bounding box center [452, 216] width 49 height 21
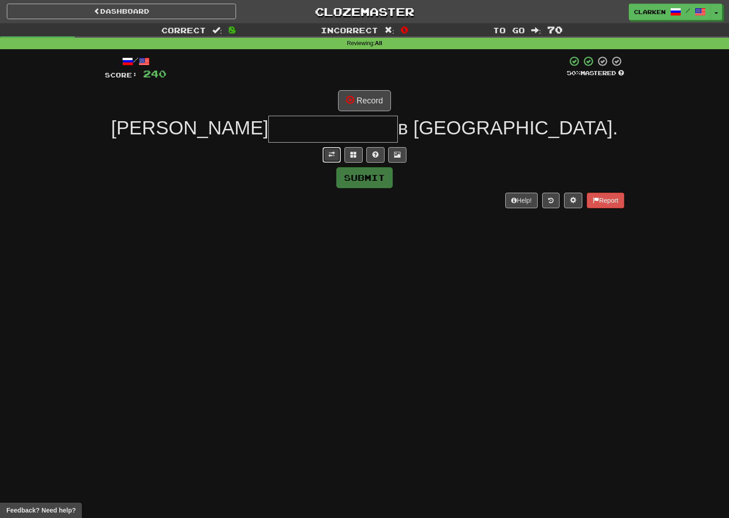
click at [339, 156] on button at bounding box center [331, 154] width 18 height 15
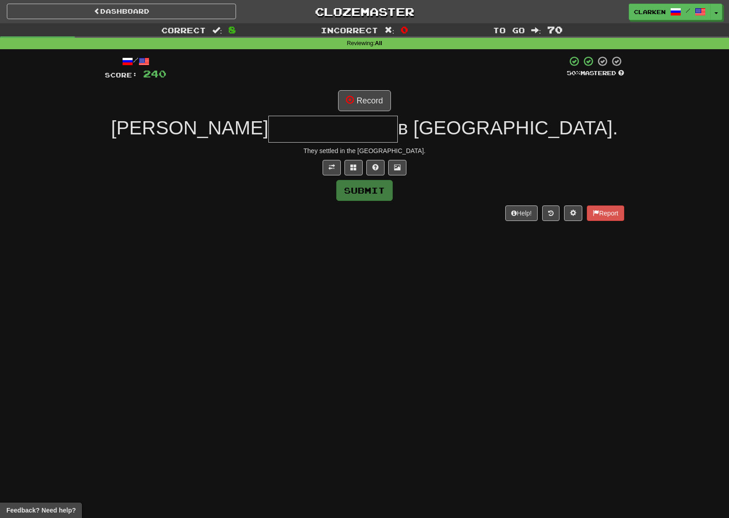
click at [356, 119] on input "text" at bounding box center [332, 129] width 129 height 27
click at [362, 96] on button "Record" at bounding box center [364, 100] width 52 height 21
click at [354, 164] on span at bounding box center [353, 167] width 6 height 6
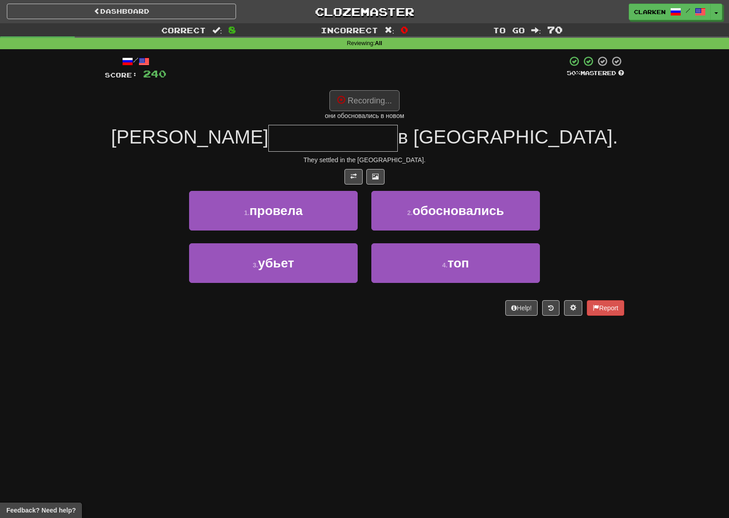
type input "**********"
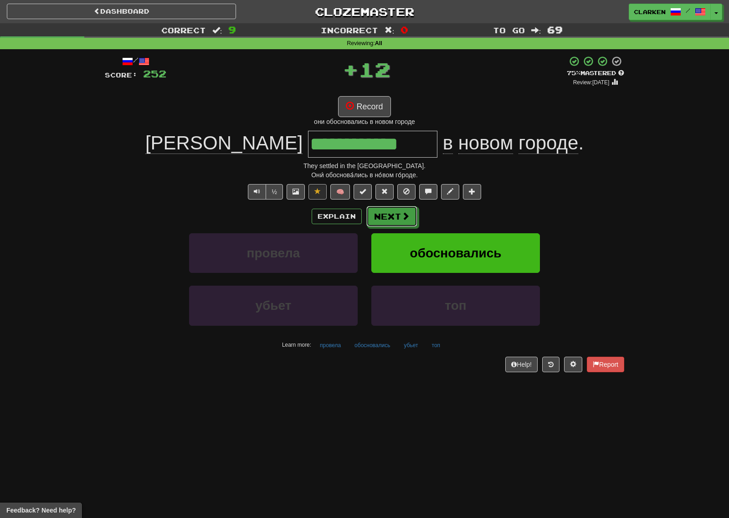
drag, startPoint x: 402, startPoint y: 219, endPoint x: 370, endPoint y: 196, distance: 39.5
click at [402, 219] on span at bounding box center [405, 216] width 8 height 8
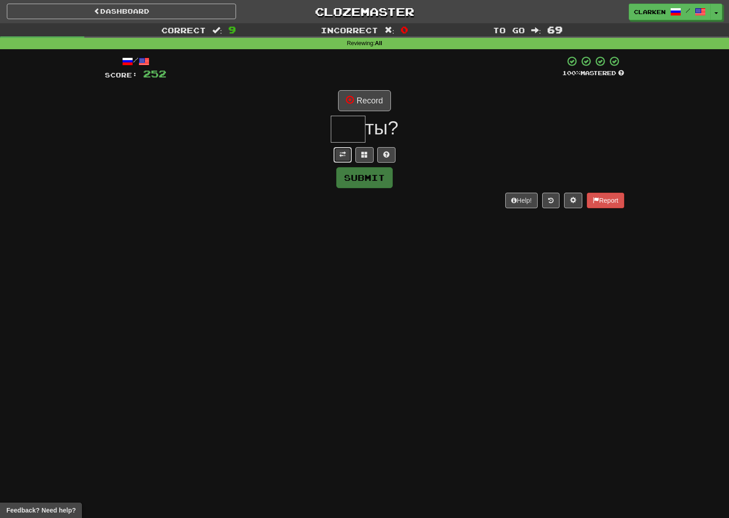
click at [349, 160] on button at bounding box center [342, 154] width 18 height 15
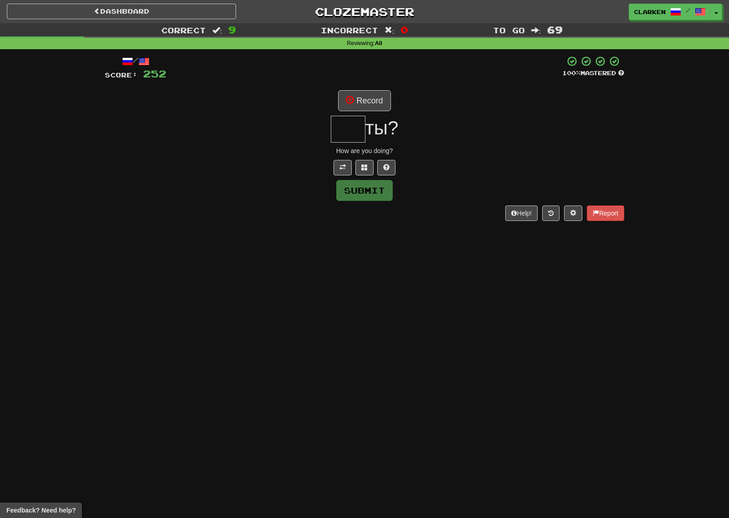
click at [367, 117] on div "ты?" at bounding box center [364, 129] width 519 height 27
click at [366, 105] on button "Record" at bounding box center [364, 100] width 52 height 21
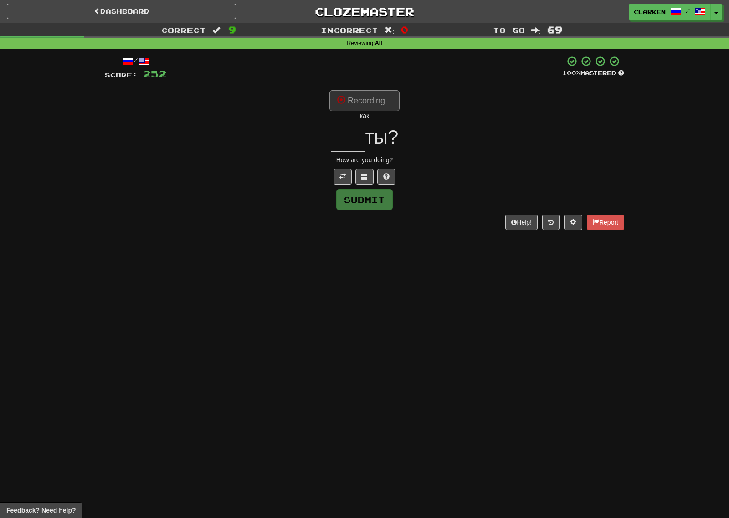
type input "***"
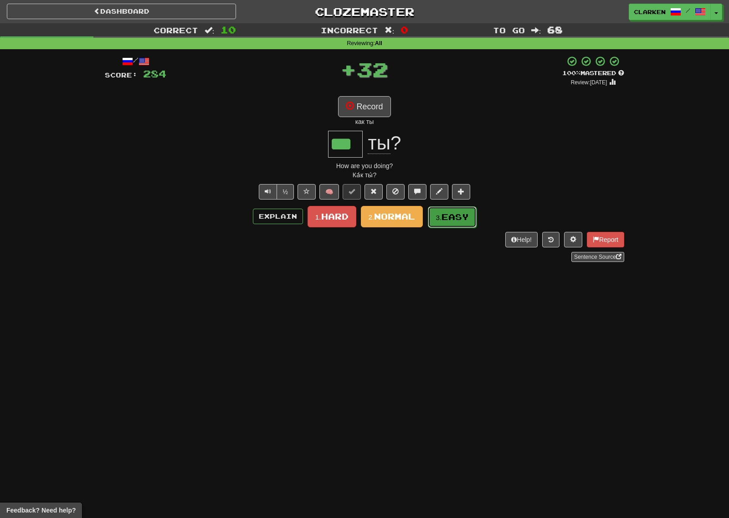
click at [451, 220] on span "Easy" at bounding box center [454, 217] width 27 height 10
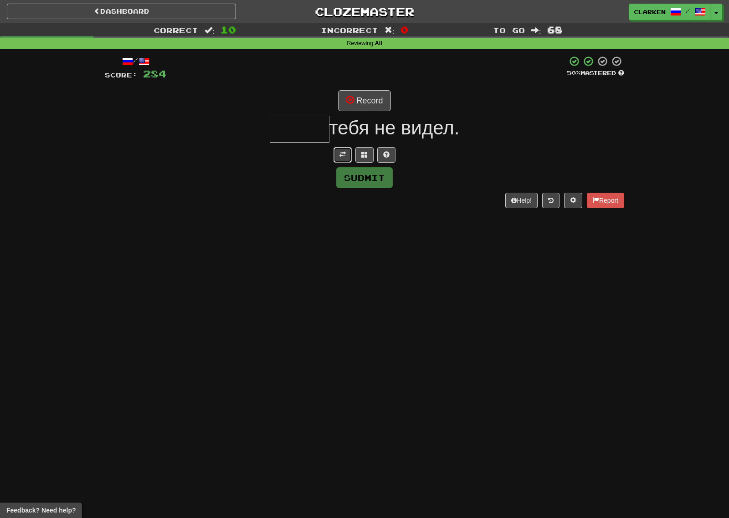
click at [342, 153] on span at bounding box center [342, 154] width 6 height 6
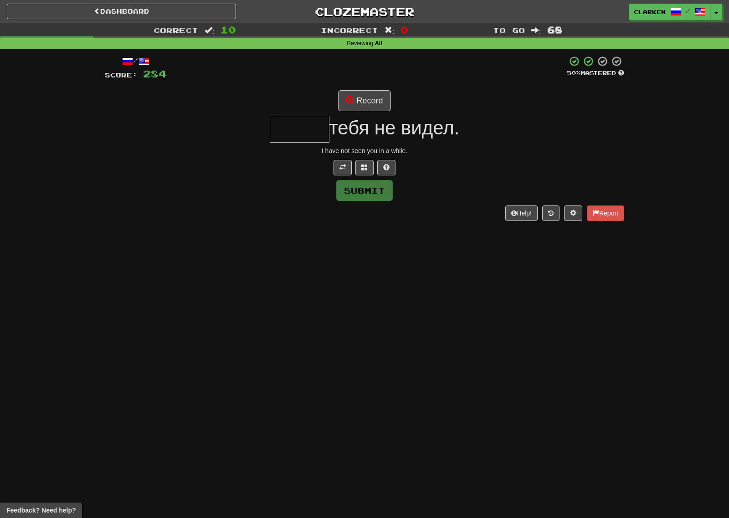
click at [358, 118] on span "тебя не видел." at bounding box center [394, 127] width 130 height 21
click at [362, 104] on button "Record" at bounding box center [364, 100] width 52 height 21
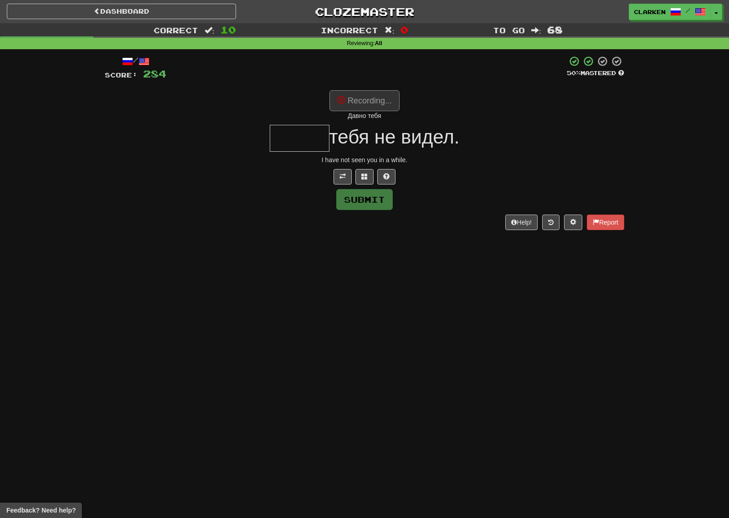
type input "*****"
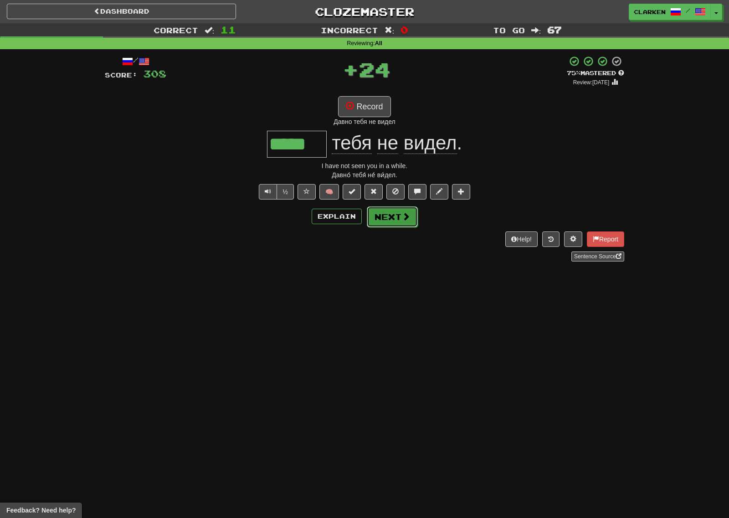
click at [398, 219] on button "Next" at bounding box center [392, 216] width 51 height 21
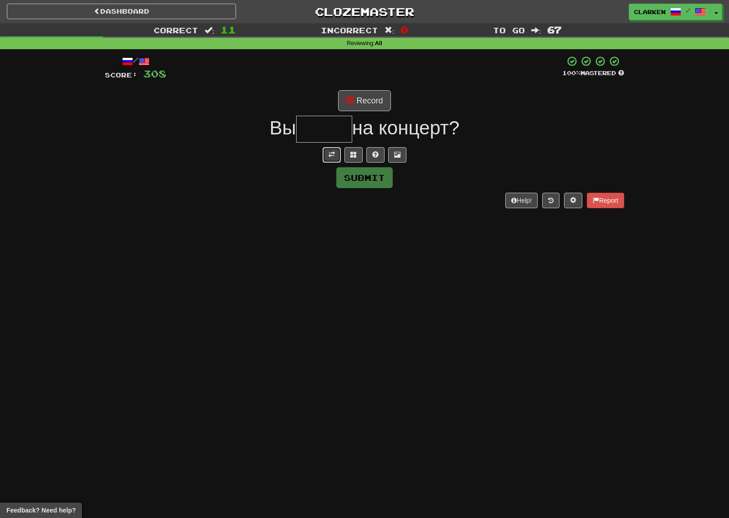
click at [330, 156] on span at bounding box center [331, 154] width 6 height 6
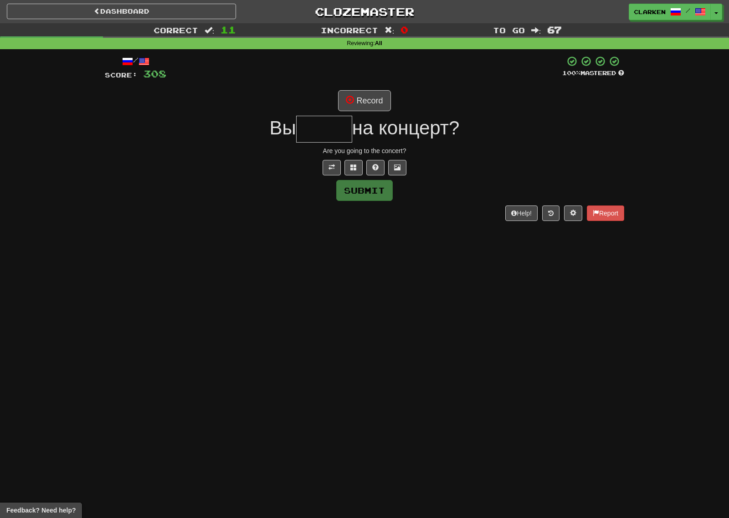
click at [345, 116] on input "text" at bounding box center [324, 129] width 56 height 27
drag, startPoint x: 360, startPoint y: 85, endPoint x: 361, endPoint y: 93, distance: 8.2
click at [360, 86] on div "/ Score: 308 100 % Mastered Record Вы на концерт? Are you going to the concert?…" at bounding box center [364, 138] width 519 height 165
click at [361, 95] on button "Record" at bounding box center [364, 100] width 52 height 21
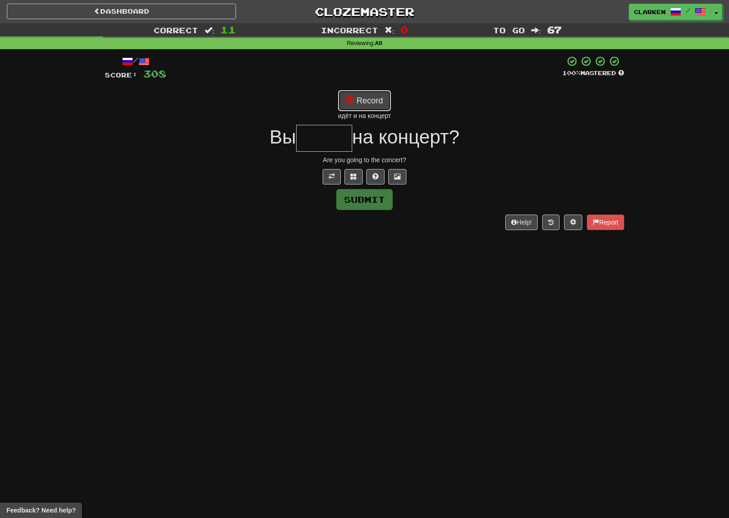
click at [379, 103] on button "Record" at bounding box center [364, 100] width 52 height 21
type input "*****"
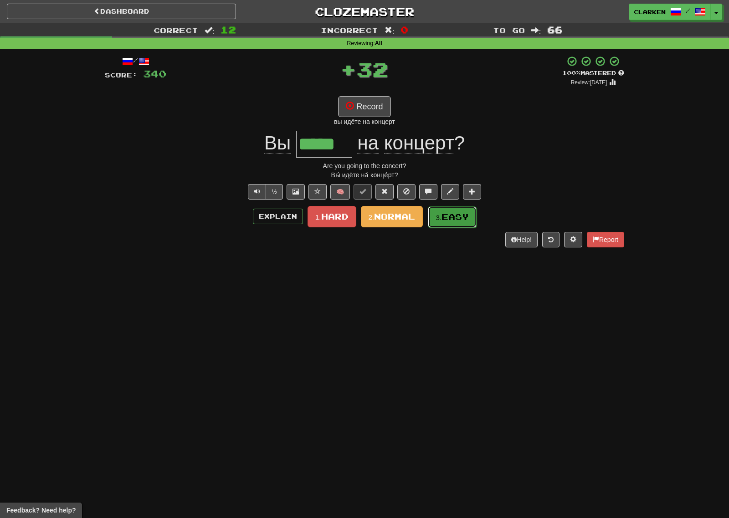
click at [446, 212] on span "Easy" at bounding box center [454, 217] width 27 height 10
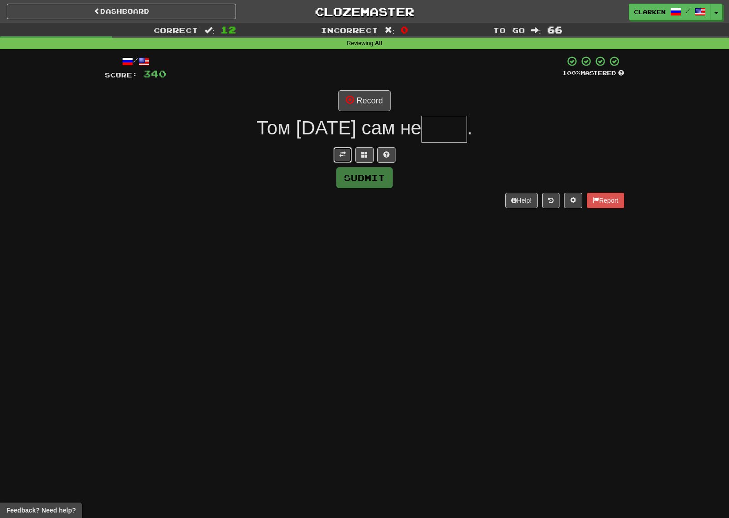
click at [347, 156] on button at bounding box center [342, 154] width 18 height 15
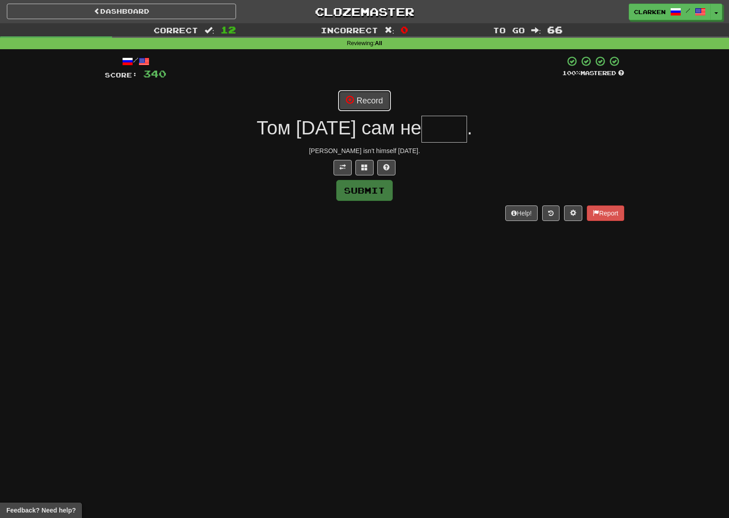
click at [371, 107] on button "Record" at bounding box center [364, 100] width 52 height 21
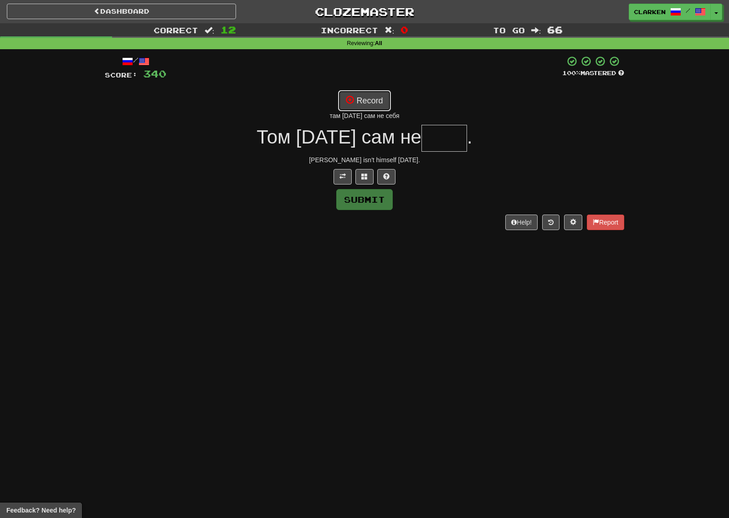
click at [361, 107] on button "Record" at bounding box center [364, 100] width 52 height 21
type input "****"
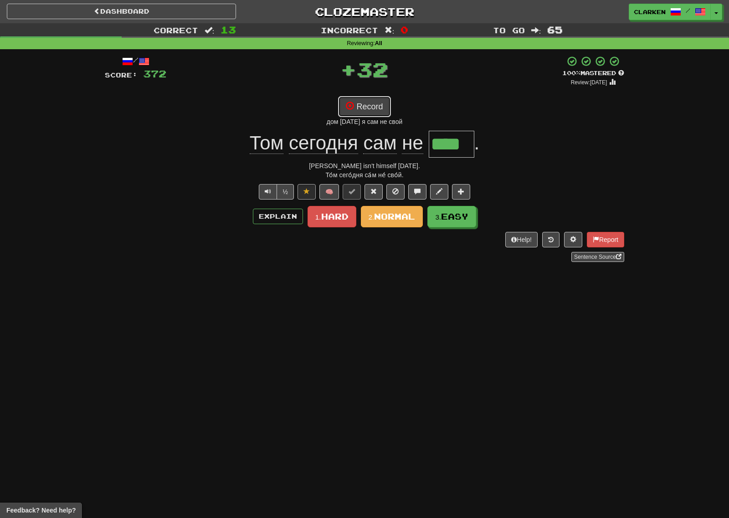
click at [366, 115] on button "Record" at bounding box center [364, 106] width 52 height 21
click at [382, 104] on button "Record" at bounding box center [364, 106] width 52 height 21
click at [408, 219] on span "Normal" at bounding box center [394, 216] width 41 height 10
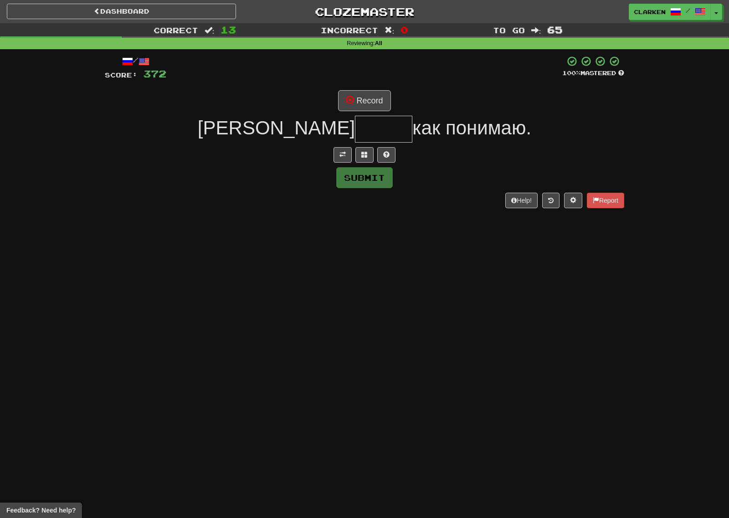
click at [345, 165] on div "/ Score: 372 100 % Mastered Record Я как понимаю. Submit Help! Report" at bounding box center [364, 132] width 519 height 152
click at [343, 157] on span at bounding box center [342, 154] width 6 height 6
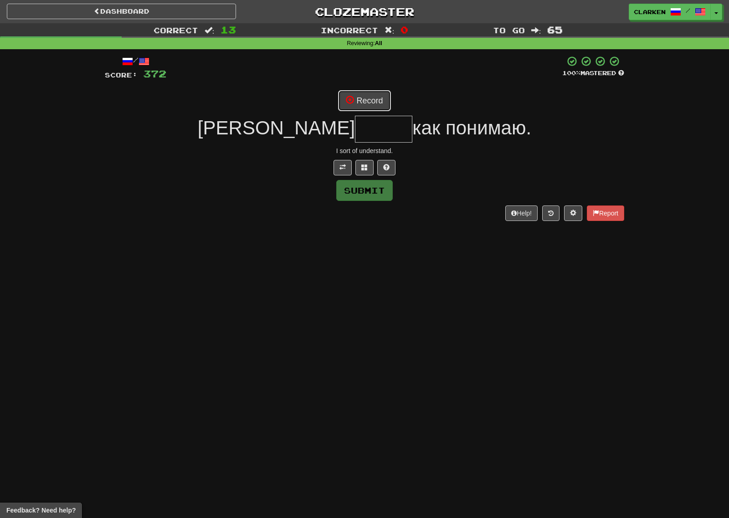
click at [352, 105] on button "Record" at bounding box center [364, 100] width 52 height 21
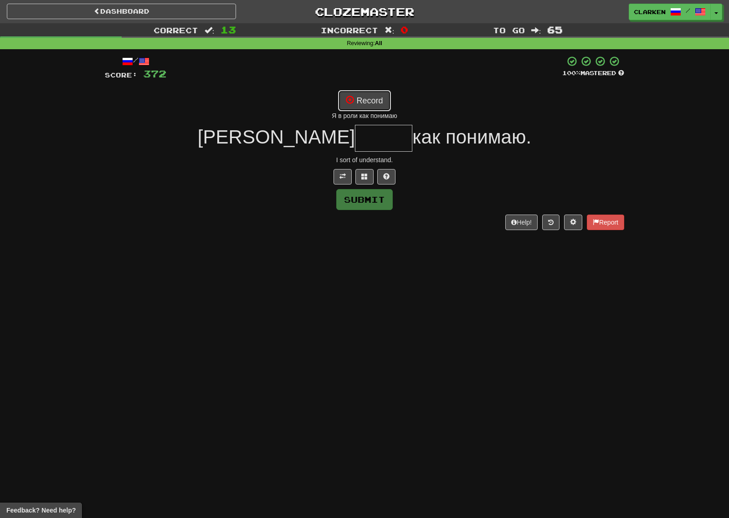
click at [375, 103] on button "Record" at bounding box center [364, 100] width 52 height 21
click at [361, 107] on button "Record" at bounding box center [364, 100] width 52 height 21
click at [384, 105] on button "Record" at bounding box center [364, 100] width 52 height 21
type input "*****"
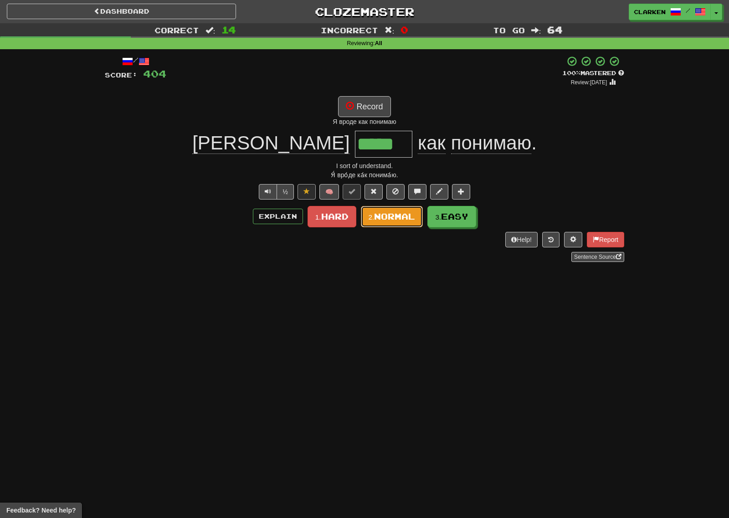
click at [412, 217] on span "Normal" at bounding box center [394, 216] width 41 height 10
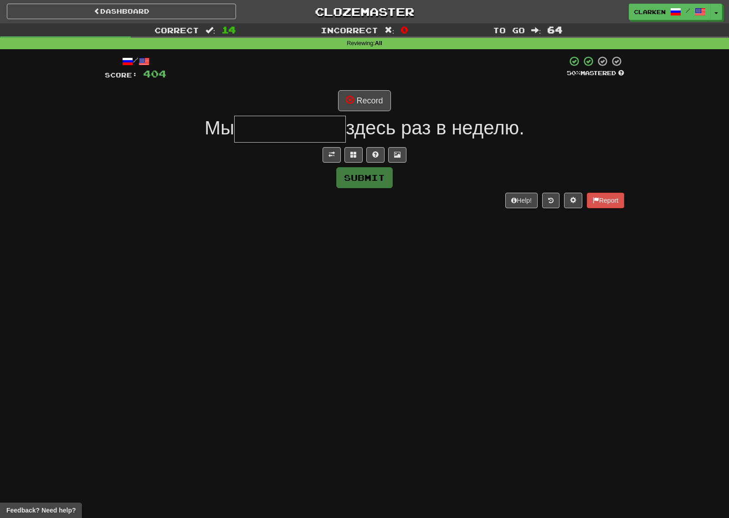
click at [338, 166] on div "/ Score: 404 50 % Mastered Record Мы здесь раз в неделю. Submit Help! Report" at bounding box center [364, 132] width 519 height 152
click at [334, 153] on span at bounding box center [331, 154] width 6 height 6
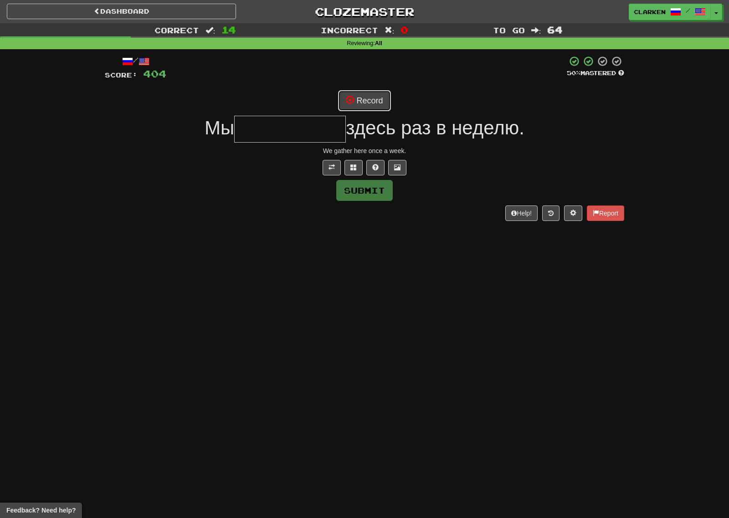
click at [358, 99] on button "Record" at bounding box center [364, 100] width 52 height 21
click at [353, 158] on div "/ Score: 404 50 % Mastered Recording... Мы здесь раз в неделю. We gather here o…" at bounding box center [364, 138] width 519 height 165
click at [353, 164] on span at bounding box center [353, 167] width 6 height 6
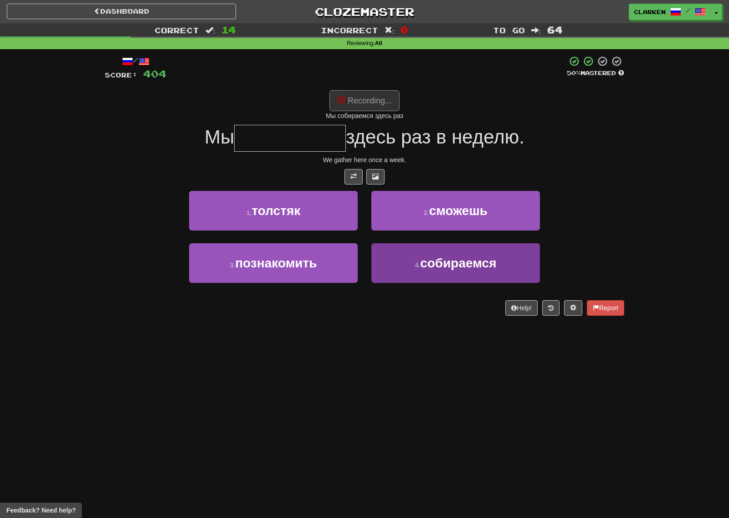
type input "**********"
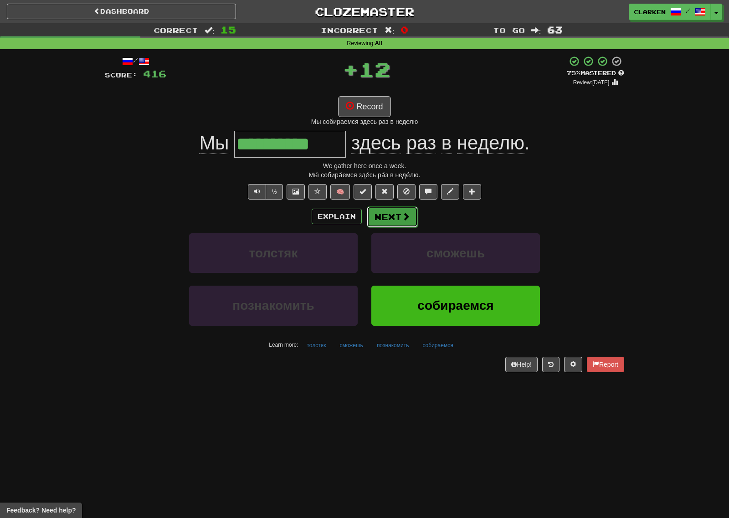
click at [388, 223] on button "Next" at bounding box center [392, 216] width 51 height 21
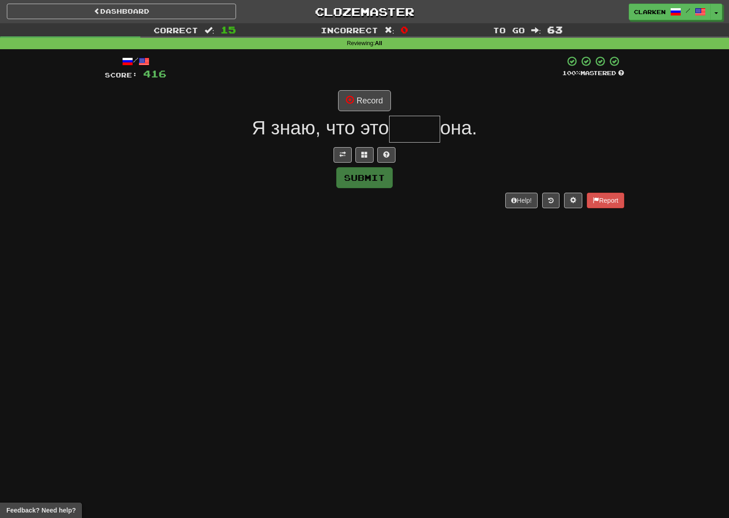
click at [341, 164] on div "/ Score: 416 100 % Mastered Record Я знаю, что это она. Submit Help! Report" at bounding box center [364, 132] width 519 height 152
click at [342, 158] on span at bounding box center [342, 154] width 6 height 6
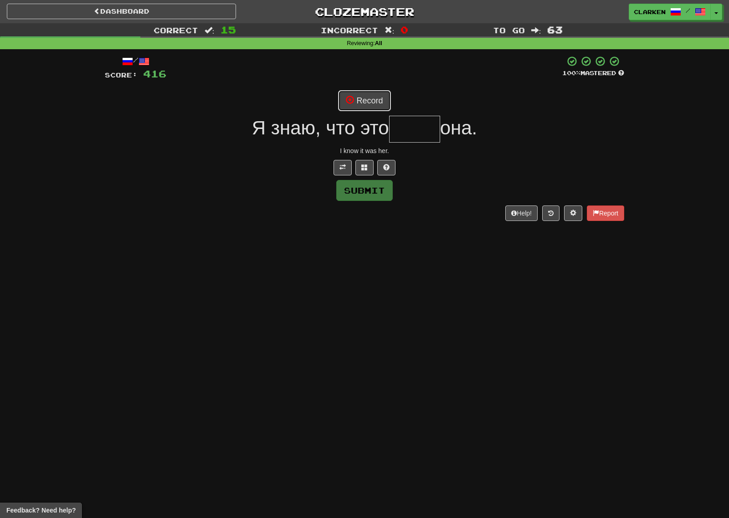
click at [364, 102] on button "Record" at bounding box center [364, 100] width 52 height 21
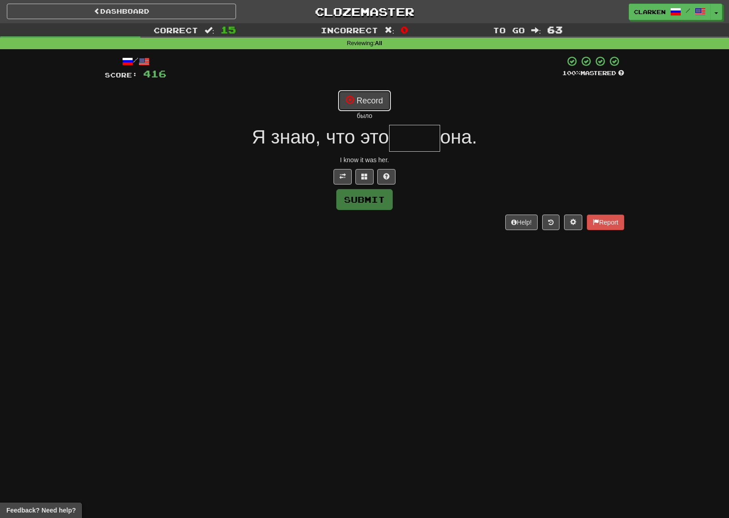
click at [367, 103] on button "Record" at bounding box center [364, 100] width 52 height 21
type input "****"
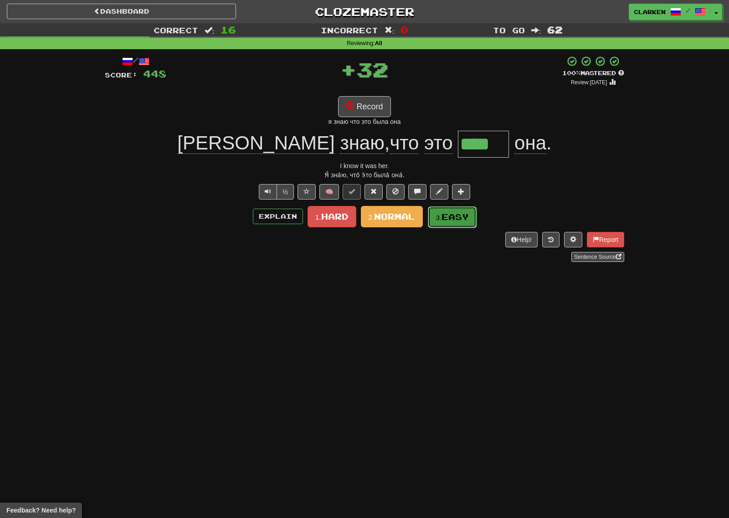
click at [443, 212] on button "3. Easy" at bounding box center [452, 216] width 49 height 21
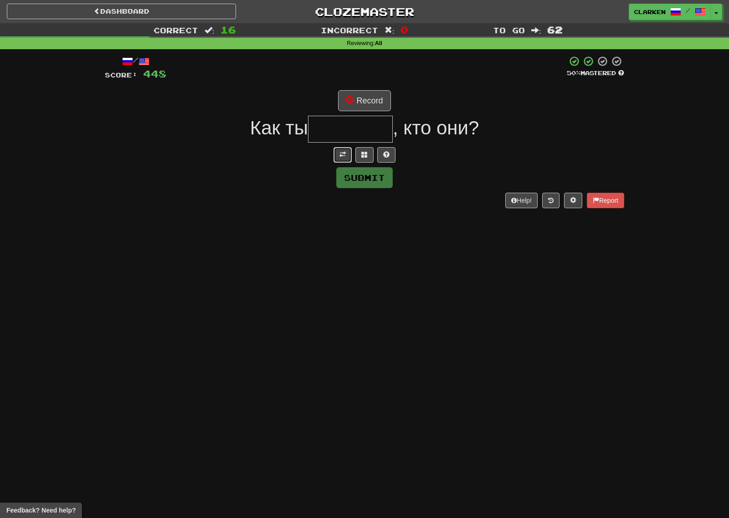
click at [350, 154] on button at bounding box center [342, 154] width 18 height 15
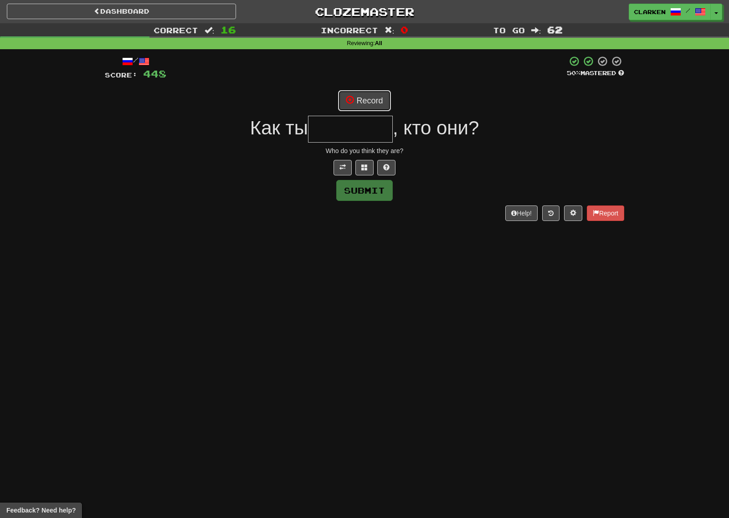
click at [359, 109] on button "Record" at bounding box center [364, 100] width 52 height 21
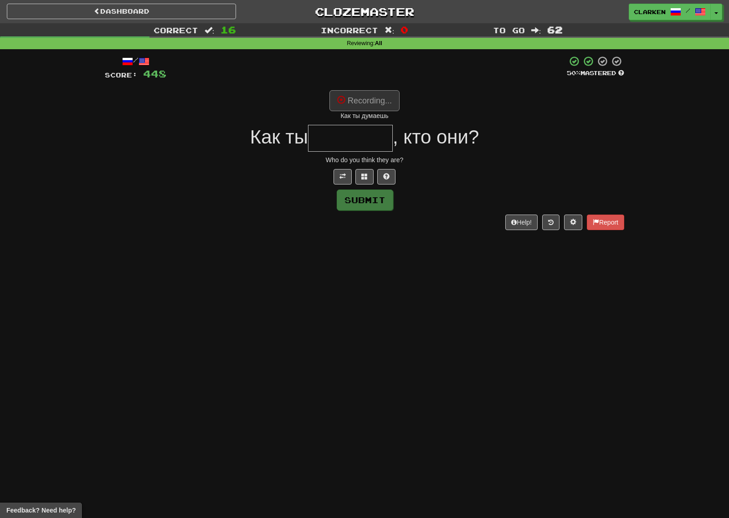
type input "*******"
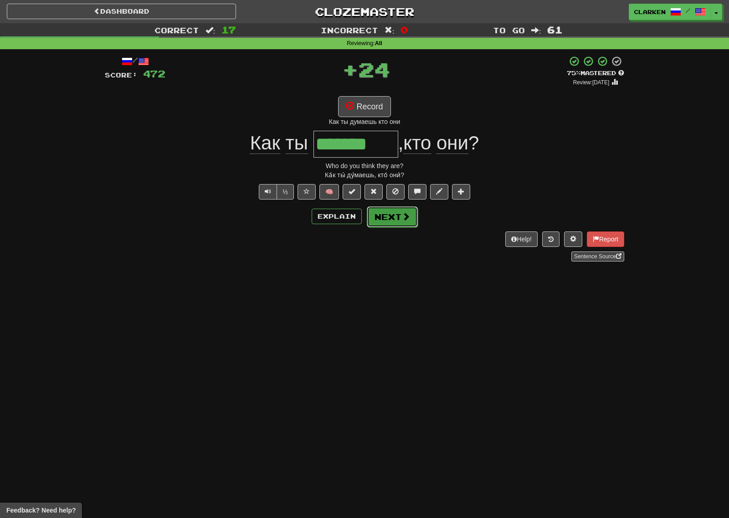
click at [399, 225] on button "Next" at bounding box center [392, 216] width 51 height 21
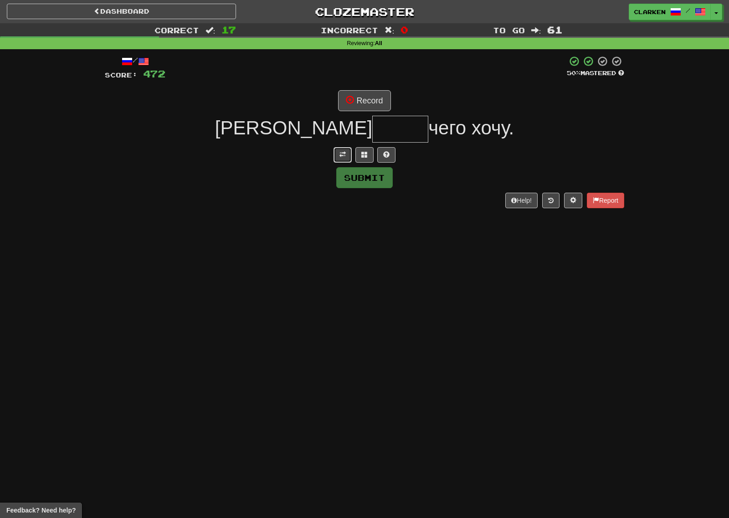
click at [341, 158] on span at bounding box center [342, 154] width 6 height 6
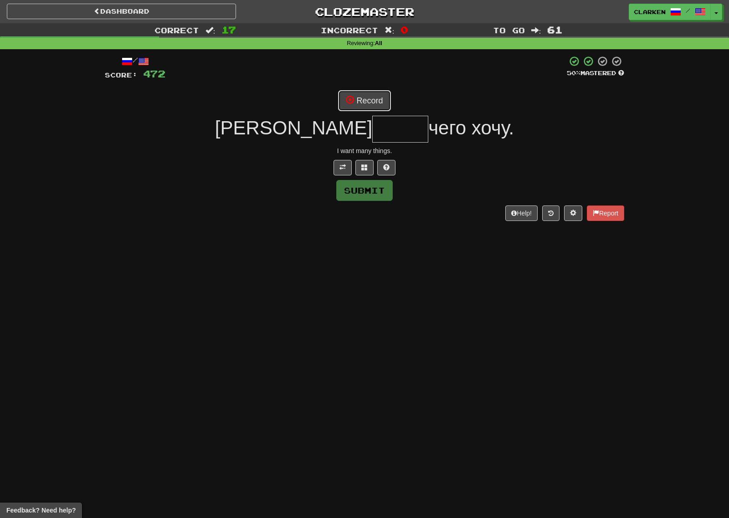
click at [364, 107] on button "Record" at bounding box center [364, 100] width 52 height 21
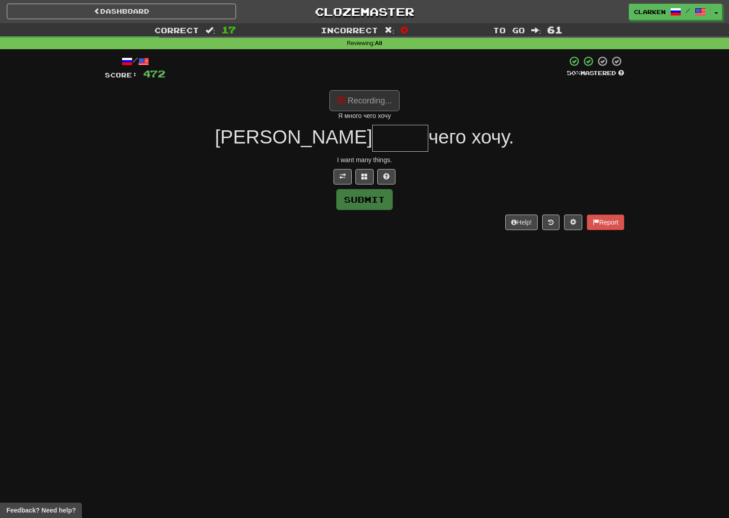
type input "*****"
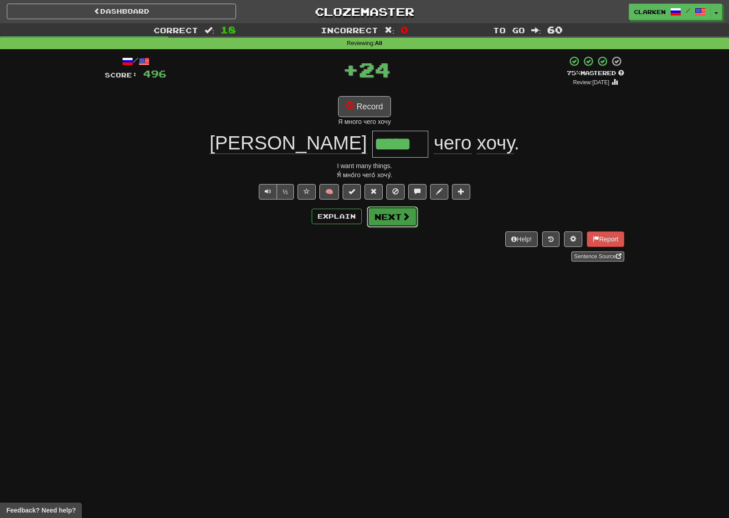
click at [395, 209] on button "Next" at bounding box center [392, 216] width 51 height 21
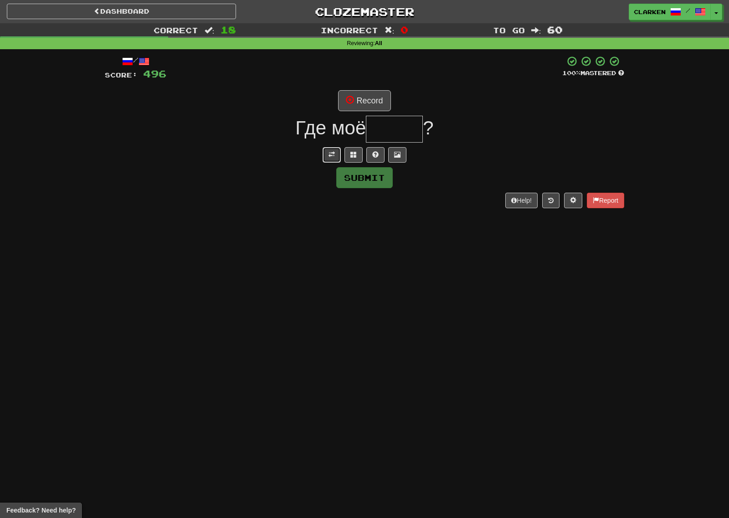
click at [324, 150] on button at bounding box center [331, 154] width 18 height 15
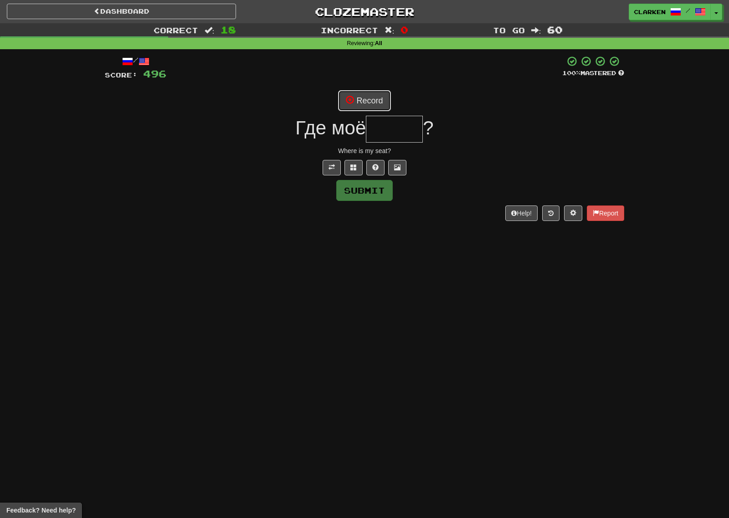
click at [357, 102] on button "Record" at bounding box center [364, 100] width 52 height 21
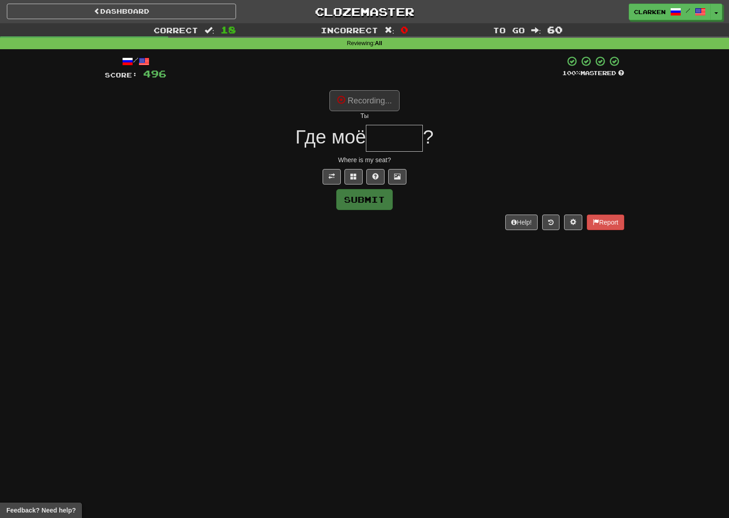
type input "*****"
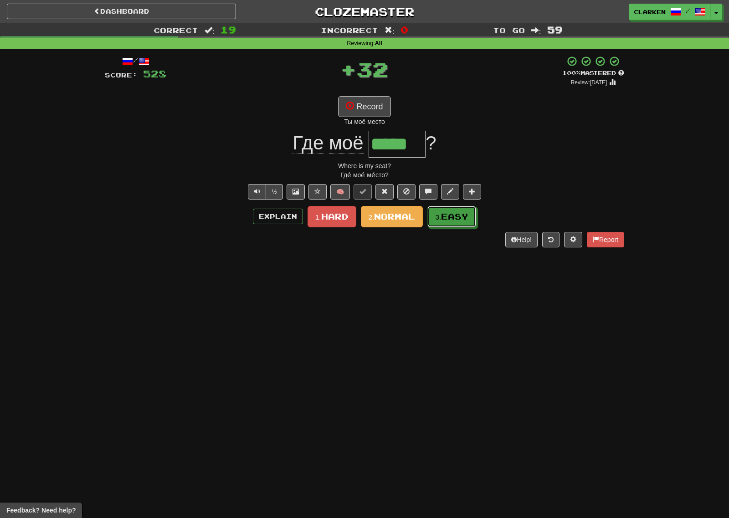
click at [441, 207] on button "3. Easy" at bounding box center [451, 216] width 49 height 21
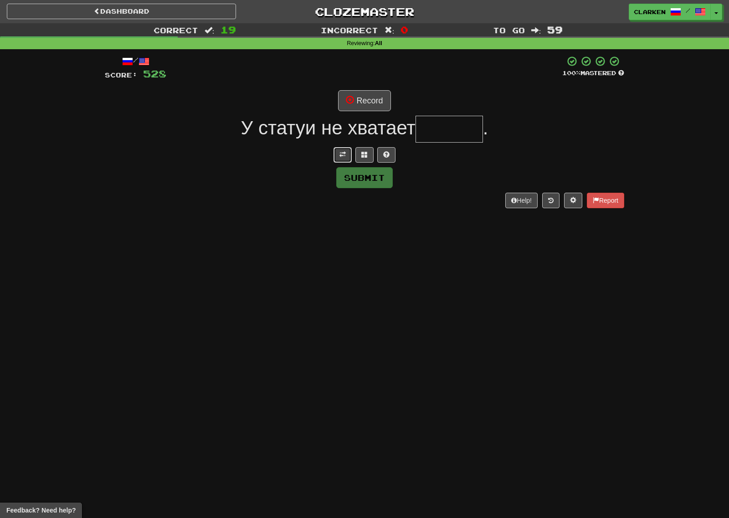
click at [344, 162] on button at bounding box center [342, 154] width 18 height 15
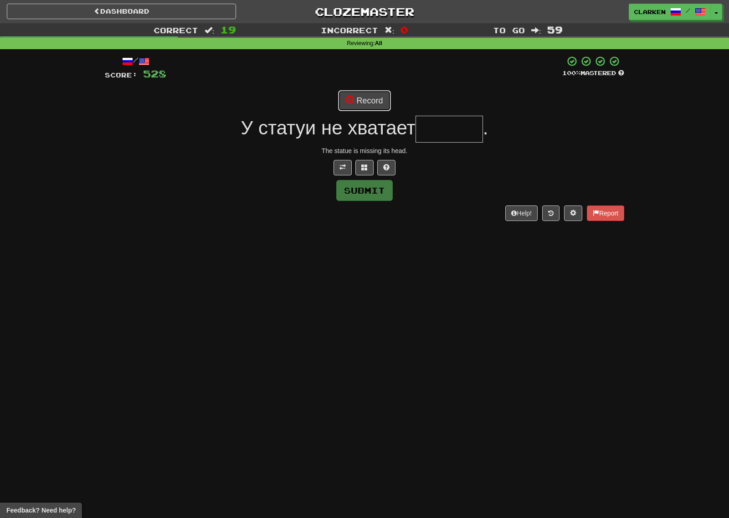
click at [366, 112] on div "/ Score: 528 100 % Mastered Record У статуи не хватает . The statue is missing …" at bounding box center [364, 138] width 519 height 165
click at [366, 107] on button "Record" at bounding box center [364, 100] width 52 height 21
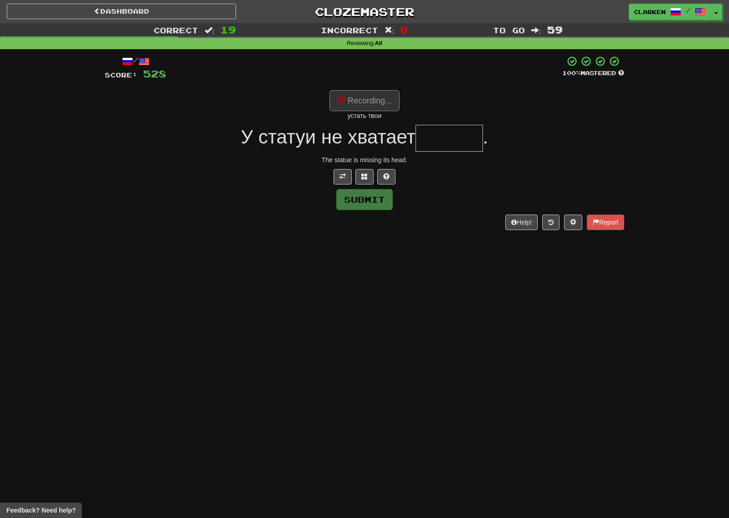
type input "******"
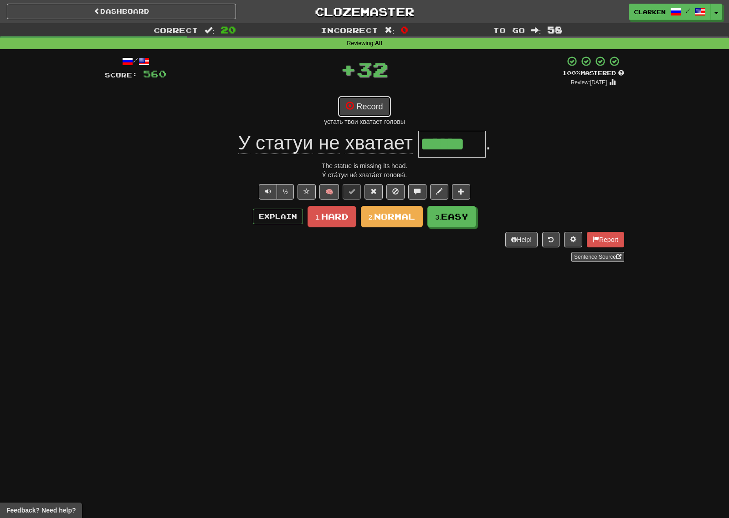
click at [367, 105] on button "Record" at bounding box center [364, 106] width 52 height 21
click at [452, 215] on span "Easy" at bounding box center [454, 217] width 27 height 10
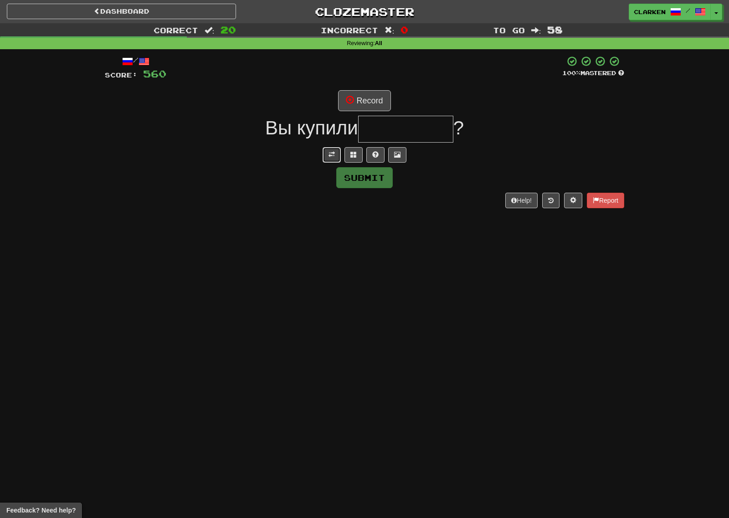
click at [338, 150] on button at bounding box center [331, 154] width 18 height 15
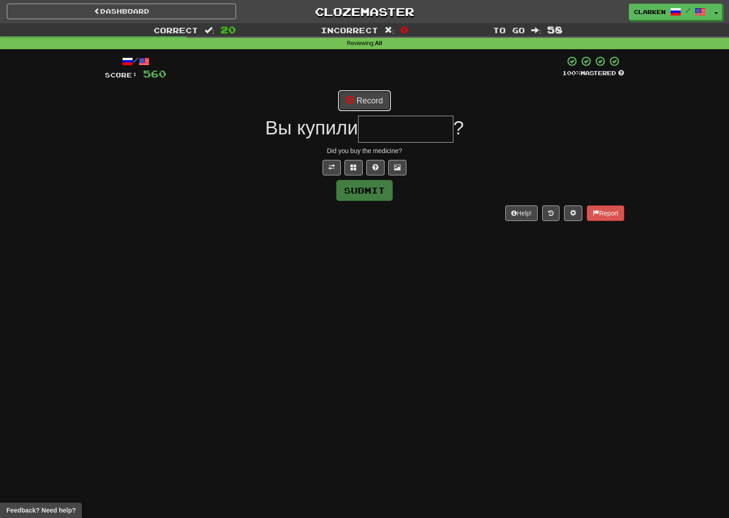
click at [363, 108] on button "Record" at bounding box center [364, 100] width 52 height 21
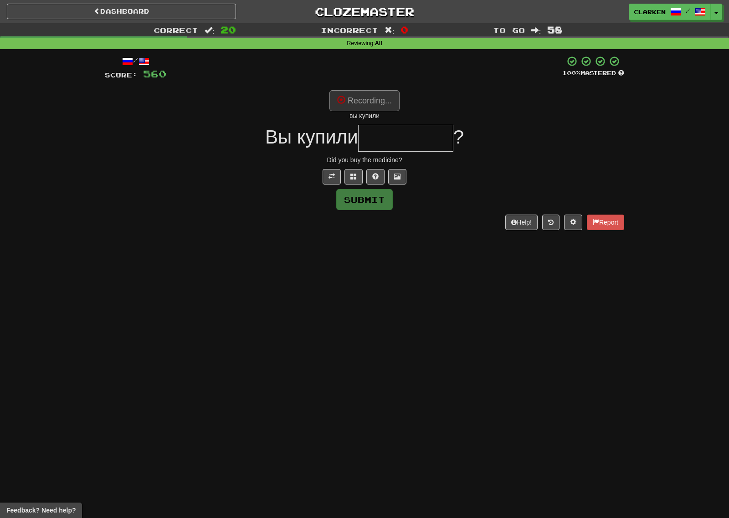
type input "*********"
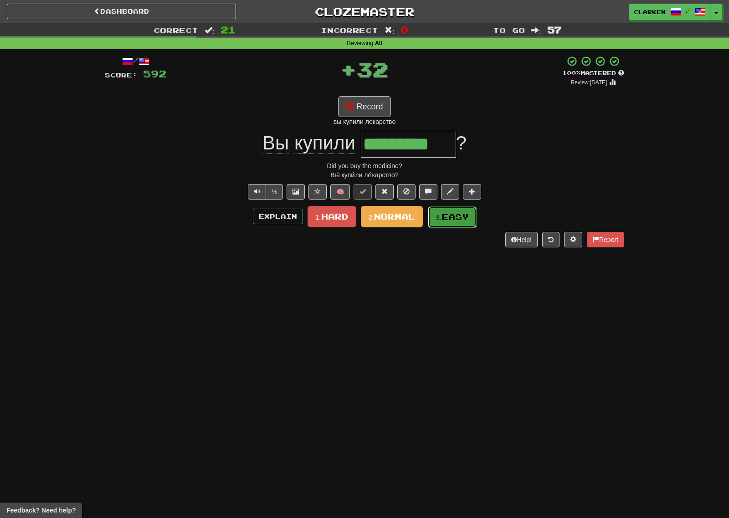
click at [447, 213] on span "Easy" at bounding box center [454, 217] width 27 height 10
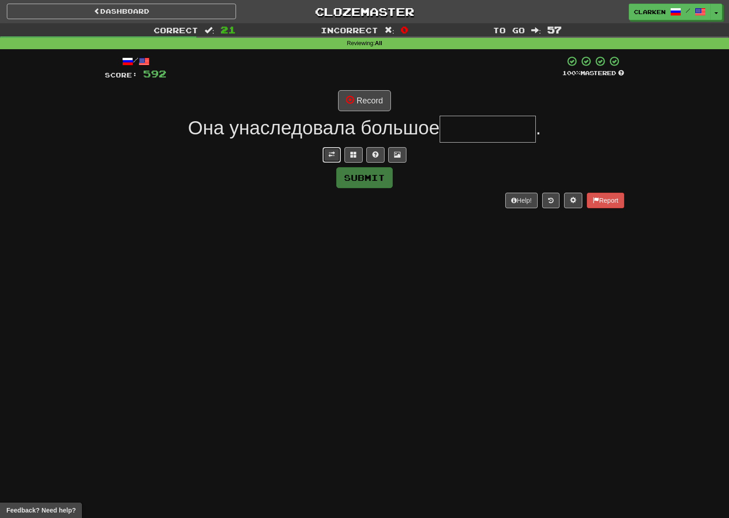
click at [335, 157] on button at bounding box center [331, 154] width 18 height 15
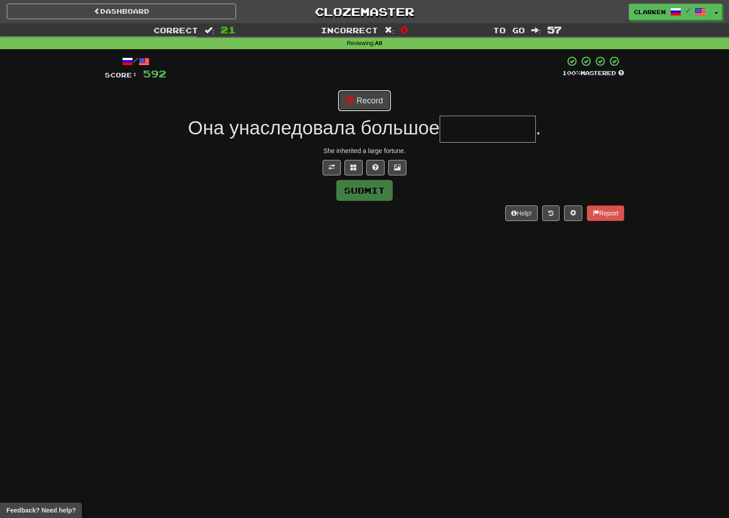
click at [365, 101] on button "Record" at bounding box center [364, 100] width 52 height 21
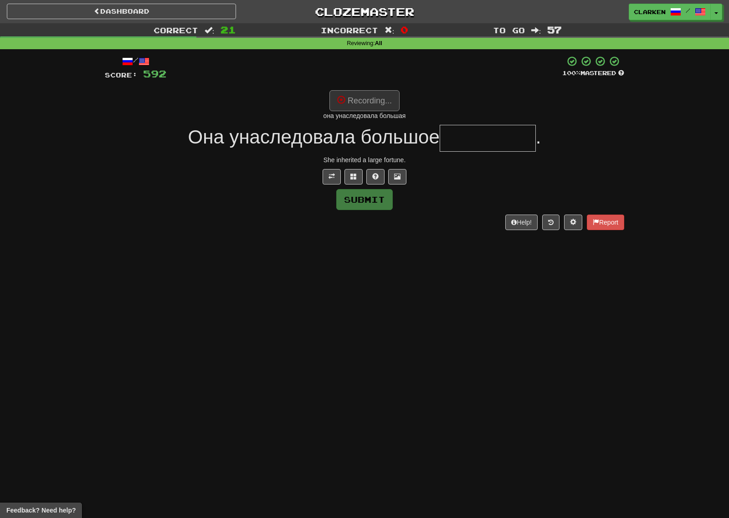
type input "*********"
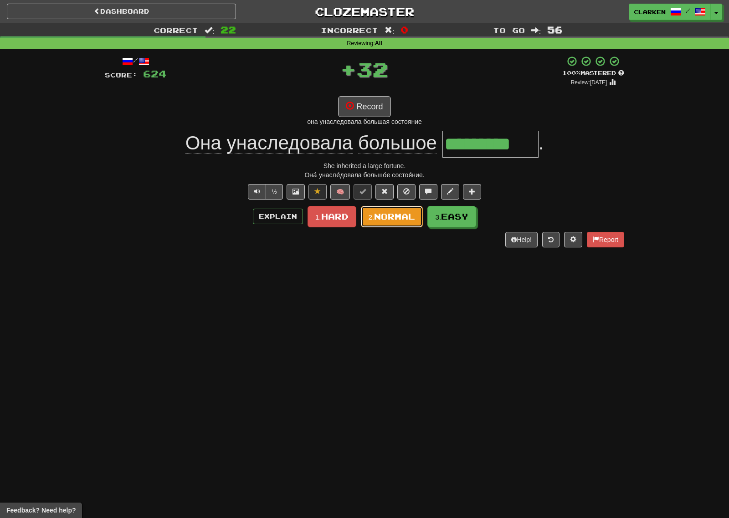
click at [388, 224] on button "2. Normal" at bounding box center [392, 216] width 62 height 21
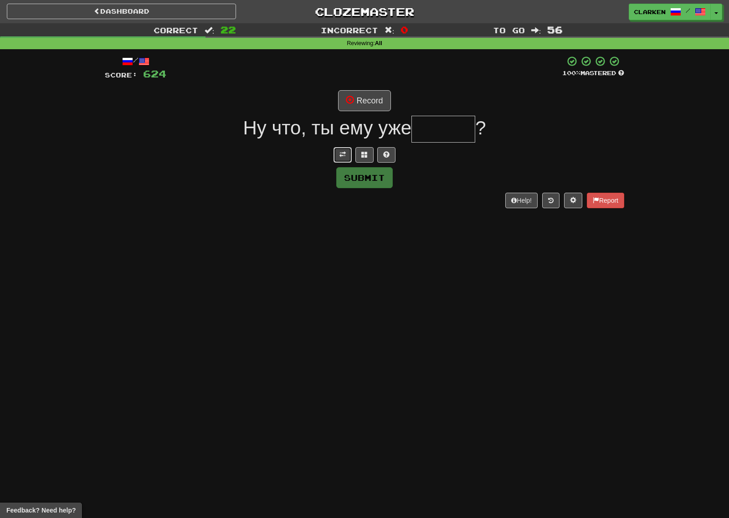
click at [335, 157] on button at bounding box center [342, 154] width 18 height 15
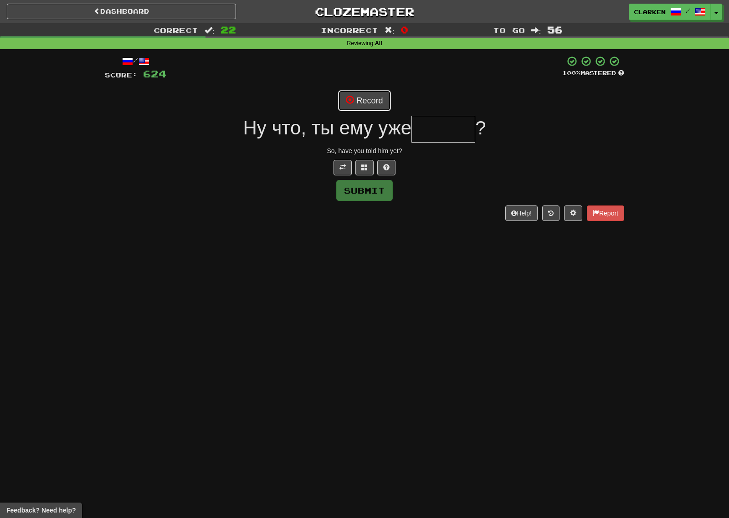
click at [371, 111] on button "Record" at bounding box center [364, 100] width 52 height 21
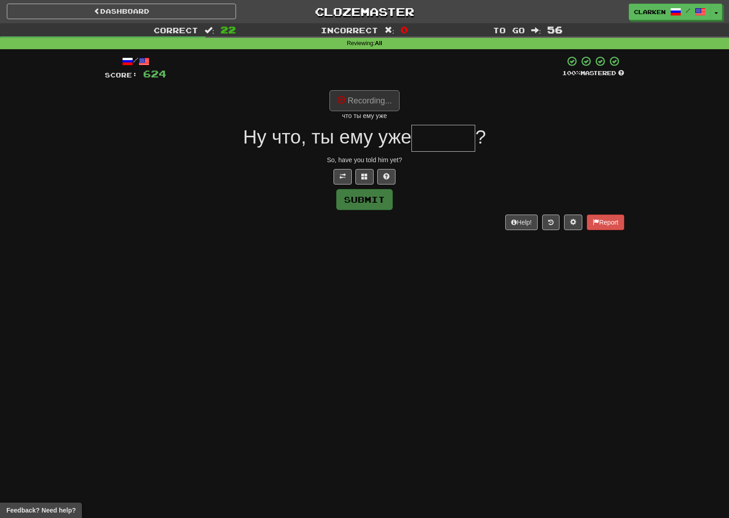
type input "******"
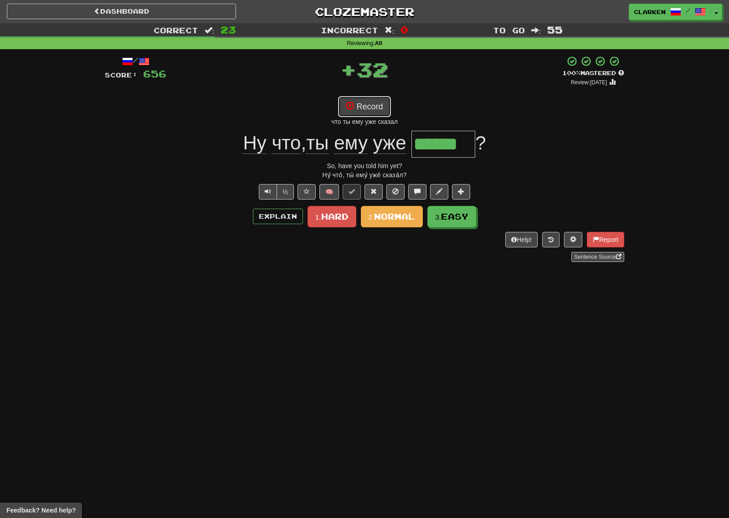
click at [365, 108] on button "Record" at bounding box center [364, 106] width 52 height 21
click at [452, 213] on span "Easy" at bounding box center [454, 216] width 27 height 10
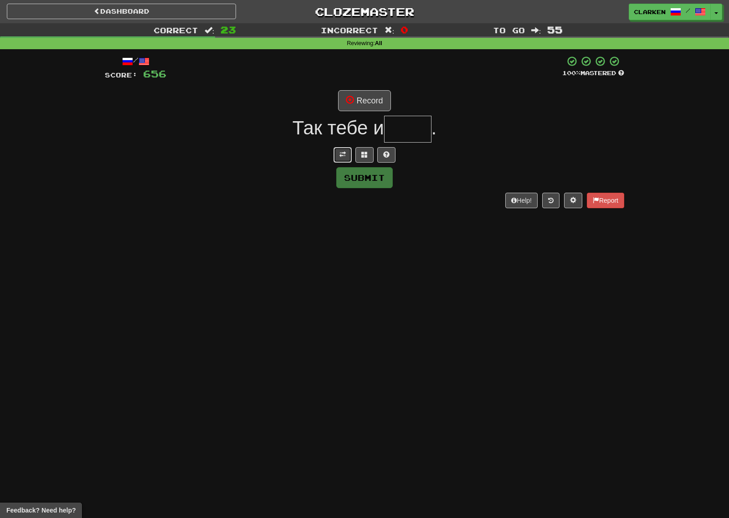
click at [349, 155] on button at bounding box center [342, 154] width 18 height 15
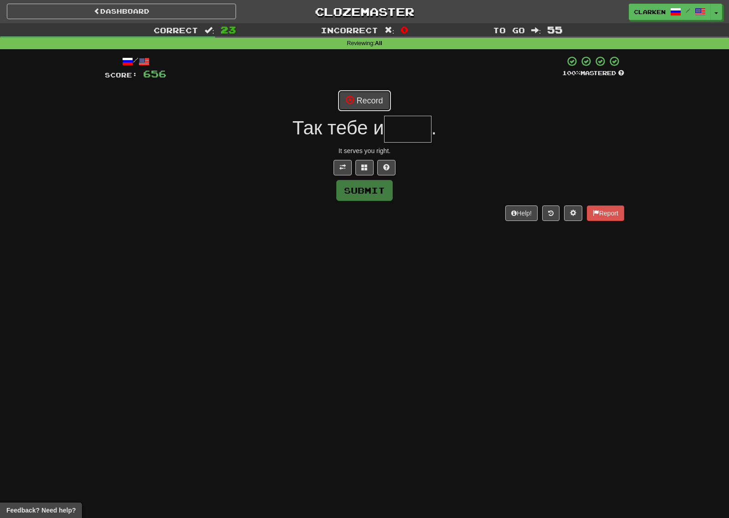
click at [375, 100] on button "Record" at bounding box center [364, 100] width 52 height 21
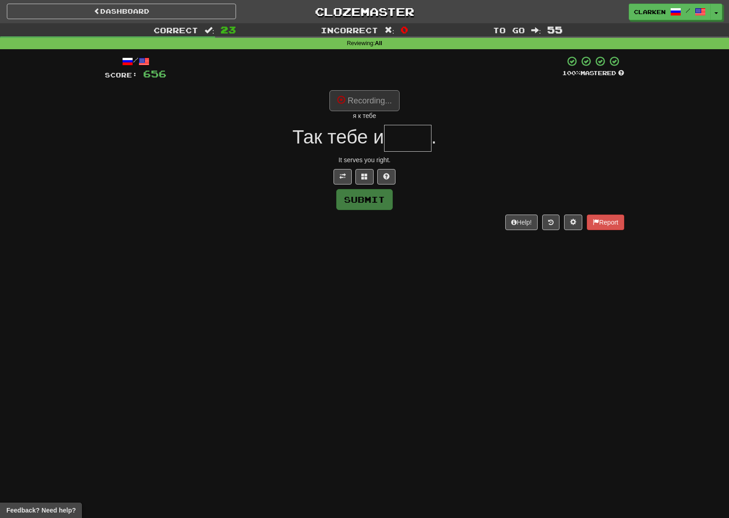
type input "****"
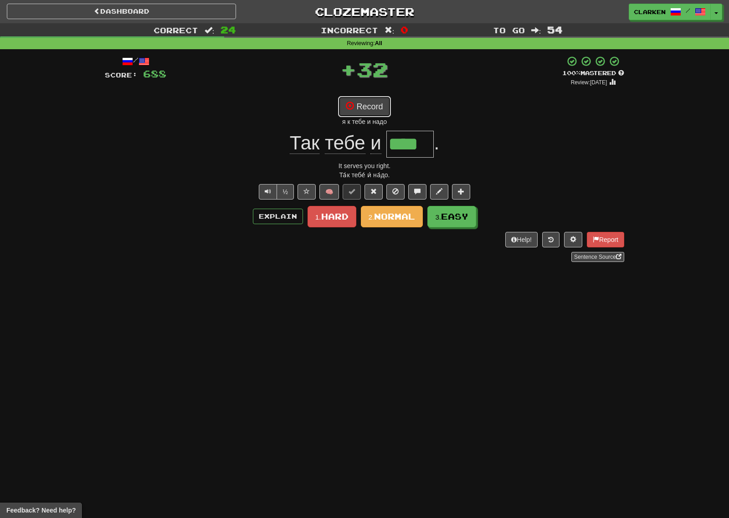
click at [367, 105] on button "Record" at bounding box center [364, 106] width 52 height 21
click at [373, 112] on button "Record" at bounding box center [364, 106] width 52 height 21
click at [386, 112] on button "Record" at bounding box center [364, 106] width 52 height 21
click at [375, 107] on button "Record" at bounding box center [364, 106] width 52 height 21
click at [377, 107] on button "Record" at bounding box center [364, 106] width 52 height 21
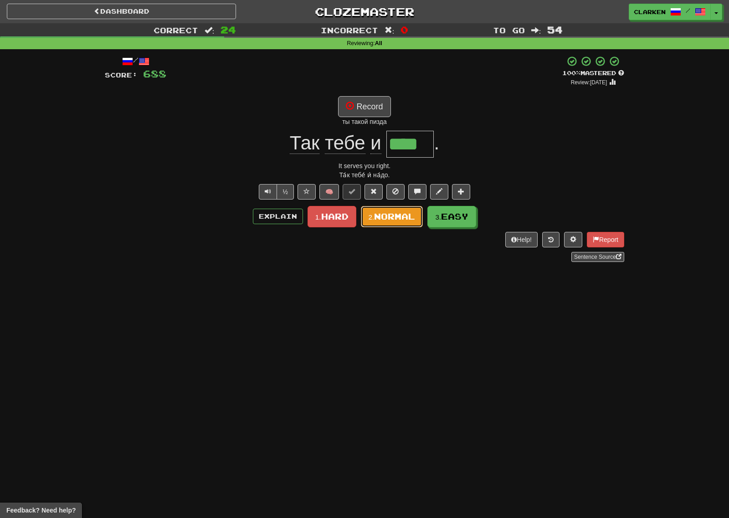
click at [408, 214] on span "Normal" at bounding box center [394, 216] width 41 height 10
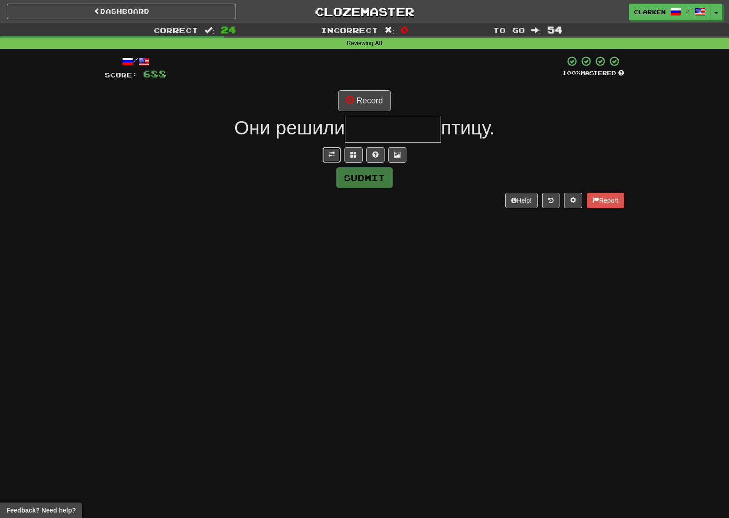
click at [335, 153] on button at bounding box center [331, 154] width 18 height 15
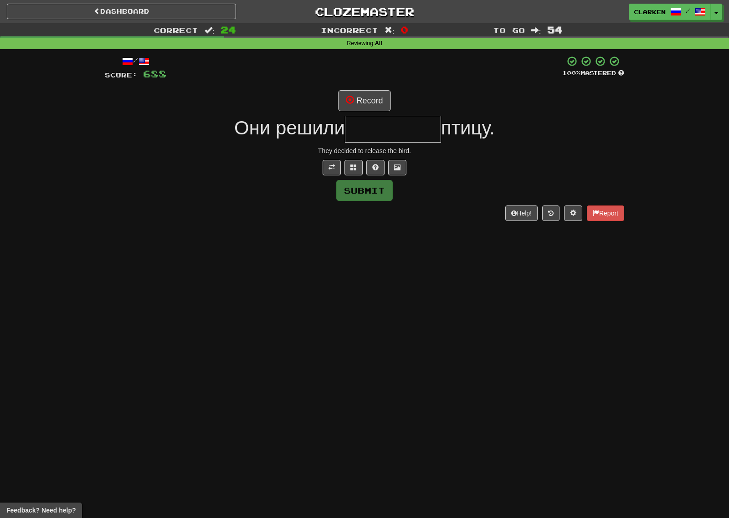
click at [349, 115] on div "/ Score: 688 100 % Mastered Record Они решили птицу. They decided to release th…" at bounding box center [364, 138] width 519 height 165
click at [355, 104] on button "Record" at bounding box center [364, 100] width 52 height 21
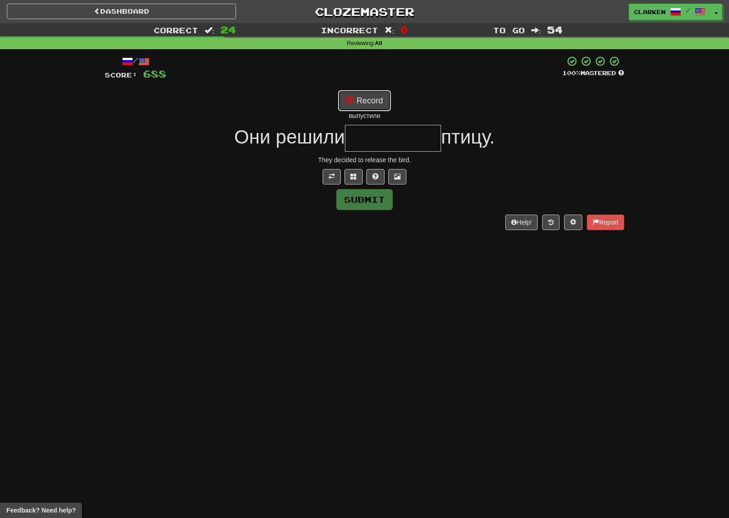
click at [367, 93] on button "Record" at bounding box center [364, 100] width 52 height 21
type input "*********"
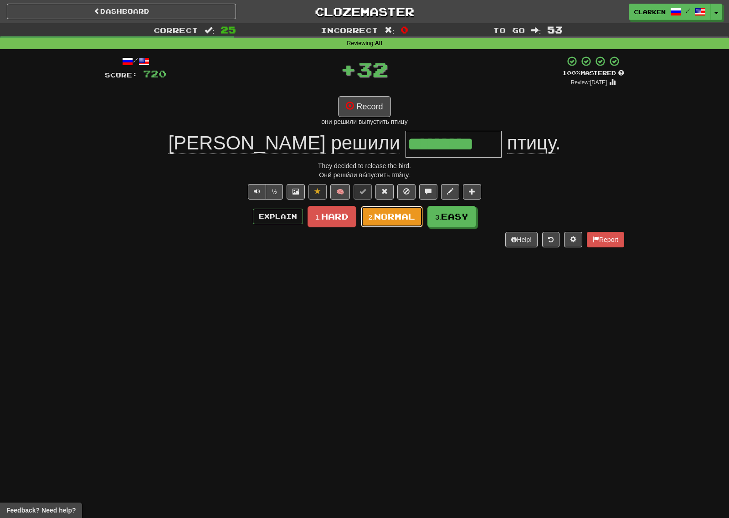
click at [417, 223] on button "2. Normal" at bounding box center [392, 216] width 62 height 21
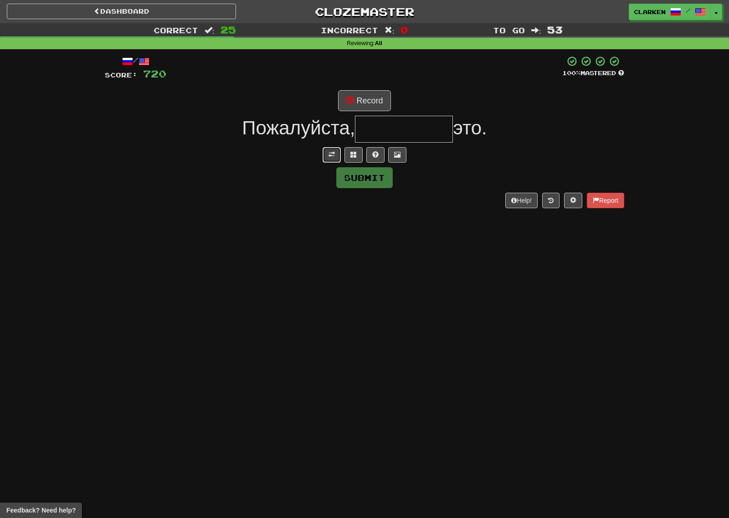
click at [326, 155] on button at bounding box center [331, 154] width 18 height 15
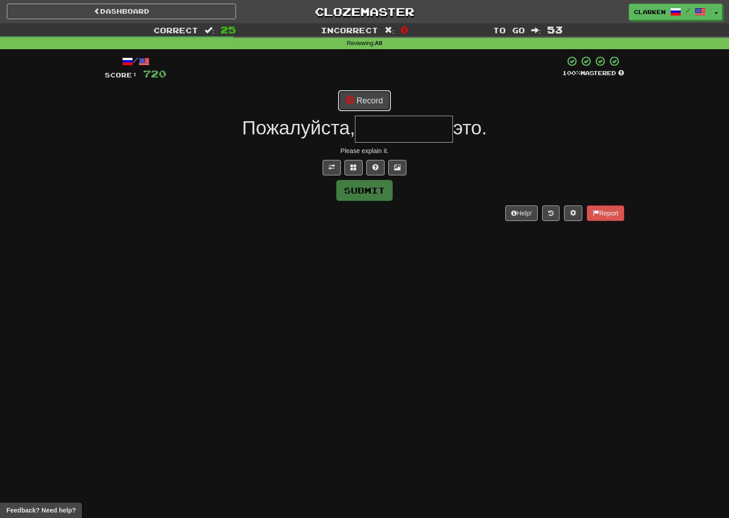
click at [352, 101] on span at bounding box center [350, 100] width 8 height 8
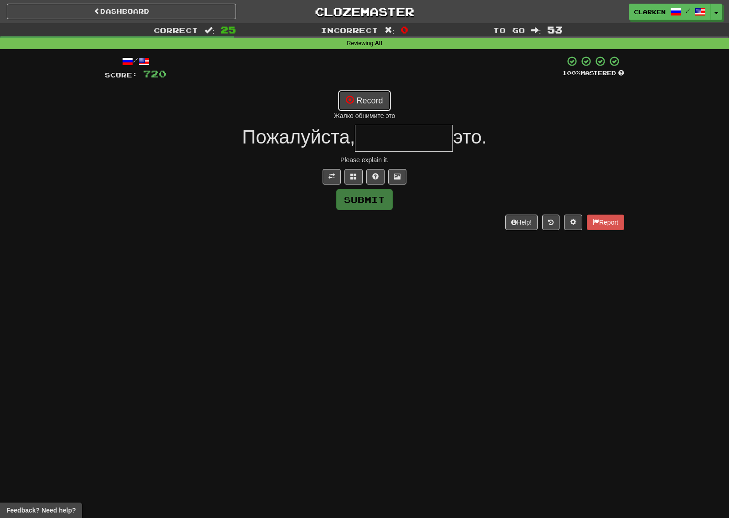
click at [381, 106] on button "Record" at bounding box center [364, 100] width 52 height 21
type input "*********"
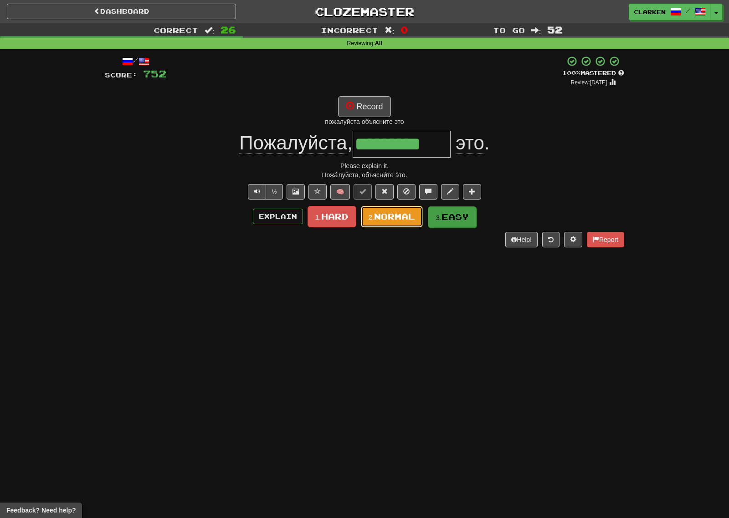
drag, startPoint x: 412, startPoint y: 218, endPoint x: 472, endPoint y: 214, distance: 59.7
click at [473, 214] on span "1. Hard 2. Normal 3. Easy" at bounding box center [391, 215] width 168 height 7
click at [472, 215] on button "3. Easy" at bounding box center [452, 216] width 49 height 21
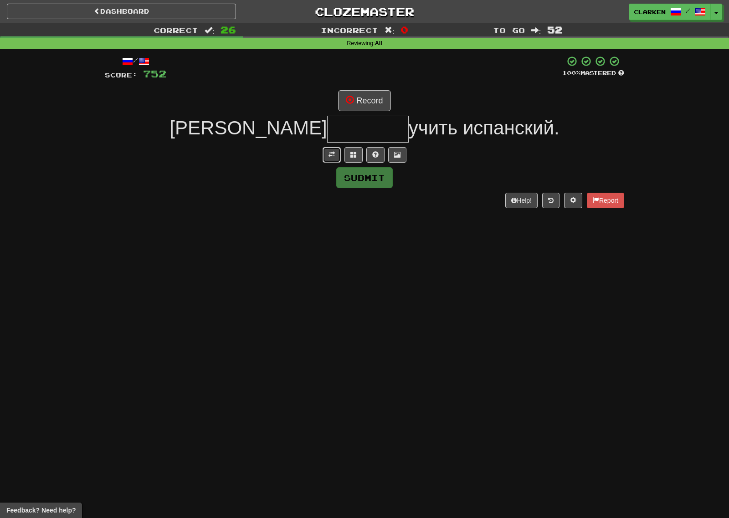
click at [337, 153] on button at bounding box center [331, 154] width 18 height 15
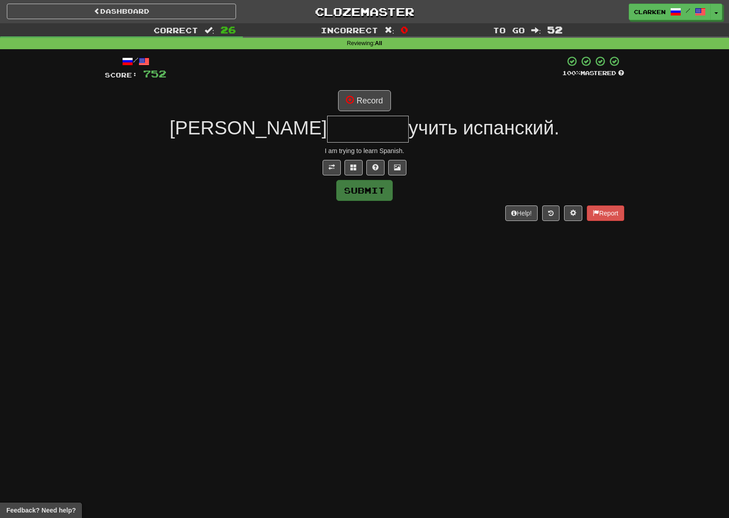
click at [367, 118] on div "Я учить испанский." at bounding box center [364, 129] width 519 height 27
drag, startPoint x: 368, startPoint y: 115, endPoint x: 370, endPoint y: 109, distance: 6.8
click at [368, 116] on div "/ Score: 752 100 % Mastered Record Я учить испанский. I am trying to learn Span…" at bounding box center [364, 138] width 519 height 165
click at [371, 108] on button "Record" at bounding box center [364, 100] width 52 height 21
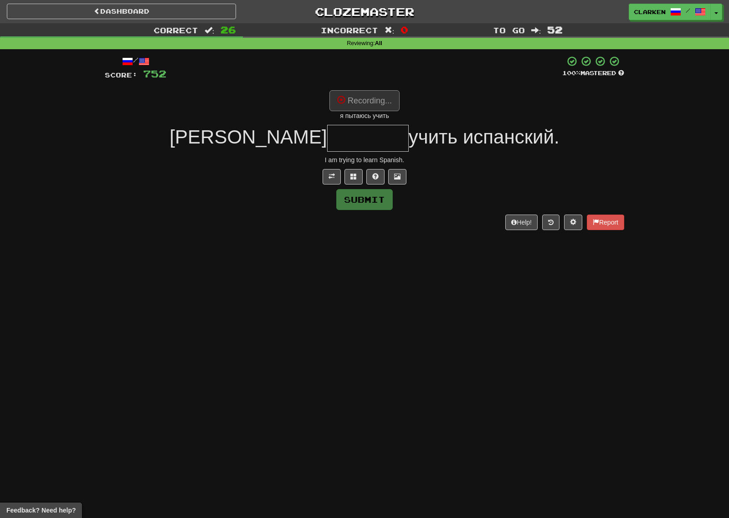
type input "*******"
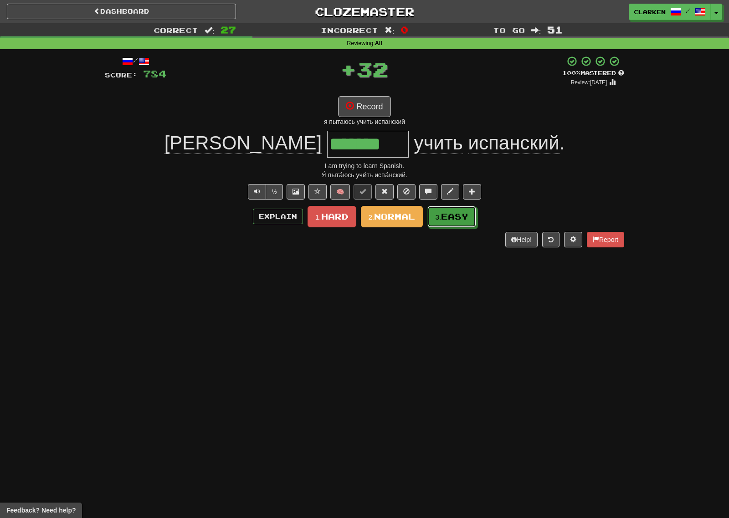
click at [457, 214] on span "Easy" at bounding box center [454, 216] width 27 height 10
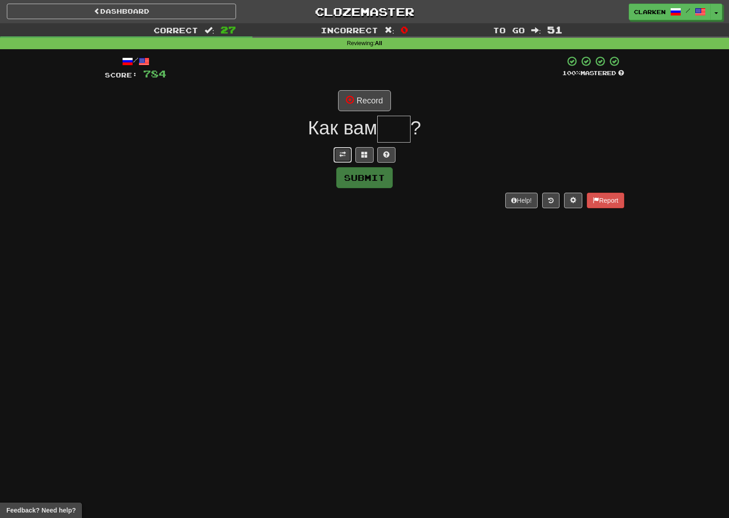
click at [339, 157] on span at bounding box center [342, 154] width 6 height 6
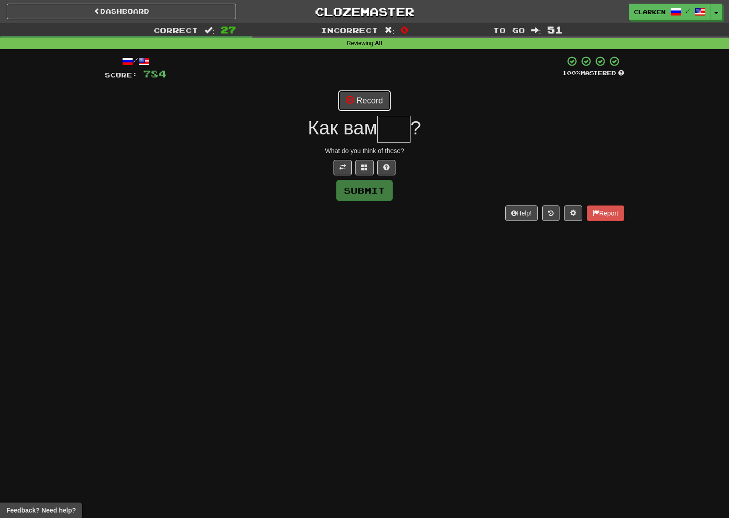
click at [377, 97] on button "Record" at bounding box center [364, 100] width 52 height 21
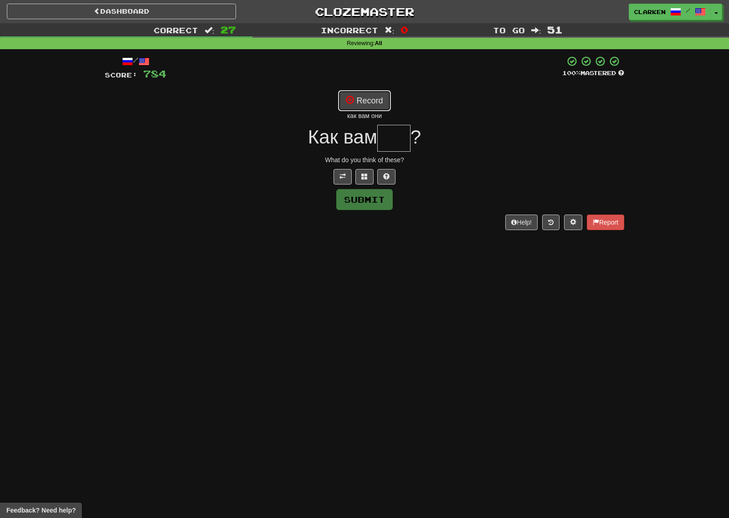
click at [376, 97] on button "Record" at bounding box center [364, 100] width 52 height 21
click at [378, 101] on button "Record" at bounding box center [364, 100] width 52 height 21
click at [360, 97] on button "Record" at bounding box center [364, 100] width 52 height 21
click at [384, 108] on button "Record" at bounding box center [364, 100] width 52 height 21
click at [367, 179] on button at bounding box center [364, 176] width 18 height 15
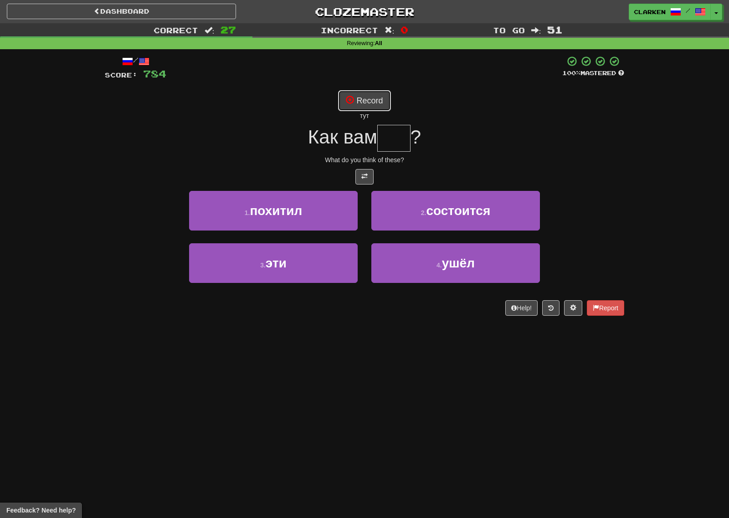
click at [379, 105] on button "Record" at bounding box center [364, 100] width 52 height 21
type input "***"
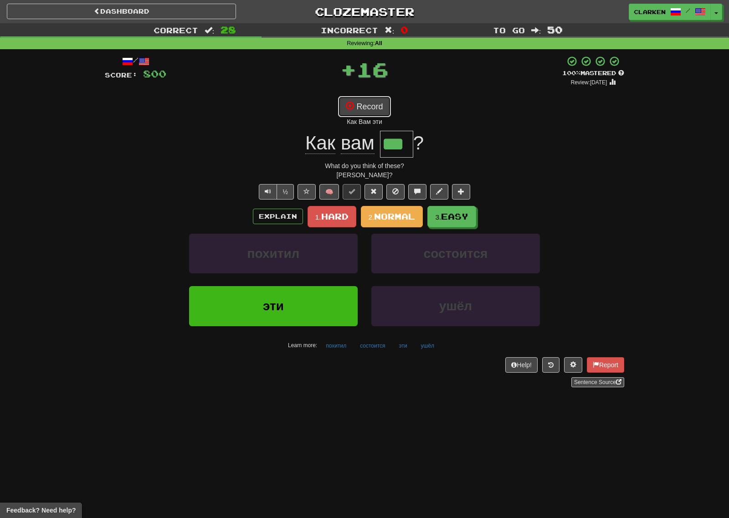
click at [368, 107] on button "Record" at bounding box center [364, 106] width 52 height 21
click at [459, 220] on span "Easy" at bounding box center [454, 217] width 27 height 10
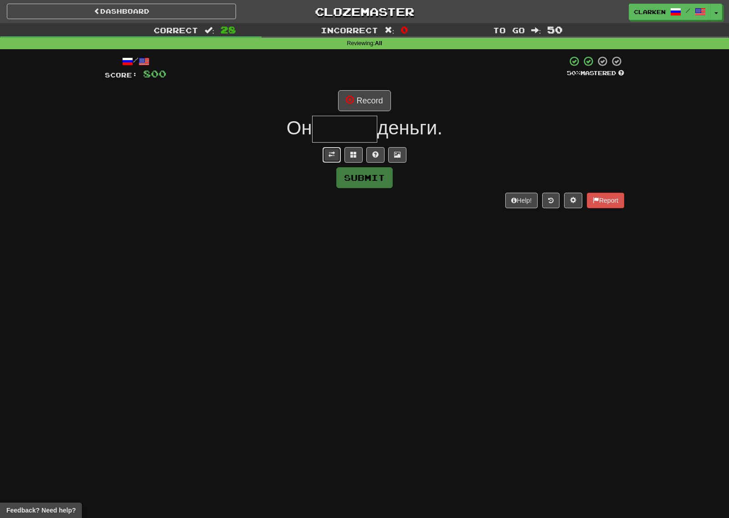
drag, startPoint x: 335, startPoint y: 158, endPoint x: 363, endPoint y: 105, distance: 60.1
click at [336, 158] on button at bounding box center [331, 154] width 18 height 15
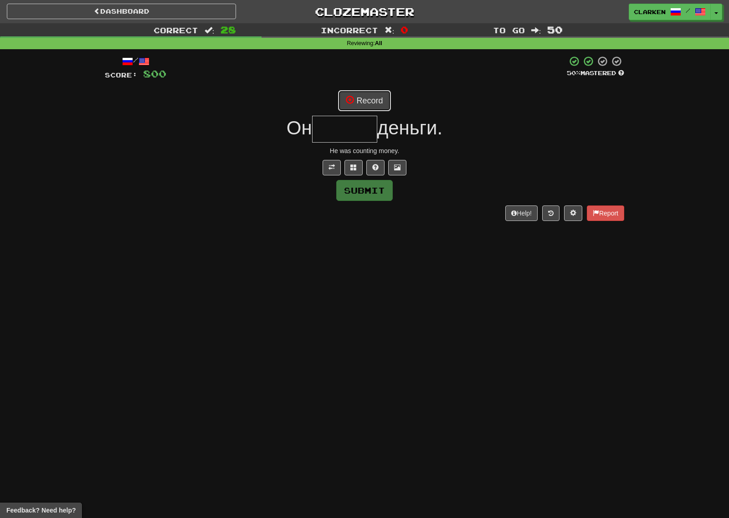
click at [363, 105] on button "Record" at bounding box center [364, 100] width 52 height 21
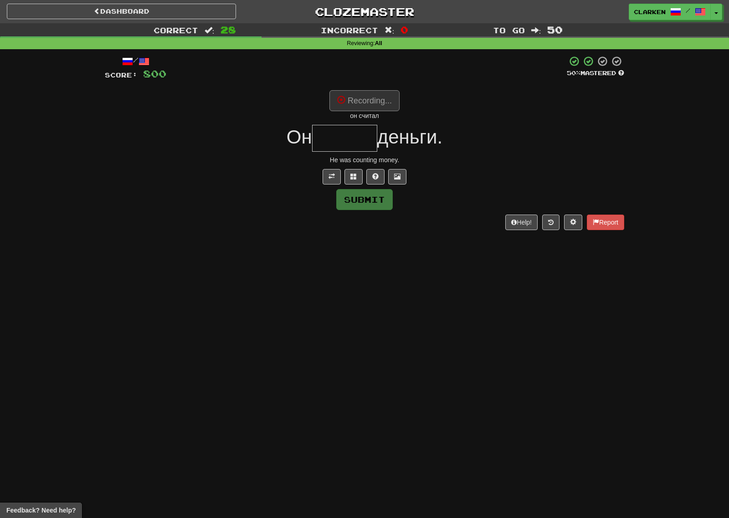
type input "******"
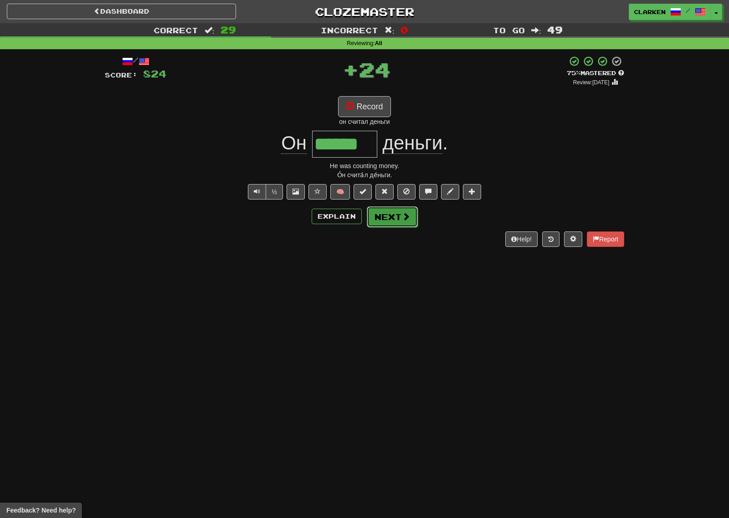
click at [409, 209] on button "Next" at bounding box center [392, 216] width 51 height 21
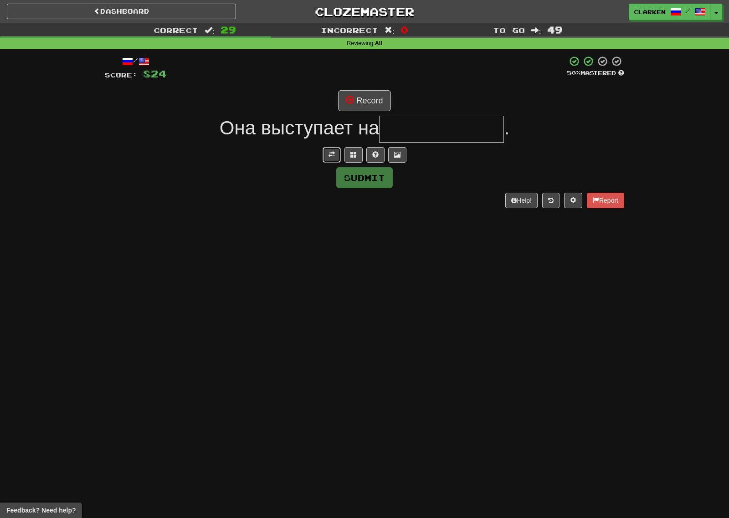
drag, startPoint x: 332, startPoint y: 153, endPoint x: 354, endPoint y: 117, distance: 42.9
click at [332, 153] on span at bounding box center [331, 154] width 6 height 6
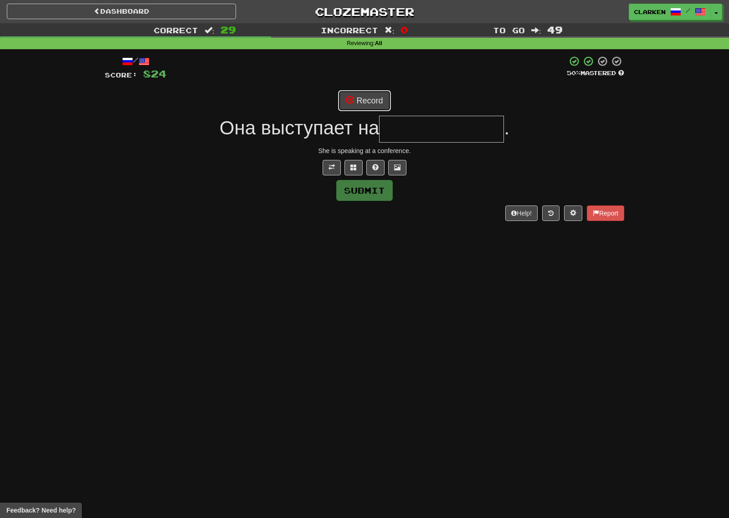
click at [360, 107] on button "Record" at bounding box center [364, 100] width 52 height 21
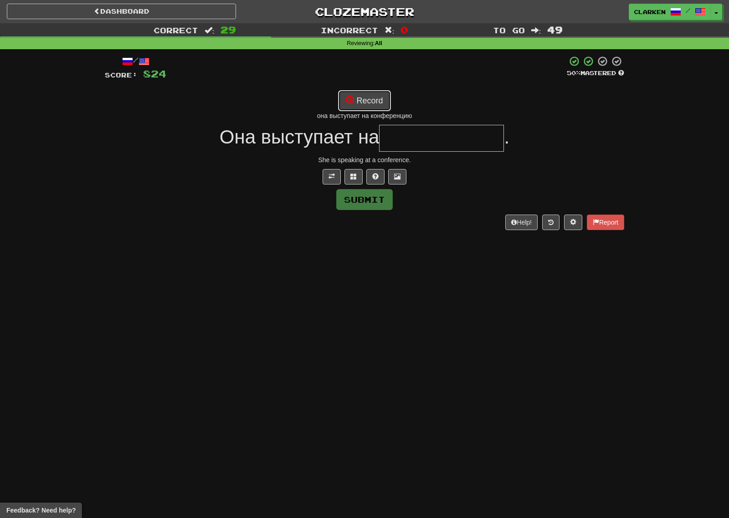
click at [346, 96] on span at bounding box center [350, 100] width 8 height 8
type input "**********"
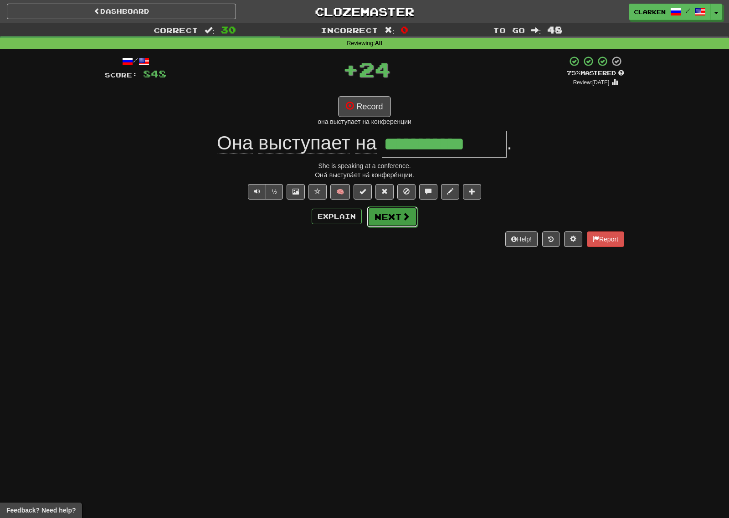
click at [408, 220] on span at bounding box center [406, 216] width 8 height 8
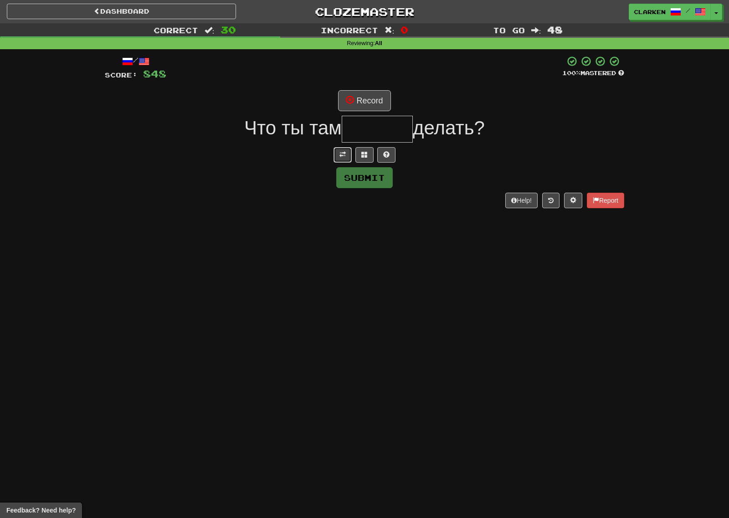
click at [336, 158] on button at bounding box center [342, 154] width 18 height 15
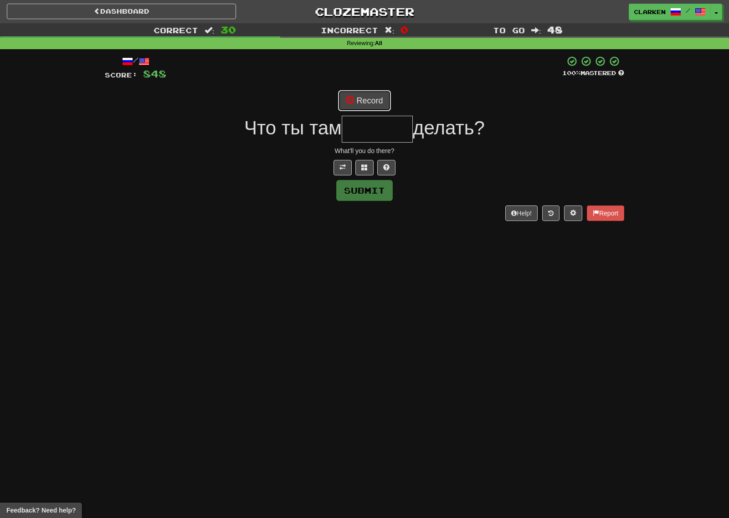
click at [362, 110] on button "Record" at bounding box center [364, 100] width 52 height 21
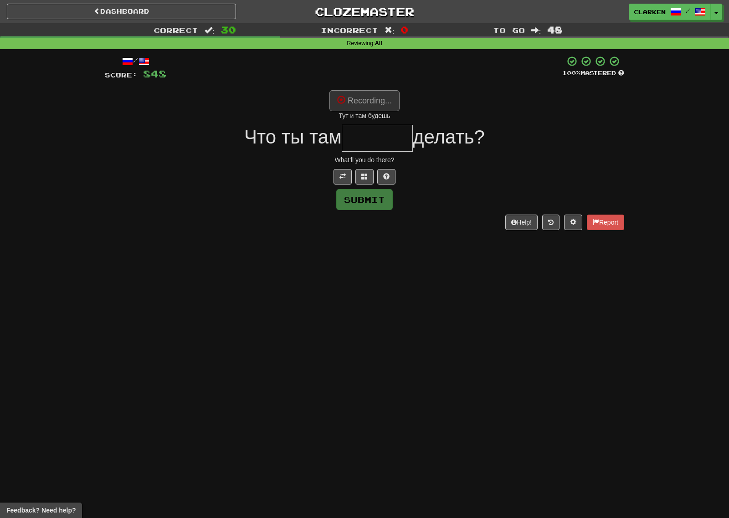
type input "******"
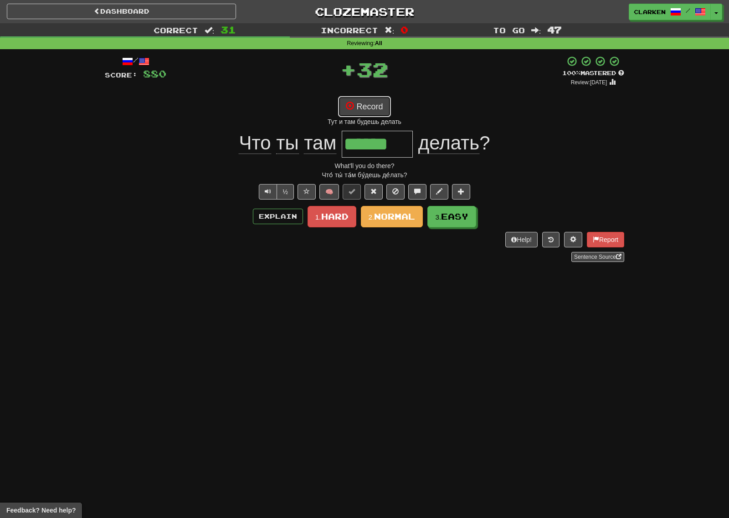
click at [386, 105] on button "Record" at bounding box center [364, 106] width 52 height 21
drag, startPoint x: 463, startPoint y: 217, endPoint x: 398, endPoint y: 187, distance: 71.7
click at [461, 217] on span "Easy" at bounding box center [454, 216] width 27 height 10
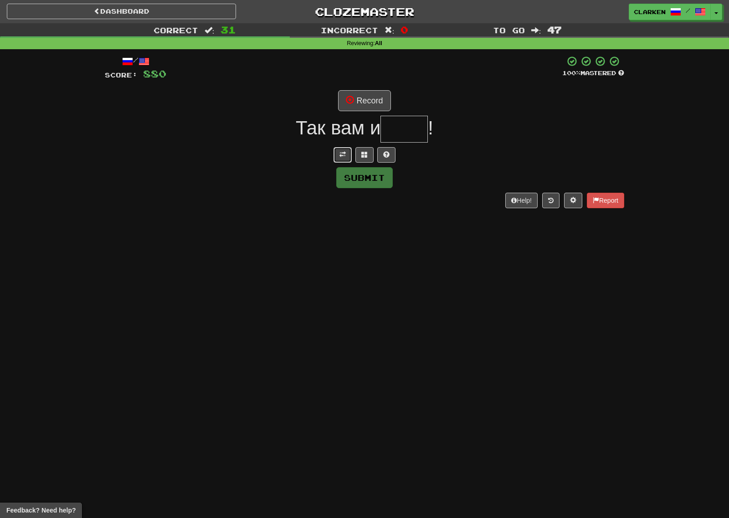
click at [345, 153] on span at bounding box center [342, 154] width 6 height 6
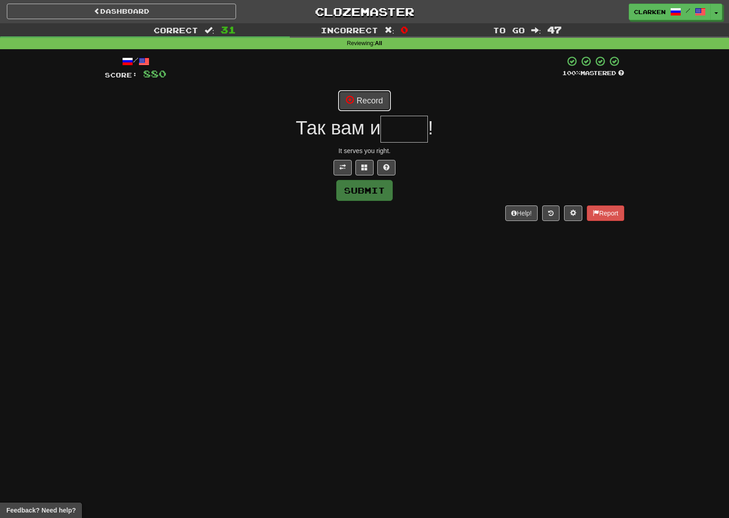
click at [361, 99] on button "Record" at bounding box center [364, 100] width 52 height 21
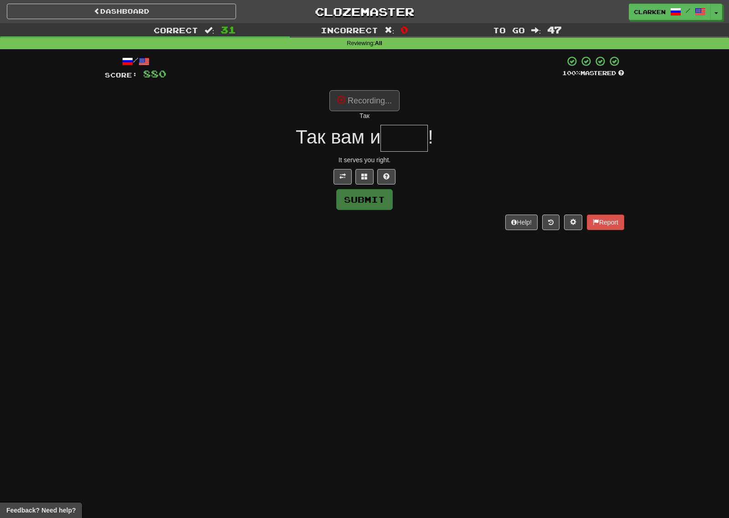
type input "****"
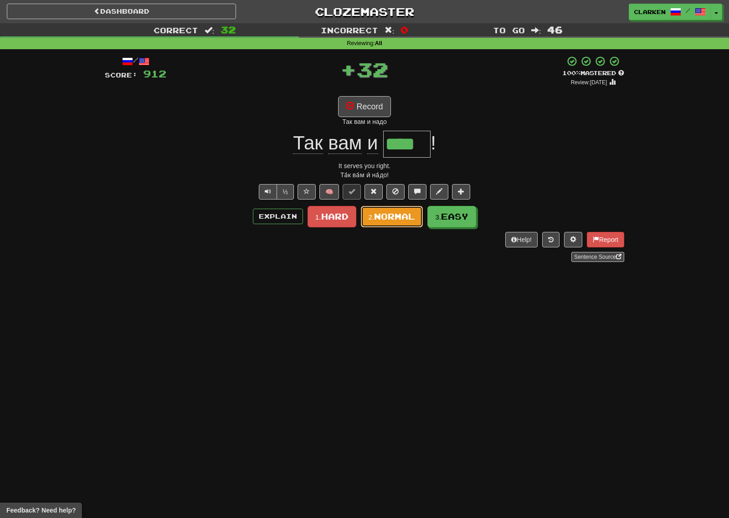
click at [404, 223] on button "2. Normal" at bounding box center [392, 216] width 62 height 21
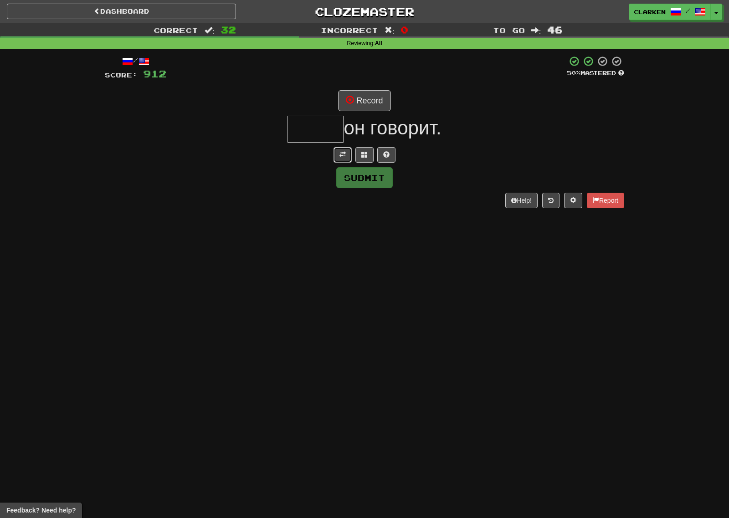
click at [345, 154] on span at bounding box center [342, 154] width 6 height 6
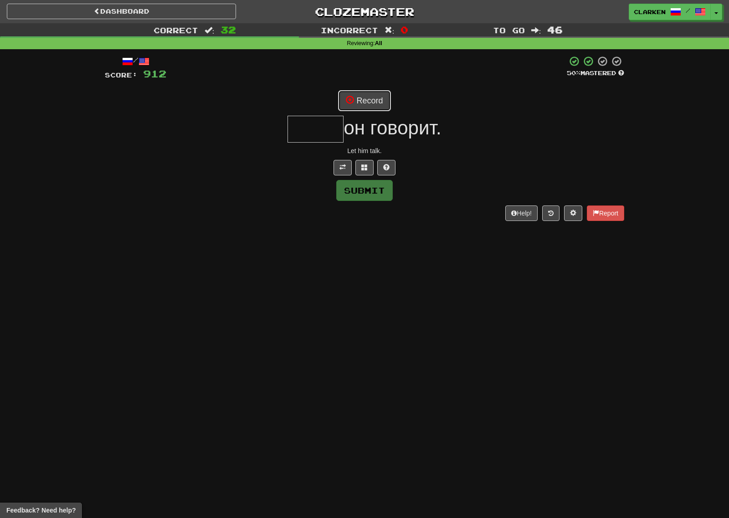
click at [366, 104] on button "Record" at bounding box center [364, 100] width 52 height 21
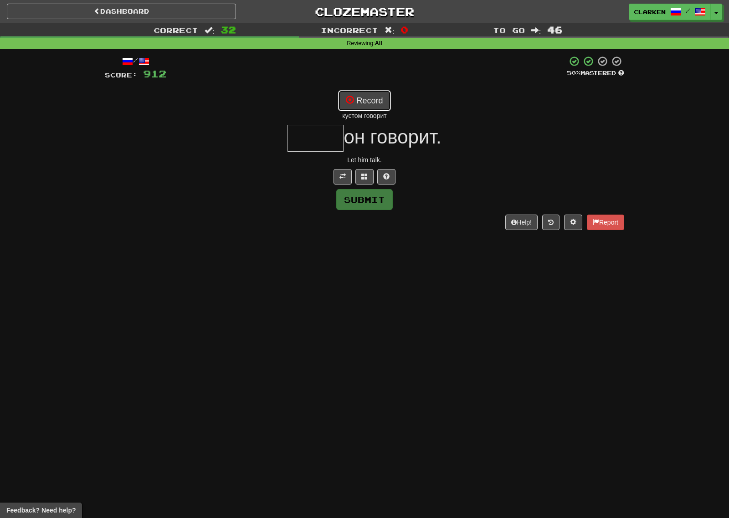
click at [369, 104] on button "Record" at bounding box center [364, 100] width 52 height 21
type input "*****"
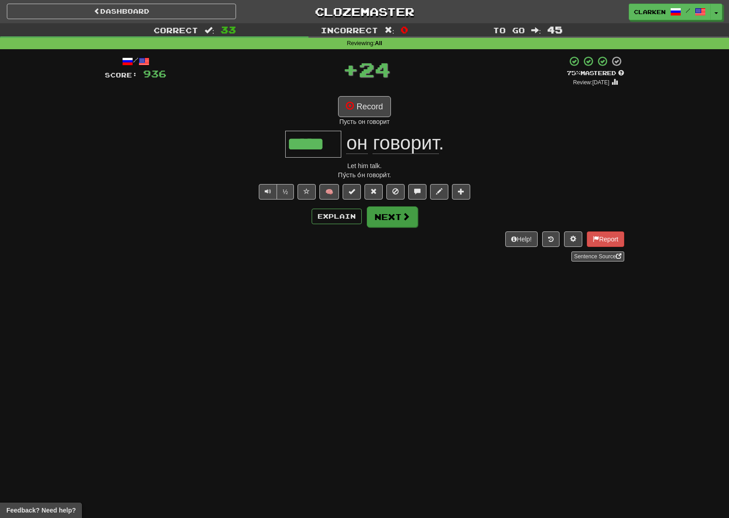
drag, startPoint x: 421, startPoint y: 209, endPoint x: 411, endPoint y: 214, distance: 11.0
click at [421, 210] on div "Explain Next" at bounding box center [364, 216] width 519 height 21
click at [410, 214] on button "Next" at bounding box center [392, 216] width 51 height 21
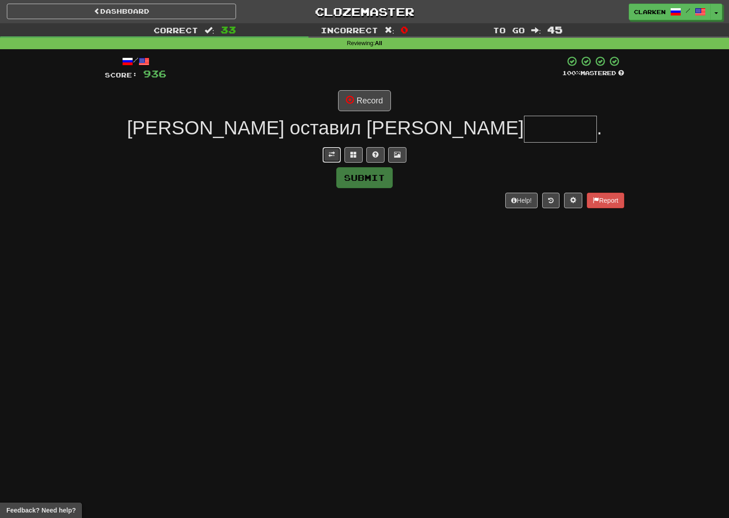
click at [336, 159] on button at bounding box center [331, 154] width 18 height 15
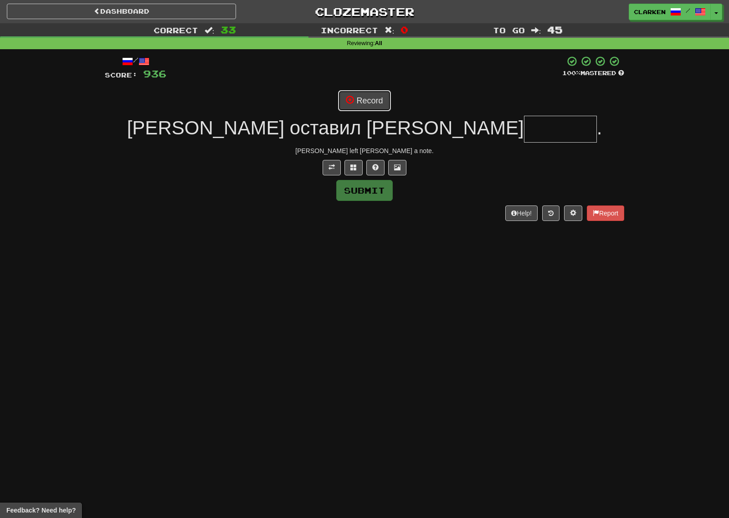
click at [370, 97] on button "Record" at bounding box center [364, 100] width 52 height 21
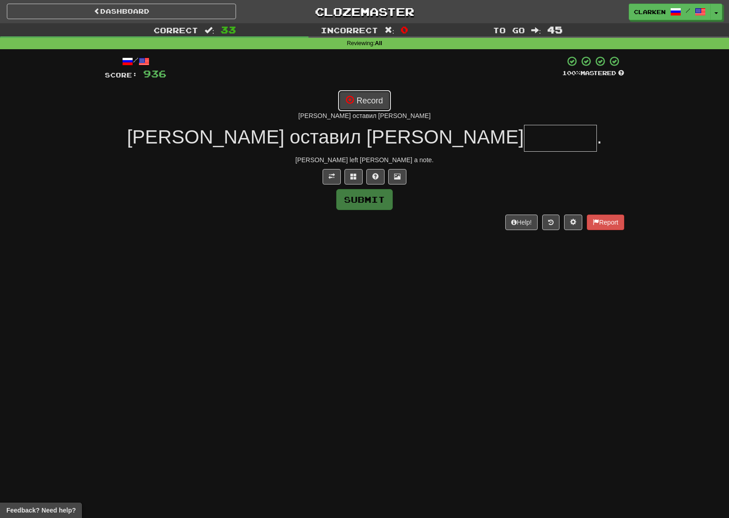
click at [377, 97] on button "Record" at bounding box center [364, 100] width 52 height 21
click at [355, 172] on button at bounding box center [353, 176] width 18 height 15
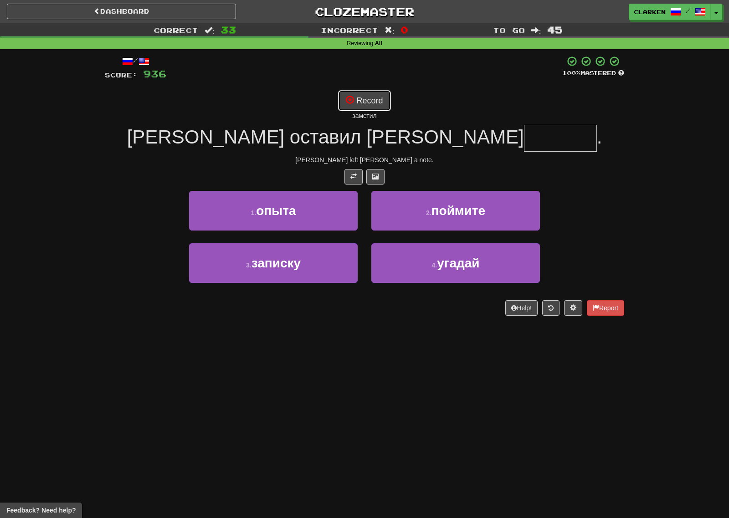
click at [355, 103] on button "Record" at bounding box center [364, 100] width 52 height 21
type input "*******"
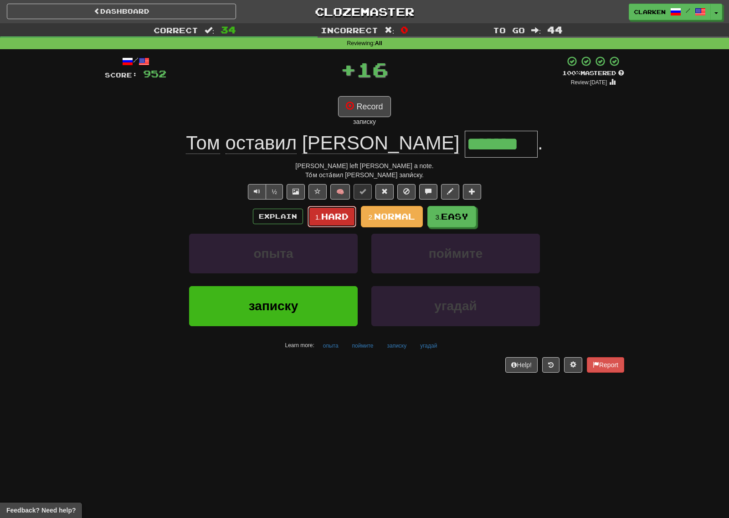
click at [333, 215] on span "Hard" at bounding box center [334, 216] width 27 height 10
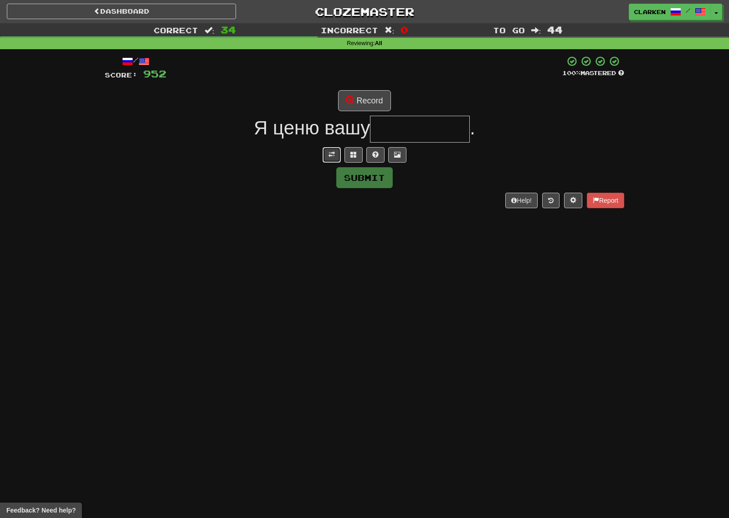
click at [326, 151] on button at bounding box center [331, 154] width 18 height 15
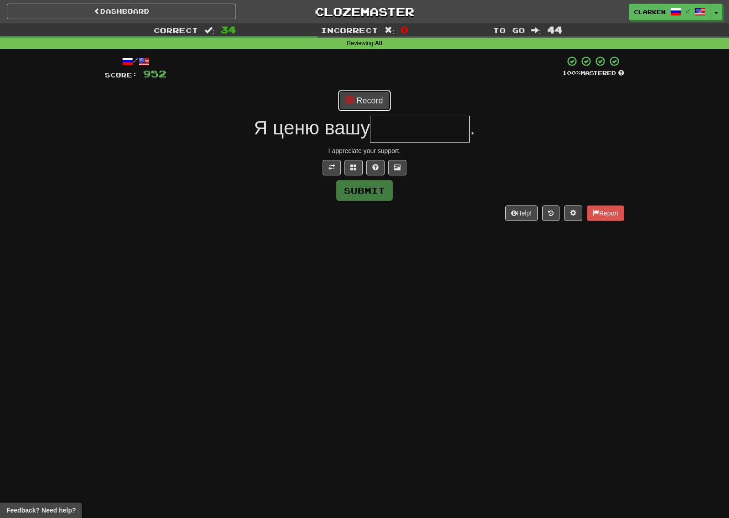
click at [351, 111] on button "Record" at bounding box center [364, 100] width 52 height 21
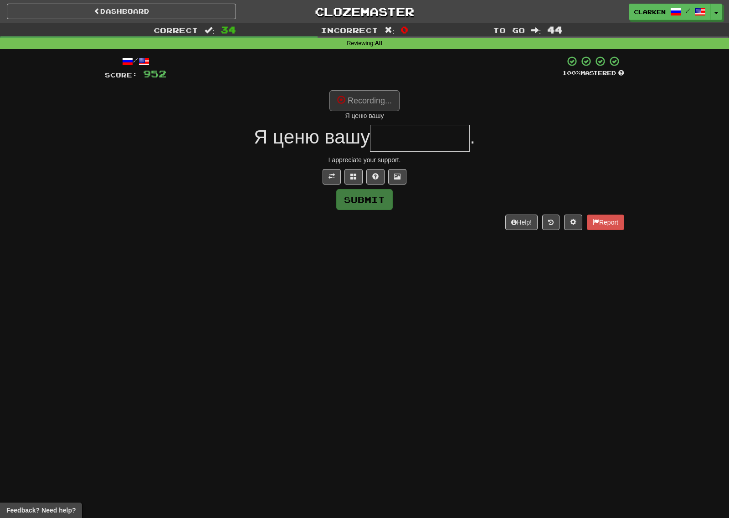
type input "*********"
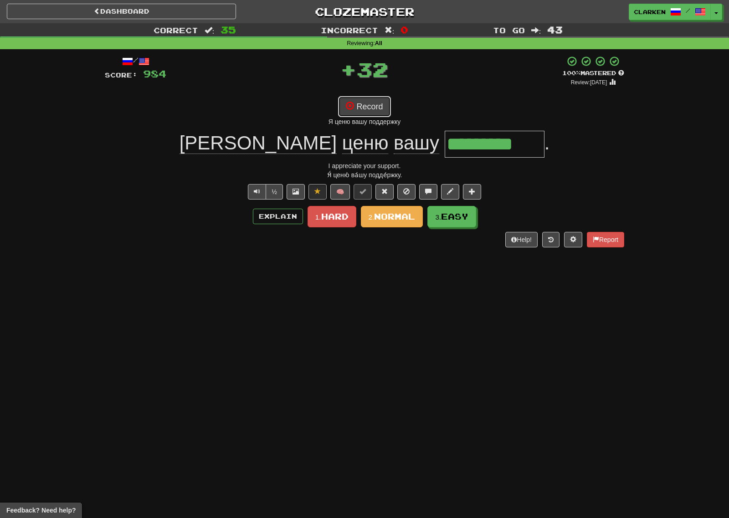
click at [360, 116] on button "Record" at bounding box center [364, 106] width 52 height 21
drag, startPoint x: 377, startPoint y: 146, endPoint x: 575, endPoint y: 161, distance: 198.7
click at [575, 161] on div "/ Score: 984 + 32 100 % Mastered Review: 2025-09-28 Record Я ценю вашу поддержк…" at bounding box center [364, 152] width 519 height 192
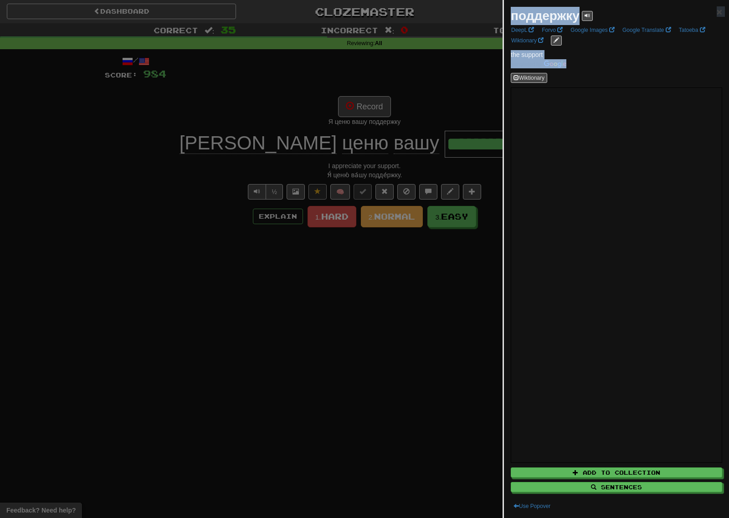
click at [467, 177] on div at bounding box center [364, 259] width 729 height 518
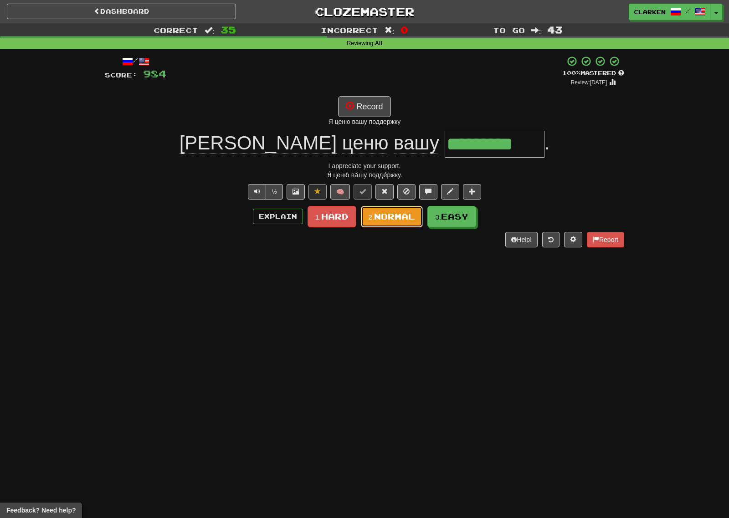
click at [412, 218] on span "Normal" at bounding box center [394, 216] width 41 height 10
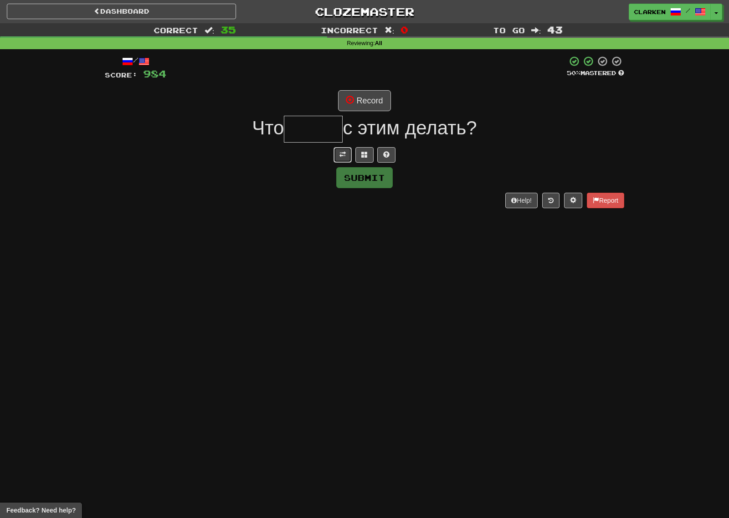
click at [343, 161] on button at bounding box center [342, 154] width 18 height 15
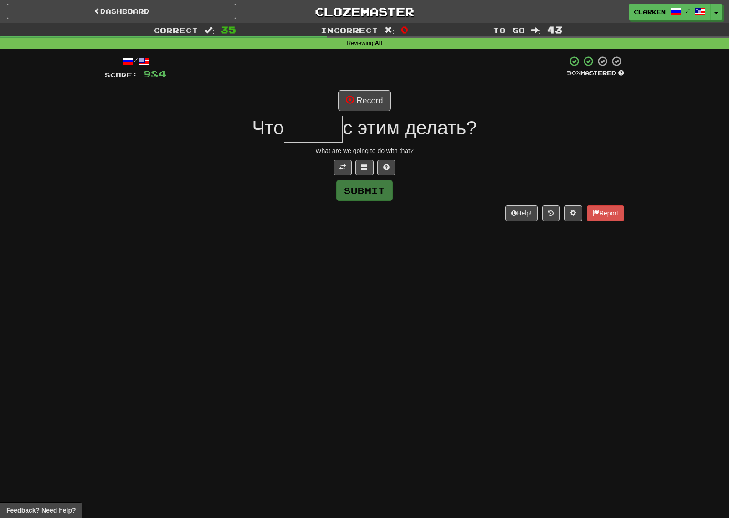
drag, startPoint x: 359, startPoint y: 112, endPoint x: 358, endPoint y: 121, distance: 9.1
click at [358, 121] on div "/ Score: 984 50 % Mastered Record Что с этим делать? What are we going to do wi…" at bounding box center [364, 138] width 519 height 165
click at [359, 103] on button "Record" at bounding box center [364, 100] width 52 height 21
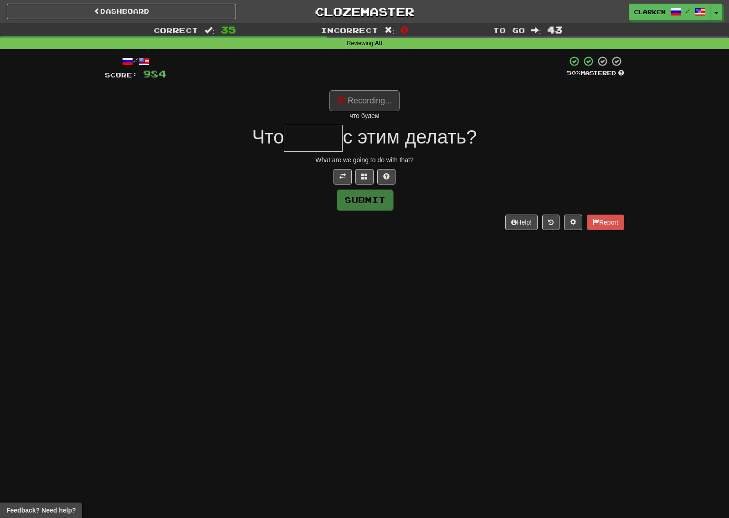
type input "*****"
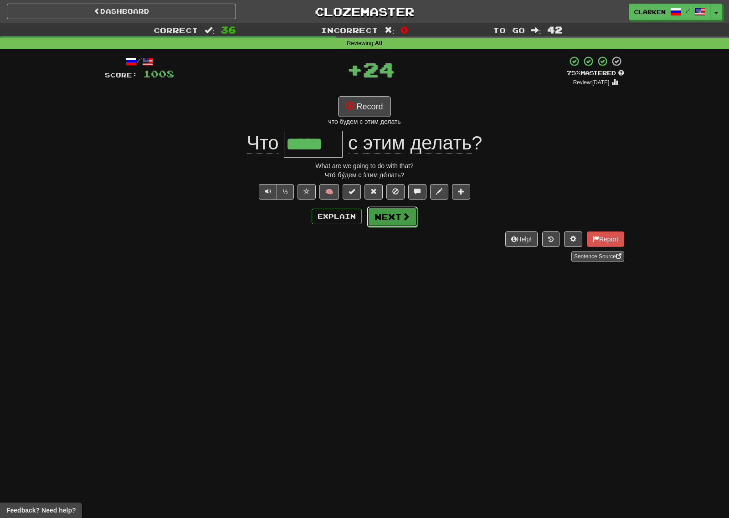
click at [408, 223] on button "Next" at bounding box center [392, 216] width 51 height 21
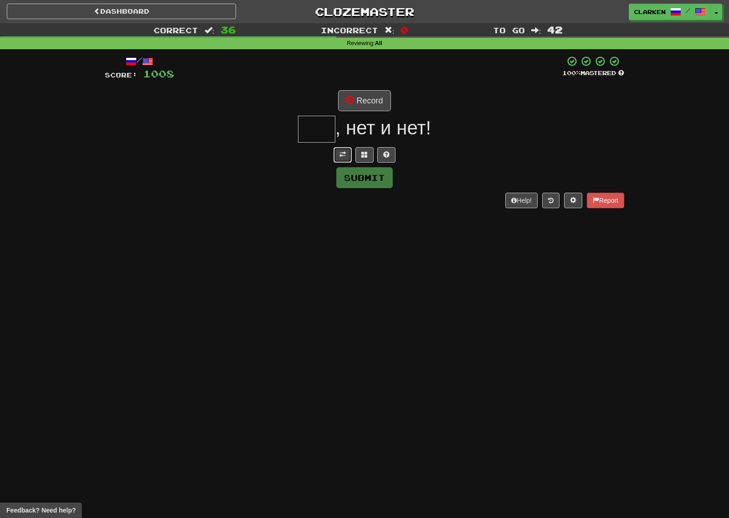
click at [346, 158] on button at bounding box center [342, 154] width 18 height 15
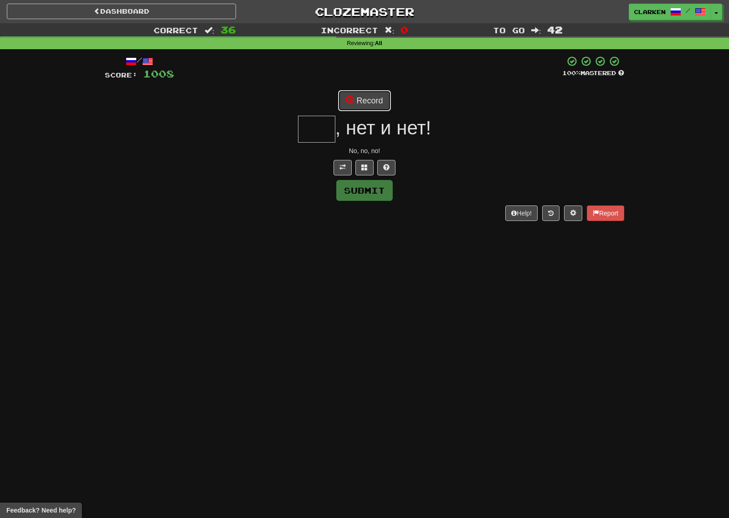
click at [379, 105] on button "Record" at bounding box center [364, 100] width 52 height 21
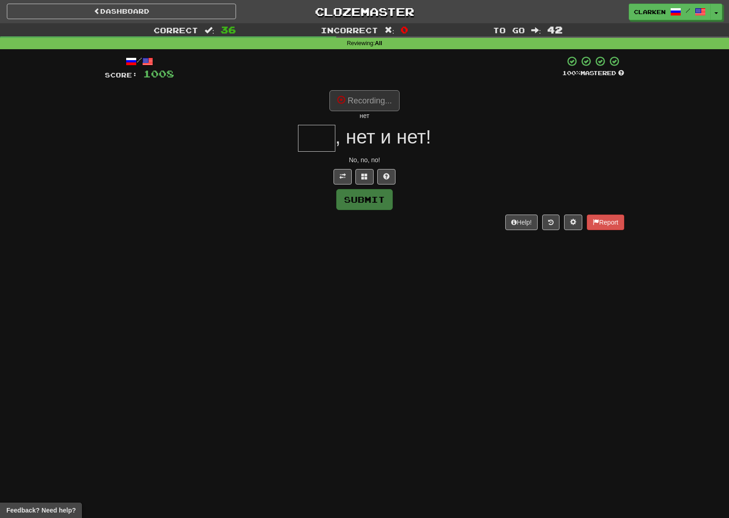
type input "***"
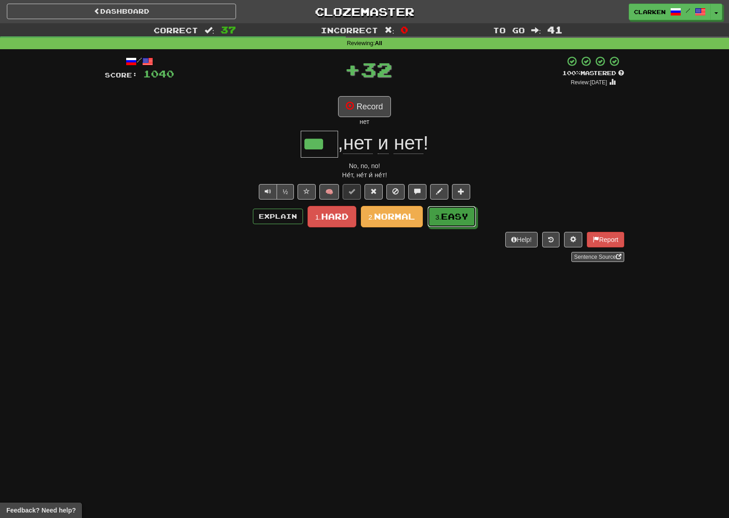
drag, startPoint x: 444, startPoint y: 222, endPoint x: 436, endPoint y: 215, distance: 11.0
click at [445, 222] on button "3. Easy" at bounding box center [451, 216] width 49 height 21
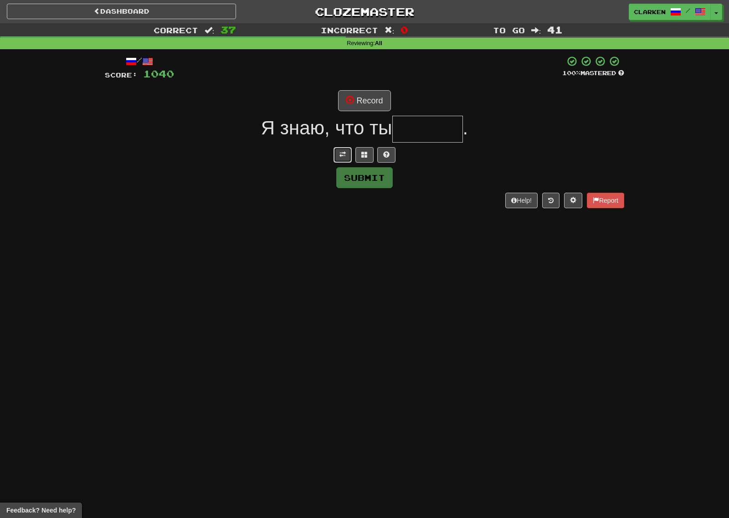
click at [339, 159] on button at bounding box center [342, 154] width 18 height 15
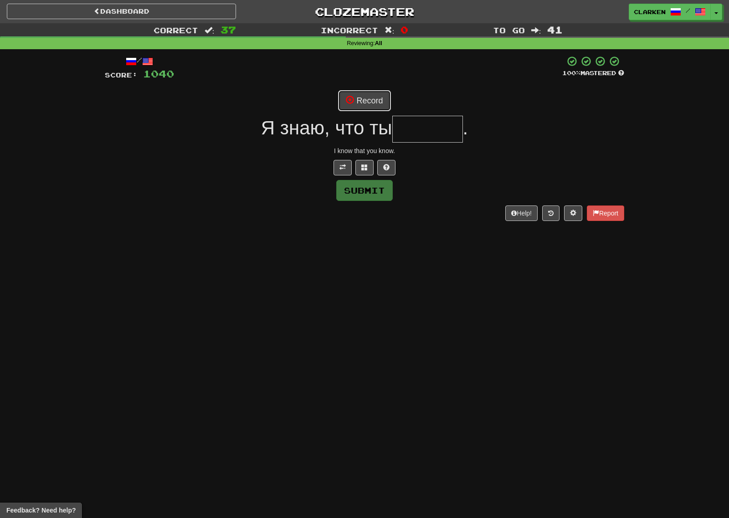
click at [368, 96] on button "Record" at bounding box center [364, 100] width 52 height 21
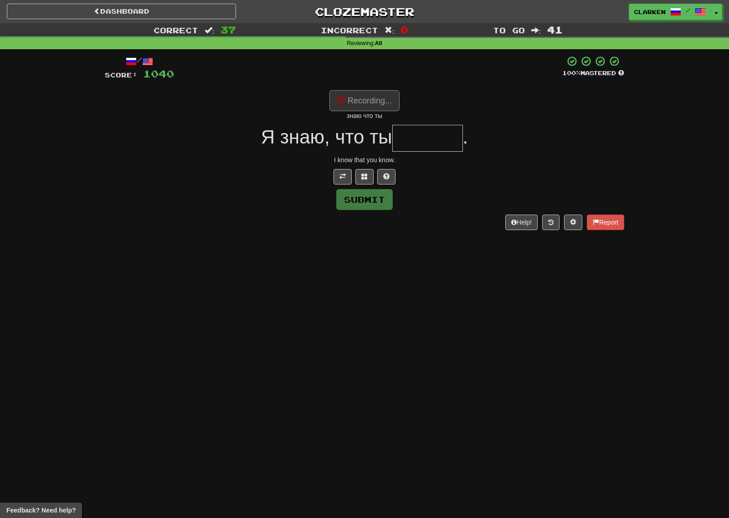
type input "******"
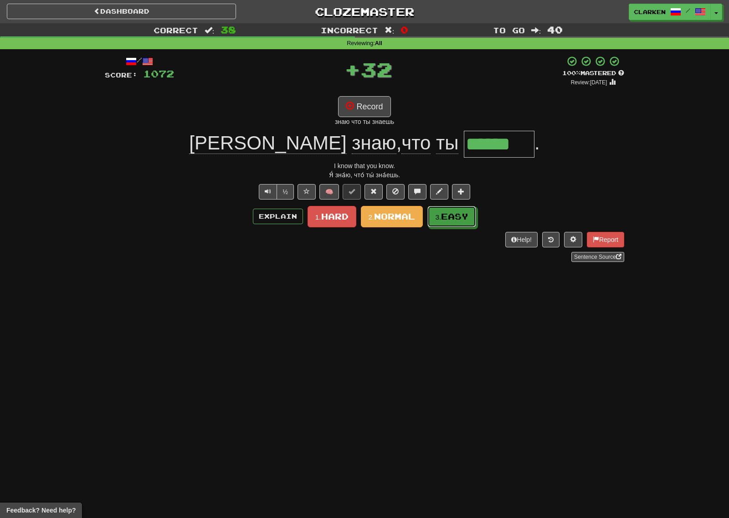
click at [435, 216] on button "3. Easy" at bounding box center [451, 216] width 49 height 21
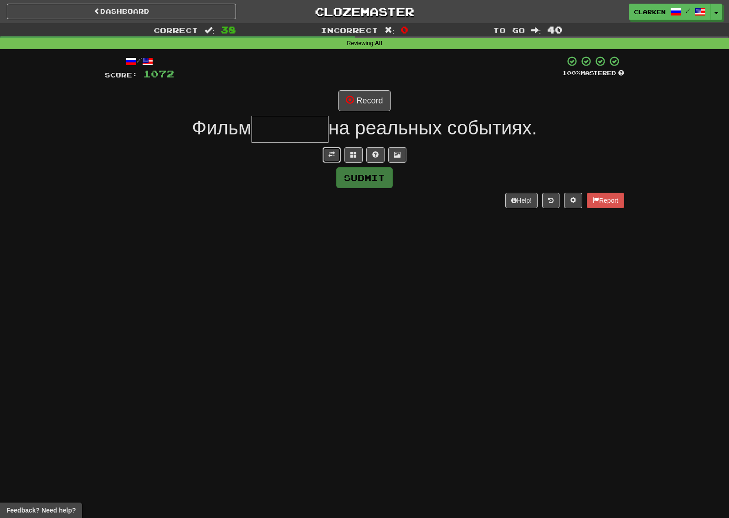
click at [329, 153] on span at bounding box center [331, 154] width 6 height 6
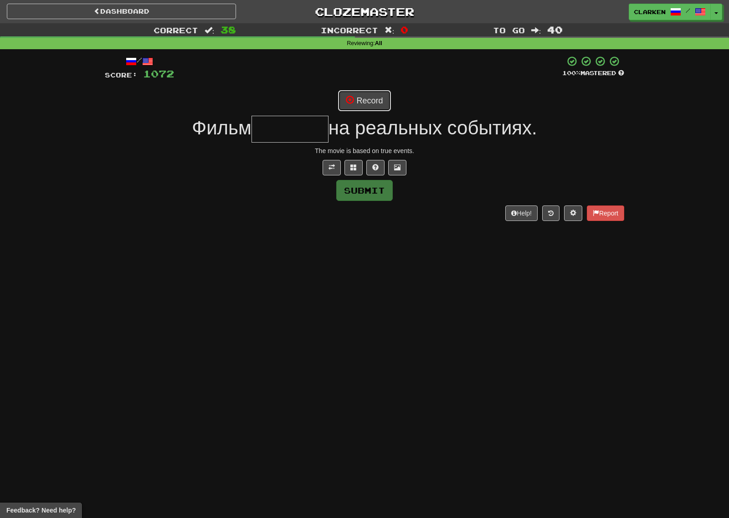
click at [370, 101] on button "Record" at bounding box center [364, 100] width 52 height 21
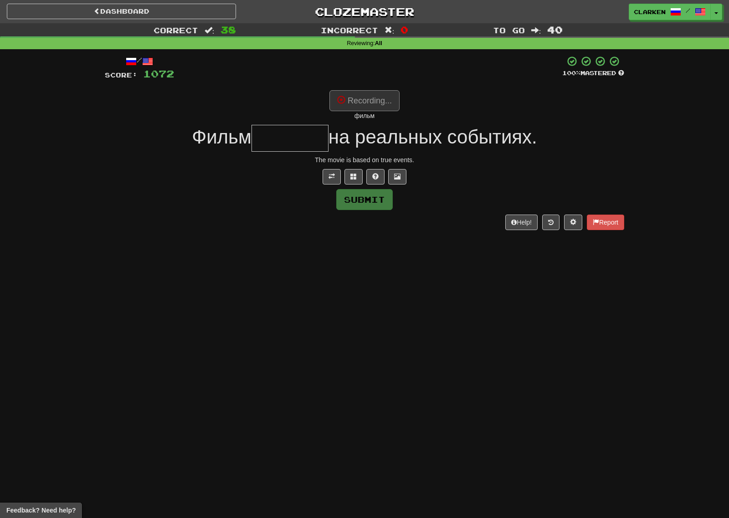
type input "*******"
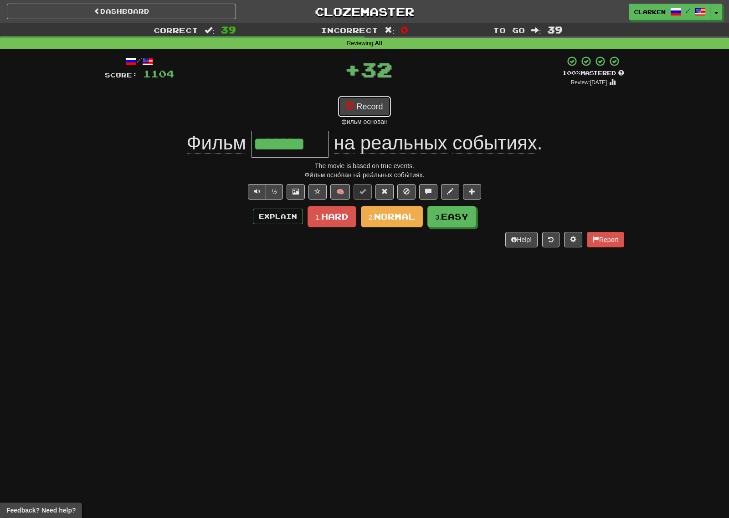
click at [383, 108] on button "Record" at bounding box center [364, 106] width 52 height 21
click at [436, 224] on button "3. Easy" at bounding box center [451, 216] width 49 height 21
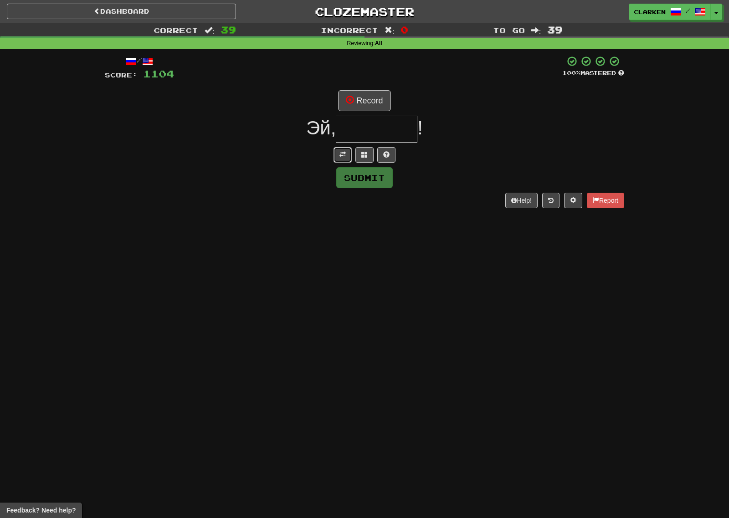
click at [338, 158] on button at bounding box center [342, 154] width 18 height 15
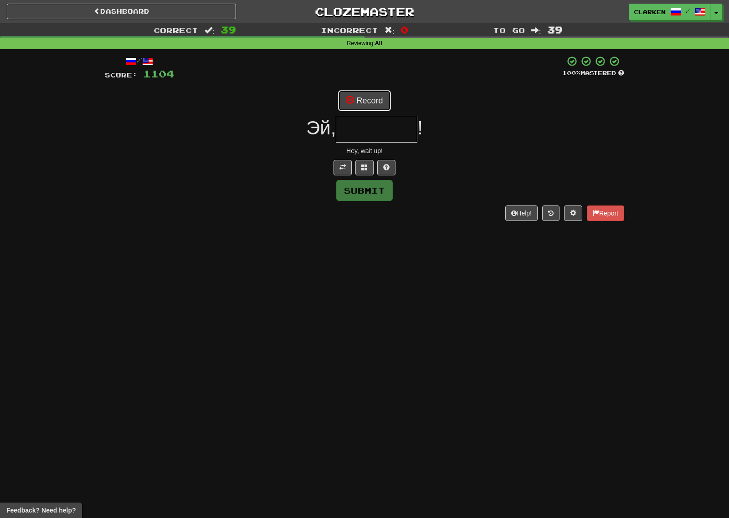
click at [354, 106] on button "Record" at bounding box center [364, 100] width 52 height 21
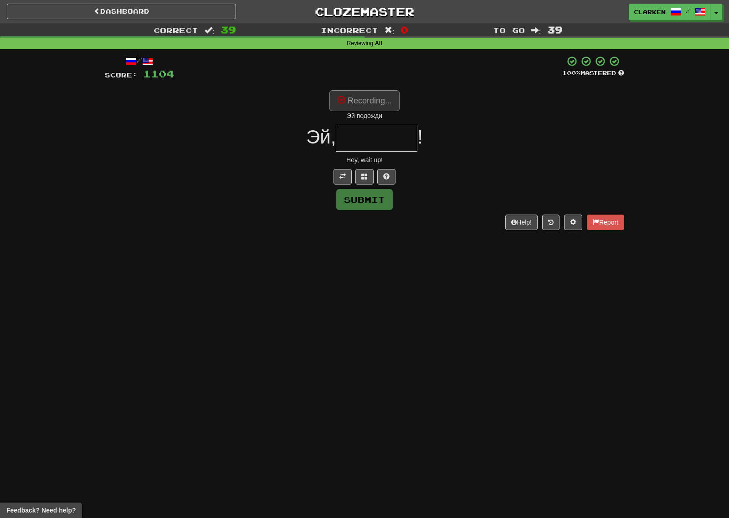
type input "*******"
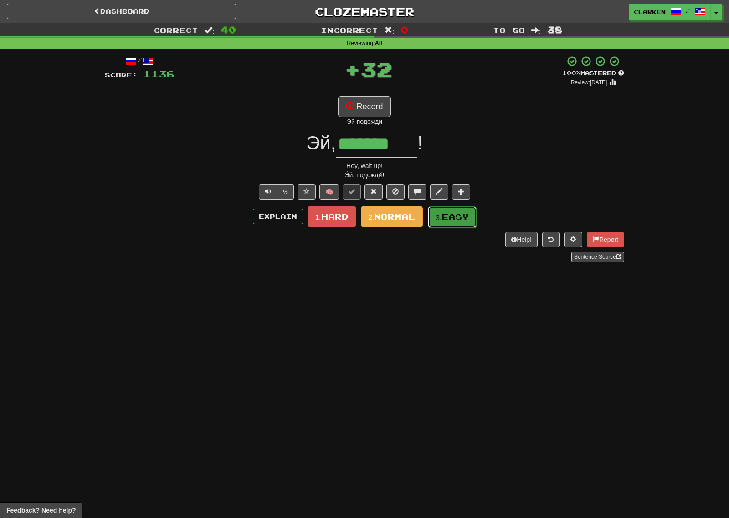
click at [446, 214] on span "Easy" at bounding box center [454, 217] width 27 height 10
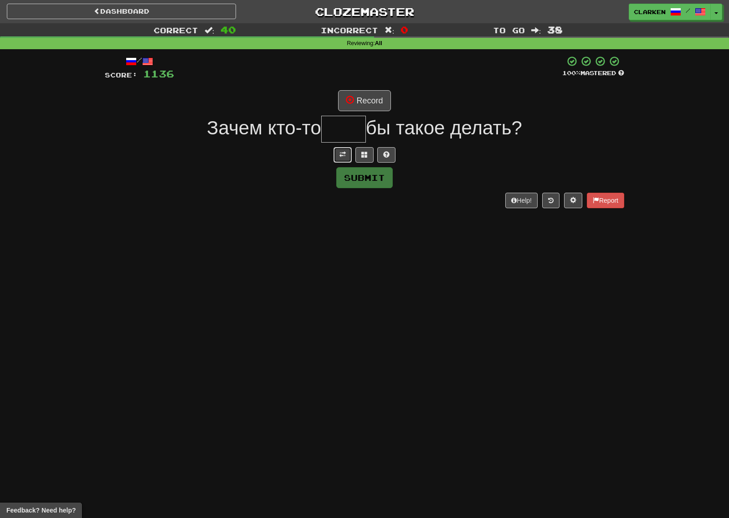
click at [344, 155] on span at bounding box center [342, 154] width 6 height 6
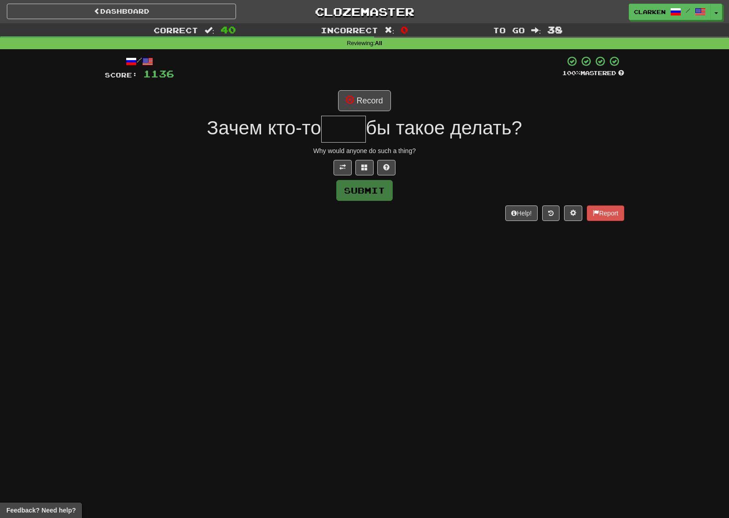
click at [359, 120] on input "text" at bounding box center [343, 129] width 45 height 27
click at [362, 94] on button "Record" at bounding box center [364, 100] width 52 height 21
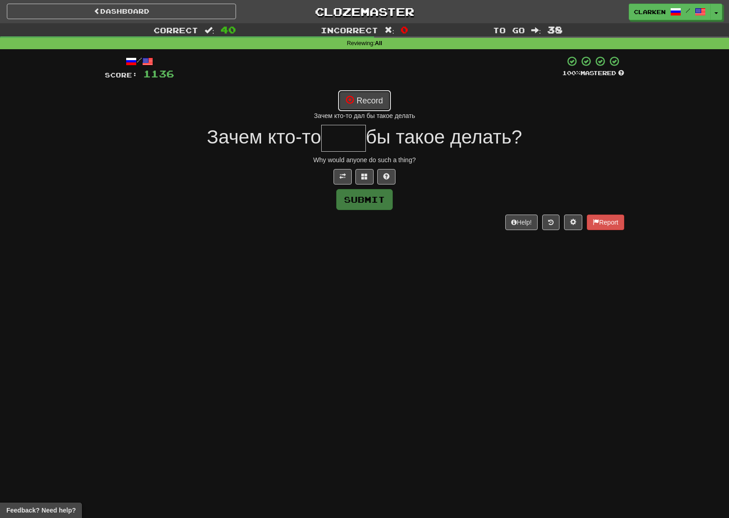
click at [359, 107] on button "Record" at bounding box center [364, 100] width 52 height 21
type input "****"
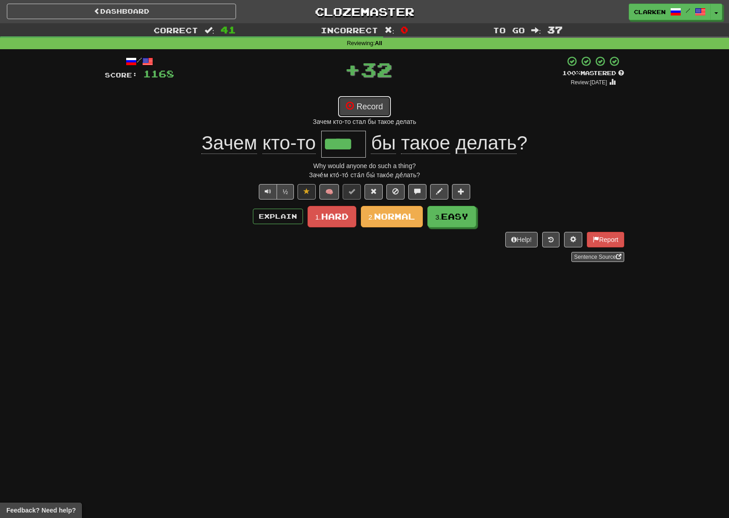
click at [373, 107] on button "Record" at bounding box center [364, 106] width 52 height 21
click at [366, 114] on button "Record" at bounding box center [364, 106] width 52 height 21
click at [395, 213] on span "Normal" at bounding box center [394, 216] width 41 height 10
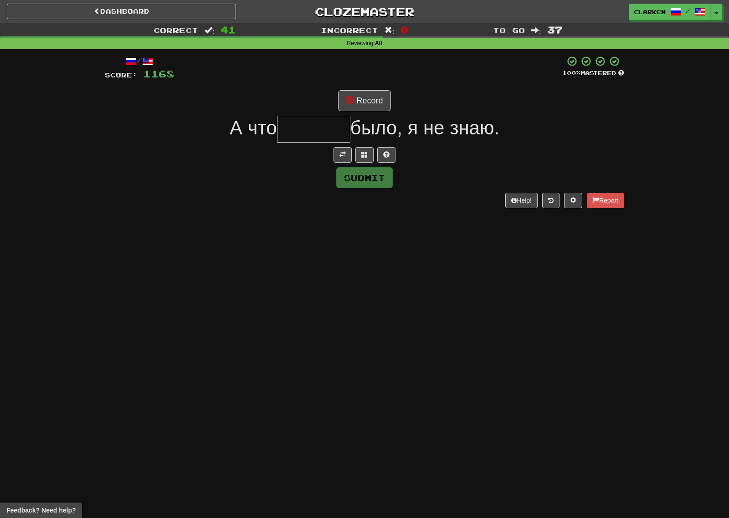
drag, startPoint x: 325, startPoint y: 146, endPoint x: 333, endPoint y: 149, distance: 8.8
click at [332, 148] on div "/ Score: 1168 100 % Mastered Record А что было, я не знаю. Submit Help! Report" at bounding box center [364, 132] width 519 height 152
click at [337, 151] on button at bounding box center [342, 154] width 18 height 15
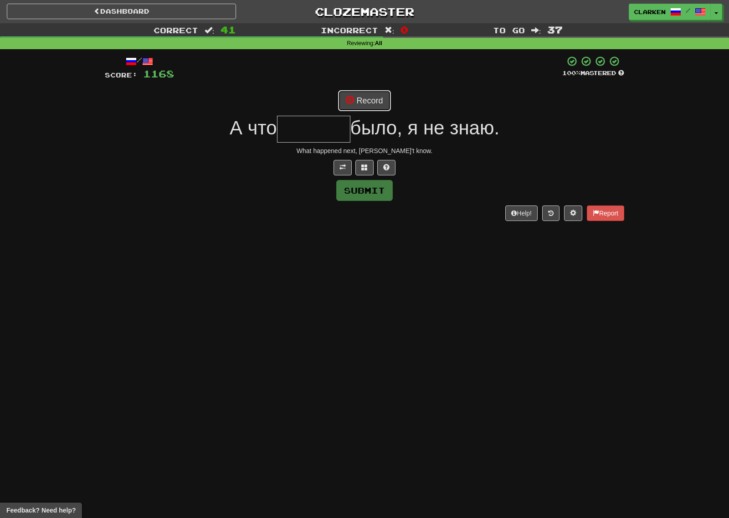
click at [352, 108] on button "Record" at bounding box center [364, 100] width 52 height 21
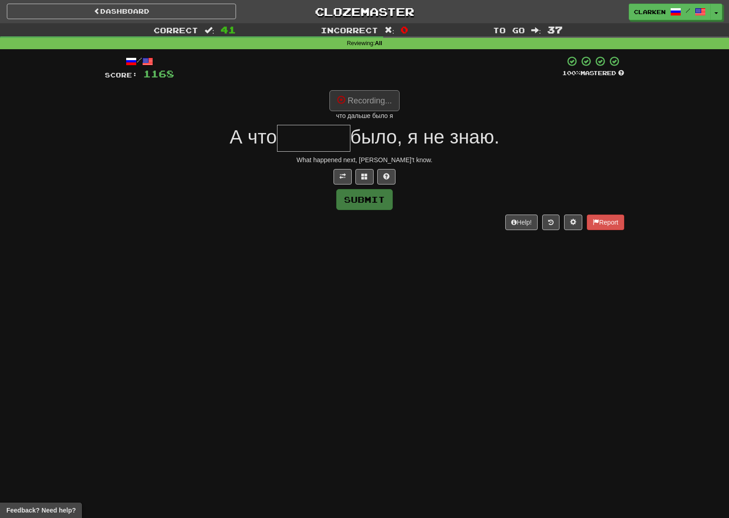
type input "******"
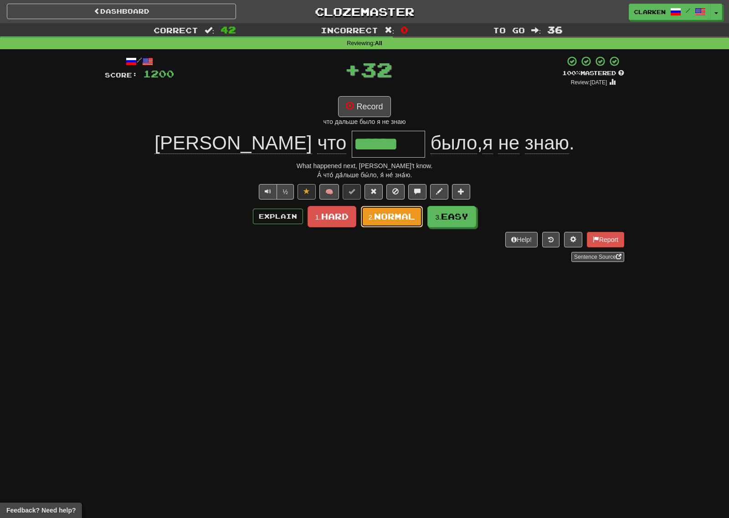
click at [406, 221] on button "2. Normal" at bounding box center [392, 216] width 62 height 21
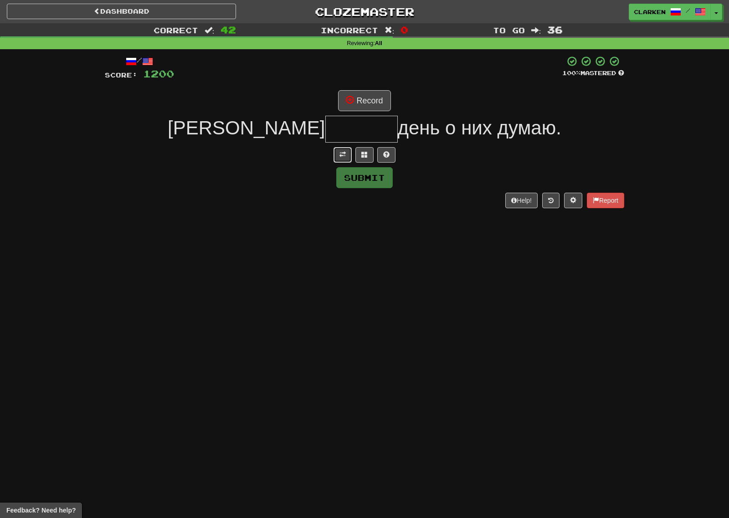
click at [337, 155] on button at bounding box center [342, 154] width 18 height 15
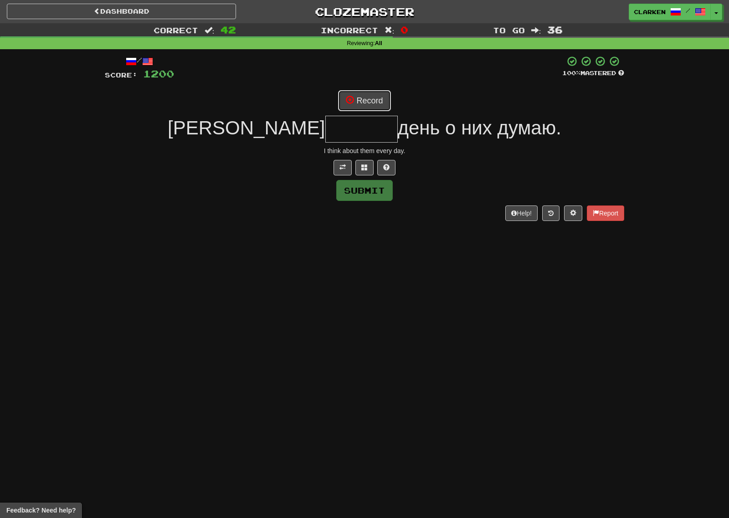
click at [356, 109] on button "Record" at bounding box center [364, 100] width 52 height 21
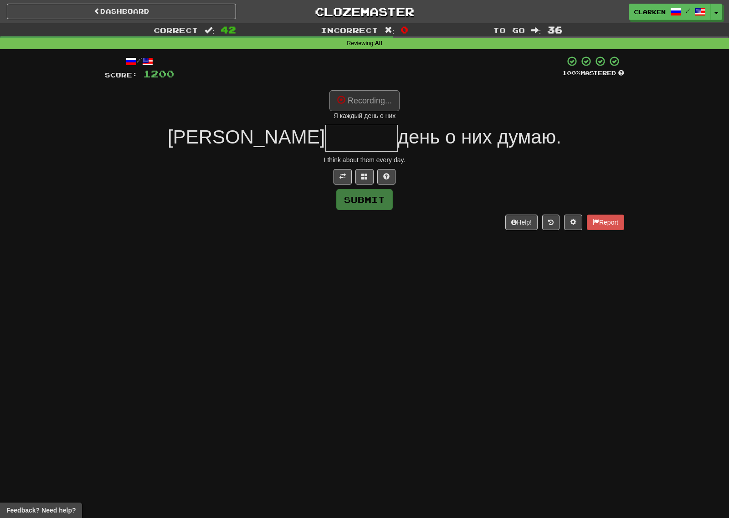
type input "******"
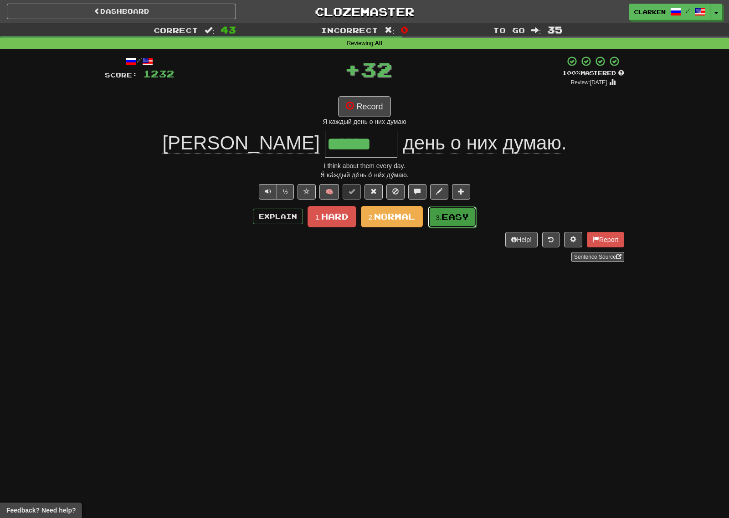
click at [451, 221] on span "Easy" at bounding box center [454, 217] width 27 height 10
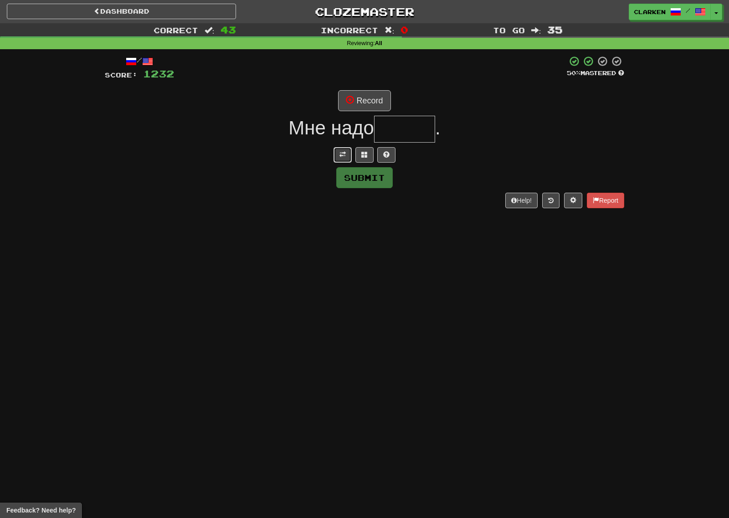
click at [347, 149] on button at bounding box center [342, 154] width 18 height 15
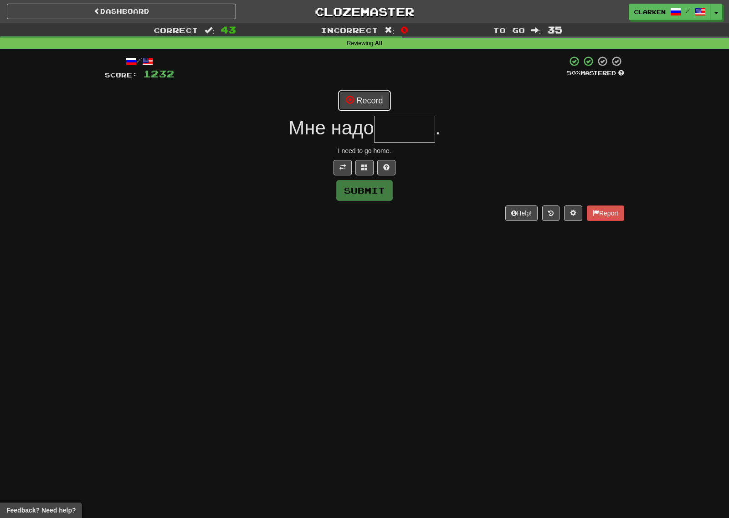
click at [362, 96] on button "Record" at bounding box center [364, 100] width 52 height 21
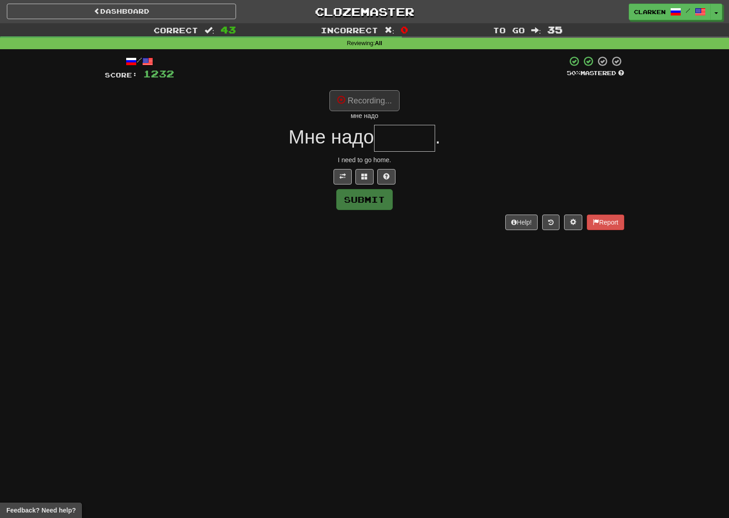
type input "*****"
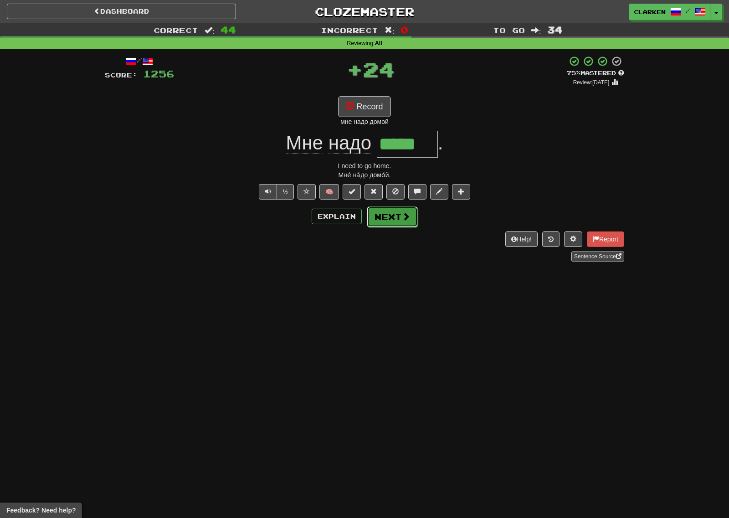
click at [410, 215] on button "Next" at bounding box center [392, 216] width 51 height 21
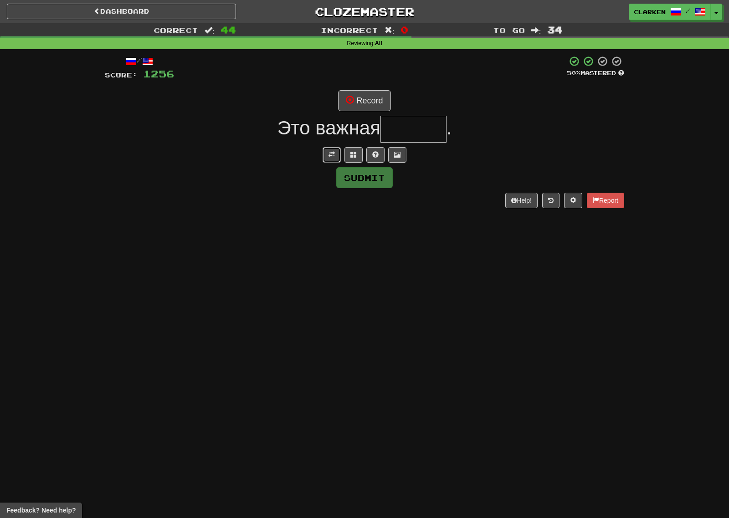
drag, startPoint x: 331, startPoint y: 160, endPoint x: 332, endPoint y: 155, distance: 4.9
click at [331, 160] on button at bounding box center [331, 154] width 18 height 15
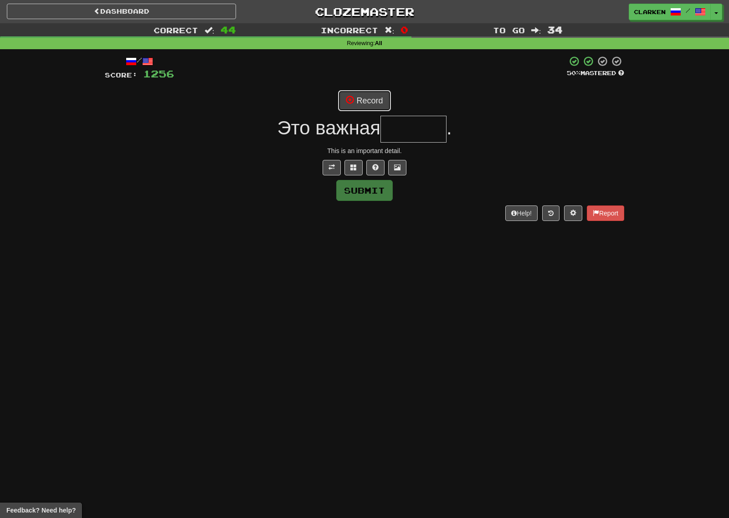
click at [355, 103] on button "Record" at bounding box center [364, 100] width 52 height 21
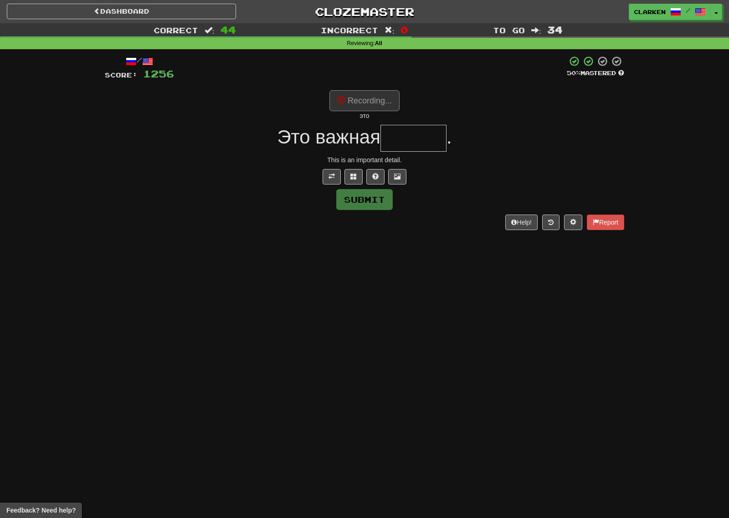
type input "******"
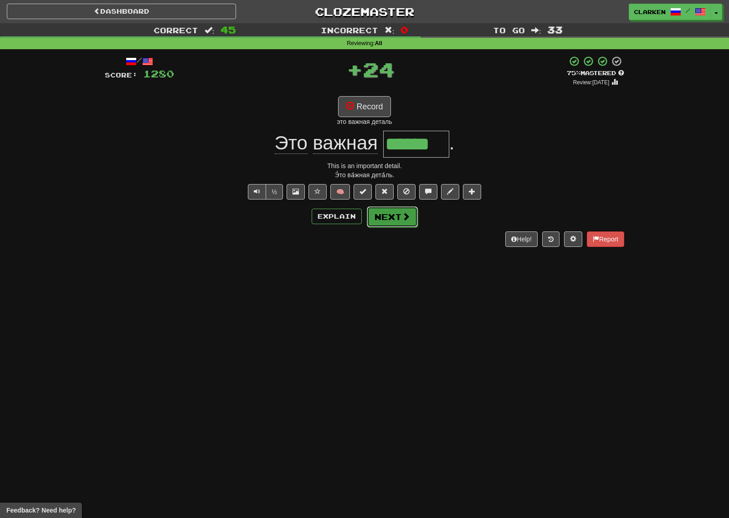
click at [403, 212] on span at bounding box center [406, 216] width 8 height 8
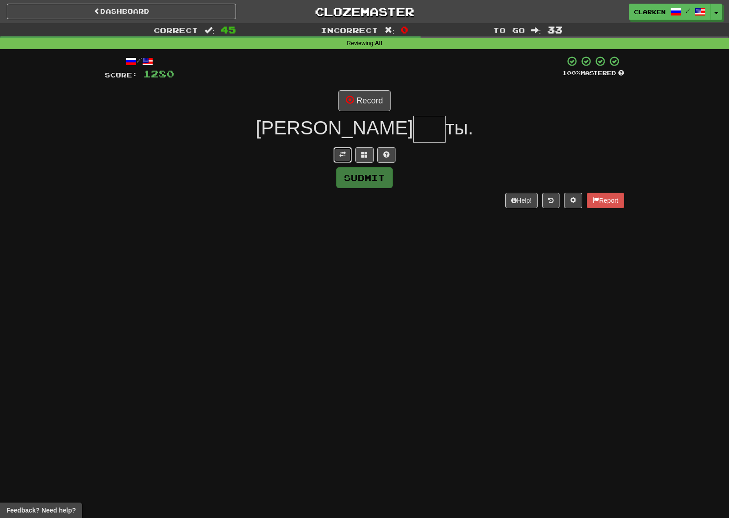
click at [343, 155] on span at bounding box center [342, 154] width 6 height 6
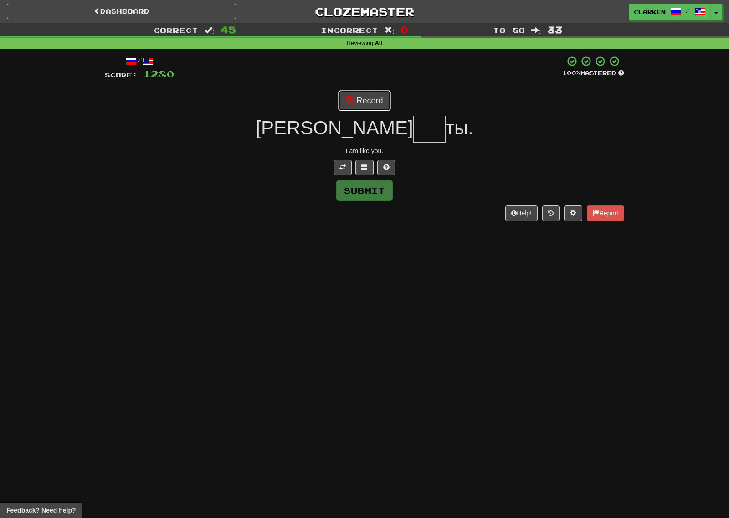
click at [357, 111] on button "Record" at bounding box center [364, 100] width 52 height 21
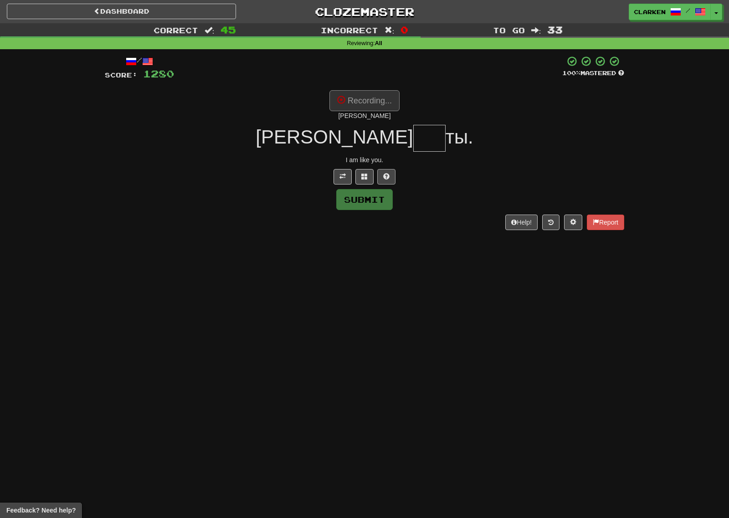
type input "***"
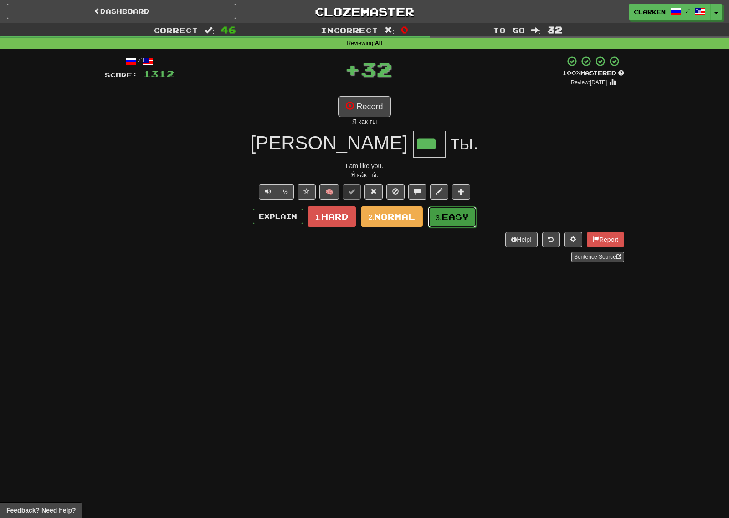
click at [446, 219] on span "Easy" at bounding box center [454, 217] width 27 height 10
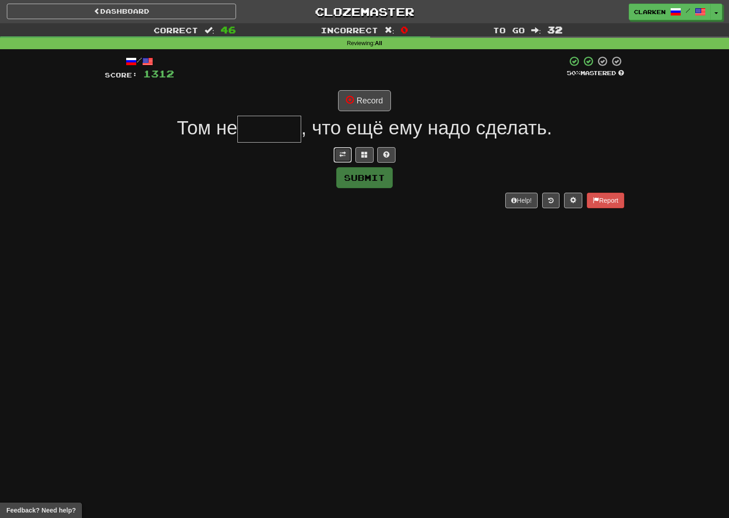
drag, startPoint x: 346, startPoint y: 154, endPoint x: 355, endPoint y: 142, distance: 15.6
click at [346, 154] on button at bounding box center [342, 154] width 18 height 15
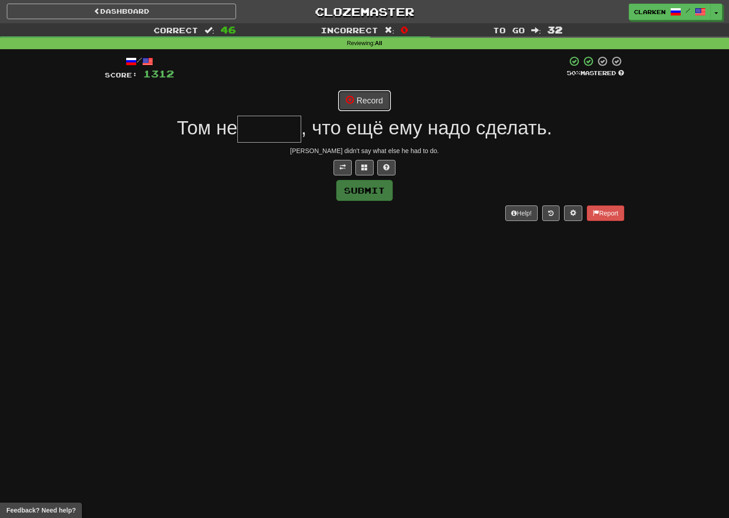
click at [369, 109] on button "Record" at bounding box center [364, 100] width 52 height 21
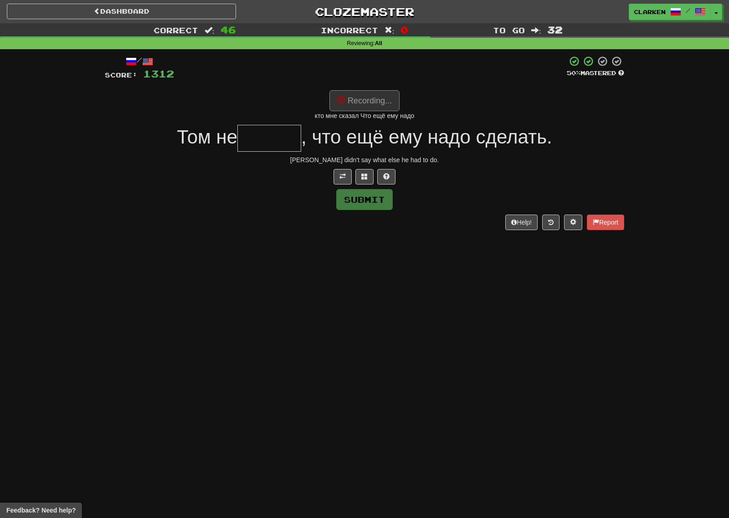
type input "******"
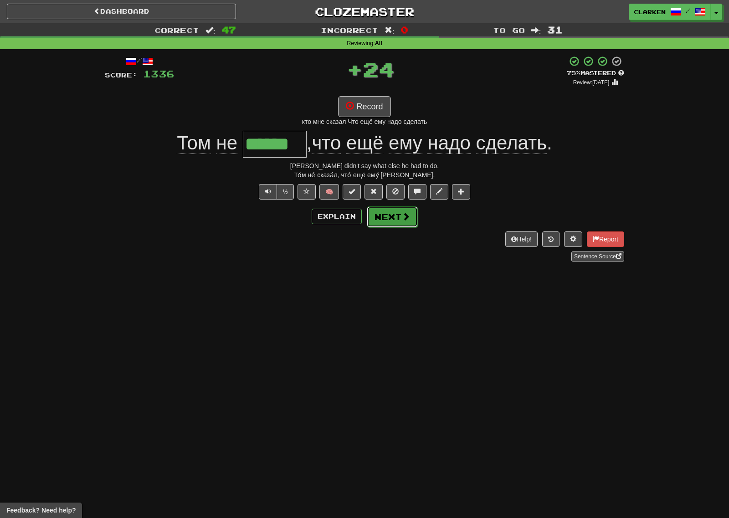
click at [403, 218] on span at bounding box center [406, 216] width 8 height 8
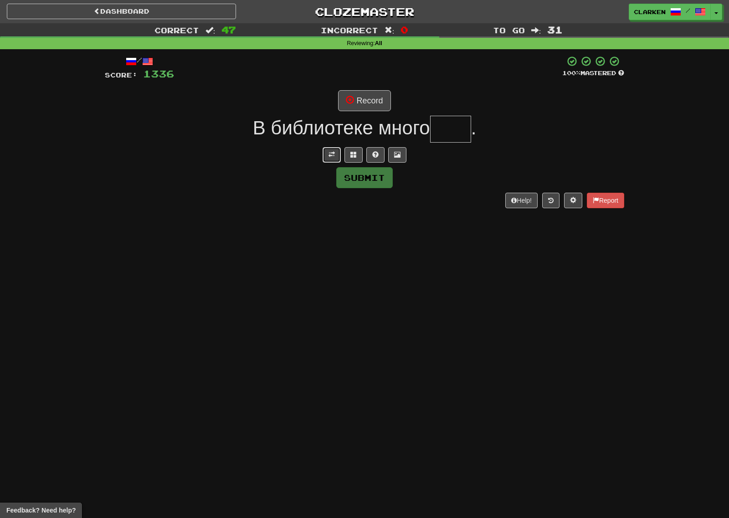
click at [332, 156] on span at bounding box center [331, 154] width 6 height 6
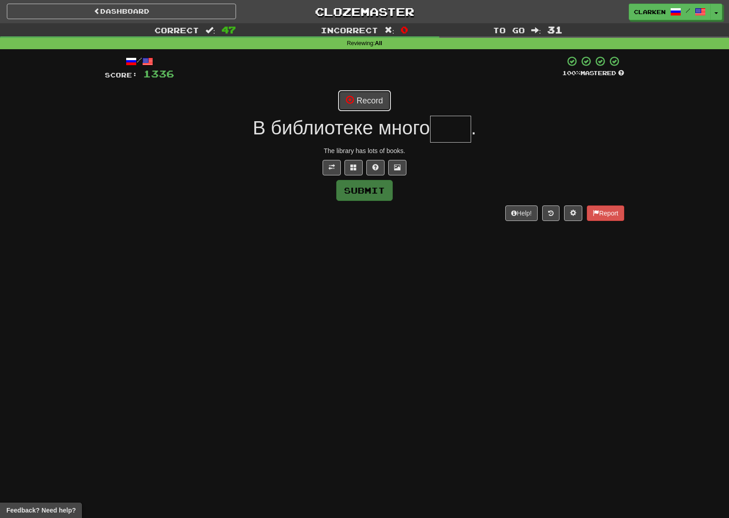
click at [348, 107] on button "Record" at bounding box center [364, 100] width 52 height 21
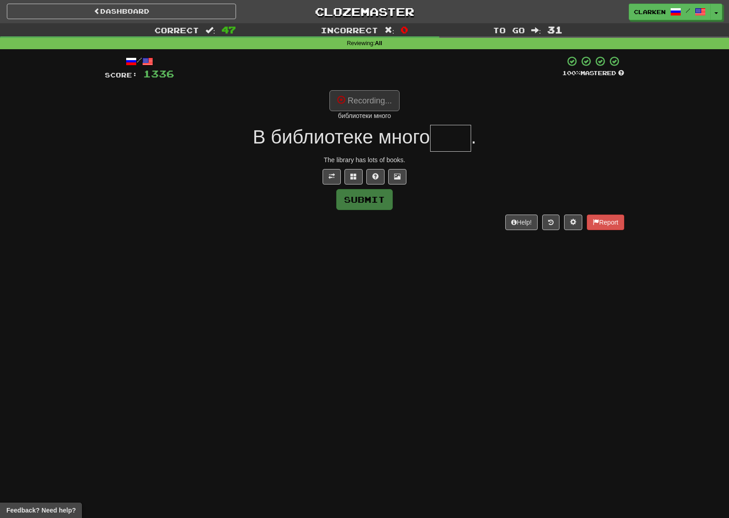
type input "****"
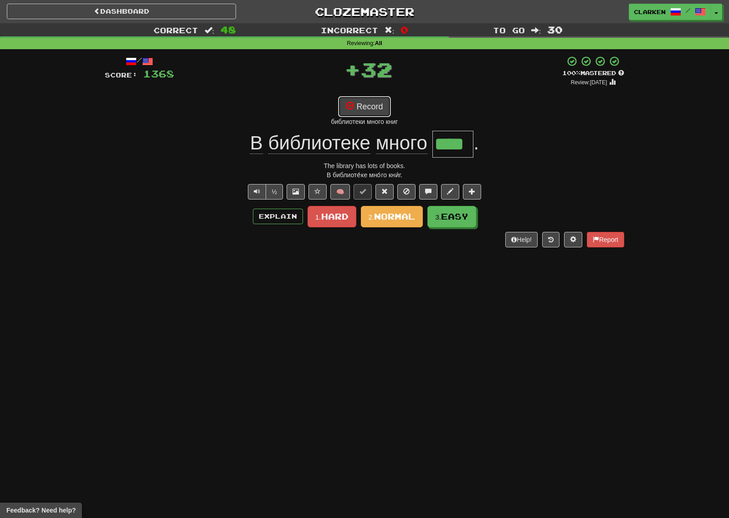
click at [380, 117] on div "Record библиотеки много книг" at bounding box center [364, 111] width 519 height 30
click at [373, 99] on button "Record" at bounding box center [364, 106] width 52 height 21
click at [455, 218] on span "Easy" at bounding box center [454, 217] width 27 height 10
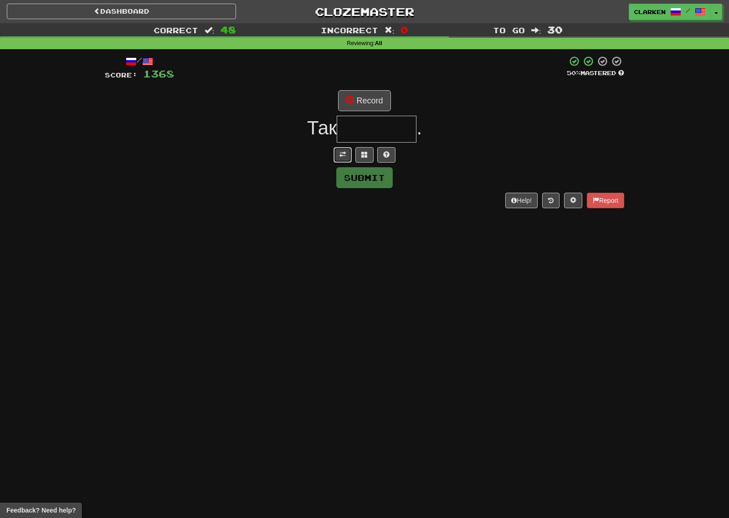
click at [347, 158] on button at bounding box center [342, 154] width 18 height 15
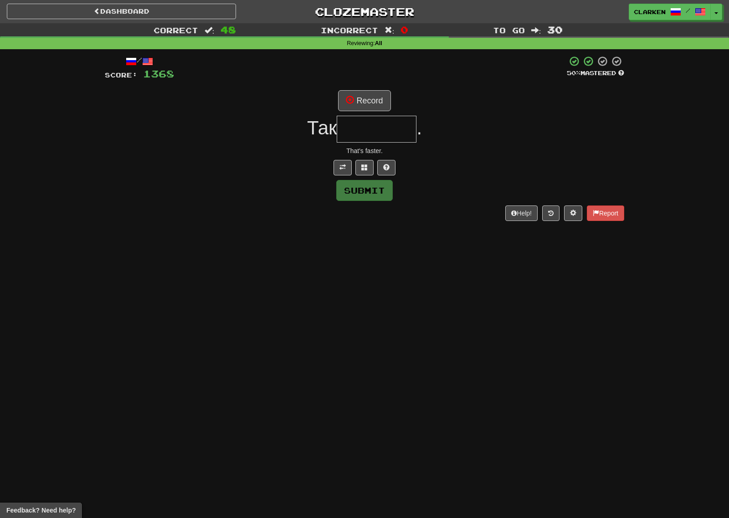
click at [363, 117] on input "text" at bounding box center [377, 129] width 80 height 27
click at [367, 103] on button "Record" at bounding box center [364, 100] width 52 height 21
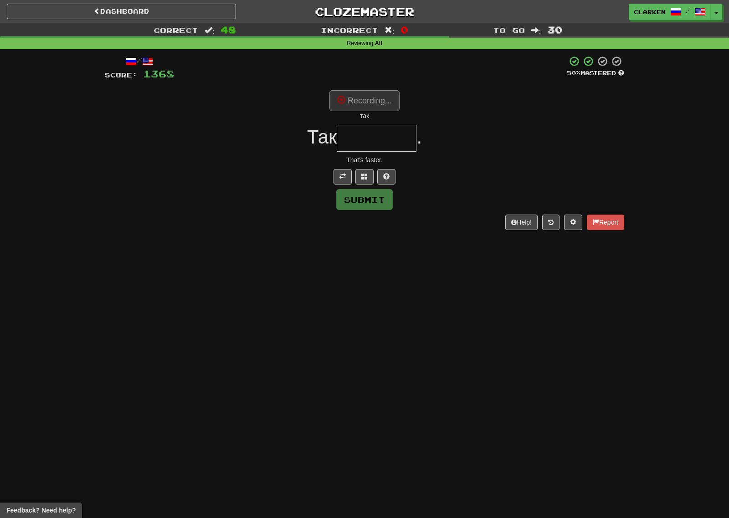
type input "*******"
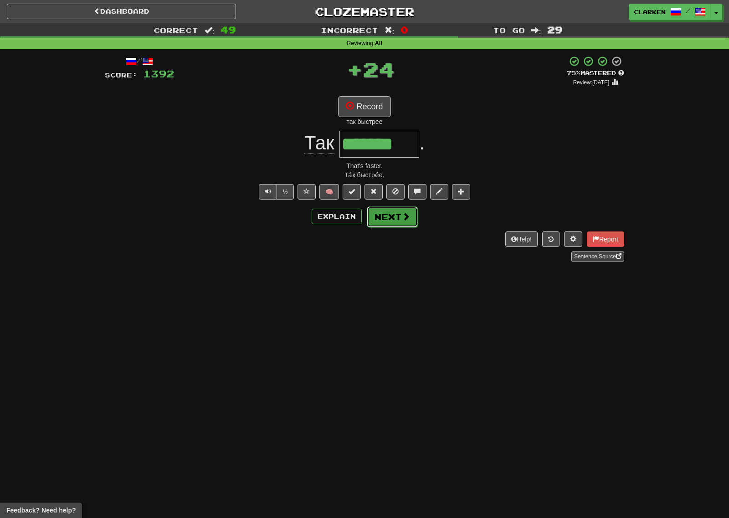
click at [407, 223] on button "Next" at bounding box center [392, 216] width 51 height 21
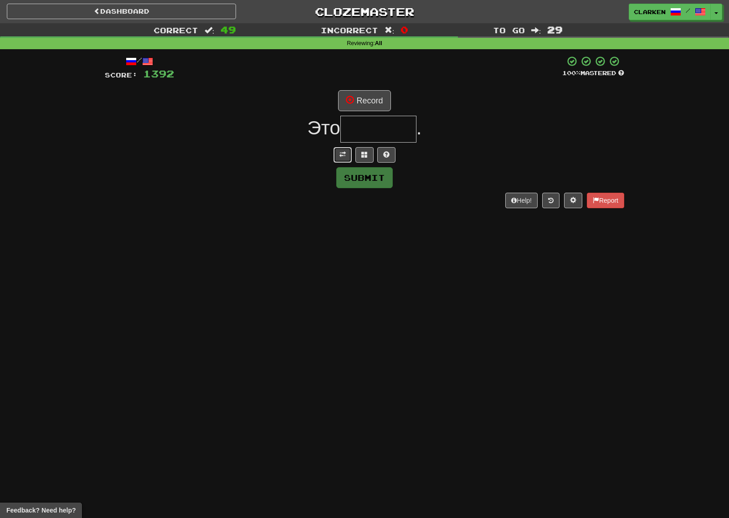
click at [339, 156] on button at bounding box center [342, 154] width 18 height 15
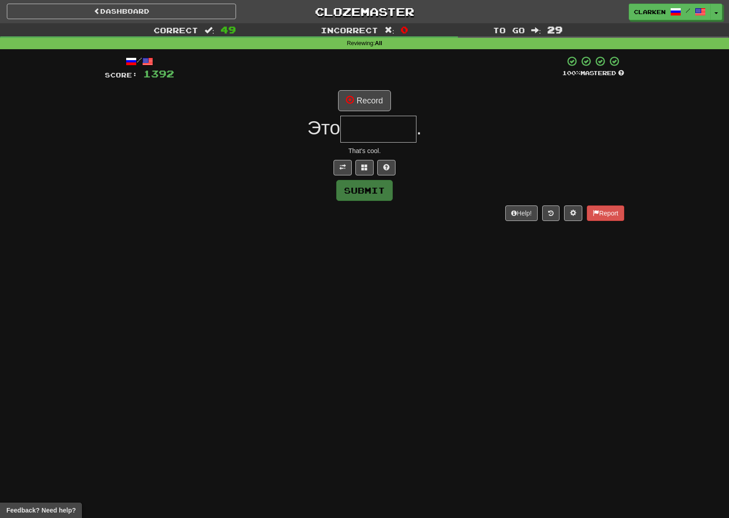
click at [350, 115] on div "/ Score: 1392 100 % Mastered Record Это . That's cool. Submit Help! Report" at bounding box center [364, 138] width 519 height 165
click at [352, 106] on button "Record" at bounding box center [364, 100] width 52 height 21
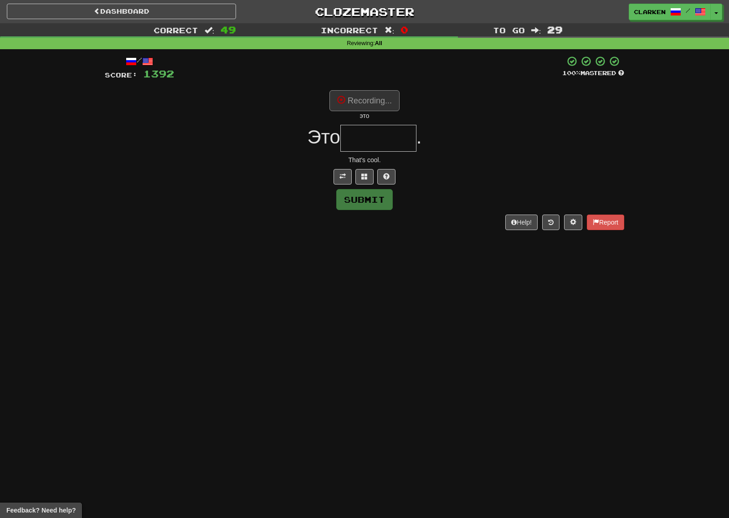
type input "*******"
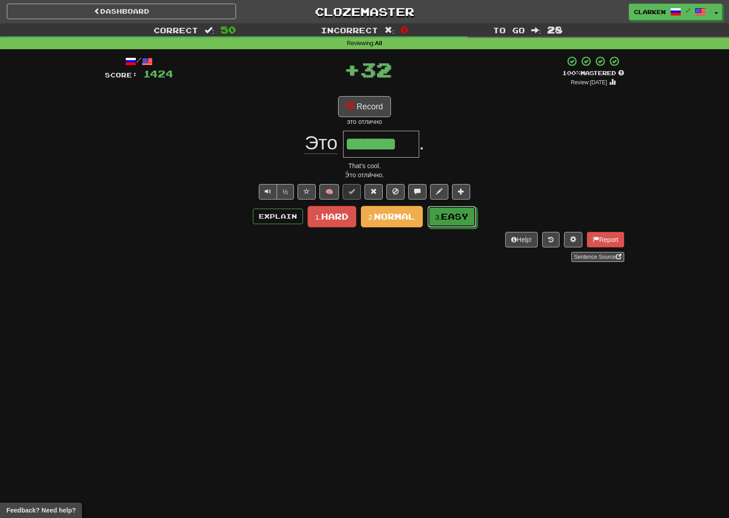
drag, startPoint x: 443, startPoint y: 216, endPoint x: 416, endPoint y: 209, distance: 27.4
click at [441, 216] on small "3." at bounding box center [438, 217] width 6 height 8
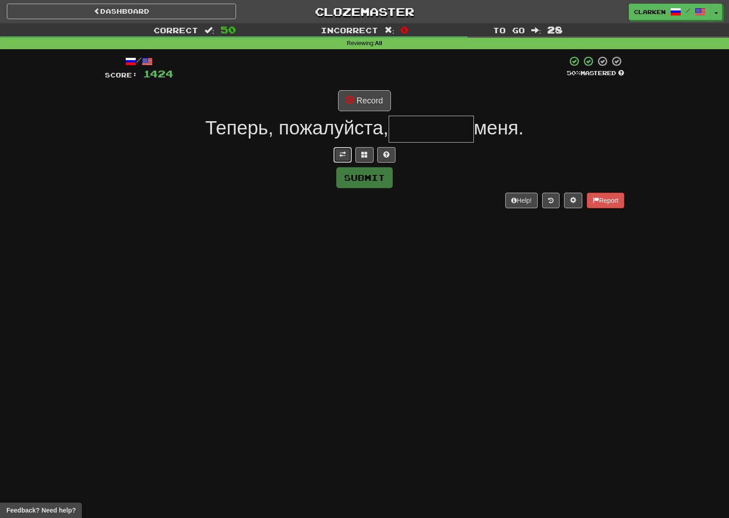
click at [344, 151] on span at bounding box center [342, 154] width 6 height 6
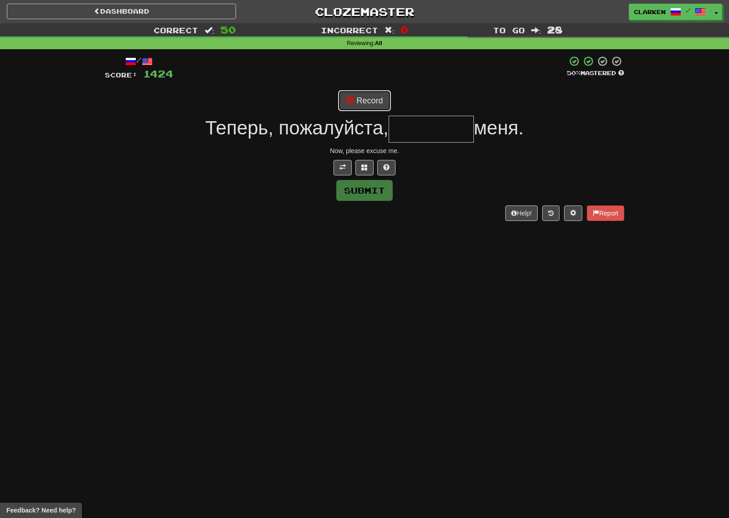
click at [358, 111] on button "Record" at bounding box center [364, 100] width 52 height 21
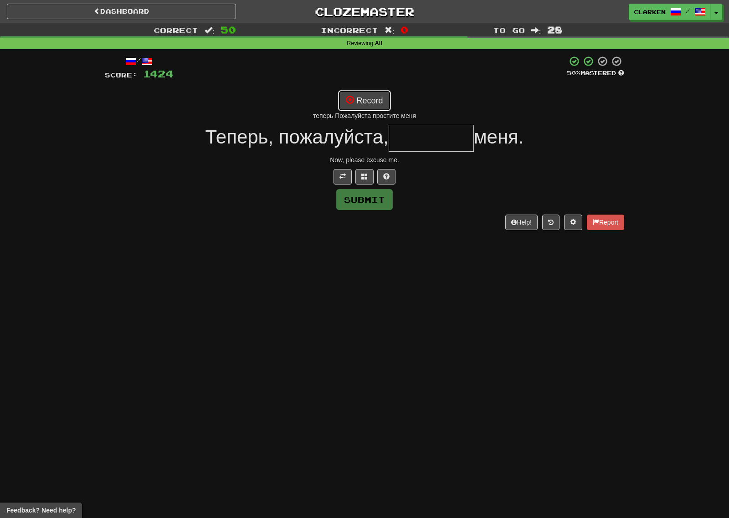
click at [358, 91] on button "Record" at bounding box center [364, 100] width 52 height 21
click at [381, 103] on button "Record" at bounding box center [364, 100] width 52 height 21
click at [365, 174] on span at bounding box center [364, 176] width 6 height 6
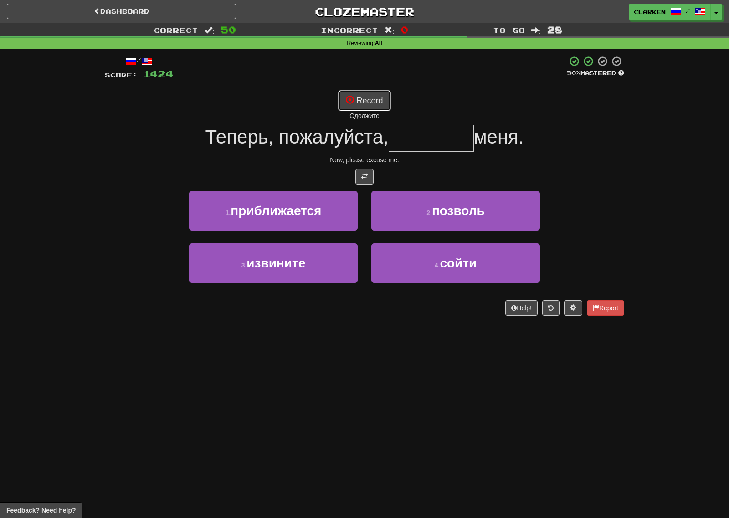
click at [363, 107] on button "Record" at bounding box center [364, 100] width 52 height 21
type input "********"
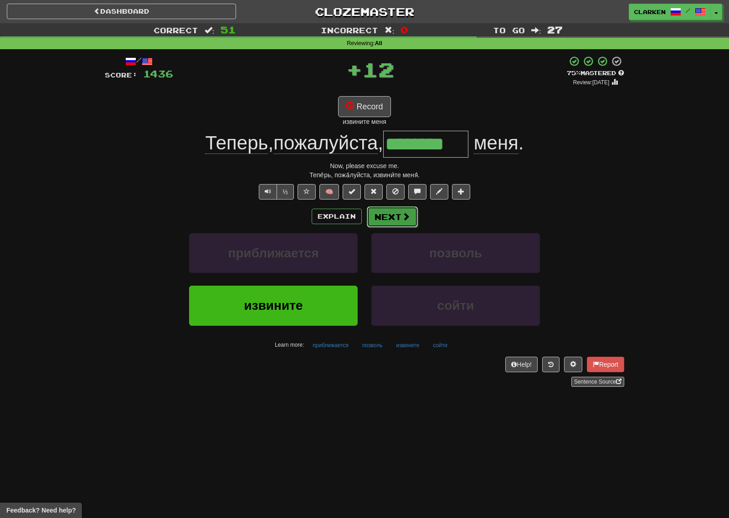
click at [392, 223] on button "Next" at bounding box center [392, 216] width 51 height 21
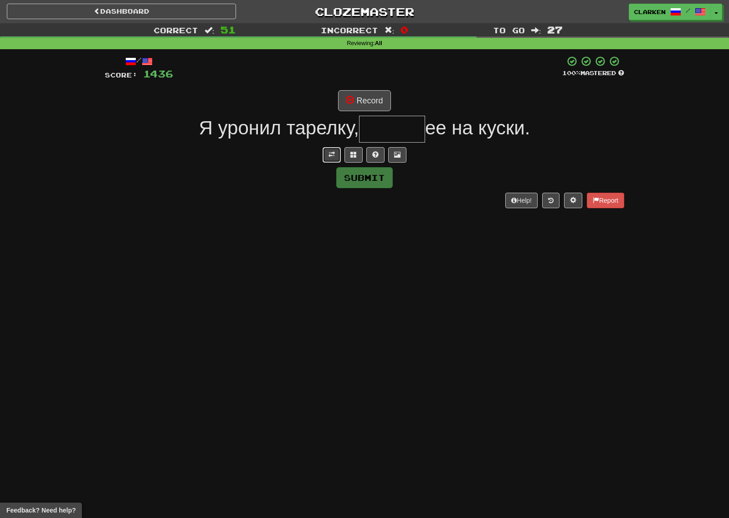
drag, startPoint x: 330, startPoint y: 152, endPoint x: 340, endPoint y: 118, distance: 35.3
click at [330, 151] on span at bounding box center [331, 154] width 6 height 6
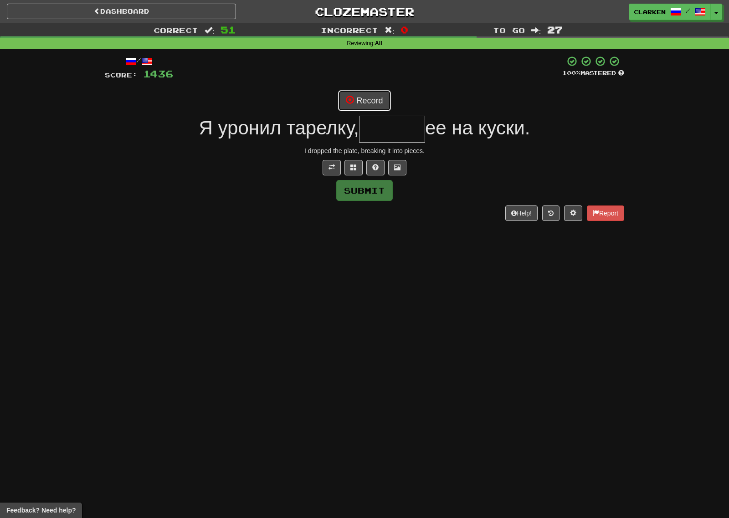
click at [360, 100] on button "Record" at bounding box center [364, 100] width 52 height 21
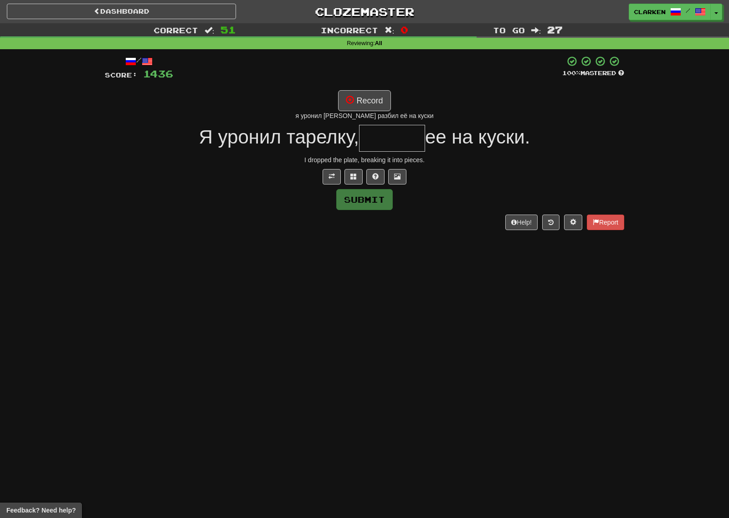
click at [336, 108] on div "Record я уронил тарелку разбил её на куски" at bounding box center [364, 105] width 519 height 30
click at [344, 107] on button "Record" at bounding box center [364, 100] width 52 height 21
type input "******"
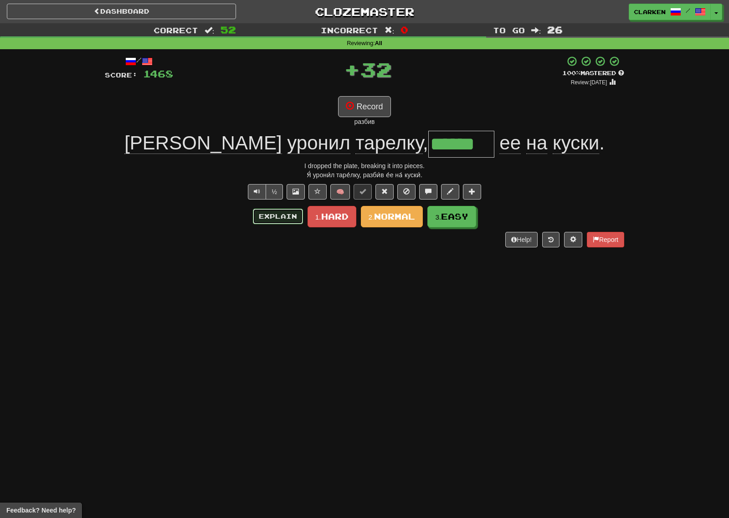
click at [293, 210] on button "Explain" at bounding box center [278, 216] width 50 height 15
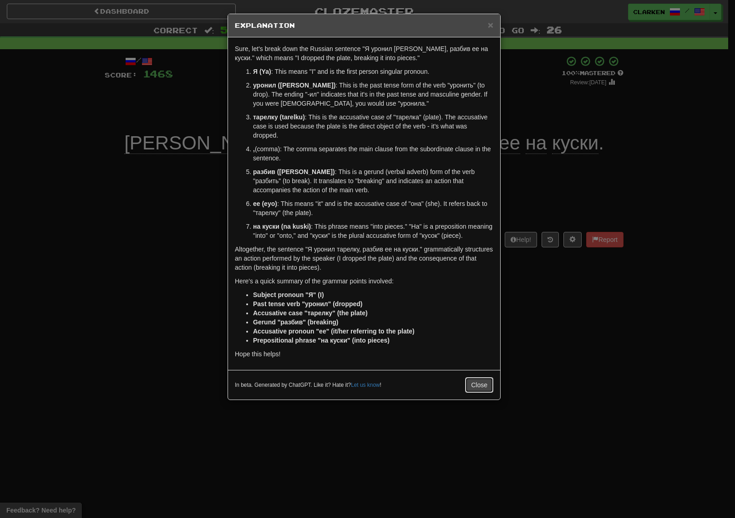
click at [479, 379] on button "Close" at bounding box center [479, 384] width 28 height 15
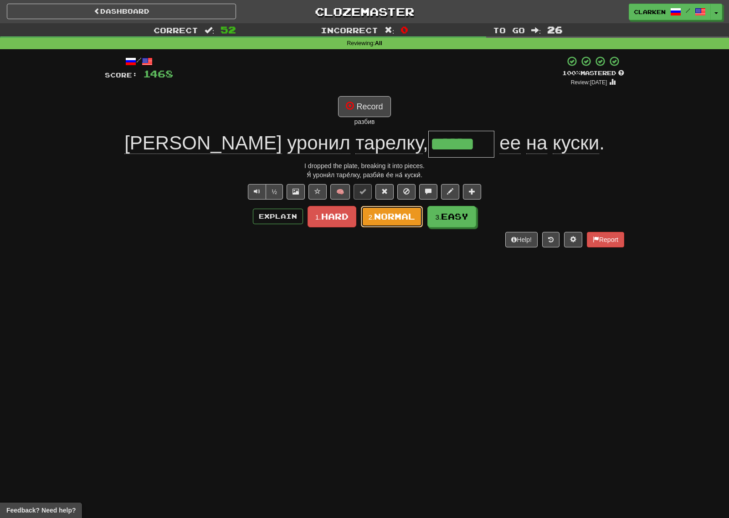
click at [389, 222] on button "2. Normal" at bounding box center [392, 216] width 62 height 21
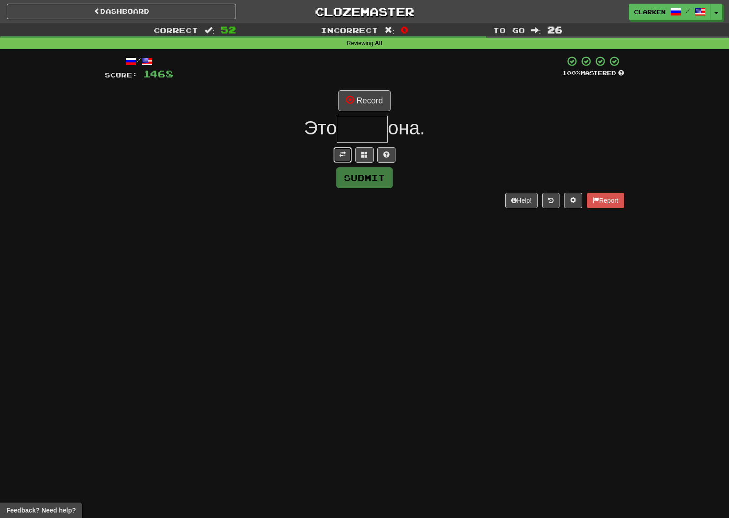
click at [338, 153] on button at bounding box center [342, 154] width 18 height 15
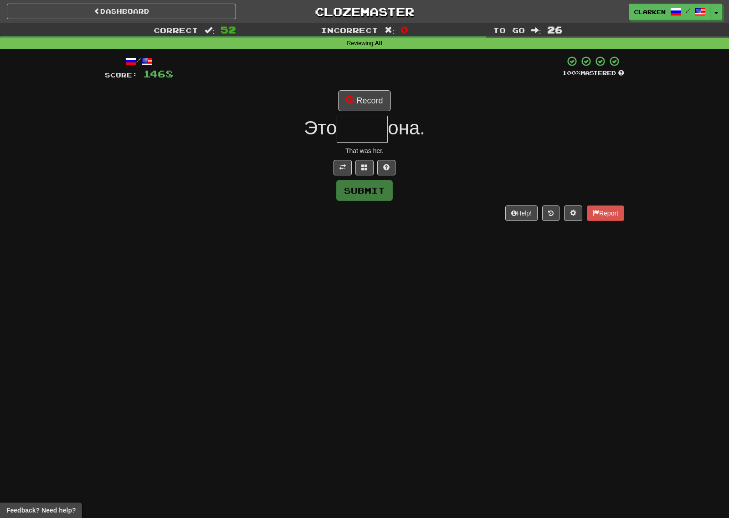
click at [367, 116] on div "/ Score: 1468 100 % Mastered Record Это она. That was her. Submit Help! Report" at bounding box center [364, 138] width 519 height 165
click at [367, 103] on button "Record" at bounding box center [364, 100] width 52 height 21
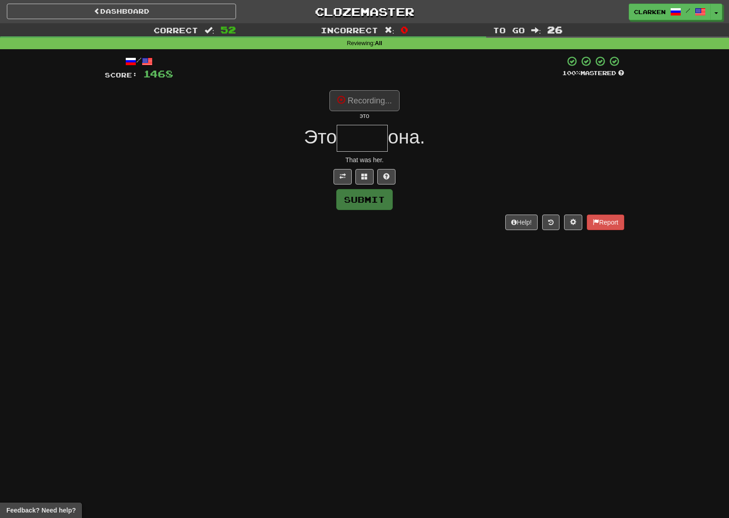
type input "****"
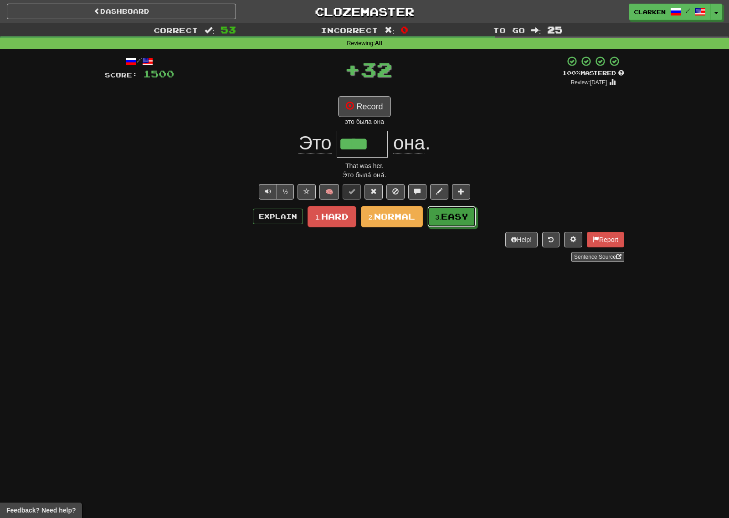
drag, startPoint x: 453, startPoint y: 224, endPoint x: 437, endPoint y: 213, distance: 19.2
click at [452, 224] on button "3. Easy" at bounding box center [451, 216] width 49 height 21
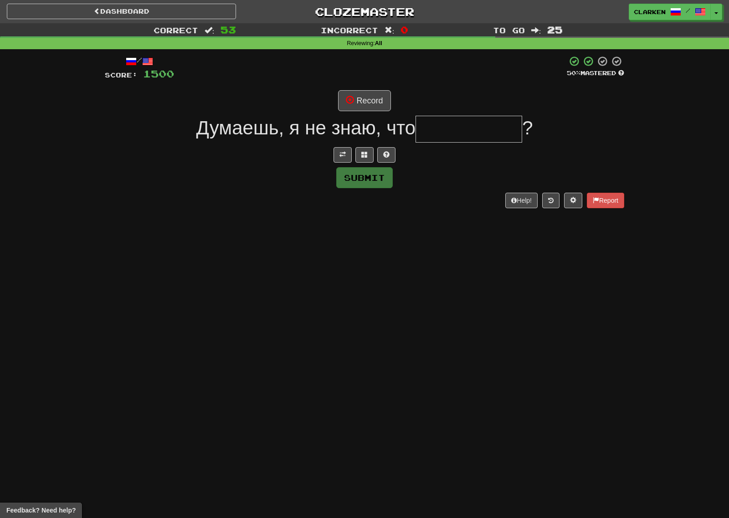
click at [332, 148] on div at bounding box center [364, 154] width 519 height 15
click at [347, 153] on button at bounding box center [342, 154] width 18 height 15
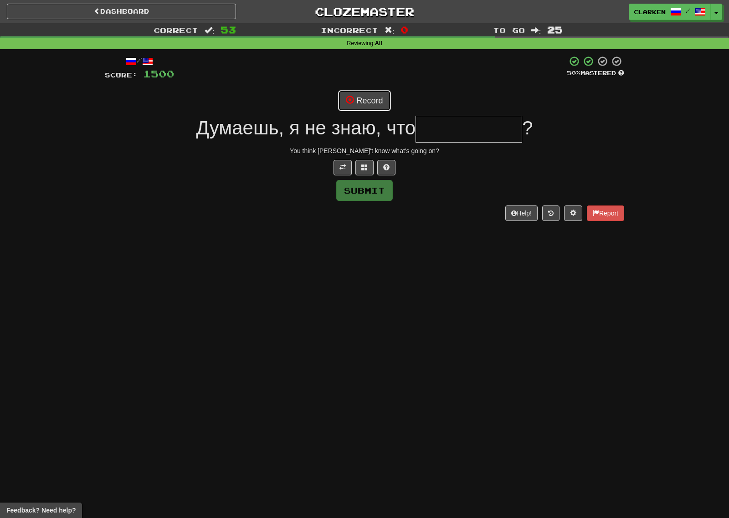
click at [363, 104] on button "Record" at bounding box center [364, 100] width 52 height 21
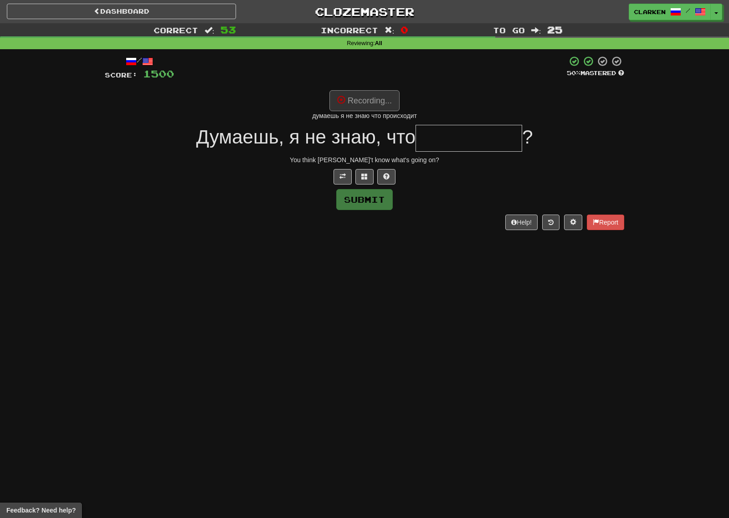
type input "**********"
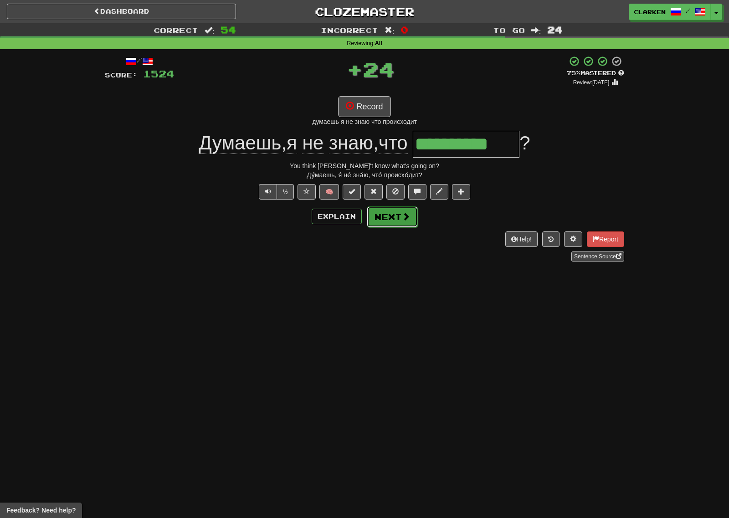
click at [405, 219] on span at bounding box center [406, 216] width 8 height 8
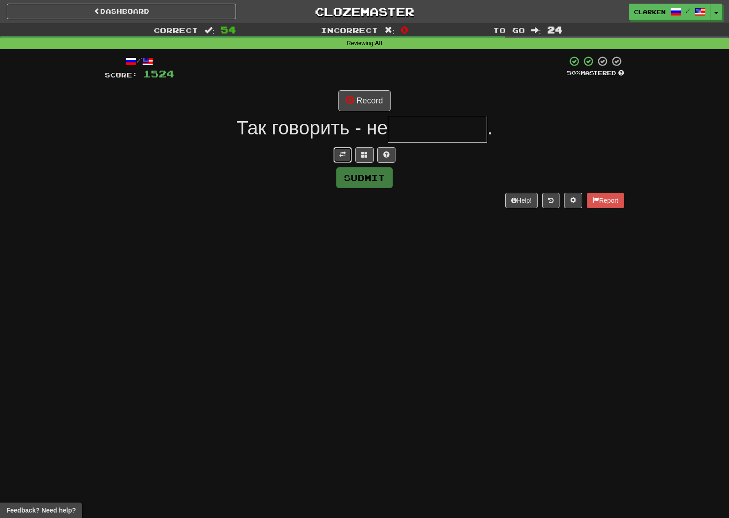
click at [333, 158] on button at bounding box center [342, 154] width 18 height 15
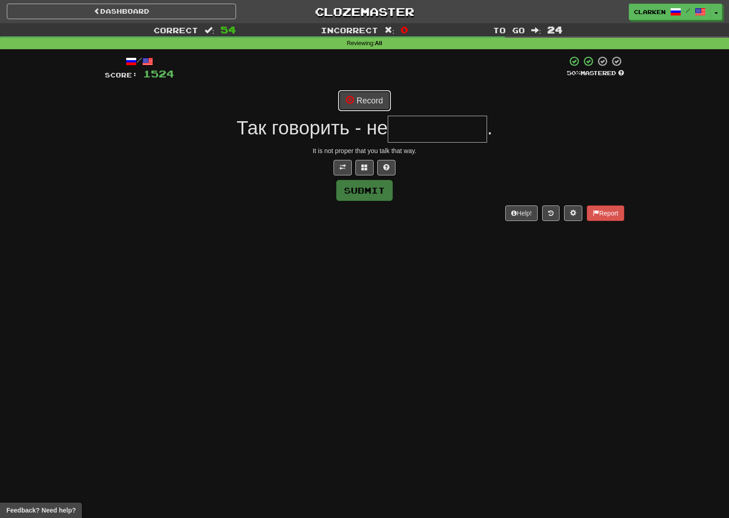
click at [347, 106] on button "Record" at bounding box center [364, 100] width 52 height 21
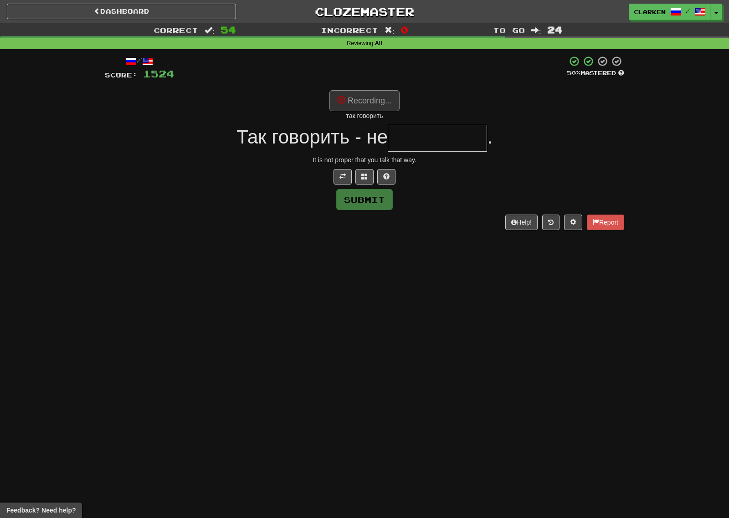
type input "*********"
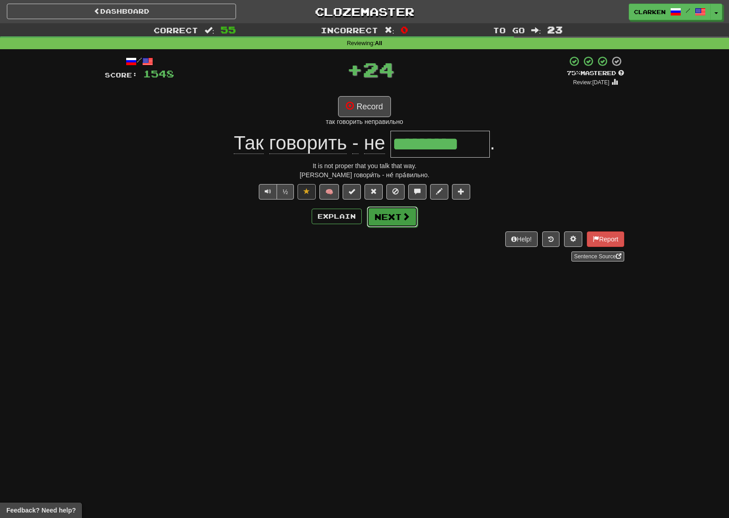
click at [393, 219] on button "Next" at bounding box center [392, 216] width 51 height 21
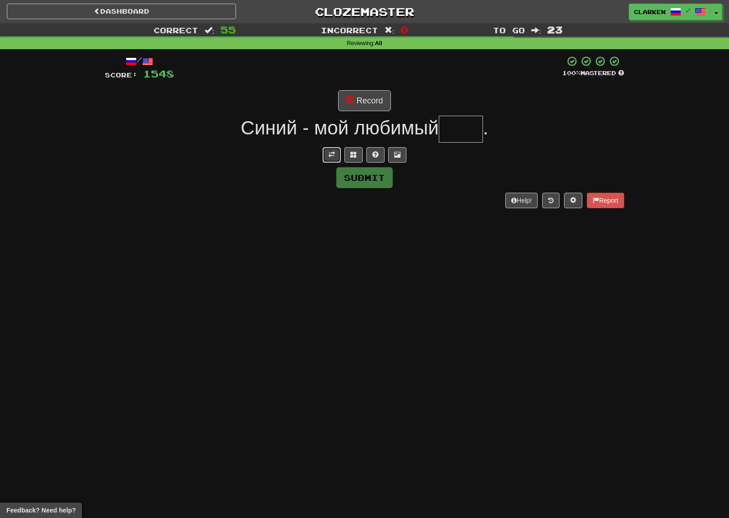
click at [336, 159] on button at bounding box center [331, 154] width 18 height 15
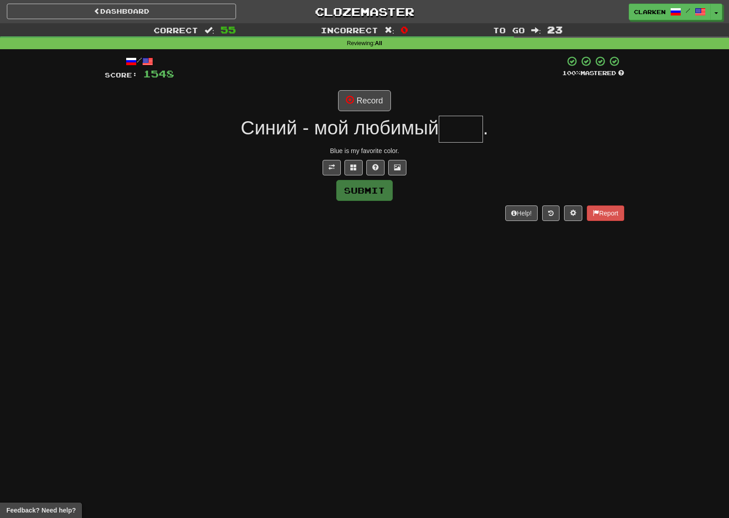
click at [339, 112] on div "/ Score: 1548 100 % Mastered Record Синий - мой любимый . Blue is my favorite c…" at bounding box center [364, 138] width 519 height 165
click at [343, 108] on button "Record" at bounding box center [364, 100] width 52 height 21
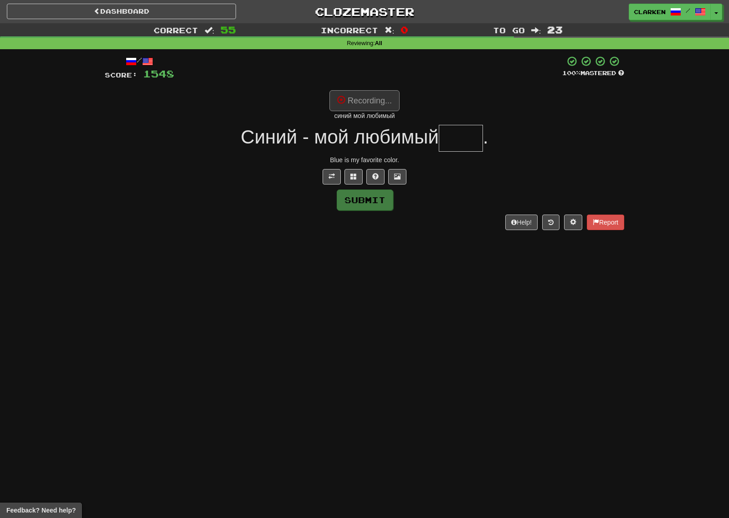
type input "****"
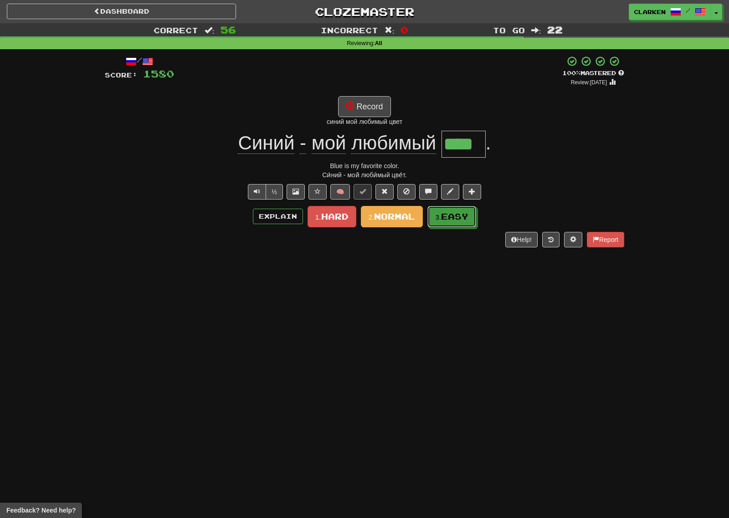
click at [440, 225] on button "3. Easy" at bounding box center [451, 216] width 49 height 21
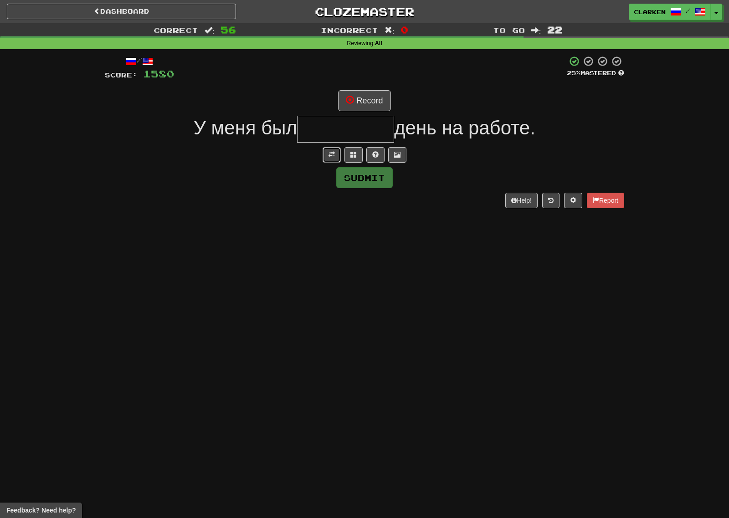
drag, startPoint x: 328, startPoint y: 154, endPoint x: 337, endPoint y: 138, distance: 18.9
click at [328, 155] on button at bounding box center [331, 154] width 18 height 15
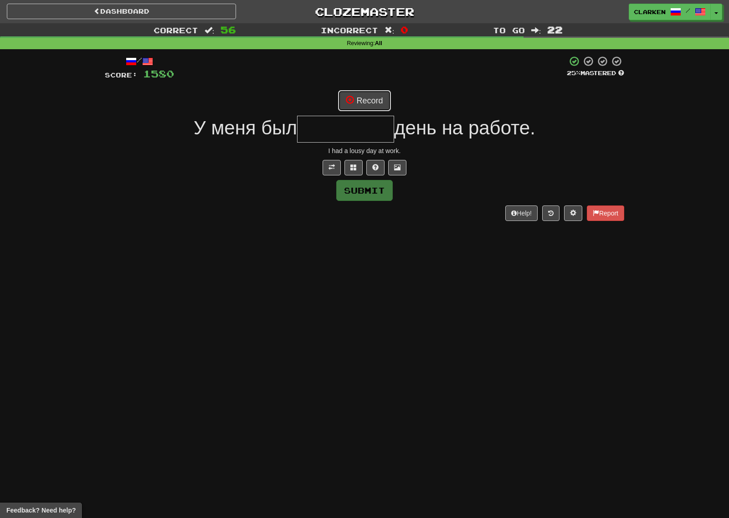
click at [355, 93] on button "Record" at bounding box center [364, 100] width 52 height 21
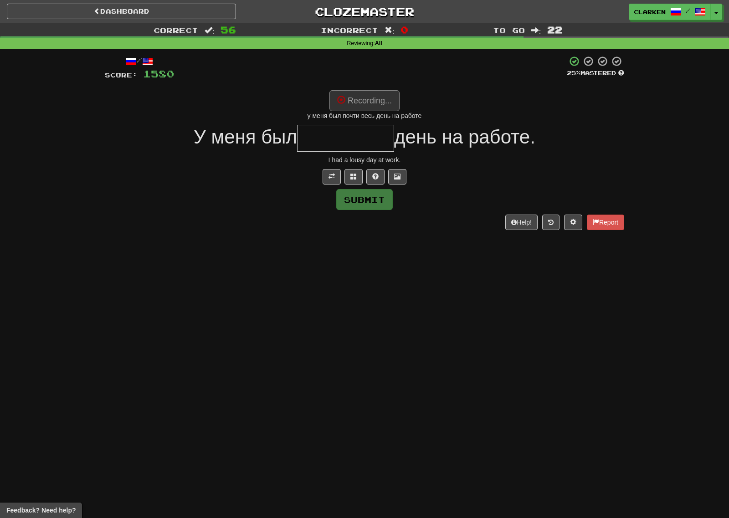
type input "********"
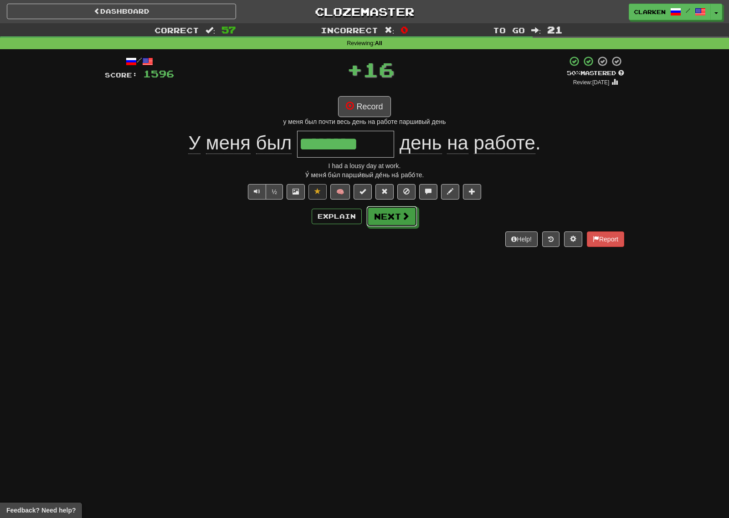
click at [401, 220] on span at bounding box center [405, 216] width 8 height 8
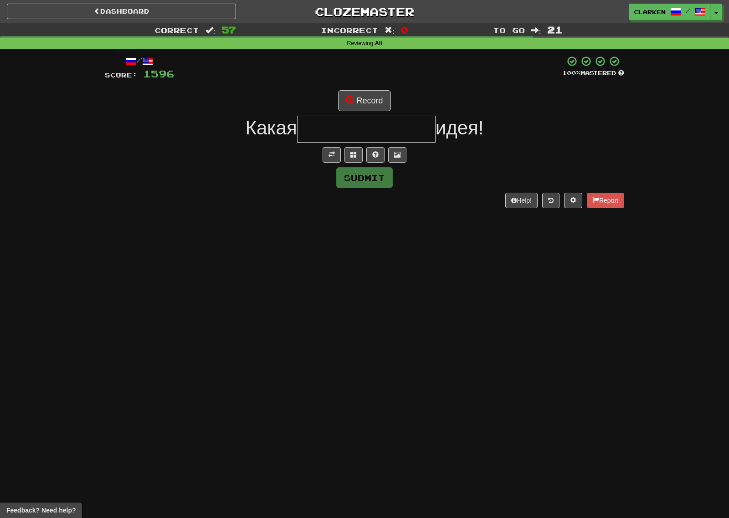
click at [330, 165] on div "/ Score: 1596 100 % Mastered Record Какая идея! Submit Help! Report" at bounding box center [364, 132] width 519 height 152
click at [332, 161] on button at bounding box center [331, 154] width 18 height 15
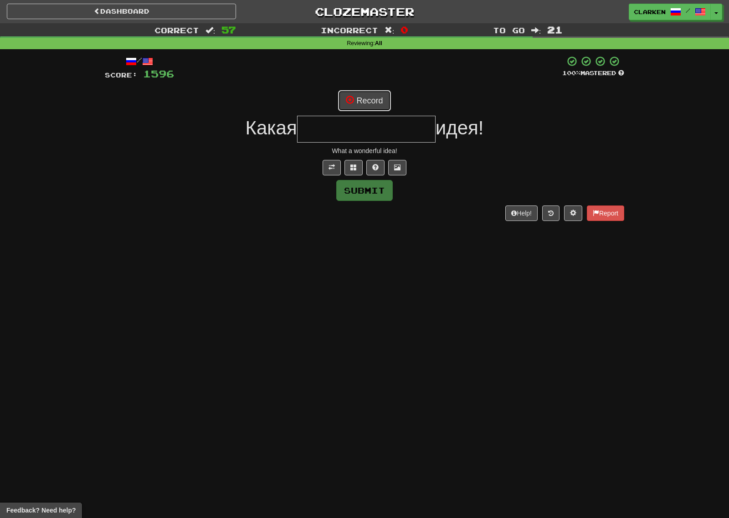
click at [357, 97] on button "Record" at bounding box center [364, 100] width 52 height 21
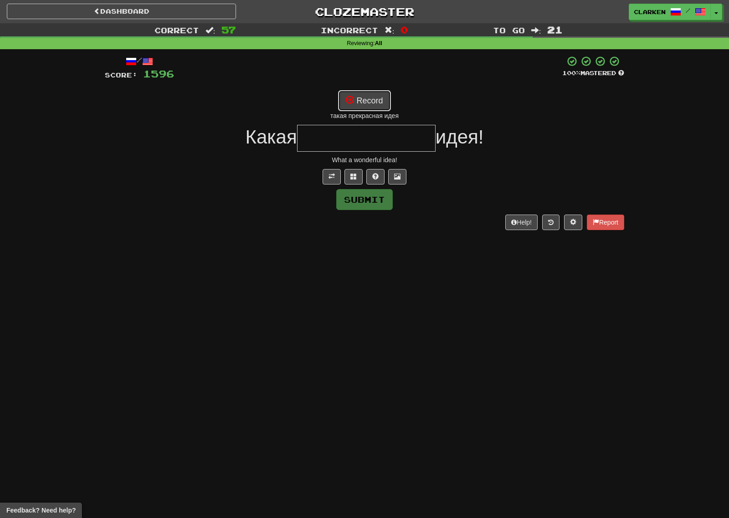
click at [355, 109] on button "Record" at bounding box center [364, 100] width 52 height 21
click at [378, 107] on button "Record" at bounding box center [364, 100] width 52 height 21
type input "**********"
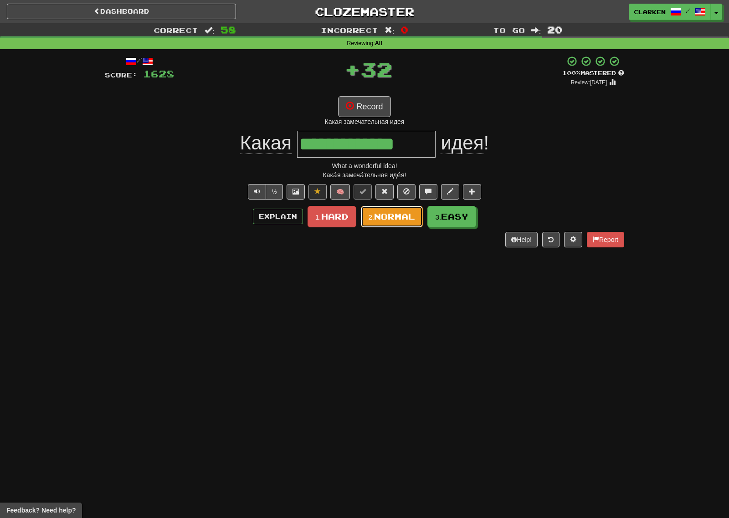
click at [394, 207] on button "2. Normal" at bounding box center [392, 216] width 62 height 21
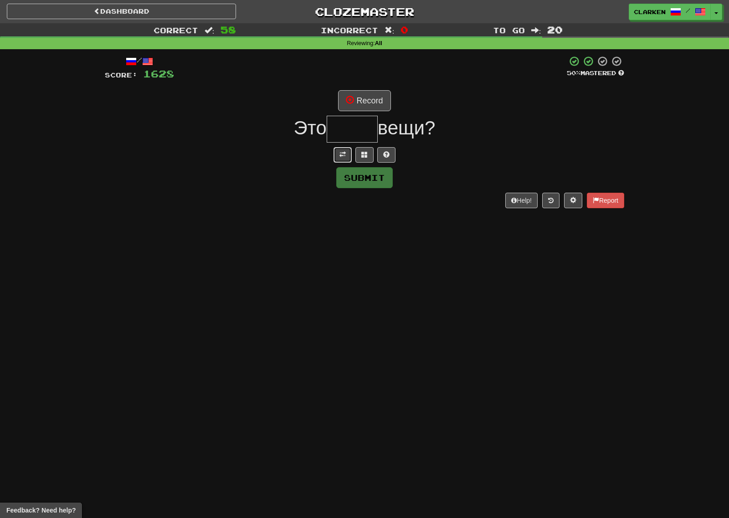
click at [337, 159] on button at bounding box center [342, 154] width 18 height 15
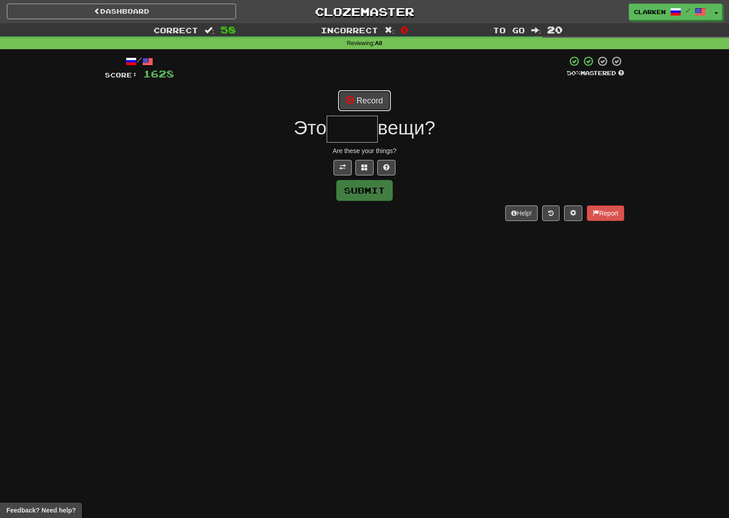
click at [355, 109] on button "Record" at bounding box center [364, 100] width 52 height 21
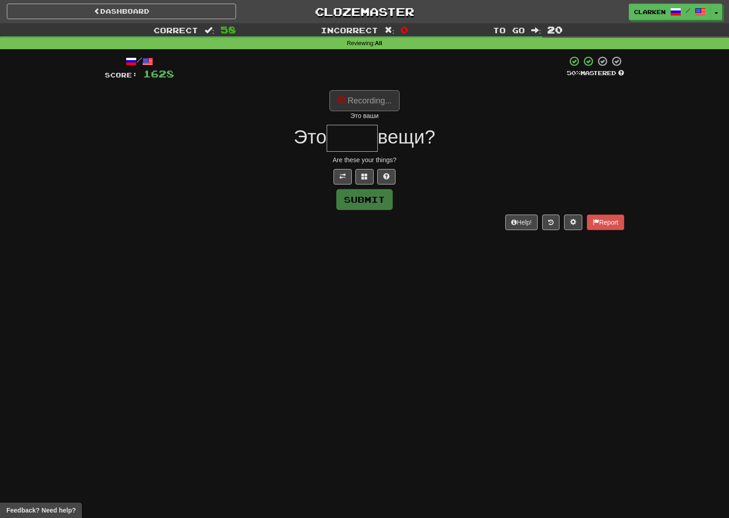
type input "****"
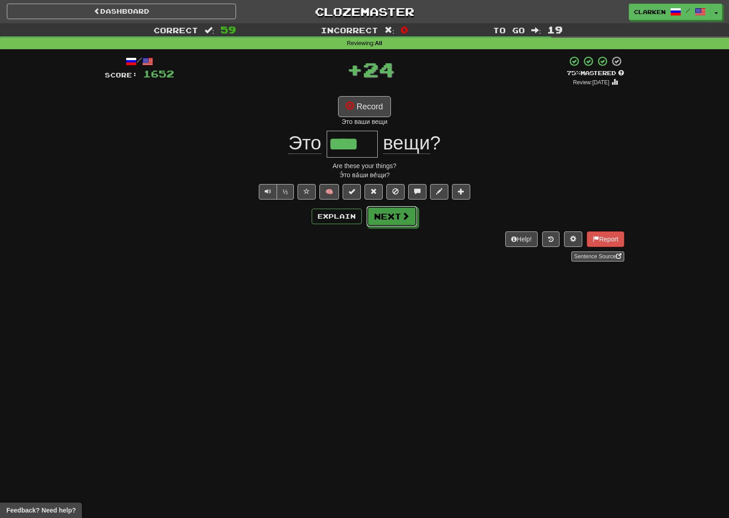
click at [412, 217] on button "Next" at bounding box center [391, 216] width 51 height 21
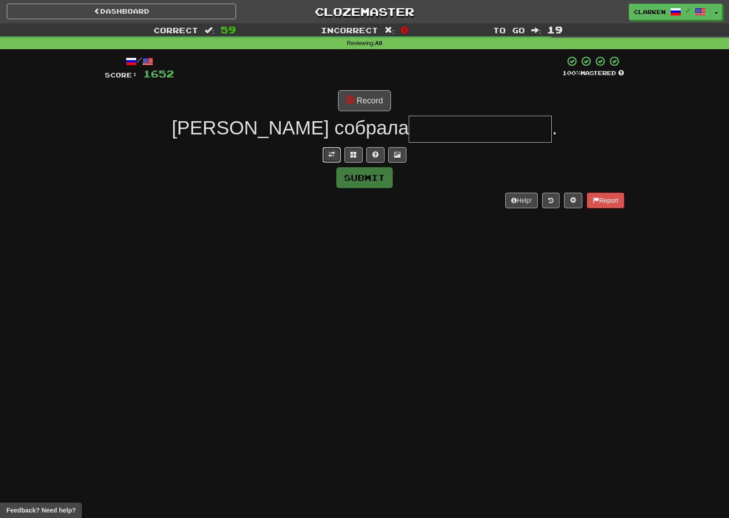
drag, startPoint x: 331, startPoint y: 154, endPoint x: 343, endPoint y: 128, distance: 28.9
click at [332, 155] on span at bounding box center [331, 154] width 6 height 6
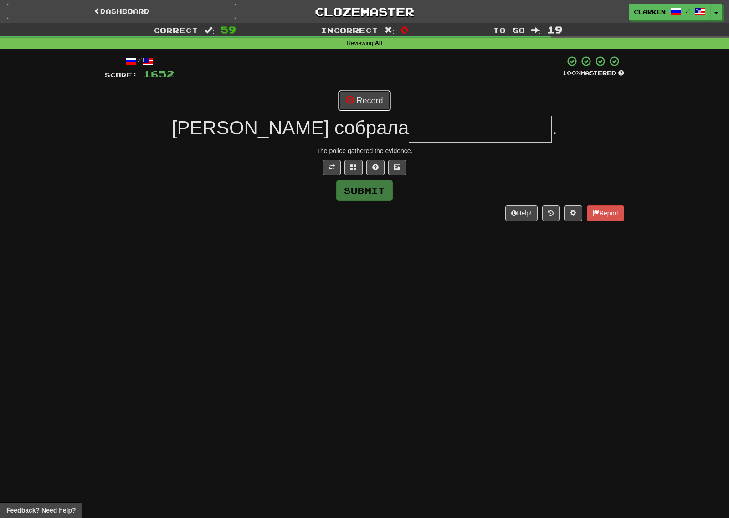
click at [354, 107] on button "Record" at bounding box center [364, 100] width 52 height 21
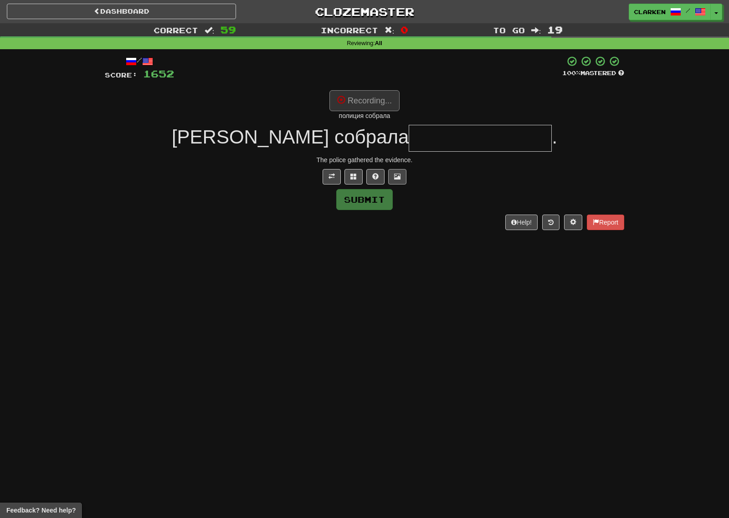
type input "**********"
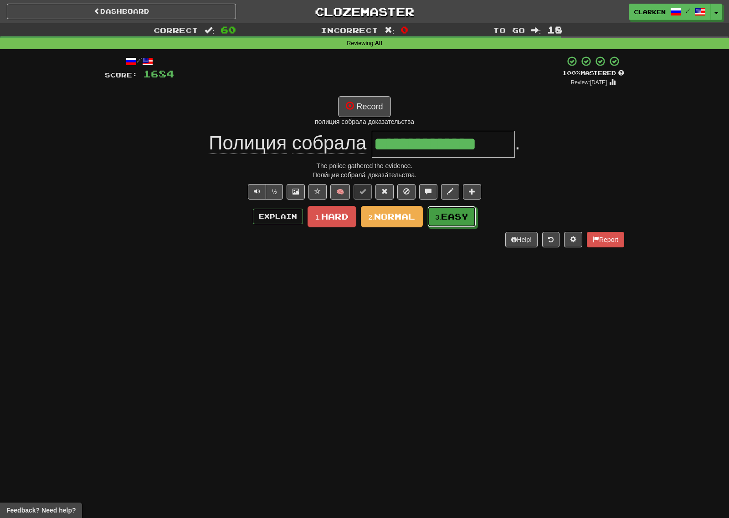
drag, startPoint x: 460, startPoint y: 217, endPoint x: 405, endPoint y: 185, distance: 63.8
click at [460, 217] on span "Easy" at bounding box center [454, 216] width 27 height 10
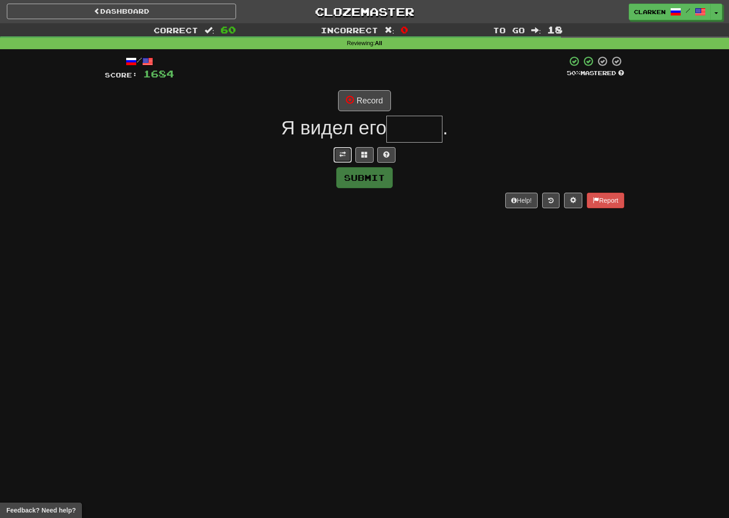
drag, startPoint x: 339, startPoint y: 156, endPoint x: 344, endPoint y: 133, distance: 22.9
click at [340, 156] on span at bounding box center [342, 154] width 6 height 6
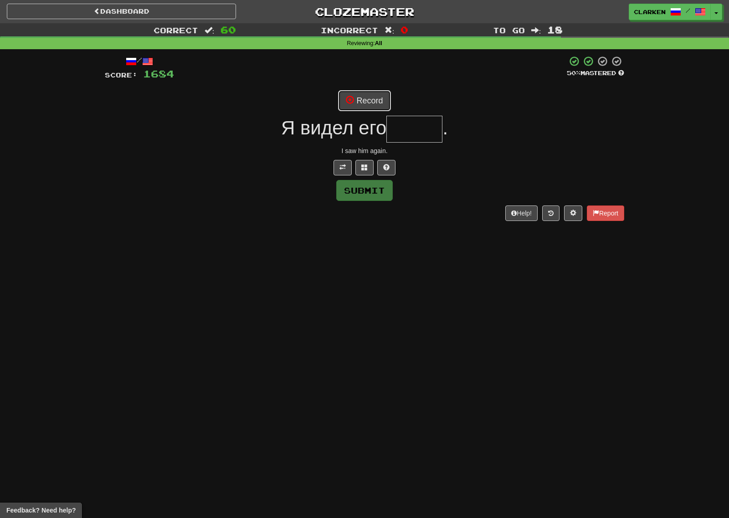
click at [350, 101] on span at bounding box center [350, 100] width 8 height 8
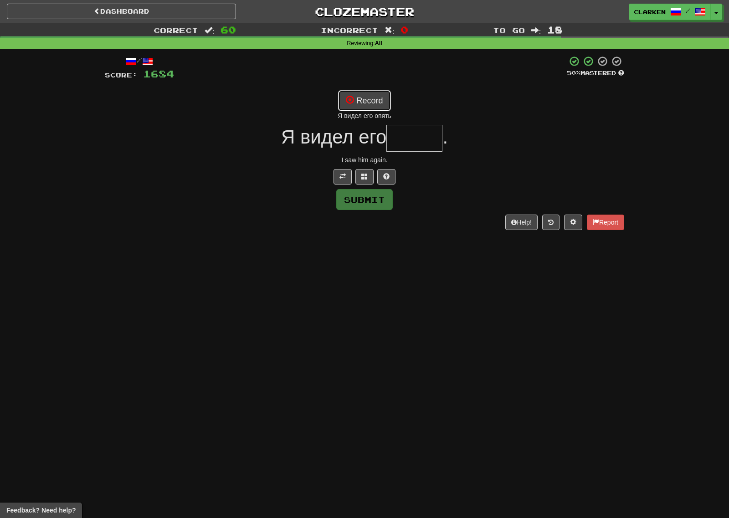
click at [369, 105] on button "Record" at bounding box center [364, 100] width 52 height 21
type input "*****"
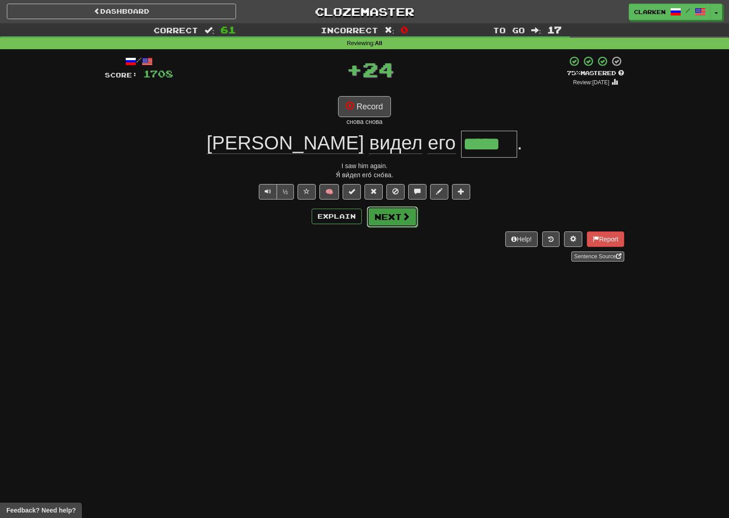
click at [408, 219] on span at bounding box center [406, 216] width 8 height 8
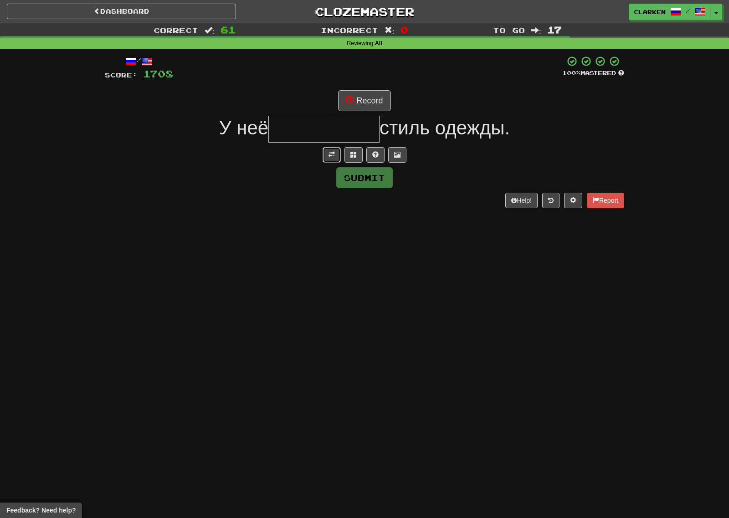
click at [337, 159] on button at bounding box center [331, 154] width 18 height 15
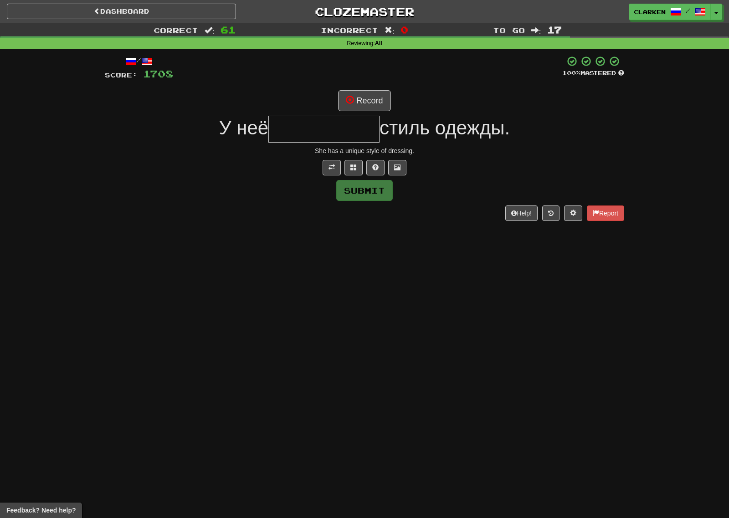
click at [350, 116] on input "text" at bounding box center [323, 129] width 111 height 27
click at [365, 94] on button "Record" at bounding box center [364, 100] width 52 height 21
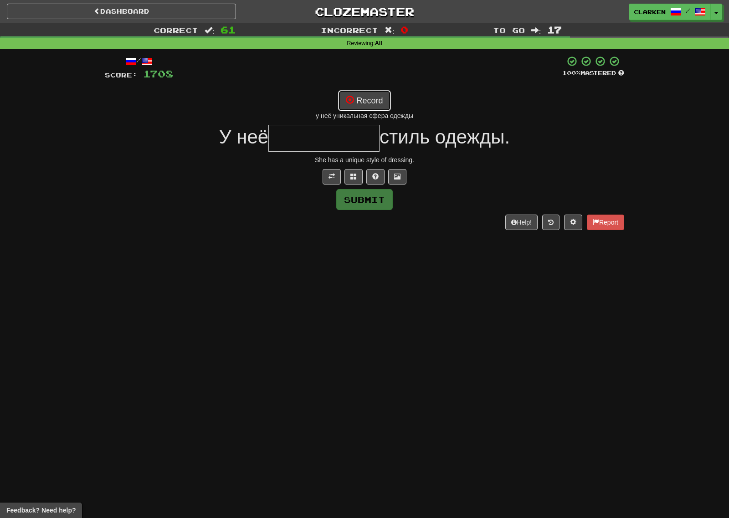
click at [379, 108] on button "Record" at bounding box center [364, 100] width 52 height 21
click at [375, 105] on button "Record" at bounding box center [364, 100] width 52 height 21
type input "**********"
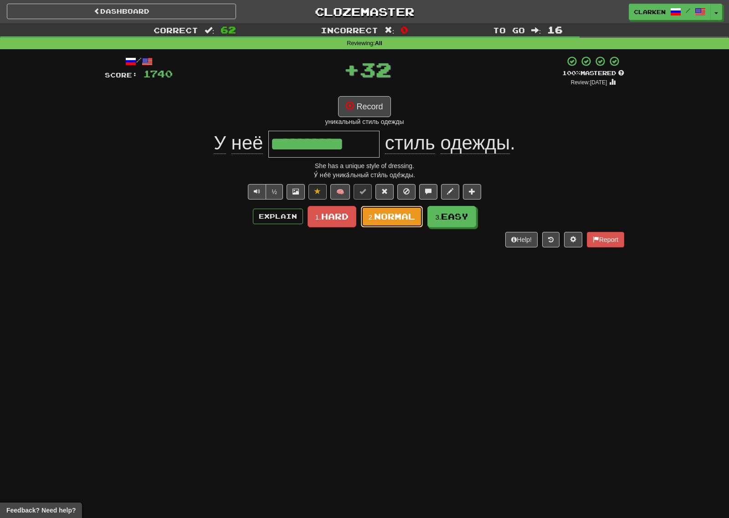
click at [413, 220] on span "Normal" at bounding box center [394, 216] width 41 height 10
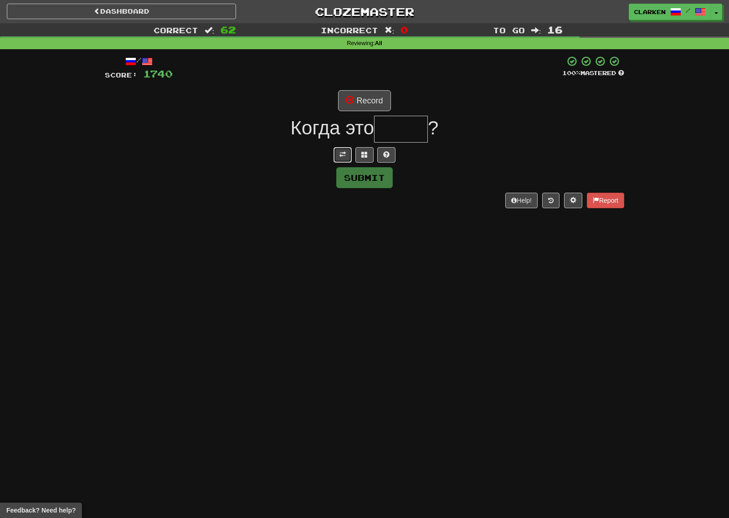
click at [337, 158] on button at bounding box center [342, 154] width 18 height 15
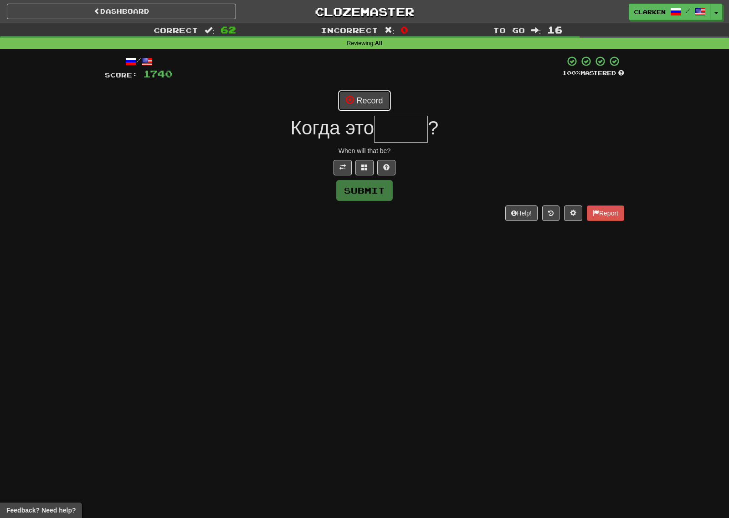
click at [358, 107] on button "Record" at bounding box center [364, 100] width 52 height 21
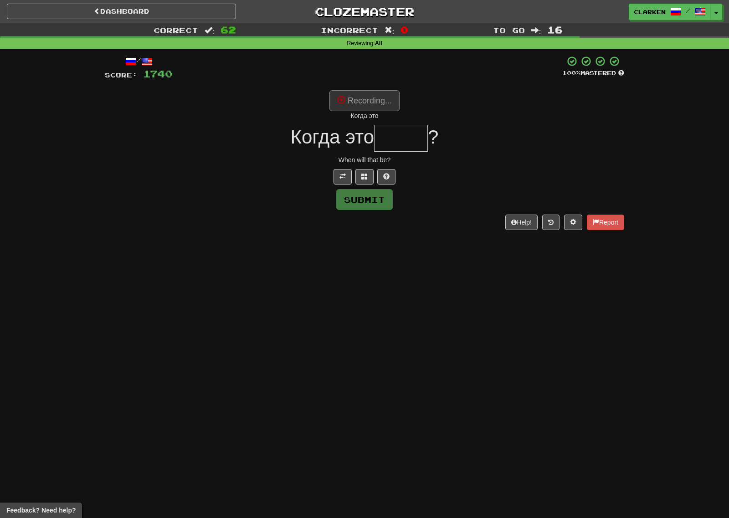
type input "*****"
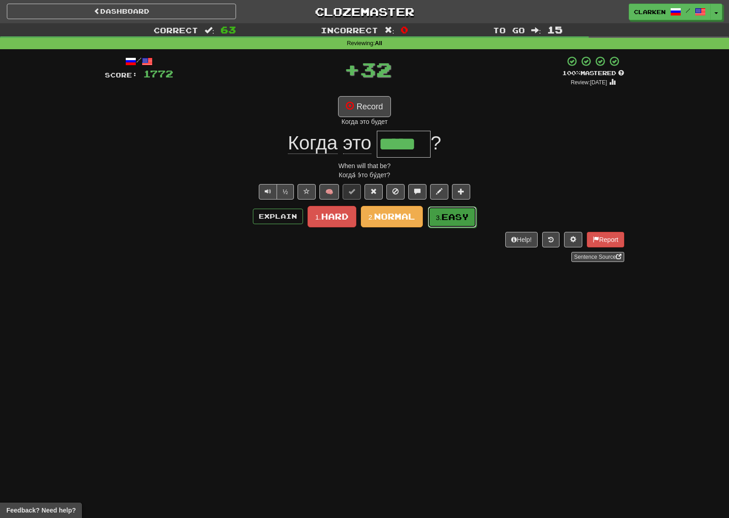
click at [442, 223] on button "3. Easy" at bounding box center [452, 216] width 49 height 21
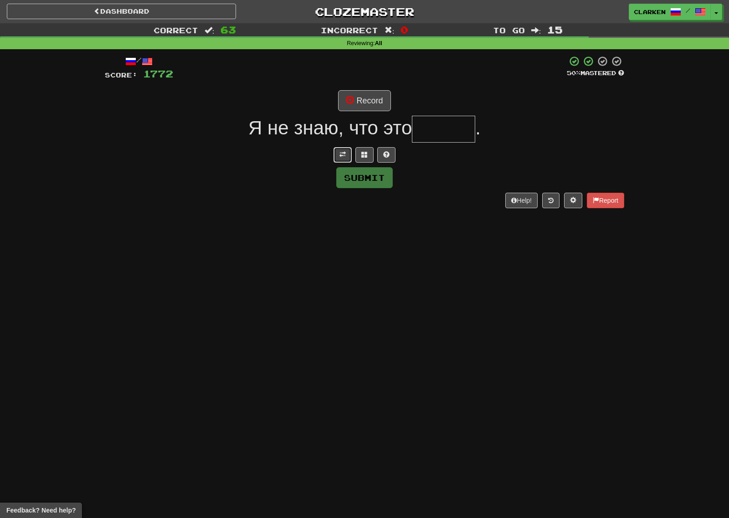
click at [334, 148] on button at bounding box center [342, 154] width 18 height 15
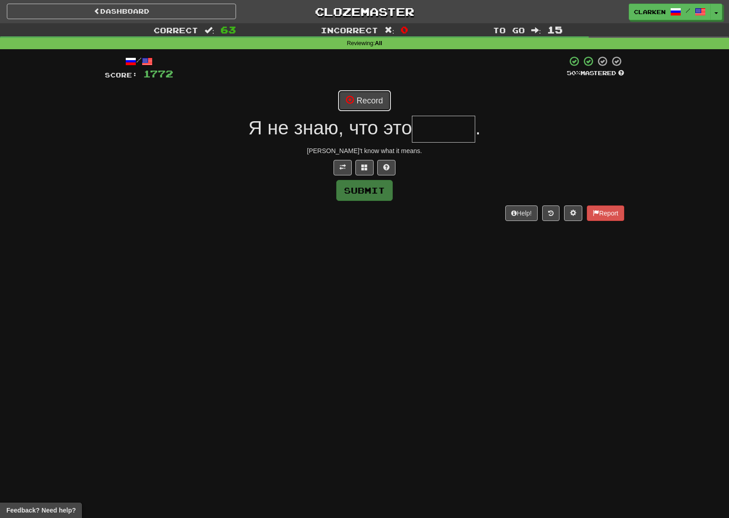
click at [356, 110] on button "Record" at bounding box center [364, 100] width 52 height 21
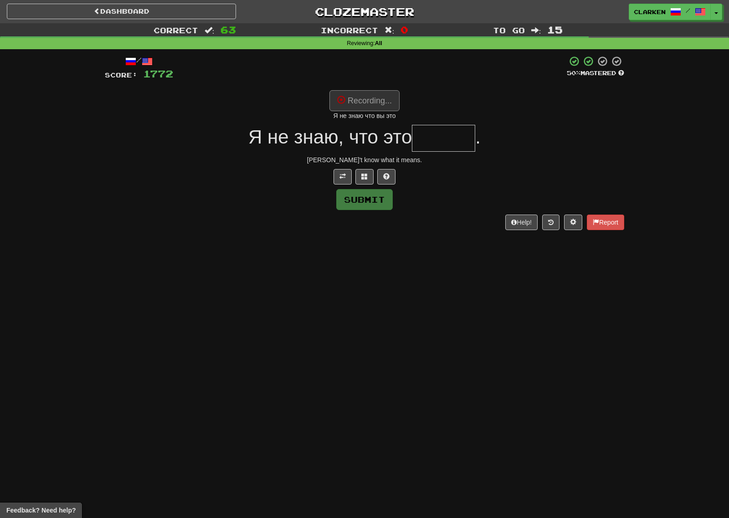
type input "******"
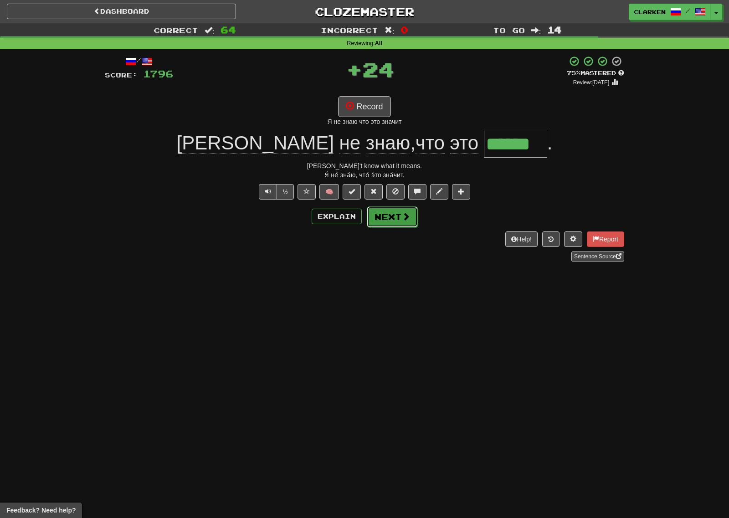
click at [396, 219] on button "Next" at bounding box center [392, 216] width 51 height 21
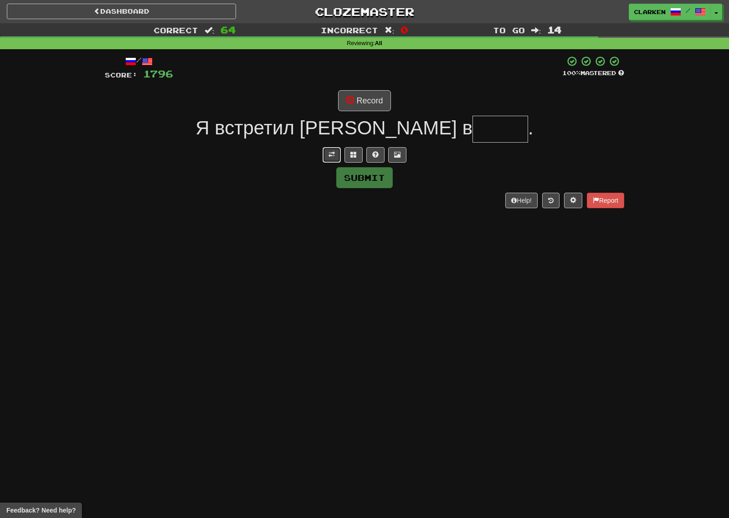
click at [332, 151] on span at bounding box center [331, 154] width 6 height 6
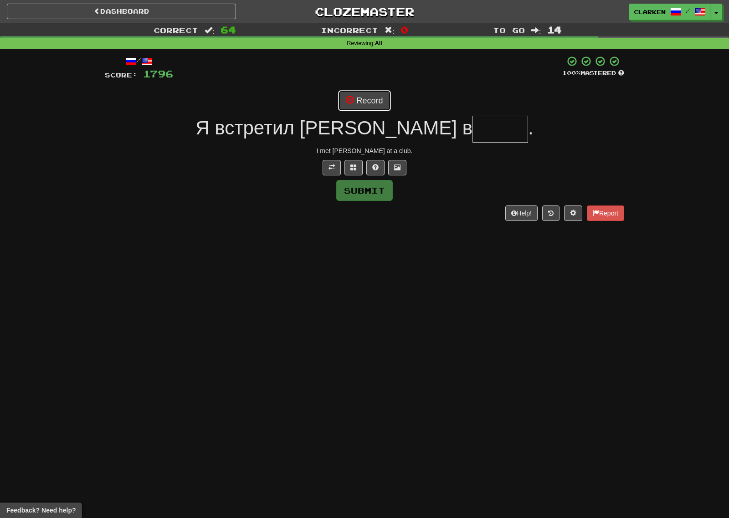
click at [346, 105] on button "Record" at bounding box center [364, 100] width 52 height 21
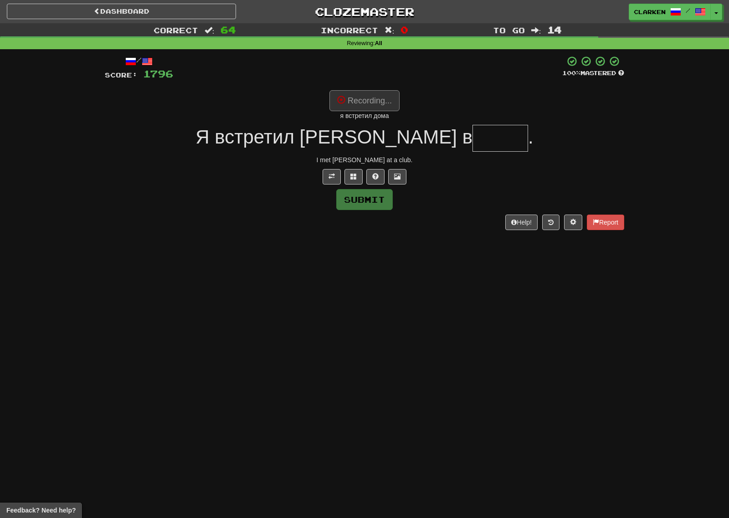
type input "*****"
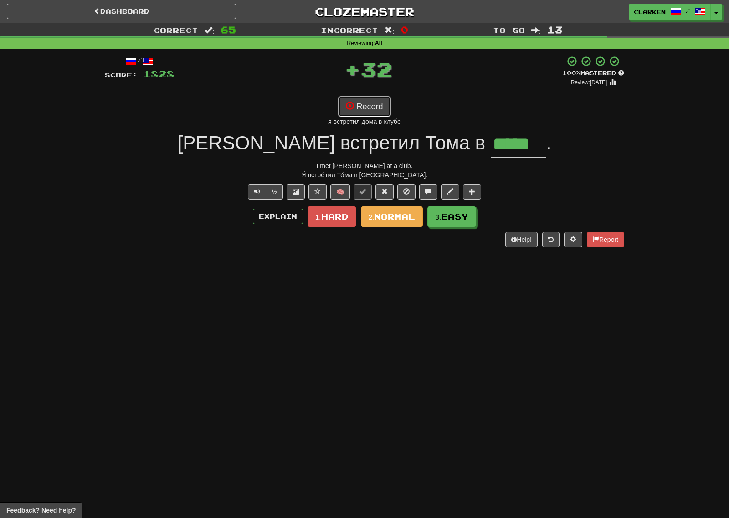
click at [376, 114] on button "Record" at bounding box center [364, 106] width 52 height 21
click at [450, 218] on span "Easy" at bounding box center [454, 217] width 27 height 10
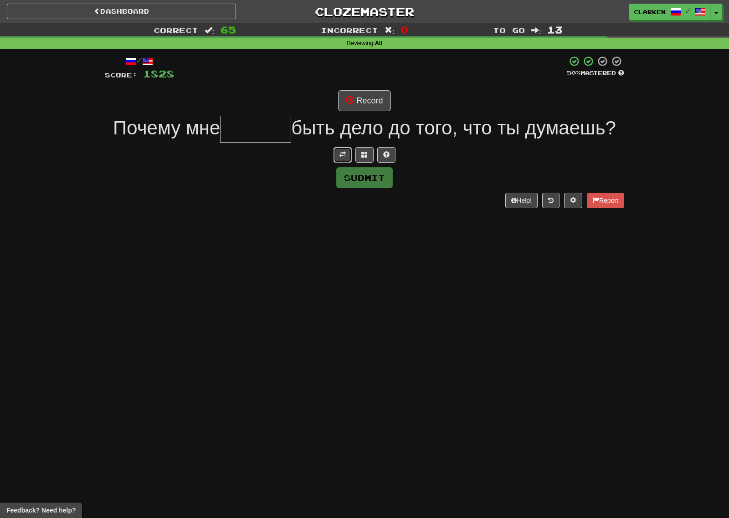
click at [337, 152] on button at bounding box center [342, 154] width 18 height 15
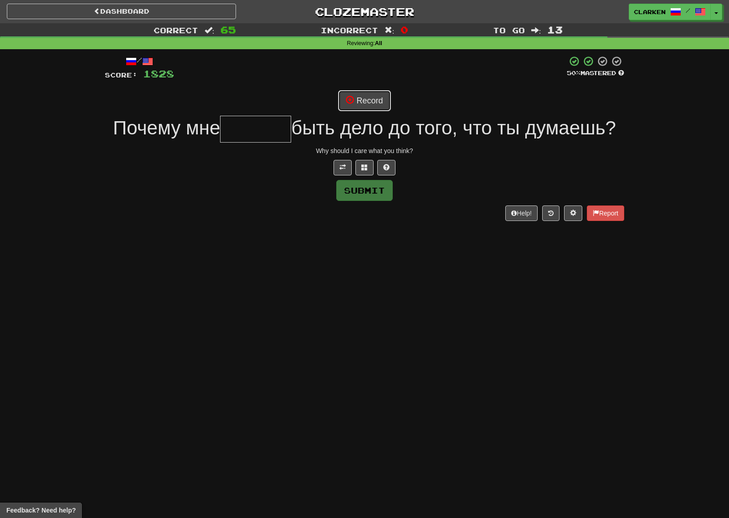
click at [368, 102] on button "Record" at bounding box center [364, 100] width 52 height 21
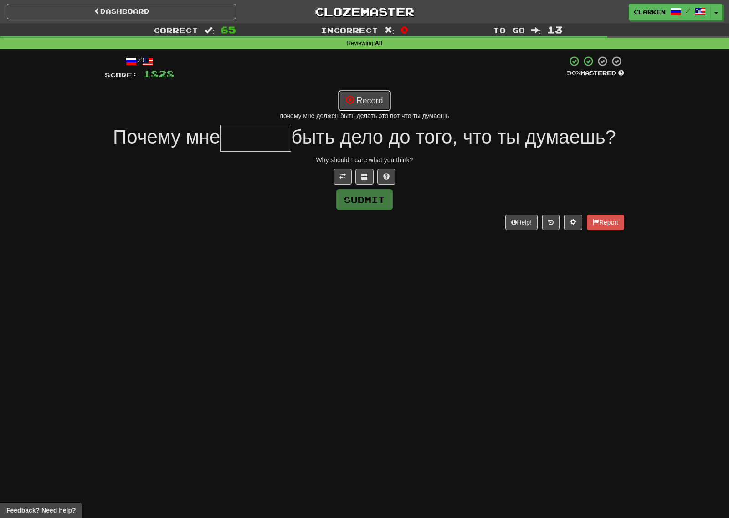
click at [365, 97] on button "Record" at bounding box center [364, 100] width 52 height 21
type input "******"
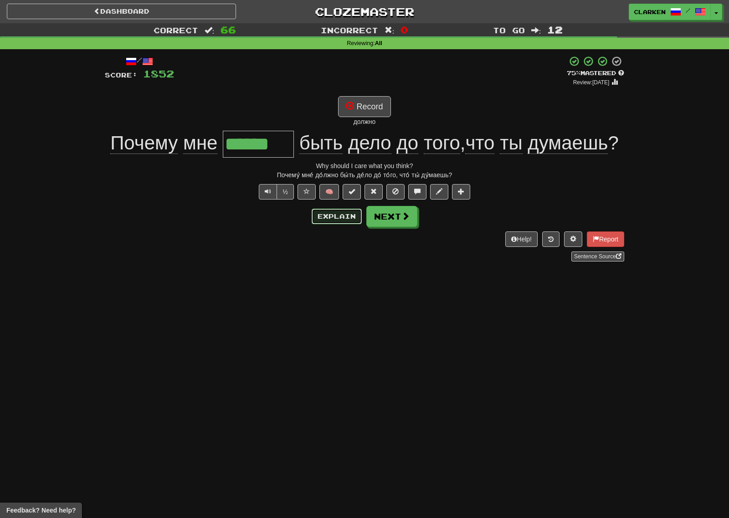
click at [339, 215] on button "Explain" at bounding box center [336, 216] width 50 height 15
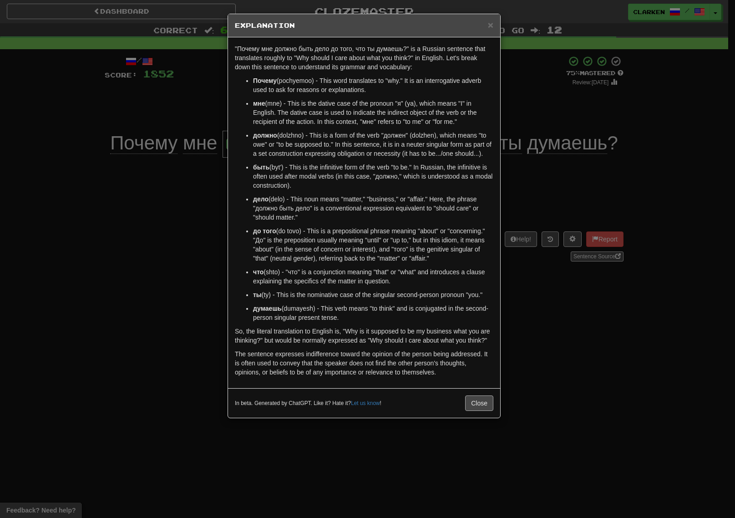
drag, startPoint x: 465, startPoint y: 414, endPoint x: 466, endPoint y: 409, distance: 5.2
click at [465, 414] on div "In beta. Generated by ChatGPT. Like it? Hate it? Let us know ! Close" at bounding box center [364, 403] width 272 height 30
click at [480, 403] on button "Close" at bounding box center [479, 402] width 28 height 15
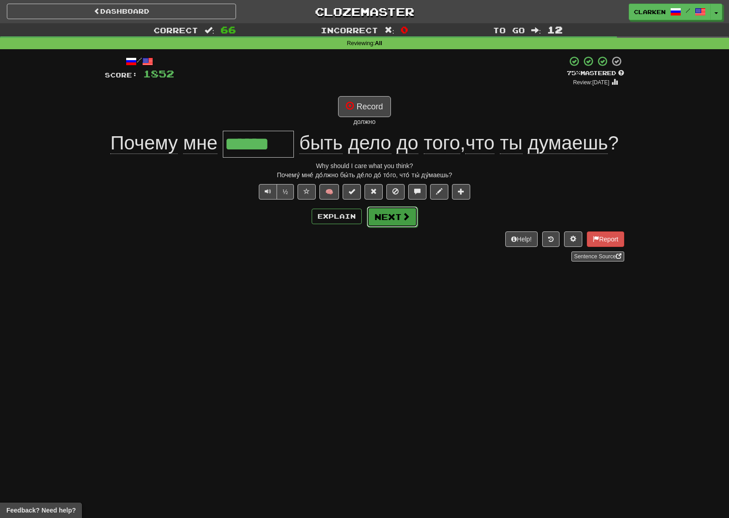
click at [396, 216] on button "Next" at bounding box center [392, 216] width 51 height 21
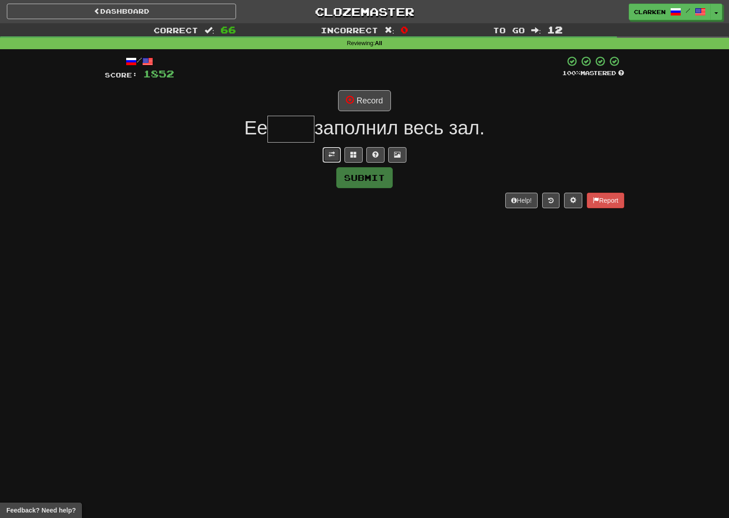
click at [334, 156] on span at bounding box center [331, 154] width 6 height 6
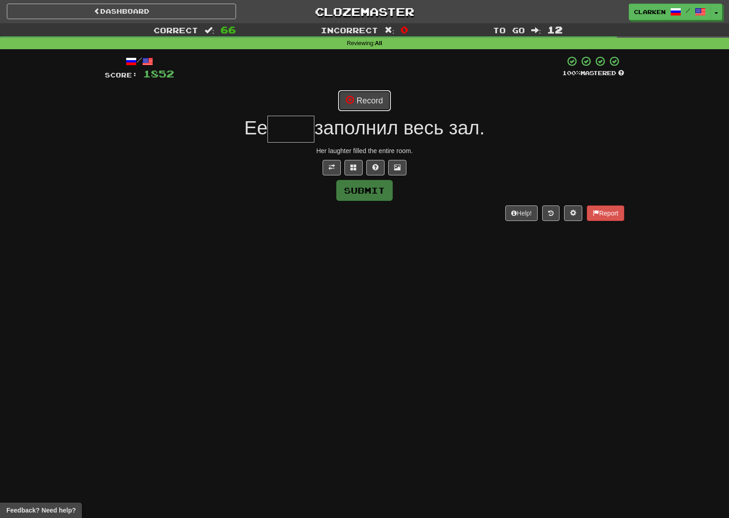
click at [376, 101] on button "Record" at bounding box center [364, 100] width 52 height 21
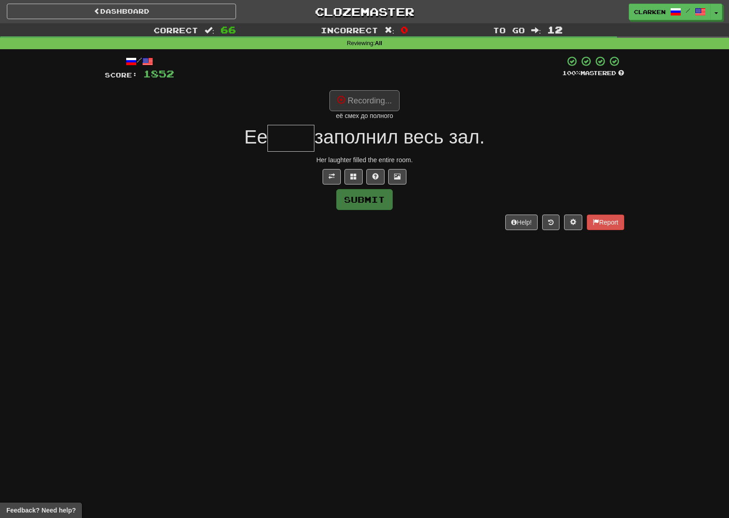
type input "****"
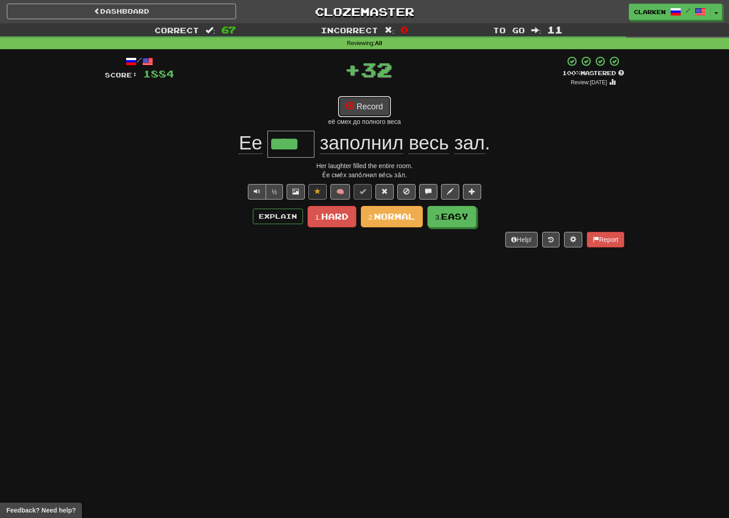
click at [376, 104] on button "Record" at bounding box center [364, 106] width 52 height 21
click at [383, 106] on button "Record" at bounding box center [364, 106] width 52 height 21
drag, startPoint x: 404, startPoint y: 212, endPoint x: 376, endPoint y: 188, distance: 37.1
click at [404, 212] on span "Normal" at bounding box center [394, 216] width 41 height 10
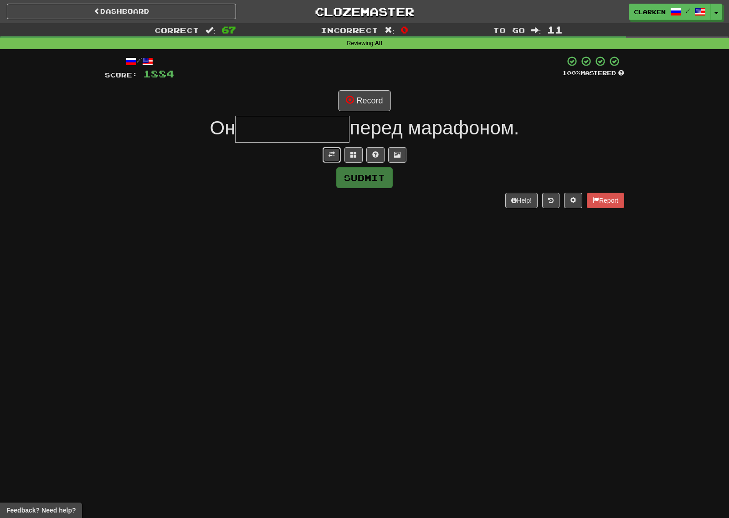
click at [328, 150] on button at bounding box center [331, 154] width 18 height 15
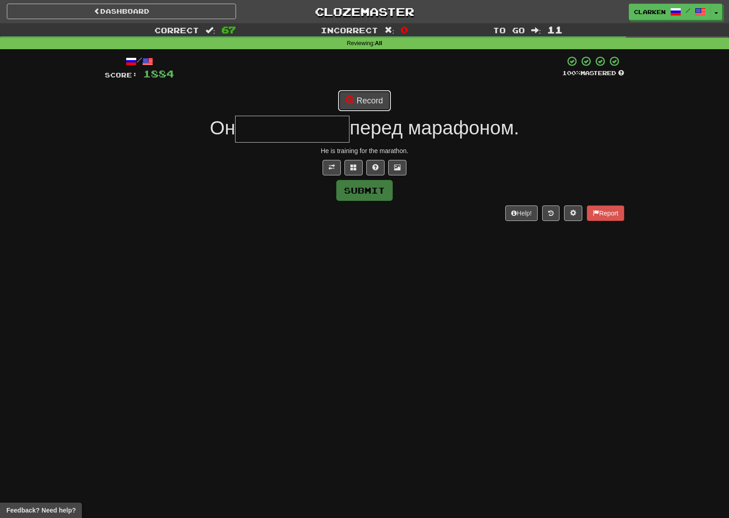
click at [352, 107] on button "Record" at bounding box center [364, 100] width 52 height 21
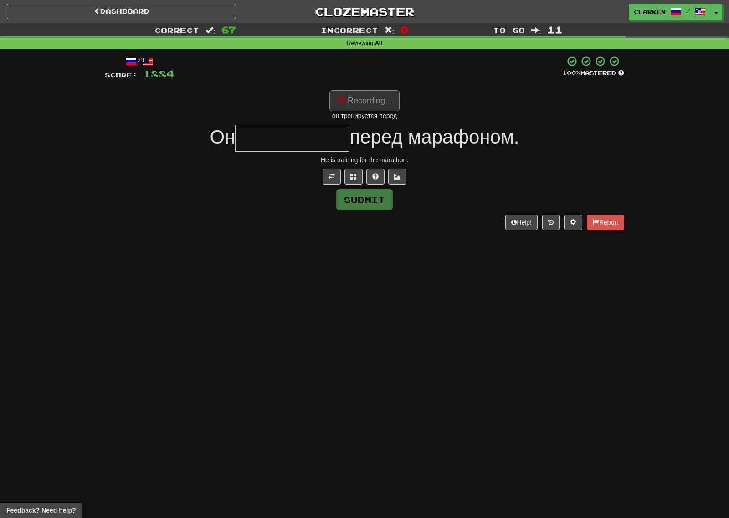
type input "**********"
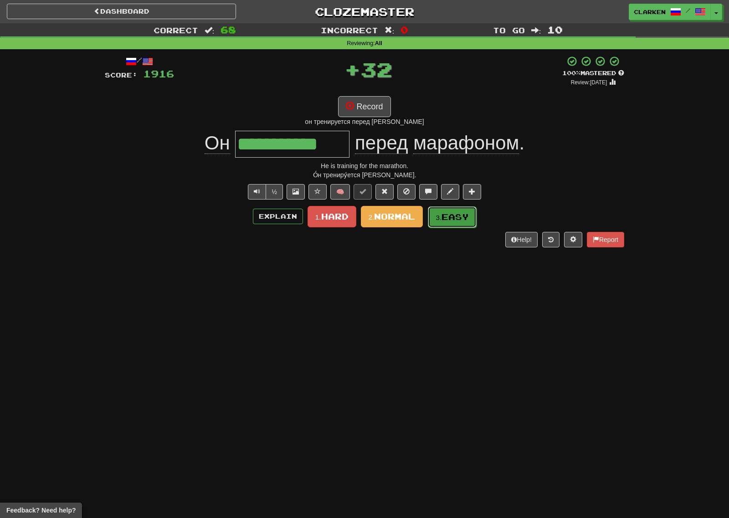
click at [441, 218] on small "3." at bounding box center [438, 218] width 6 height 8
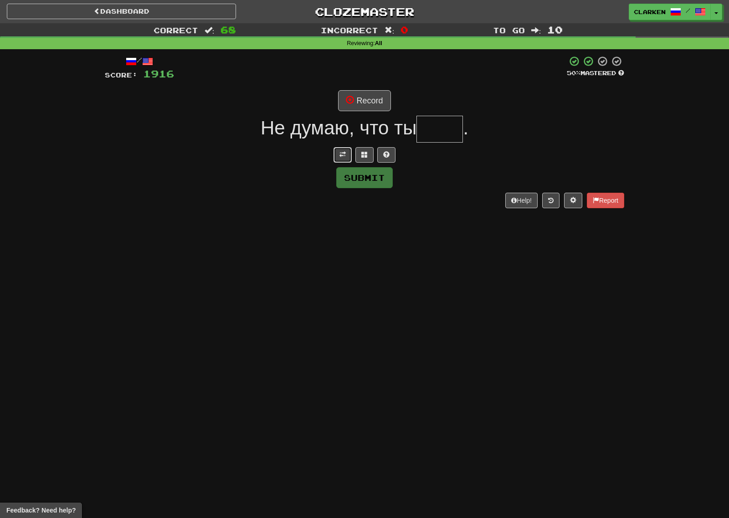
click at [343, 158] on span at bounding box center [342, 154] width 6 height 6
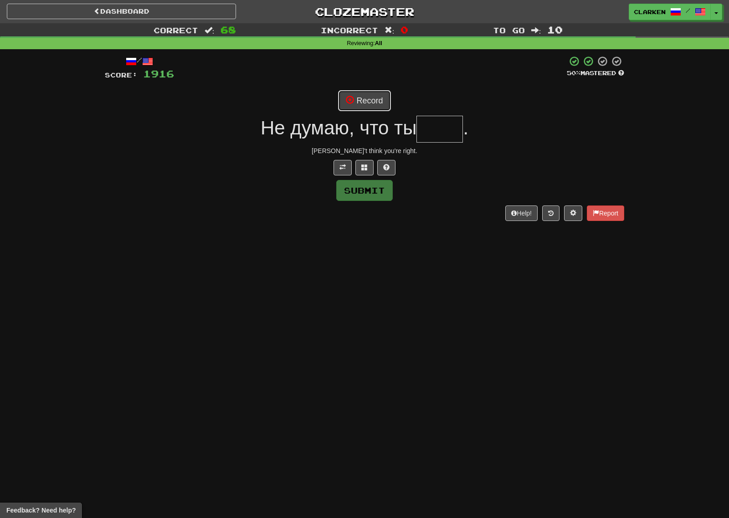
click at [368, 101] on button "Record" at bounding box center [364, 100] width 52 height 21
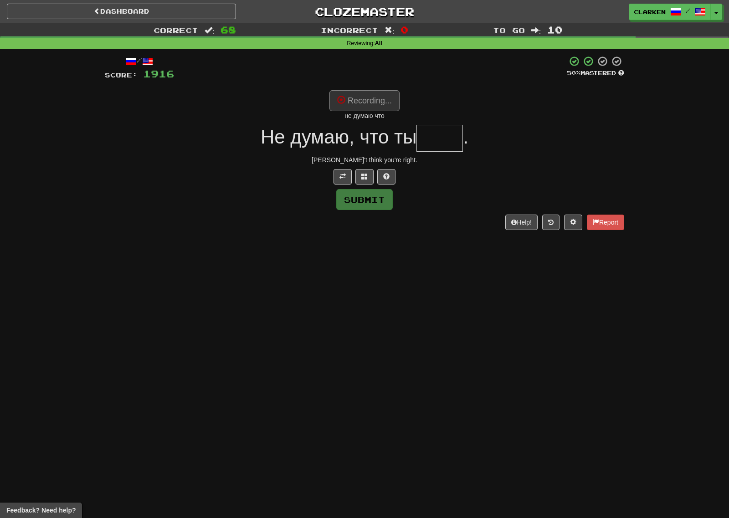
type input "****"
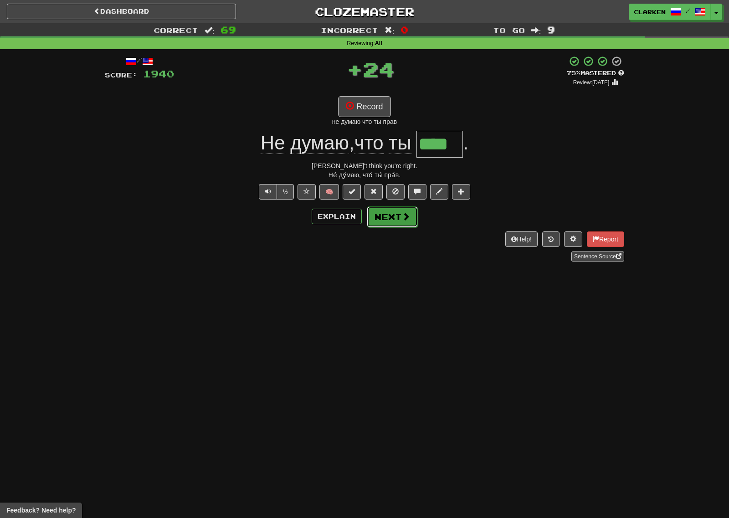
click at [393, 213] on button "Next" at bounding box center [392, 216] width 51 height 21
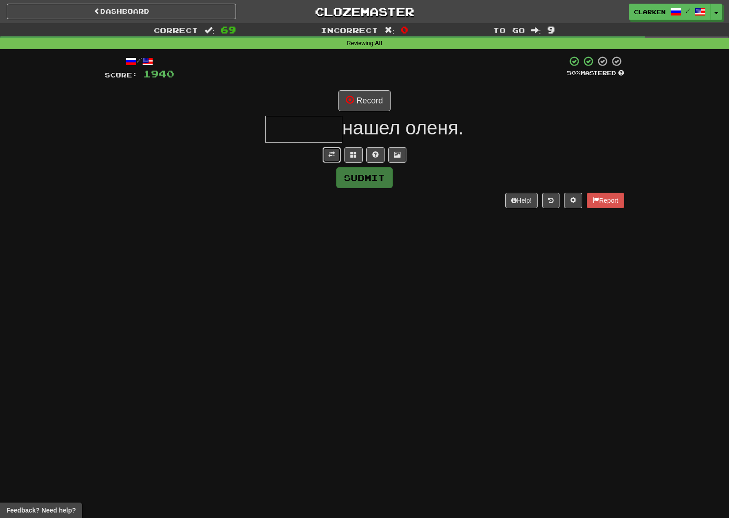
click at [330, 160] on button at bounding box center [331, 154] width 18 height 15
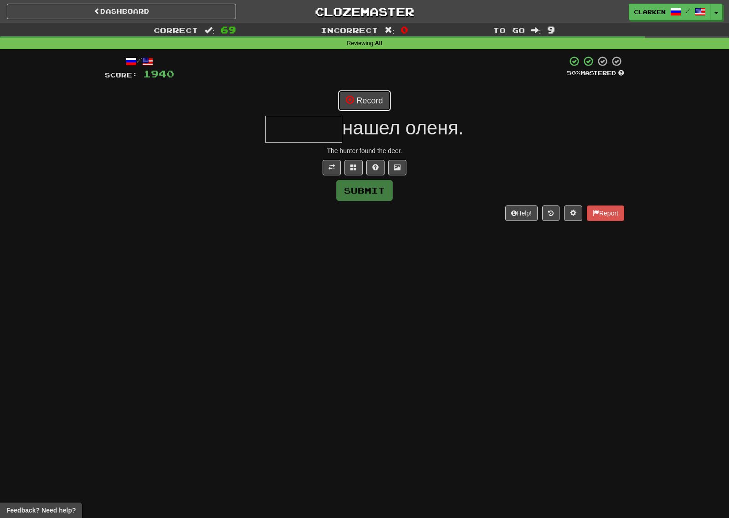
click at [353, 99] on span at bounding box center [350, 100] width 8 height 8
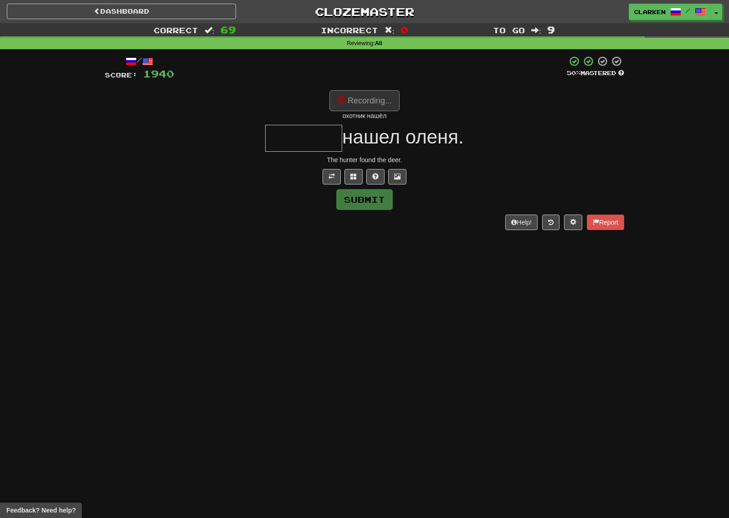
type input "*******"
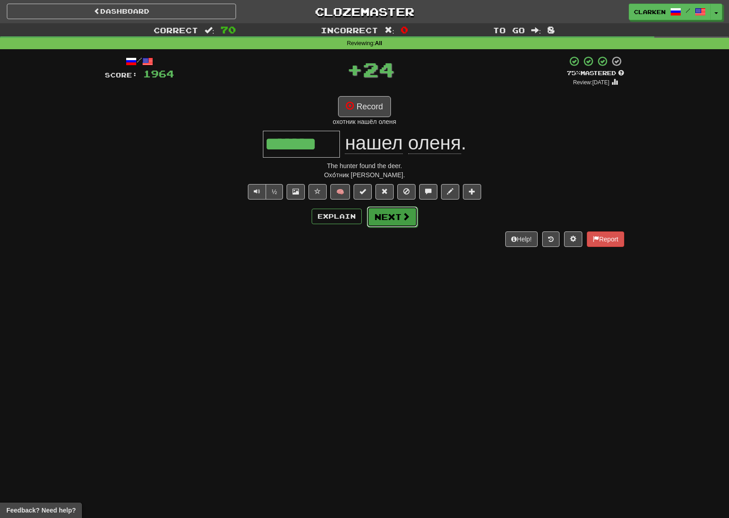
click at [414, 215] on button "Next" at bounding box center [392, 216] width 51 height 21
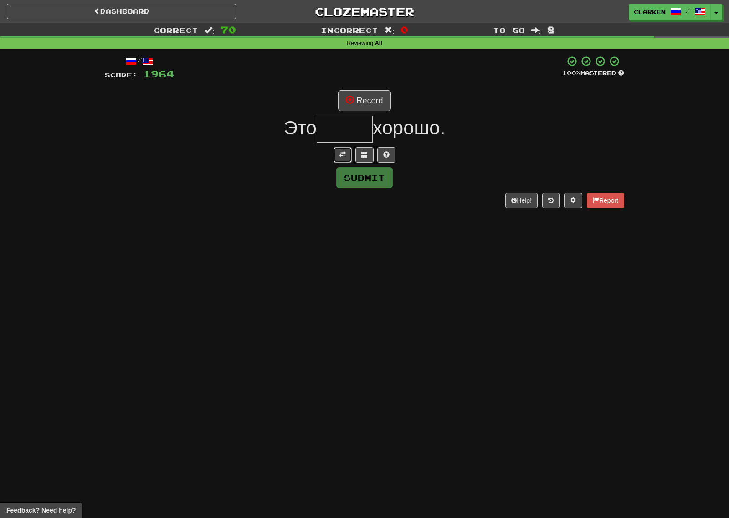
click at [342, 151] on span at bounding box center [342, 154] width 6 height 6
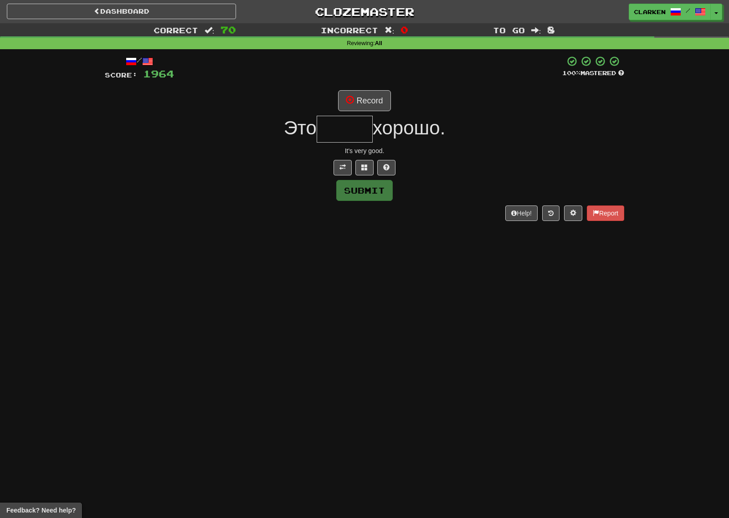
click at [375, 112] on div "/ Score: 1964 100 % Mastered Record Это хорошо. It's very good. Submit Help! Re…" at bounding box center [364, 138] width 519 height 165
click at [376, 107] on button "Record" at bounding box center [364, 100] width 52 height 21
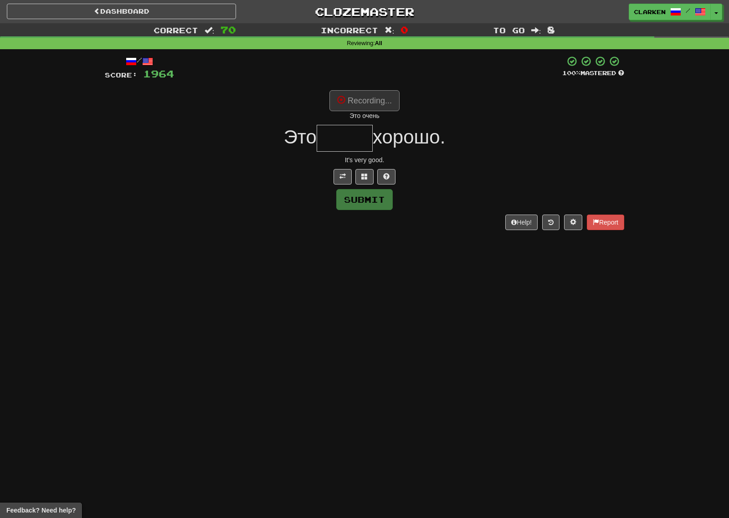
type input "*****"
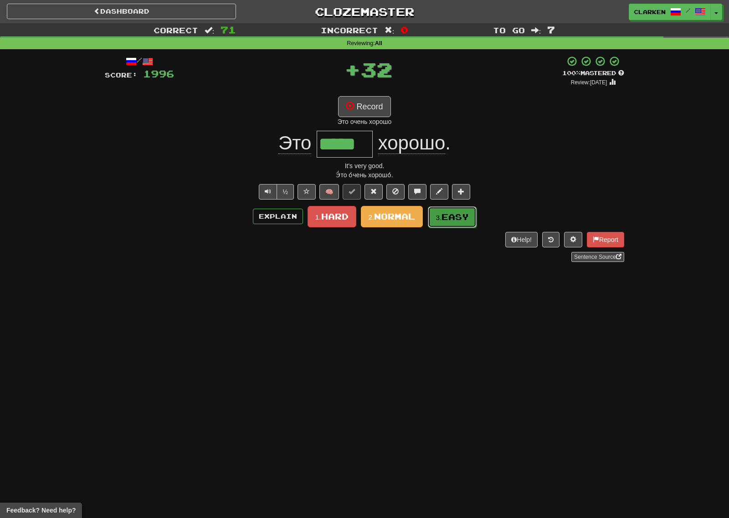
click at [439, 224] on button "3. Easy" at bounding box center [452, 216] width 49 height 21
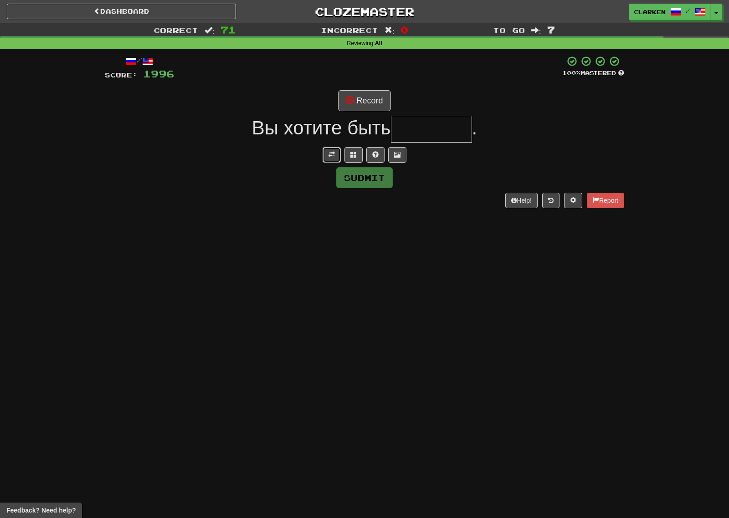
click at [333, 153] on span at bounding box center [331, 154] width 6 height 6
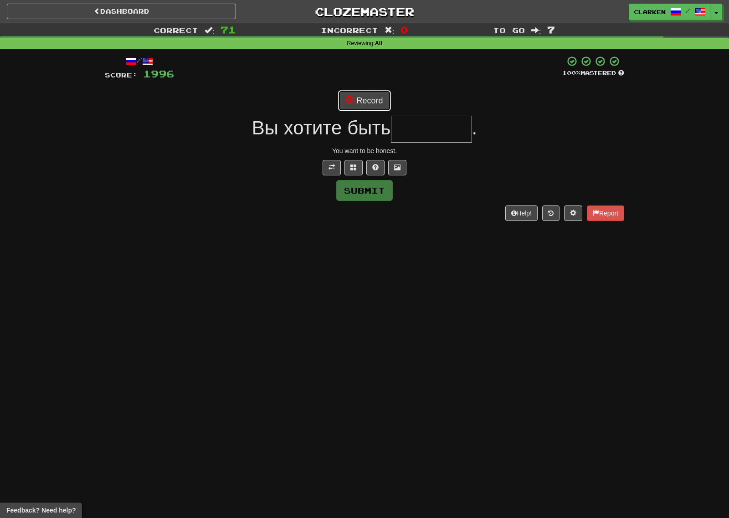
click at [351, 101] on span at bounding box center [350, 100] width 8 height 8
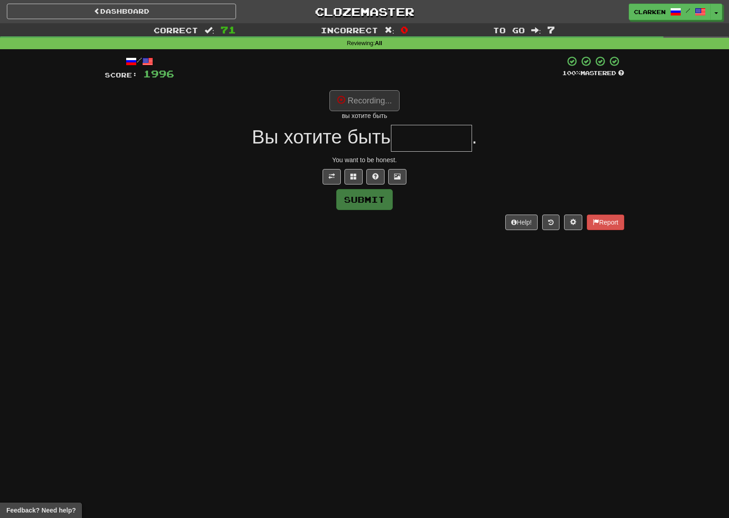
type input "*******"
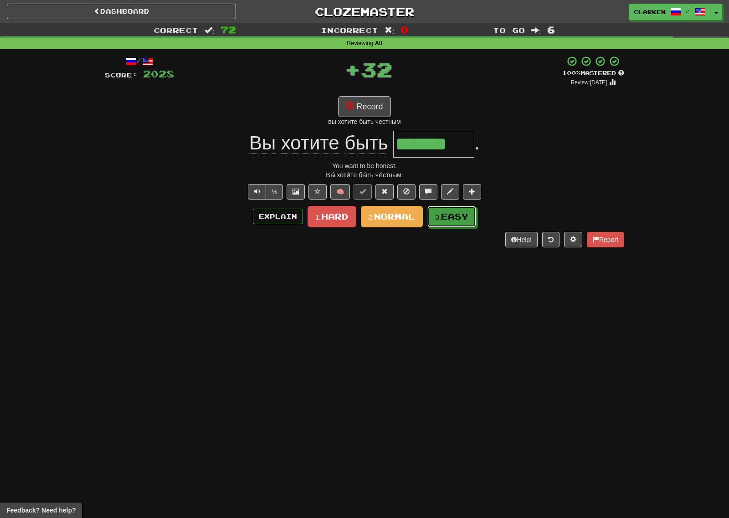
drag, startPoint x: 455, startPoint y: 219, endPoint x: 403, endPoint y: 174, distance: 69.1
click at [455, 219] on span "Easy" at bounding box center [454, 216] width 27 height 10
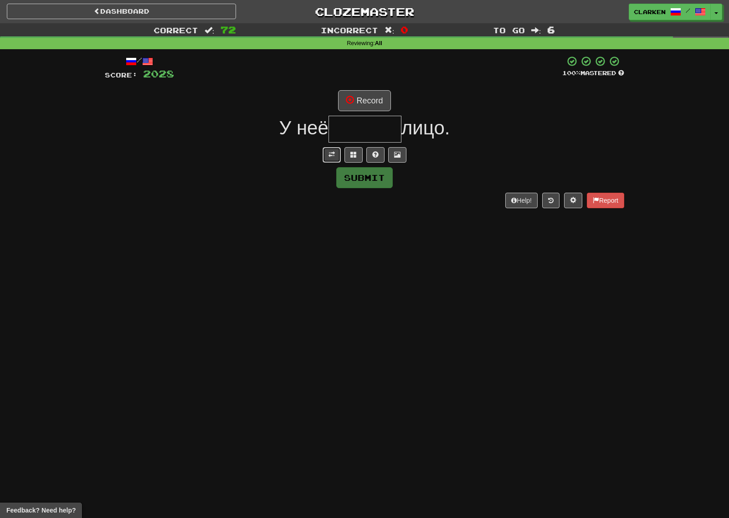
drag, startPoint x: 327, startPoint y: 152, endPoint x: 346, endPoint y: 122, distance: 34.8
click at [327, 151] on button at bounding box center [331, 154] width 18 height 15
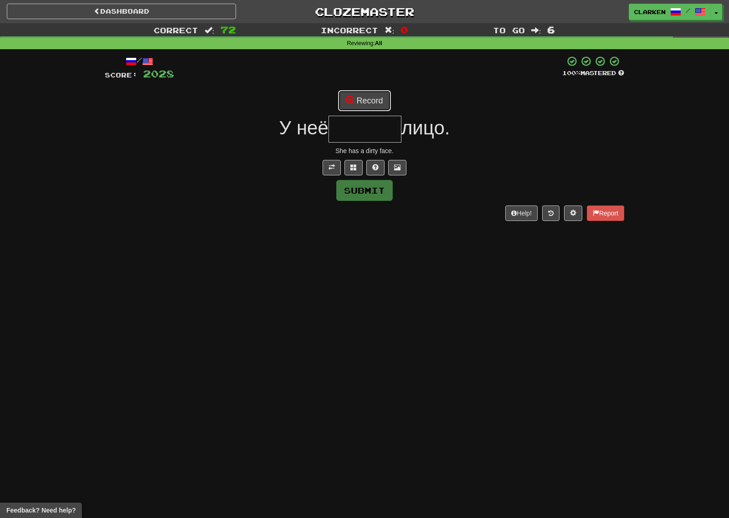
click at [362, 93] on button "Record" at bounding box center [364, 100] width 52 height 21
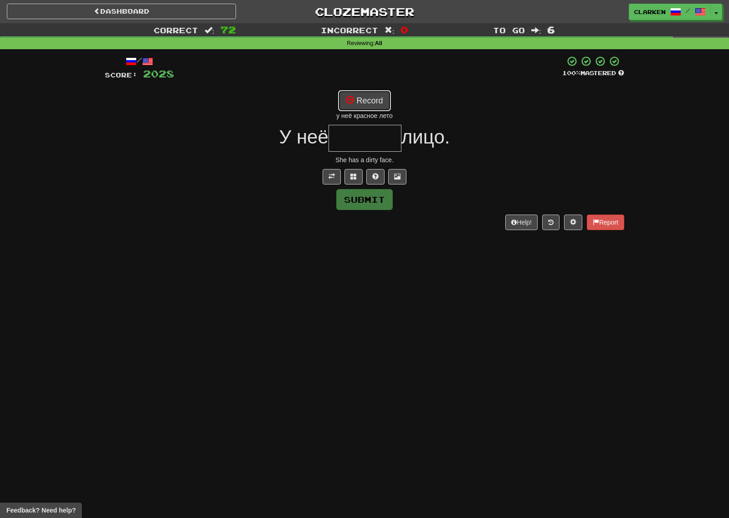
click at [389, 103] on button "Record" at bounding box center [364, 100] width 52 height 21
click at [382, 107] on button "Record" at bounding box center [364, 100] width 52 height 21
type input "*******"
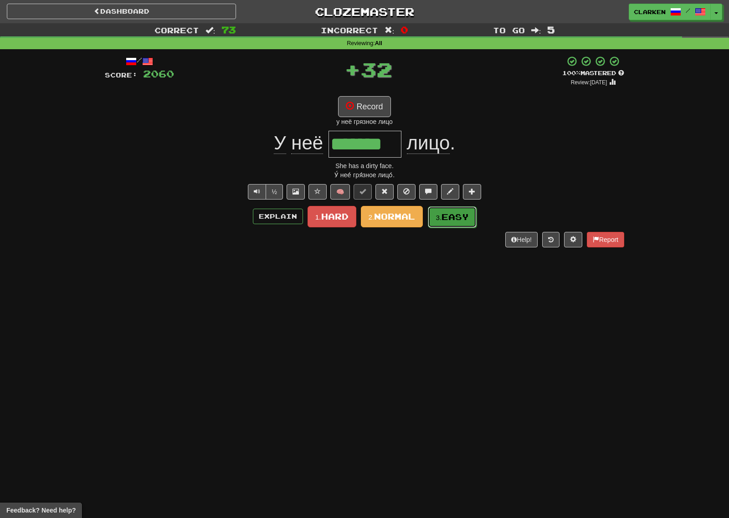
click at [460, 221] on span "Easy" at bounding box center [454, 217] width 27 height 10
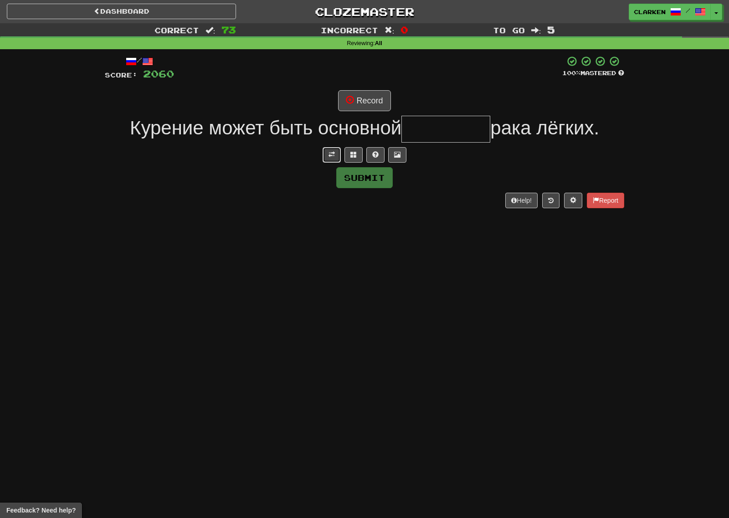
click at [328, 155] on button at bounding box center [331, 154] width 18 height 15
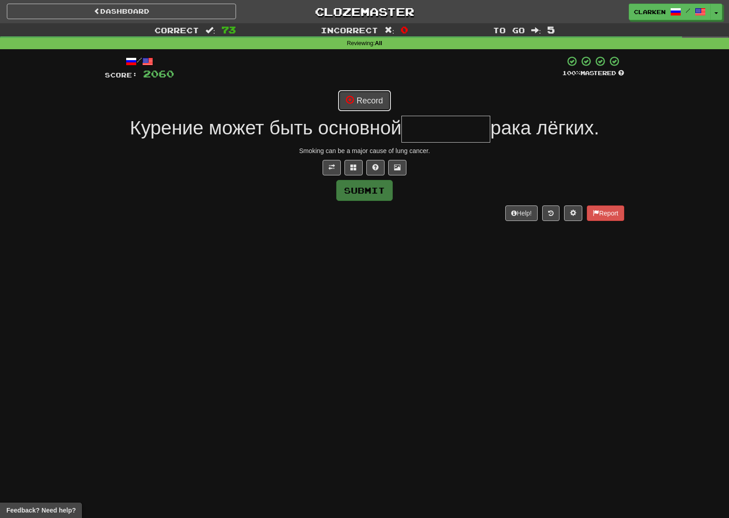
click at [354, 104] on span at bounding box center [350, 100] width 8 height 8
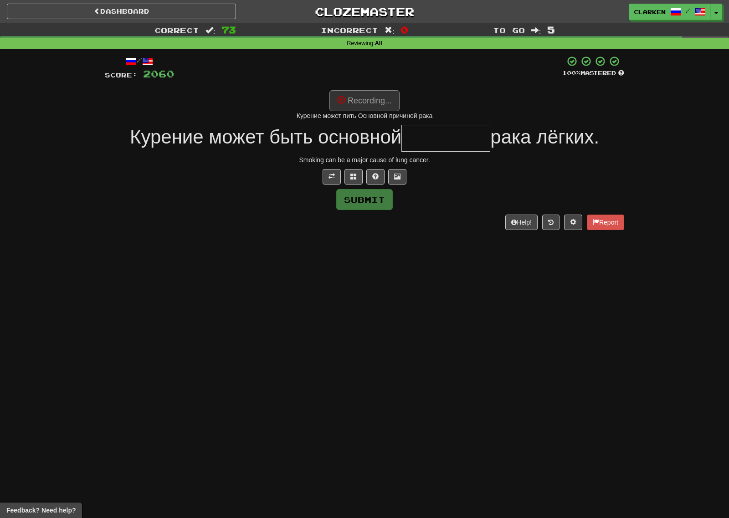
type input "********"
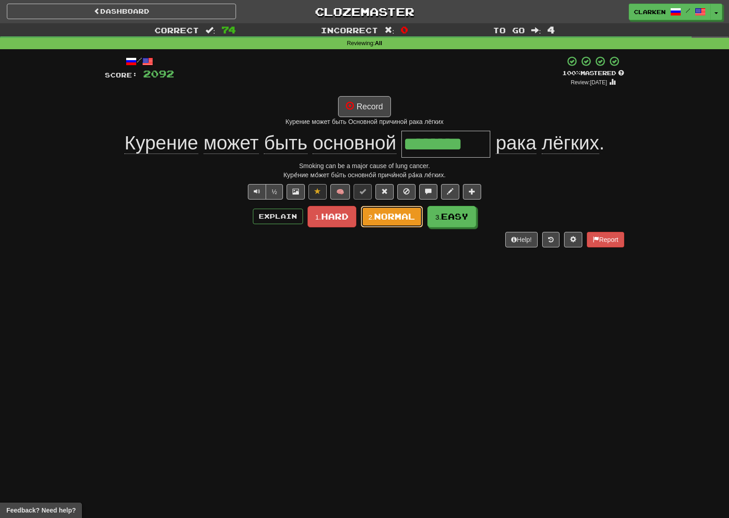
click at [401, 217] on span "Normal" at bounding box center [394, 216] width 41 height 10
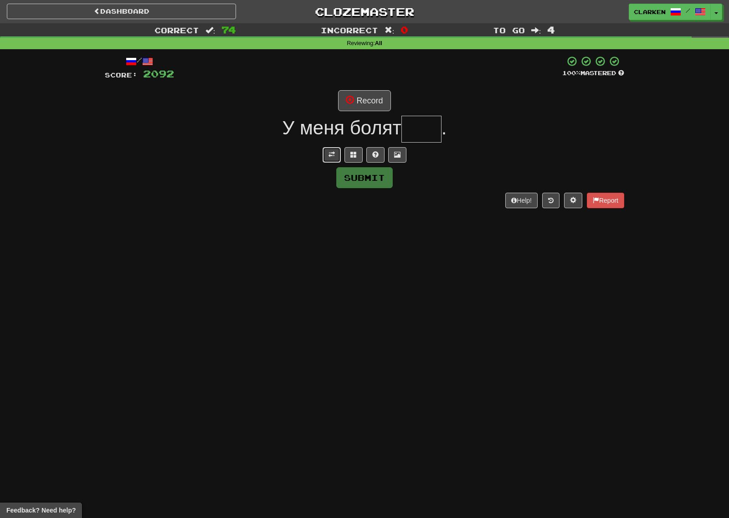
click at [323, 158] on button at bounding box center [331, 154] width 18 height 15
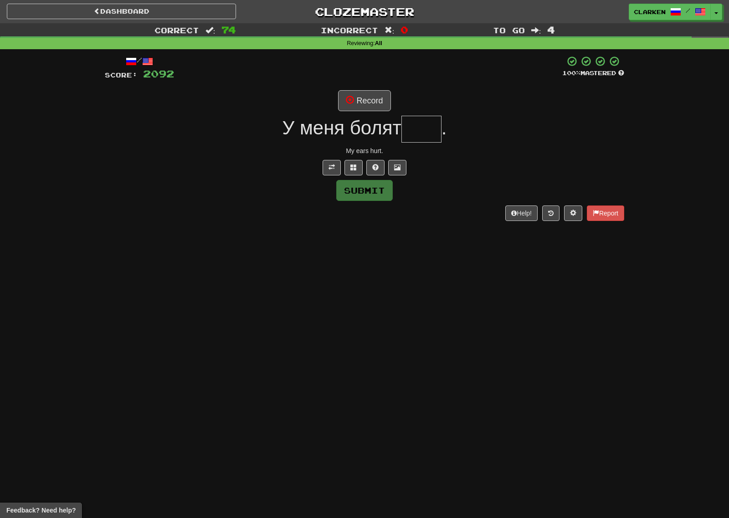
click at [361, 86] on div "/ Score: 2092 100 % Mastered Record У меня болят . My ears hurt. Submit Help! R…" at bounding box center [364, 138] width 519 height 165
click at [362, 88] on div "/ Score: 2092 100 % Mastered Record У меня болят . My ears hurt. Submit Help! R…" at bounding box center [364, 138] width 519 height 165
click at [370, 98] on button "Record" at bounding box center [364, 100] width 52 height 21
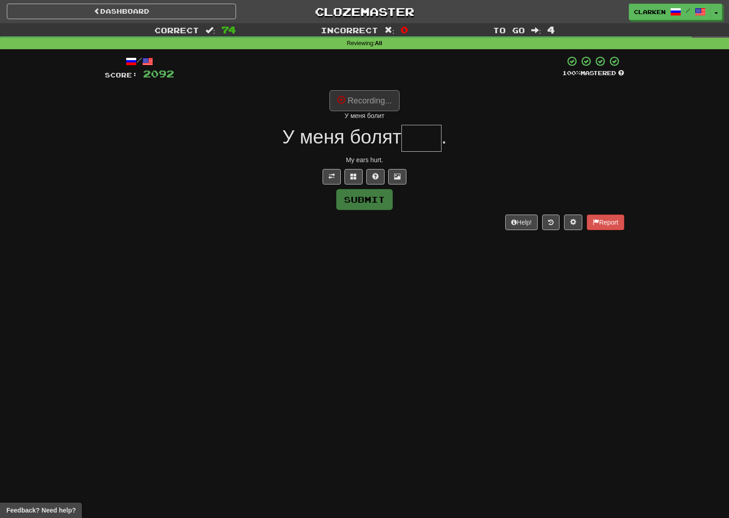
type input "***"
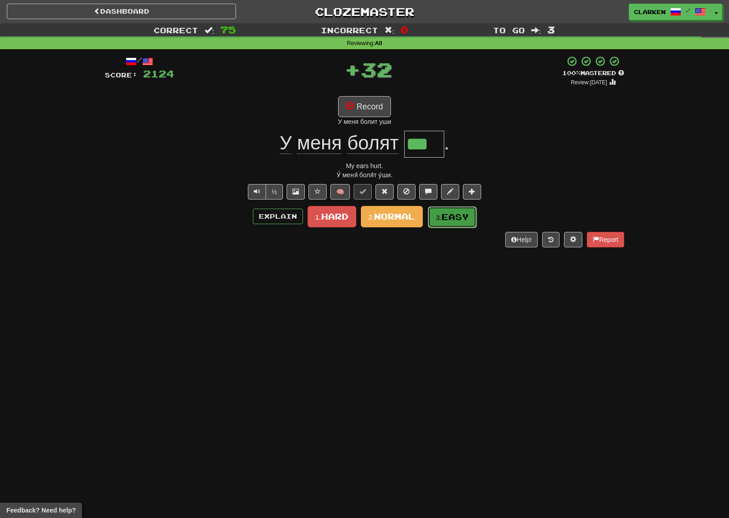
click at [459, 214] on span "Easy" at bounding box center [454, 217] width 27 height 10
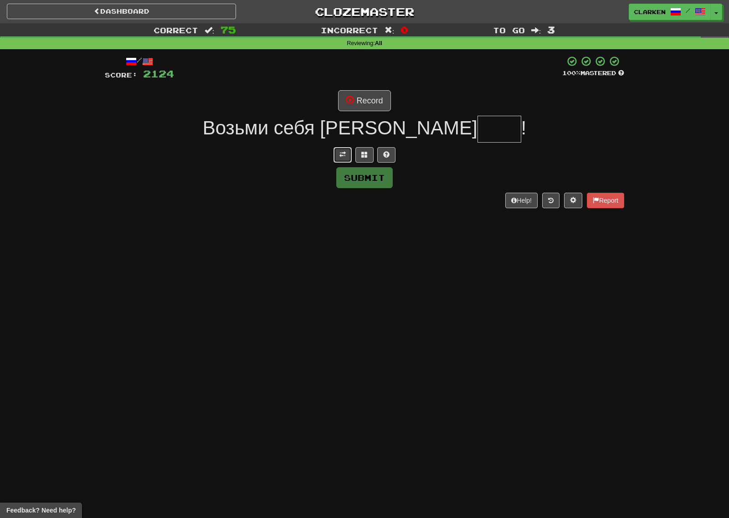
click at [342, 155] on span at bounding box center [342, 154] width 6 height 6
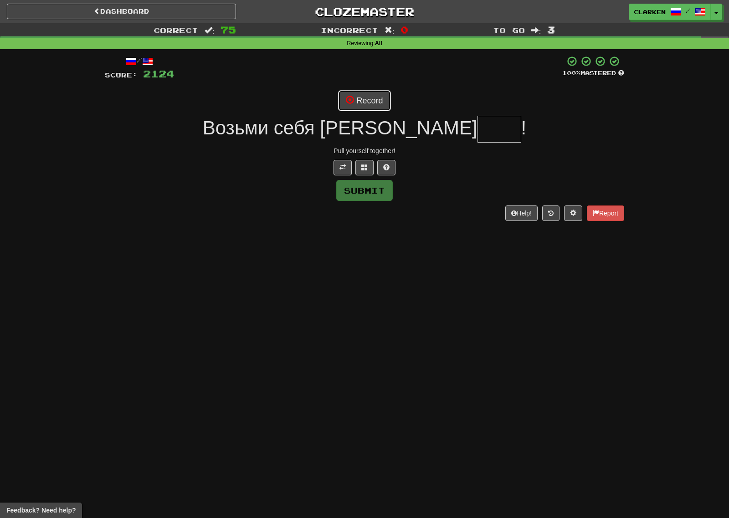
click at [363, 100] on button "Record" at bounding box center [364, 100] width 52 height 21
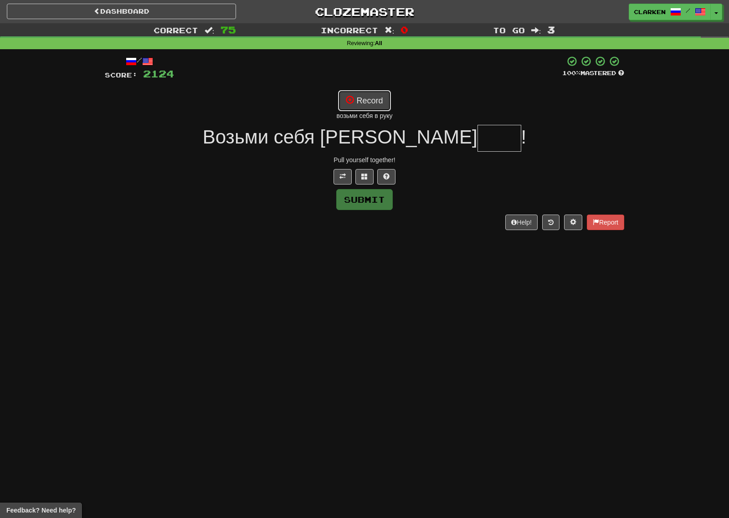
click at [350, 106] on button "Record" at bounding box center [364, 100] width 52 height 21
type input "****"
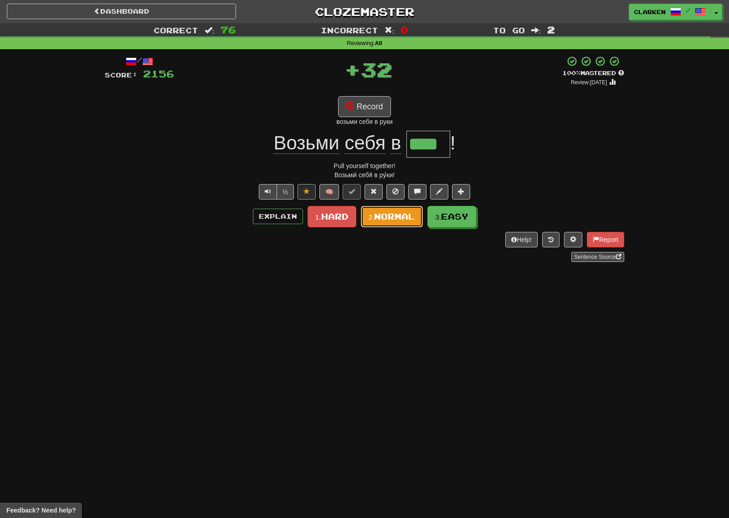
click at [405, 210] on button "2. Normal" at bounding box center [392, 216] width 62 height 21
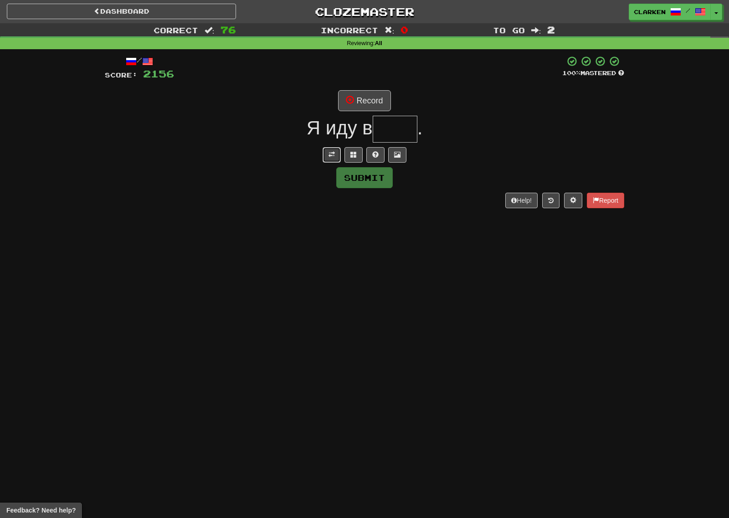
drag, startPoint x: 331, startPoint y: 153, endPoint x: 350, endPoint y: 83, distance: 72.6
click at [331, 151] on span at bounding box center [331, 154] width 6 height 6
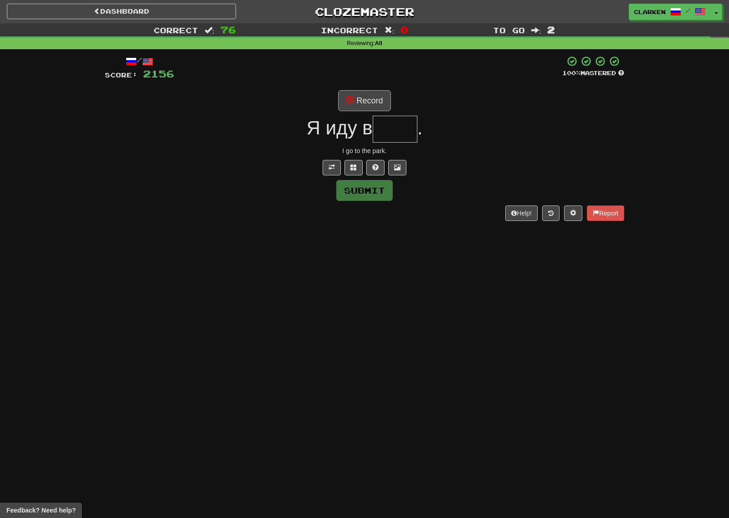
drag, startPoint x: 350, startPoint y: 83, endPoint x: 362, endPoint y: 97, distance: 19.1
click at [350, 83] on div "/ Score: 2156 100 % Mastered Record Я иду в . I go to the park. Submit Help! Re…" at bounding box center [364, 138] width 519 height 165
click at [362, 97] on button "Record" at bounding box center [364, 100] width 52 height 21
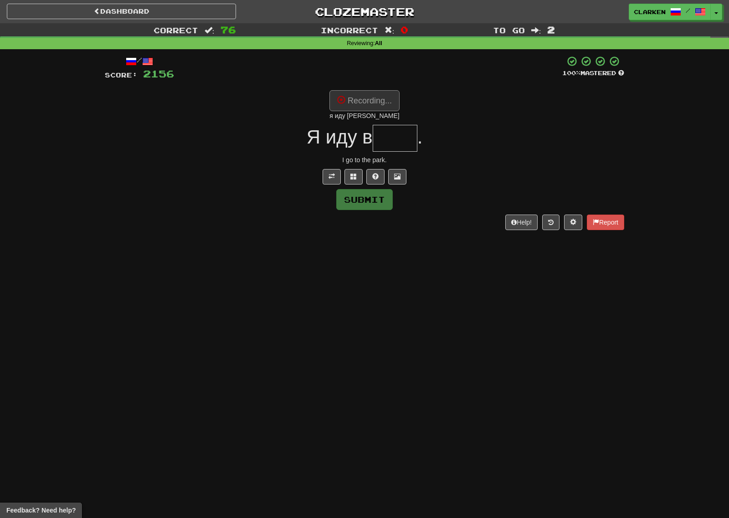
type input "****"
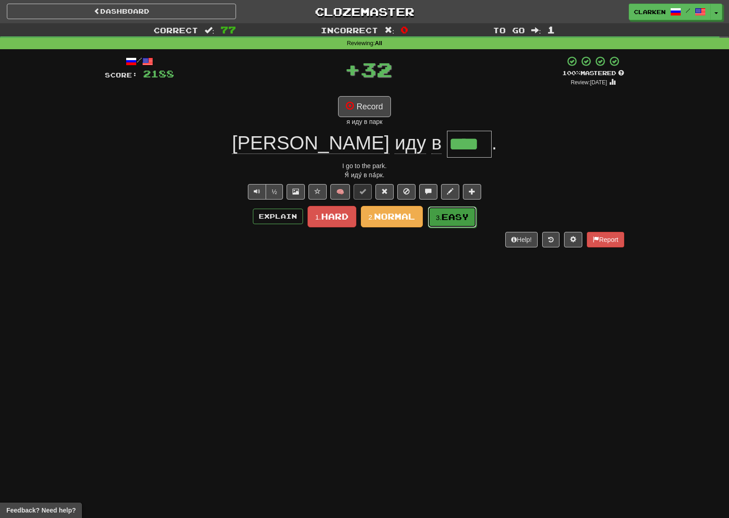
click at [450, 218] on span "Easy" at bounding box center [454, 217] width 27 height 10
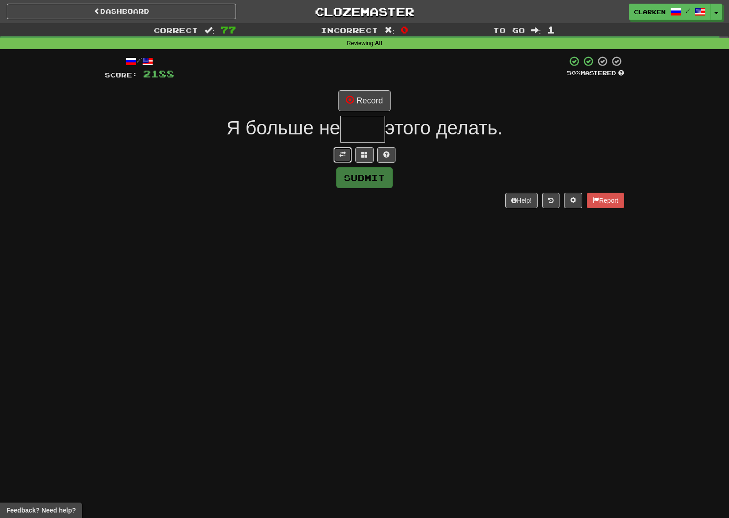
click at [340, 153] on span at bounding box center [342, 154] width 6 height 6
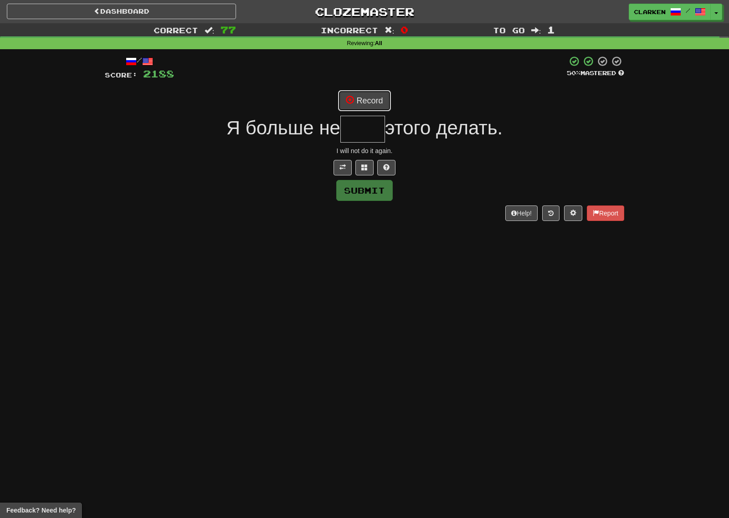
click at [369, 104] on button "Record" at bounding box center [364, 100] width 52 height 21
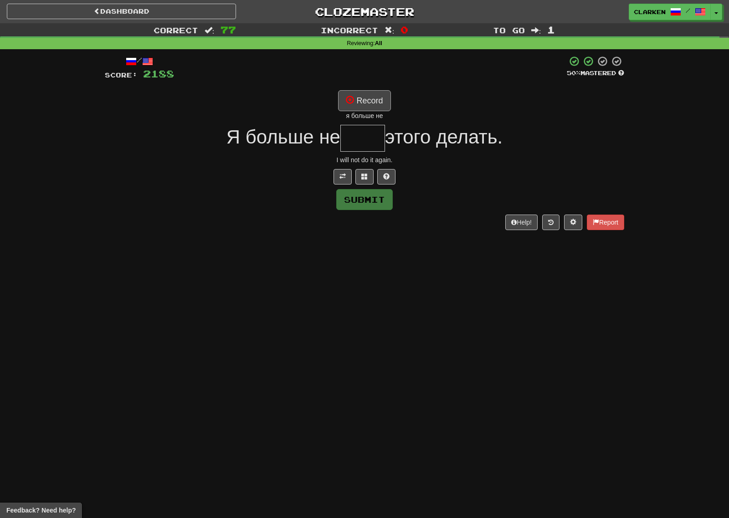
drag, startPoint x: 367, startPoint y: 83, endPoint x: 361, endPoint y: 91, distance: 10.1
click at [362, 90] on div "/ Score: 2188 50 % Mastered Record я больше не Я больше не этого делать. I will…" at bounding box center [364, 143] width 519 height 174
click at [361, 91] on button "Record" at bounding box center [364, 100] width 52 height 21
type input "****"
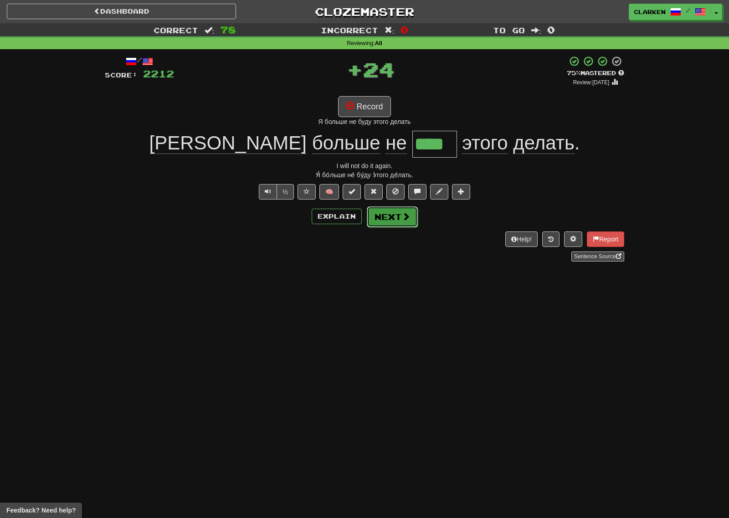
click at [405, 222] on button "Next" at bounding box center [392, 216] width 51 height 21
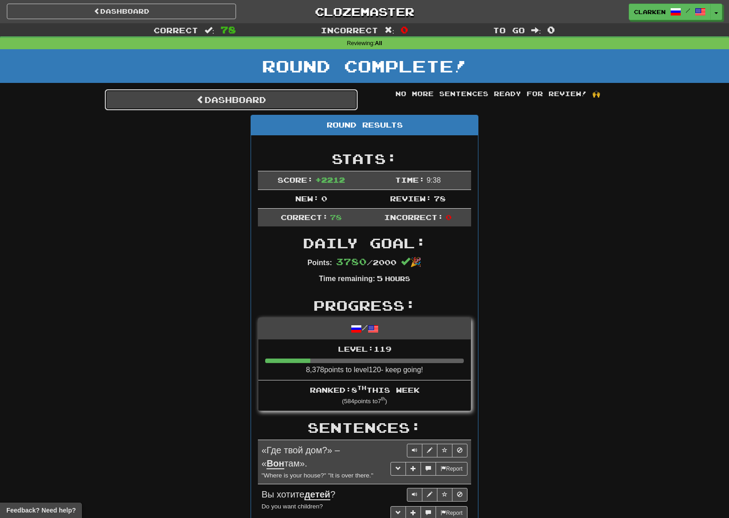
click at [321, 106] on link "Dashboard" at bounding box center [231, 99] width 253 height 21
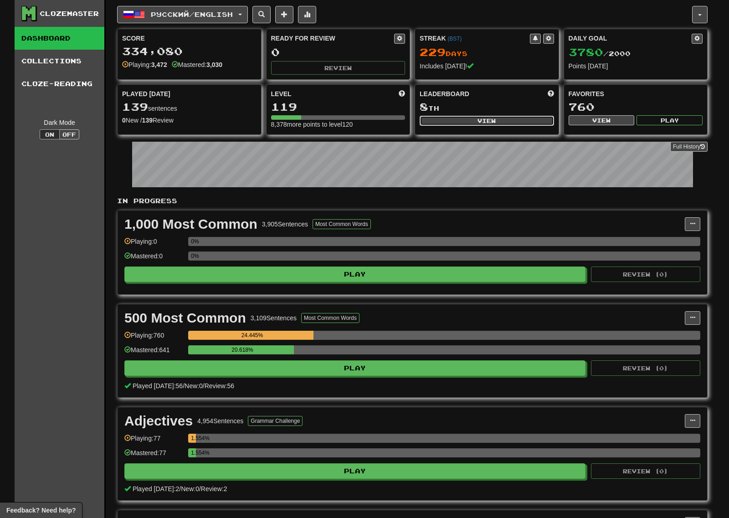
click at [438, 117] on button "View" at bounding box center [486, 121] width 134 height 10
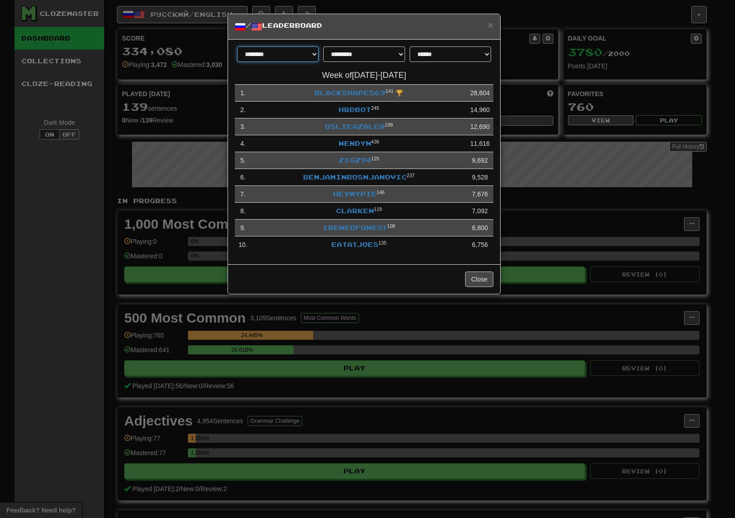
click at [284, 48] on select "******** *********" at bounding box center [278, 53] width 82 height 15
click at [330, 56] on select "**********" at bounding box center [364, 53] width 82 height 15
click at [431, 55] on select "**********" at bounding box center [451, 53] width 82 height 15
select select "**********"
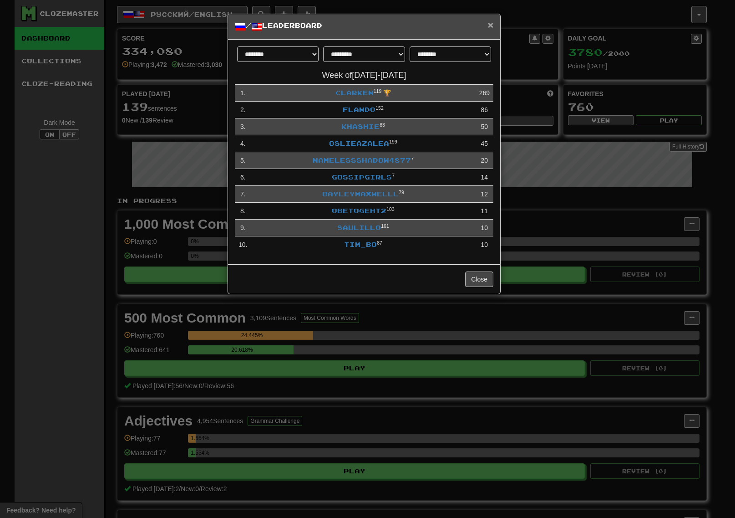
click at [490, 26] on span "×" at bounding box center [490, 25] width 5 height 10
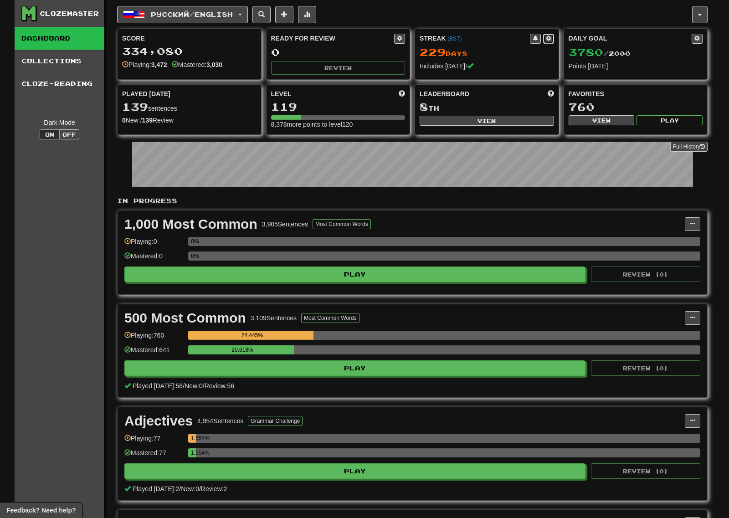
click at [552, 39] on button at bounding box center [548, 39] width 11 height 10
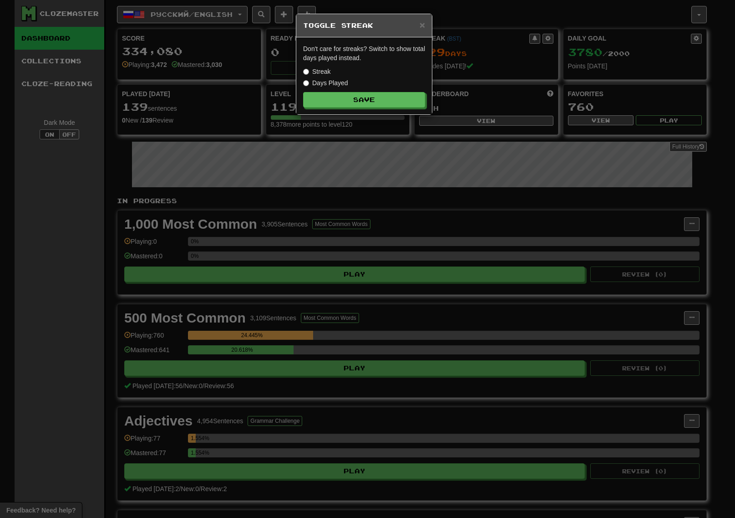
click at [342, 81] on label "Days Played" at bounding box center [325, 82] width 45 height 9
click at [350, 96] on button "Save" at bounding box center [365, 99] width 122 height 15
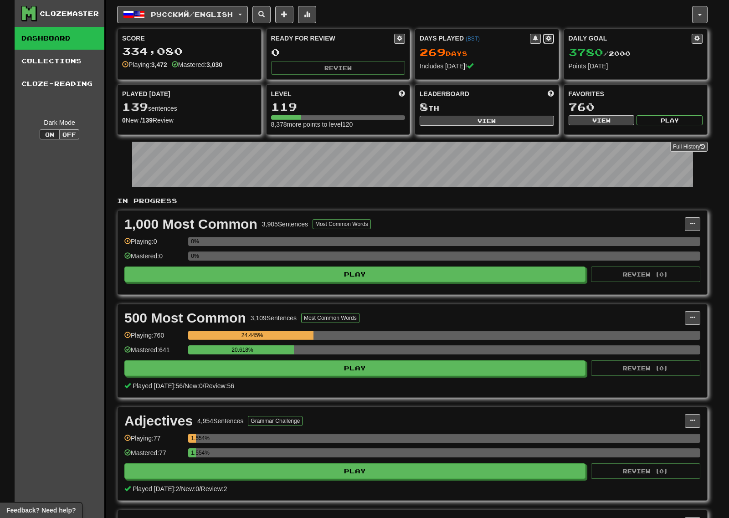
click at [551, 34] on button at bounding box center [548, 39] width 11 height 10
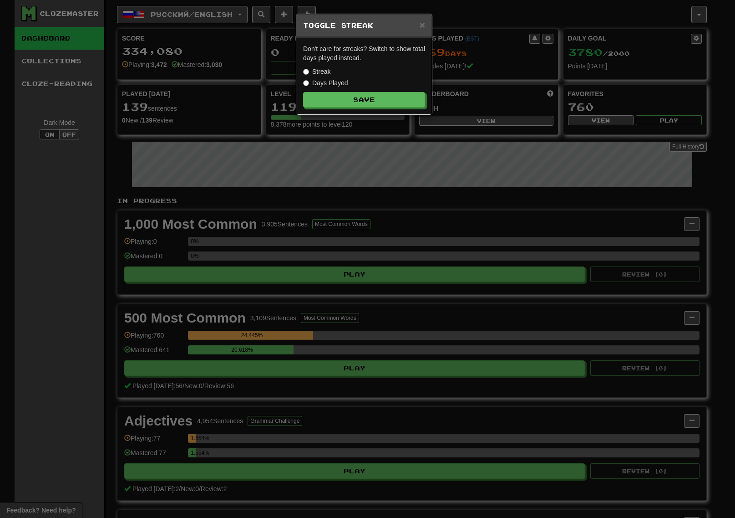
click at [327, 74] on label "Streak" at bounding box center [316, 71] width 27 height 9
drag, startPoint x: 340, startPoint y: 97, endPoint x: 340, endPoint y: 102, distance: 5.5
click at [340, 97] on button "Save" at bounding box center [365, 99] width 122 height 15
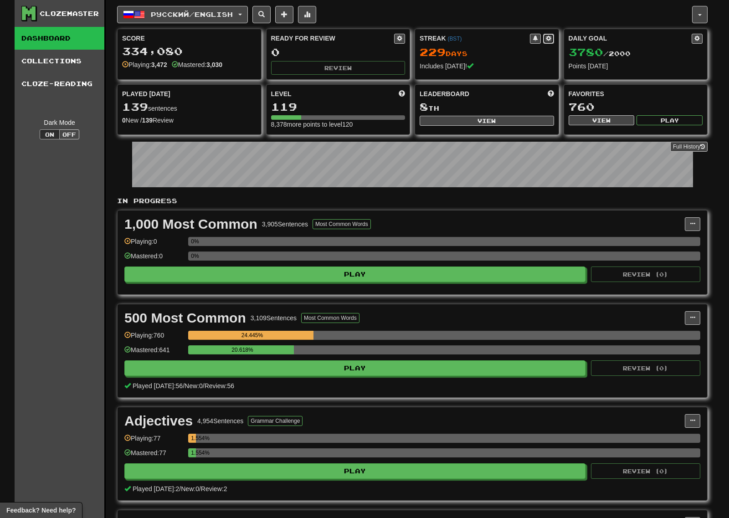
click at [547, 39] on span at bounding box center [548, 38] width 5 height 5
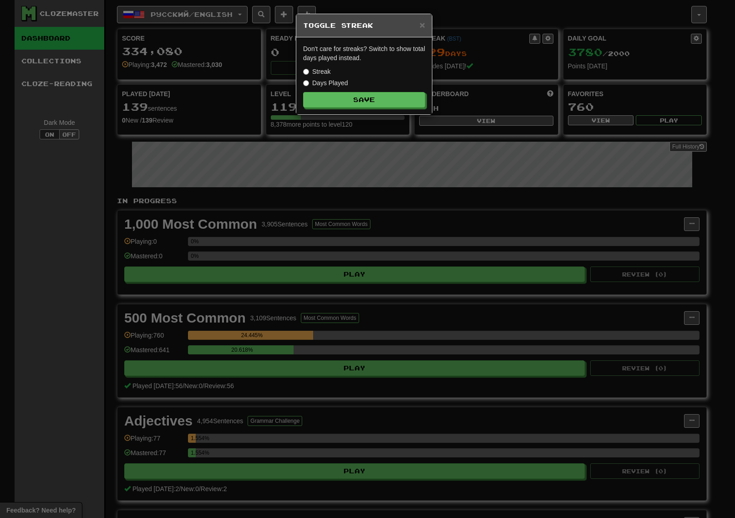
click at [335, 81] on label "Days Played" at bounding box center [325, 82] width 45 height 9
click at [331, 75] on label "Streak" at bounding box center [316, 71] width 27 height 9
click at [422, 24] on span "×" at bounding box center [422, 25] width 5 height 10
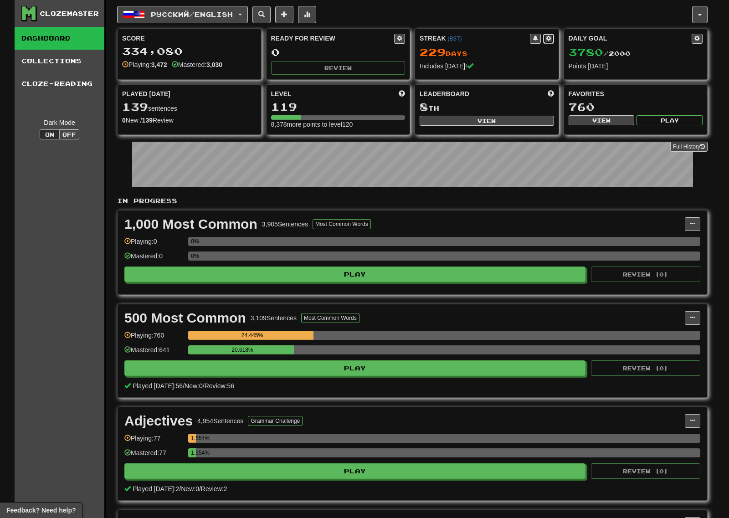
click at [544, 37] on button at bounding box center [548, 39] width 11 height 10
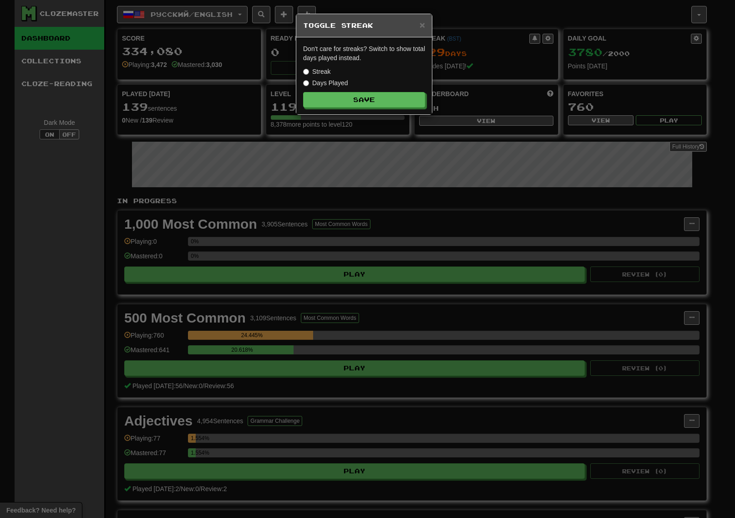
click at [335, 82] on label "Days Played" at bounding box center [325, 82] width 45 height 9
click at [346, 97] on button "Save" at bounding box center [365, 99] width 122 height 15
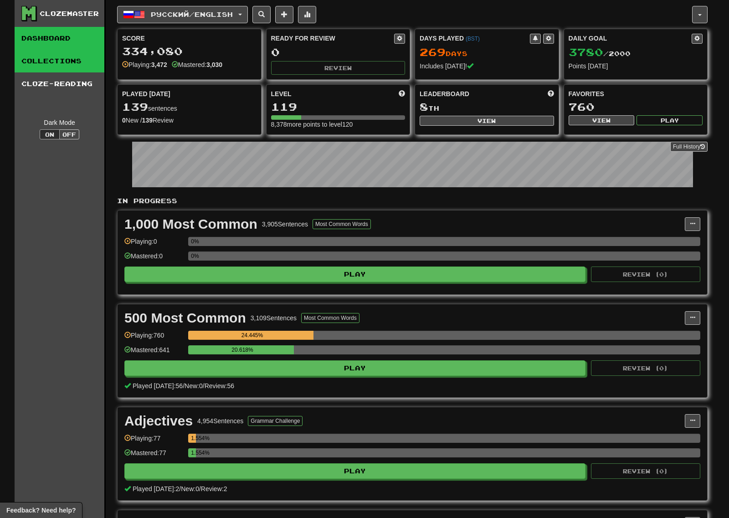
click at [73, 58] on link "Collections" at bounding box center [60, 61] width 90 height 23
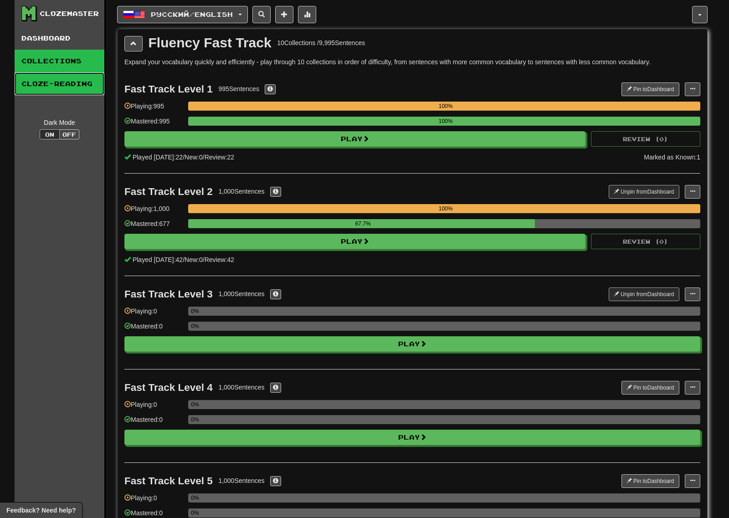
click at [71, 82] on link "Cloze-Reading" at bounding box center [60, 83] width 90 height 23
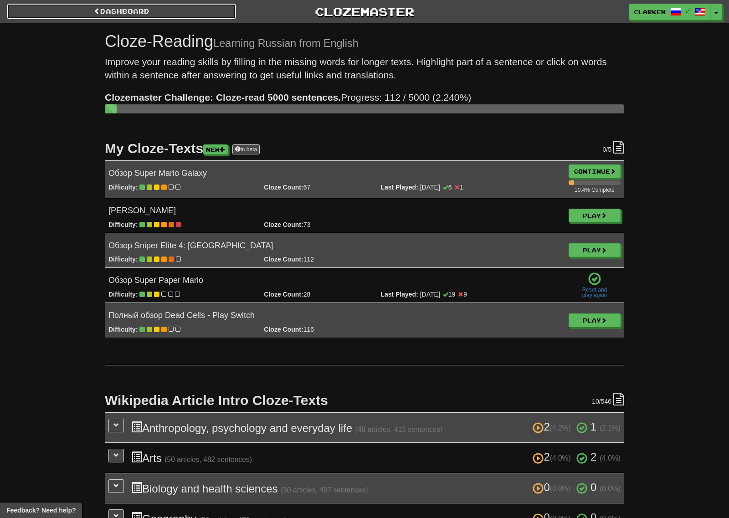
click at [83, 5] on link "Dashboard" at bounding box center [121, 11] width 229 height 15
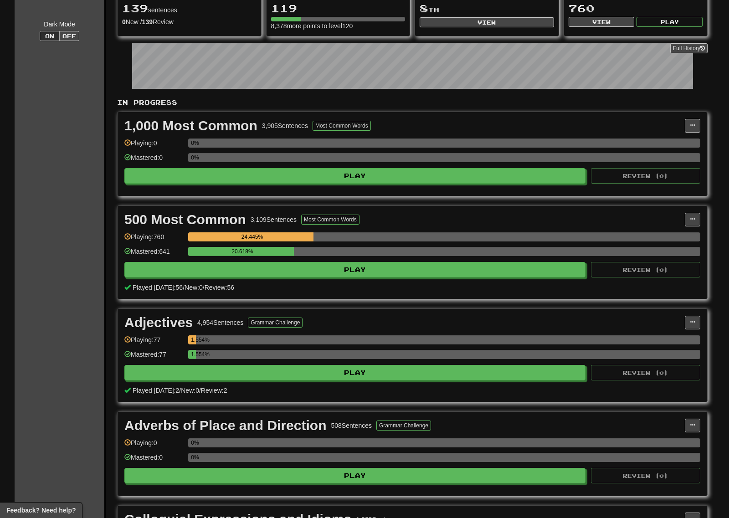
scroll to position [91, 0]
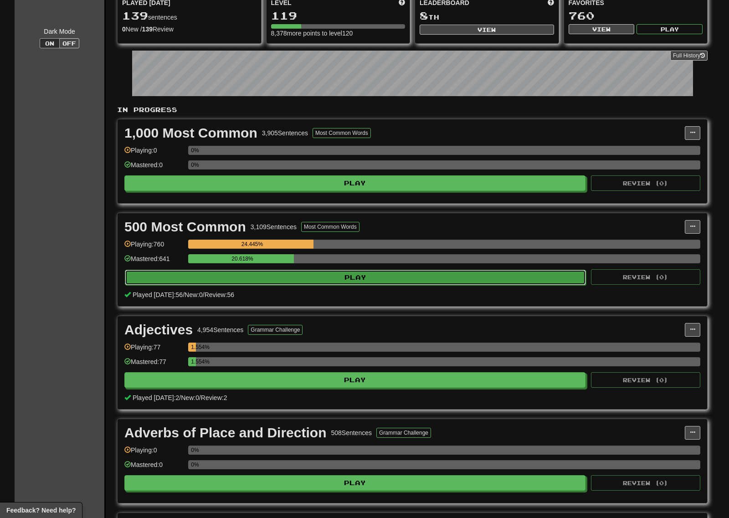
click at [369, 270] on button "Play" at bounding box center [355, 277] width 461 height 15
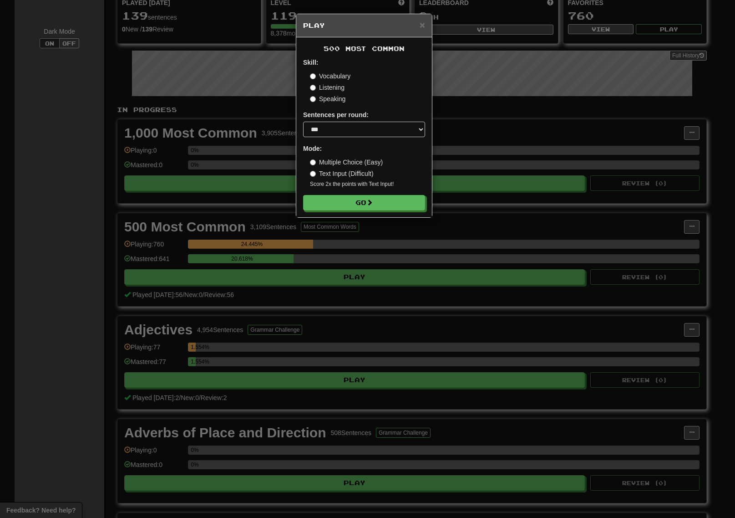
click at [428, 23] on div "× Play" at bounding box center [364, 25] width 136 height 23
click at [426, 24] on div "× Play" at bounding box center [364, 25] width 136 height 23
click at [420, 25] on span "×" at bounding box center [422, 25] width 5 height 10
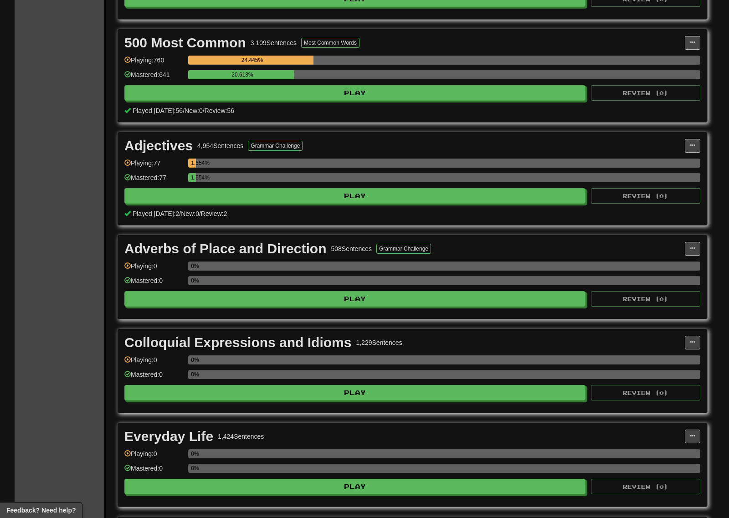
scroll to position [0, 0]
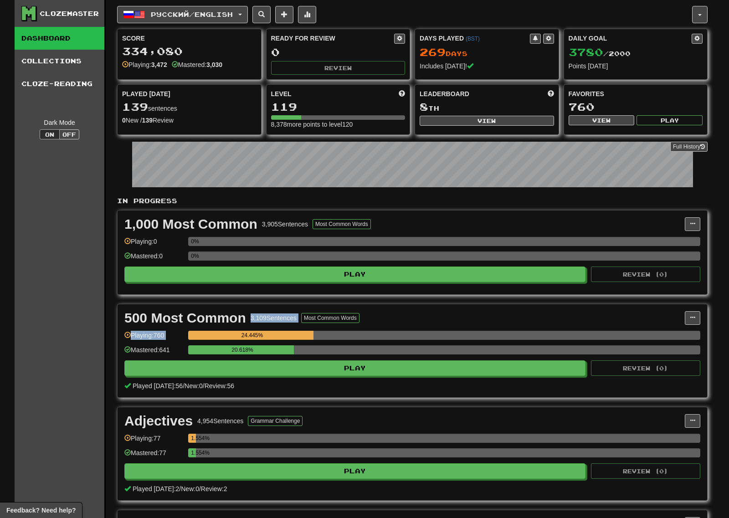
drag, startPoint x: 315, startPoint y: 340, endPoint x: 250, endPoint y: 318, distance: 67.7
click at [250, 318] on div "500 Most Common 3,109 Sentences Most Common Words Manage Sentences Unpin from D…" at bounding box center [411, 350] width 589 height 93
click at [251, 319] on div "3,109 Sentences" at bounding box center [273, 317] width 46 height 9
